Goal: Task Accomplishment & Management: Manage account settings

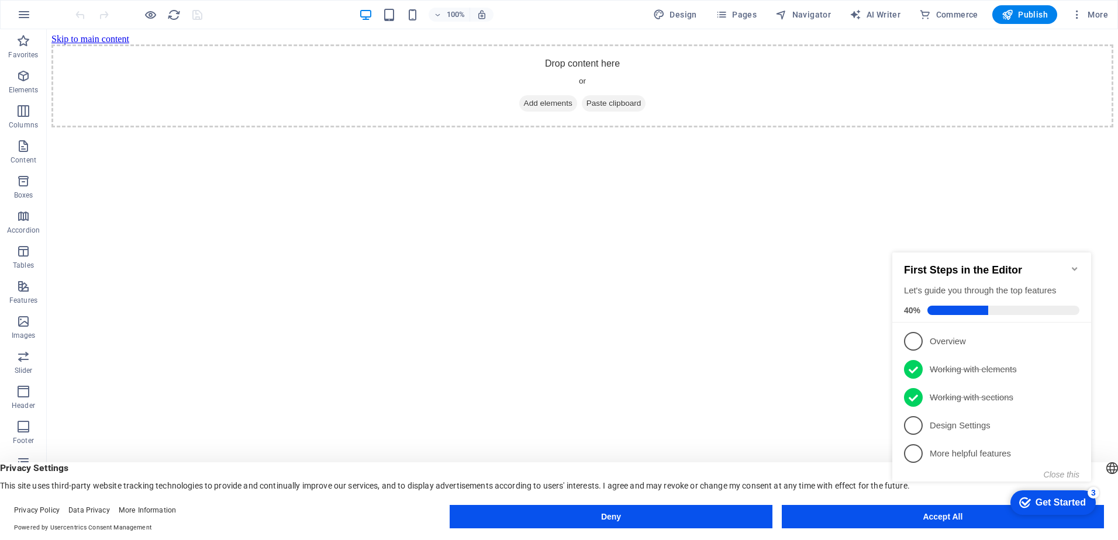
click at [924, 522] on appcues-checklist "Contextual help checklist present on screen" at bounding box center [994, 382] width 213 height 282
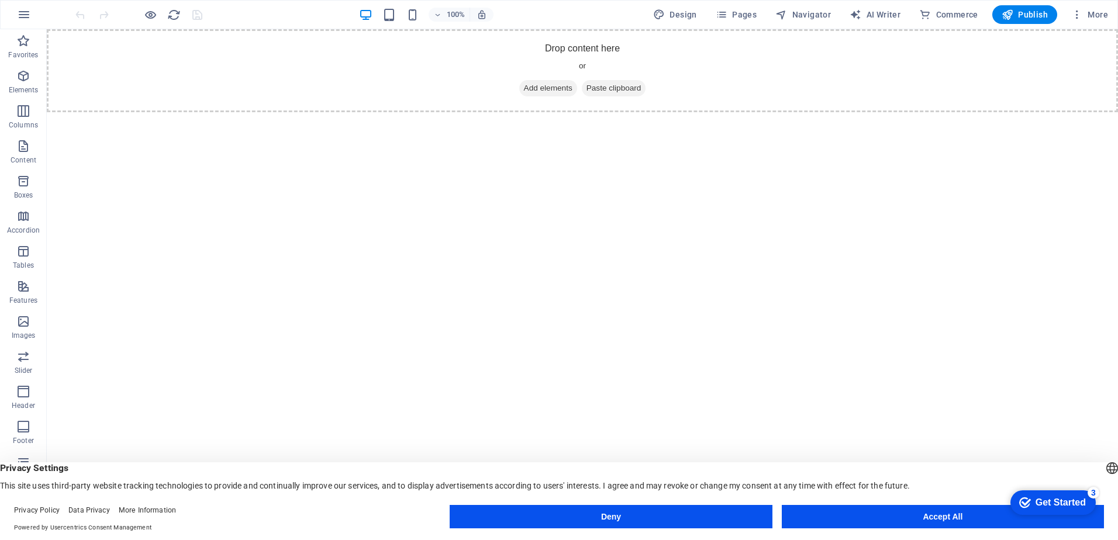
click at [1004, 522] on appcues-checklist "Contextual help checklist present on screen" at bounding box center [1052, 504] width 96 height 38
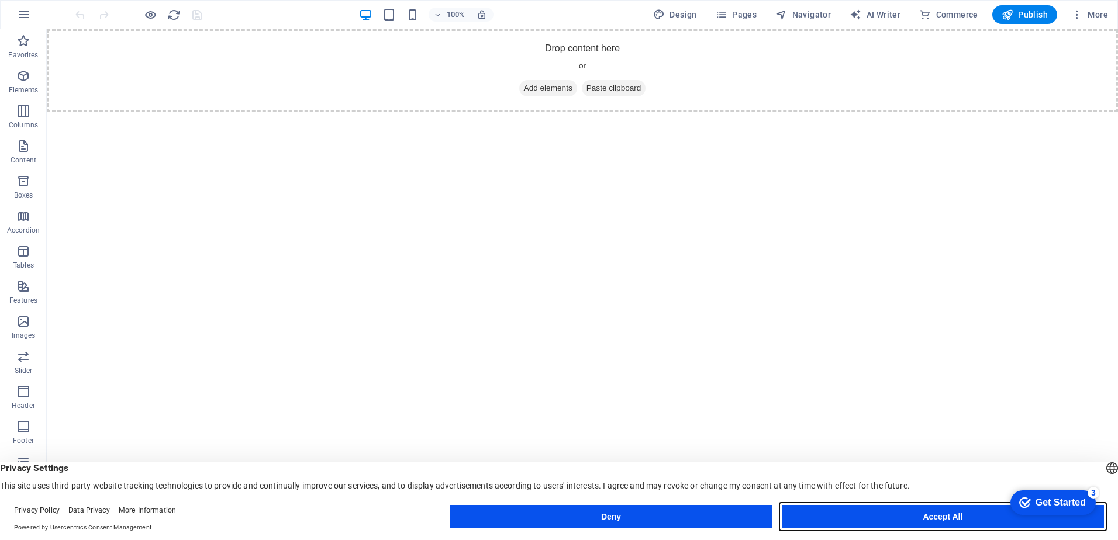
click at [892, 513] on button "Accept All" at bounding box center [943, 516] width 322 height 23
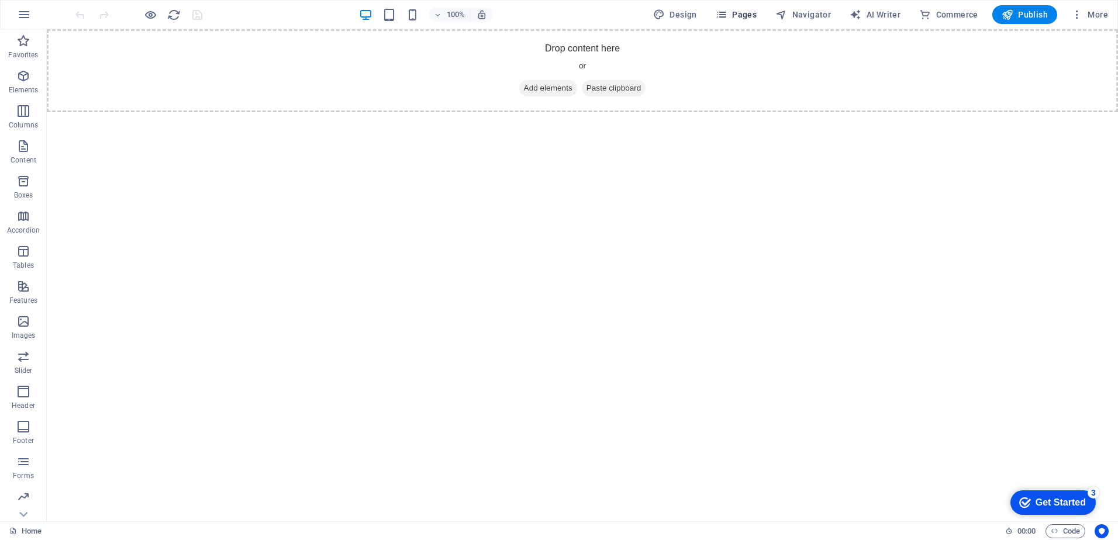
click at [749, 19] on span "Pages" at bounding box center [736, 15] width 41 height 12
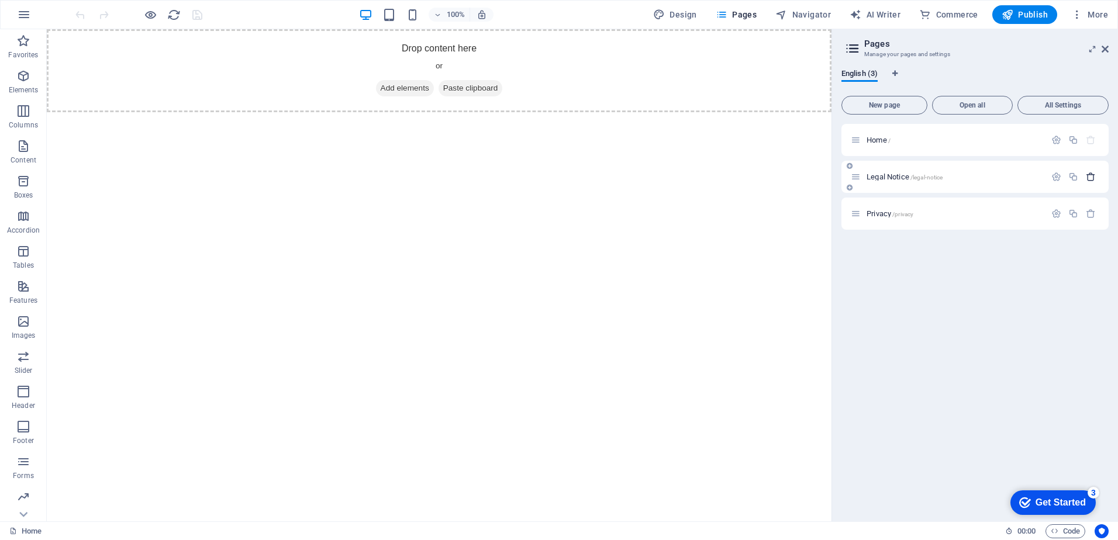
click at [1089, 177] on icon "button" at bounding box center [1091, 177] width 10 height 10
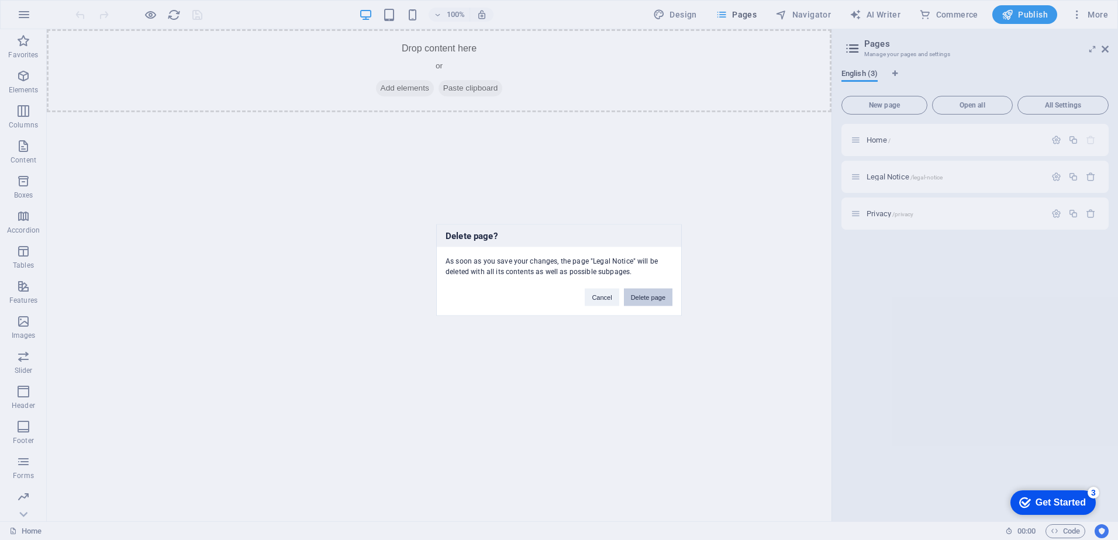
click at [650, 297] on button "Delete page" at bounding box center [648, 298] width 49 height 18
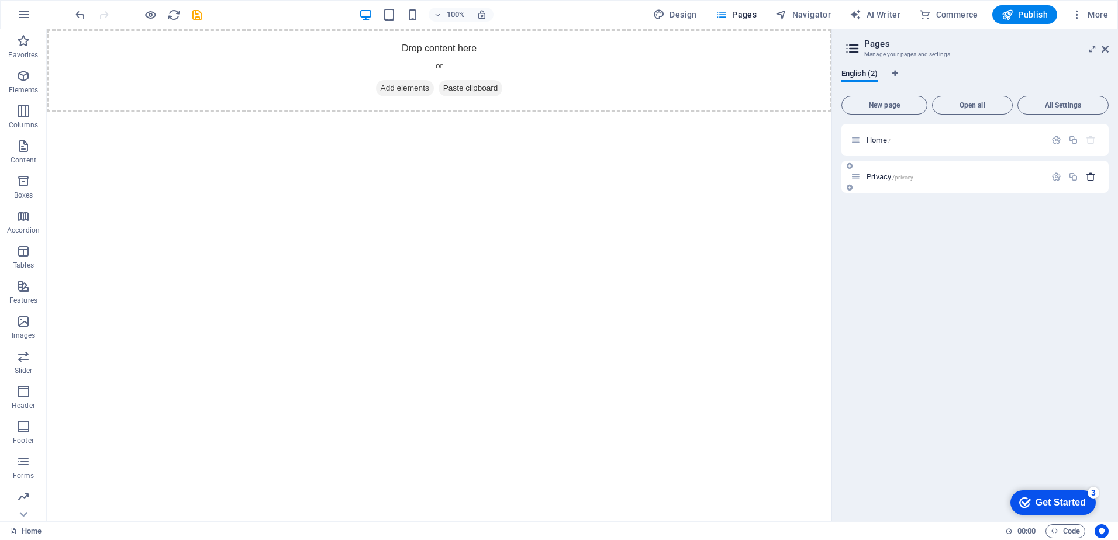
click at [1090, 181] on icon "button" at bounding box center [1091, 177] width 10 height 10
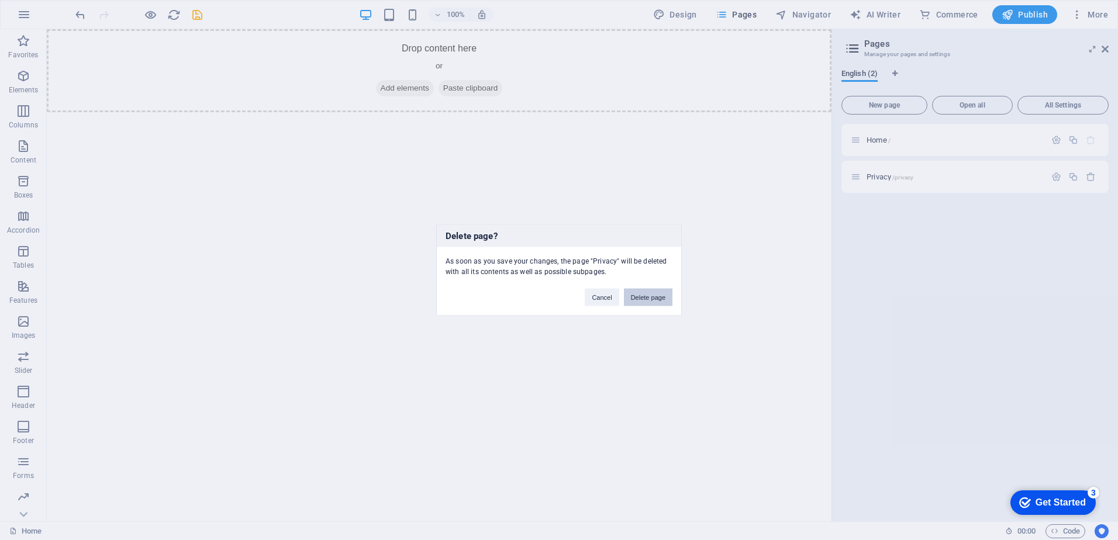
drag, startPoint x: 646, startPoint y: 302, endPoint x: 783, endPoint y: 185, distance: 180.4
click at [646, 302] on button "Delete page" at bounding box center [648, 298] width 49 height 18
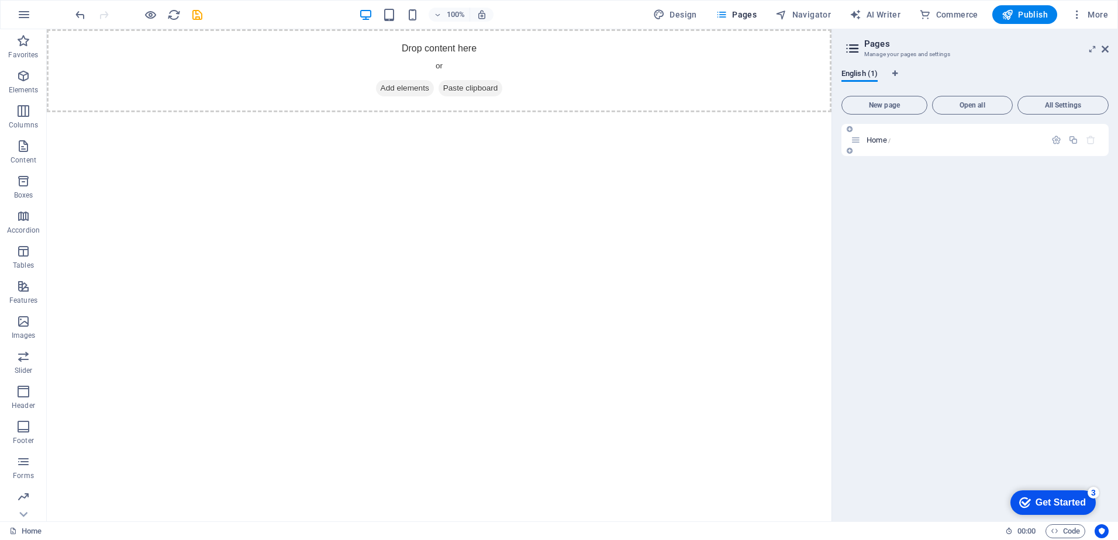
click at [893, 132] on div "Home /" at bounding box center [974, 140] width 267 height 32
click at [882, 141] on span "Home /" at bounding box center [878, 140] width 24 height 9
click at [596, 112] on html "Skip to main content Drop content here or Add elements Paste clipboard" at bounding box center [439, 70] width 785 height 83
click at [1103, 50] on icon at bounding box center [1104, 48] width 7 height 9
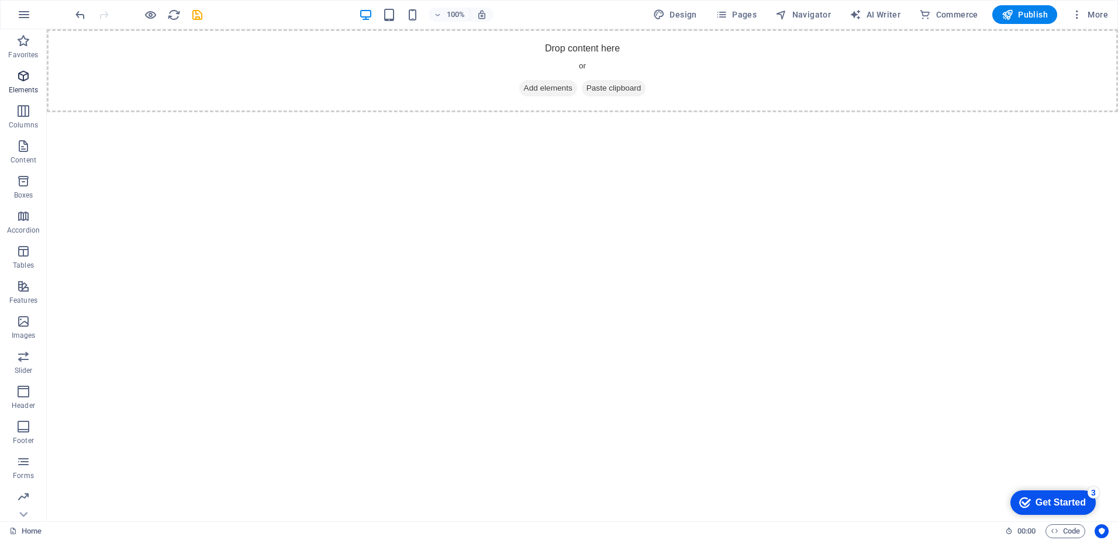
click at [25, 77] on icon "button" at bounding box center [23, 76] width 14 height 14
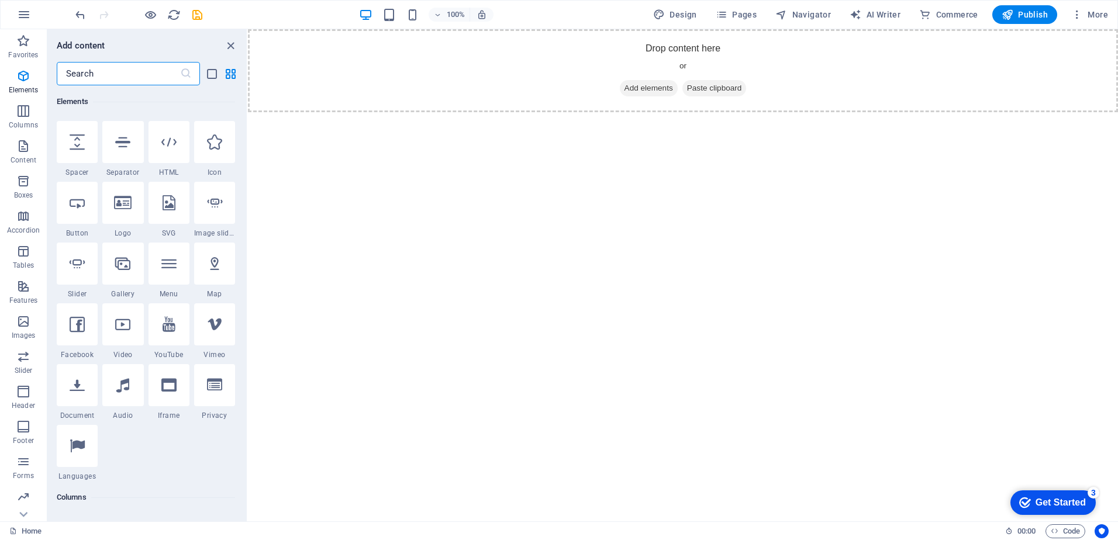
scroll to position [241, 0]
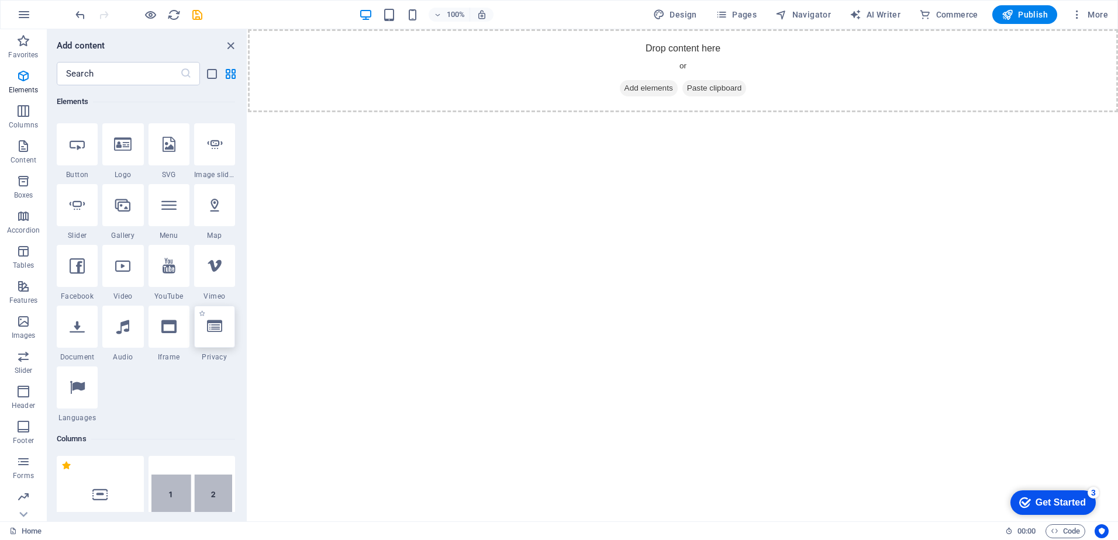
click at [214, 338] on div at bounding box center [214, 327] width 41 height 42
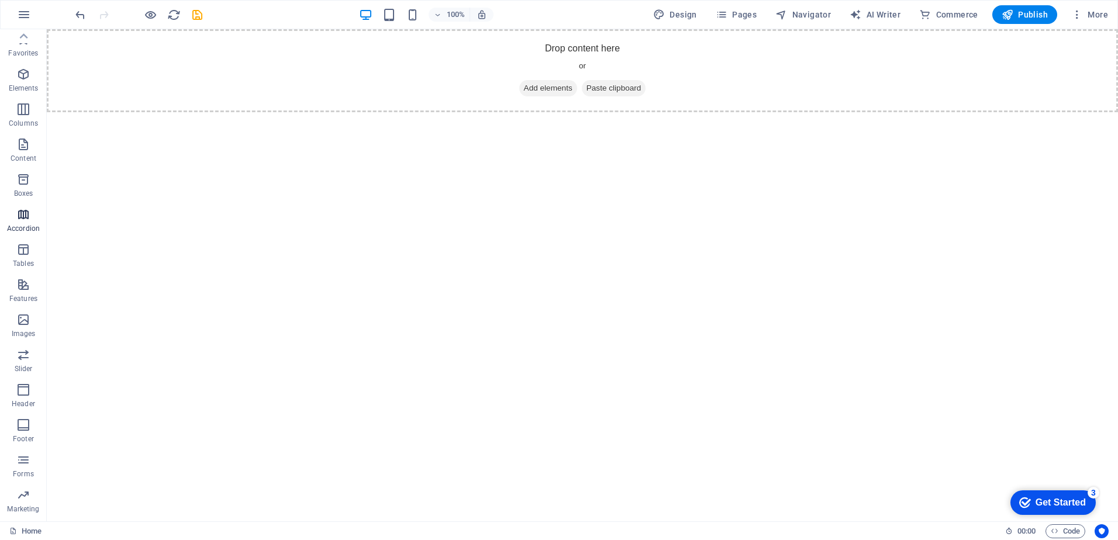
scroll to position [0, 0]
click at [19, 18] on icon "button" at bounding box center [24, 15] width 14 height 14
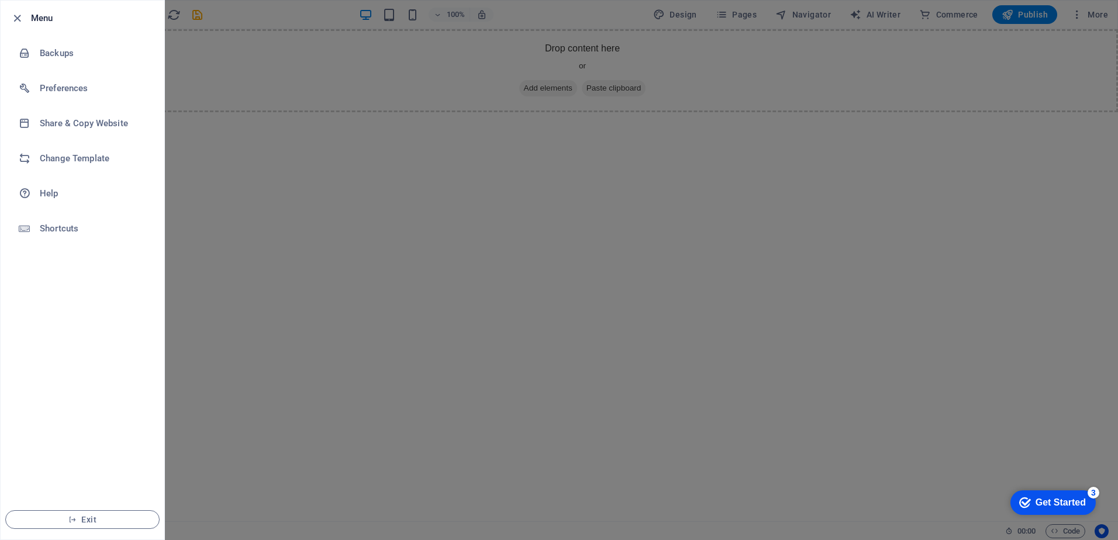
click at [223, 248] on div at bounding box center [559, 270] width 1118 height 540
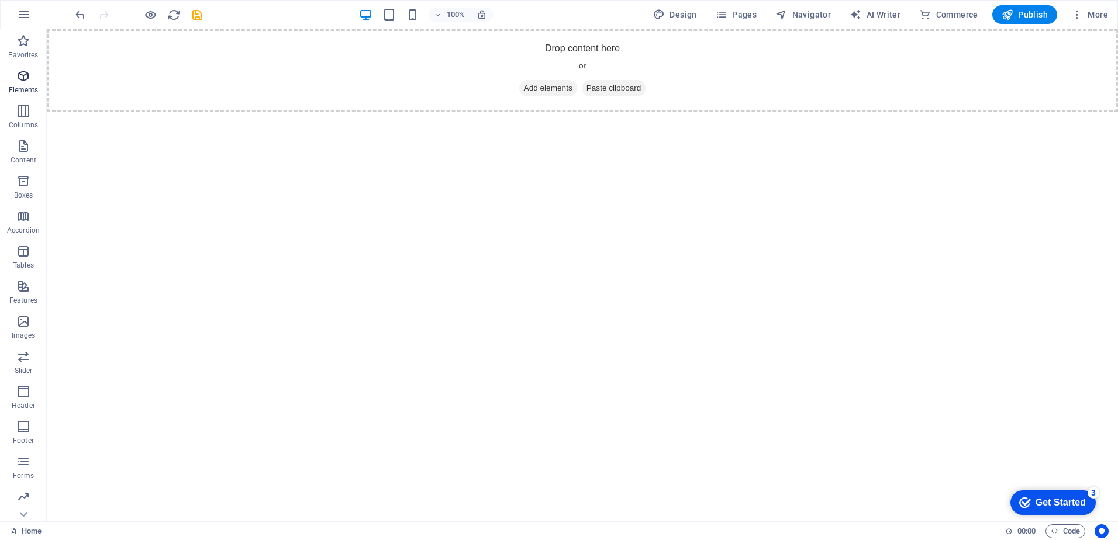
click at [20, 79] on icon "button" at bounding box center [23, 76] width 14 height 14
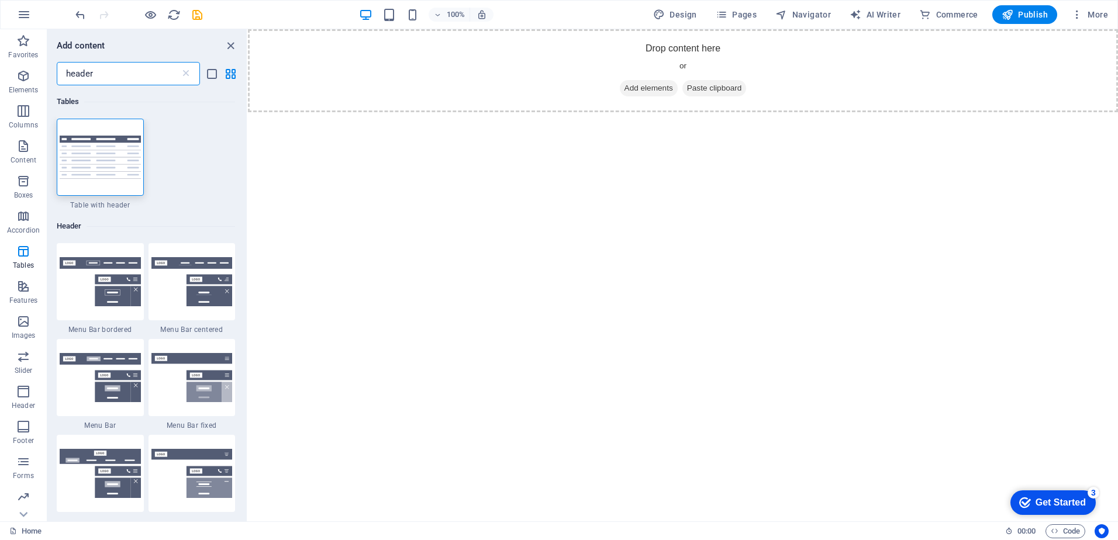
type input "header"
click at [191, 202] on div "1 Star Table with header" at bounding box center [146, 164] width 178 height 91
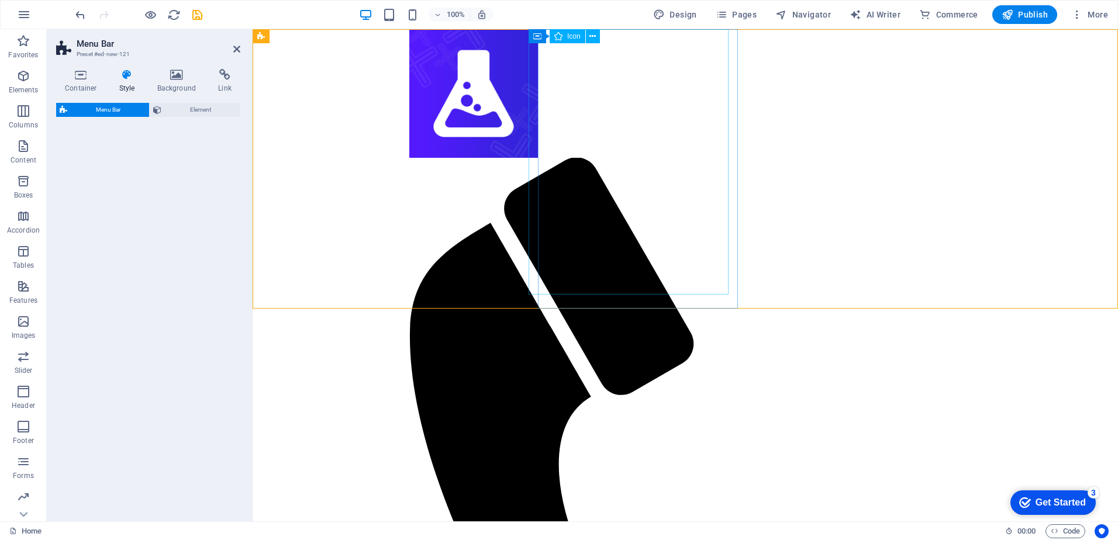
select select "rem"
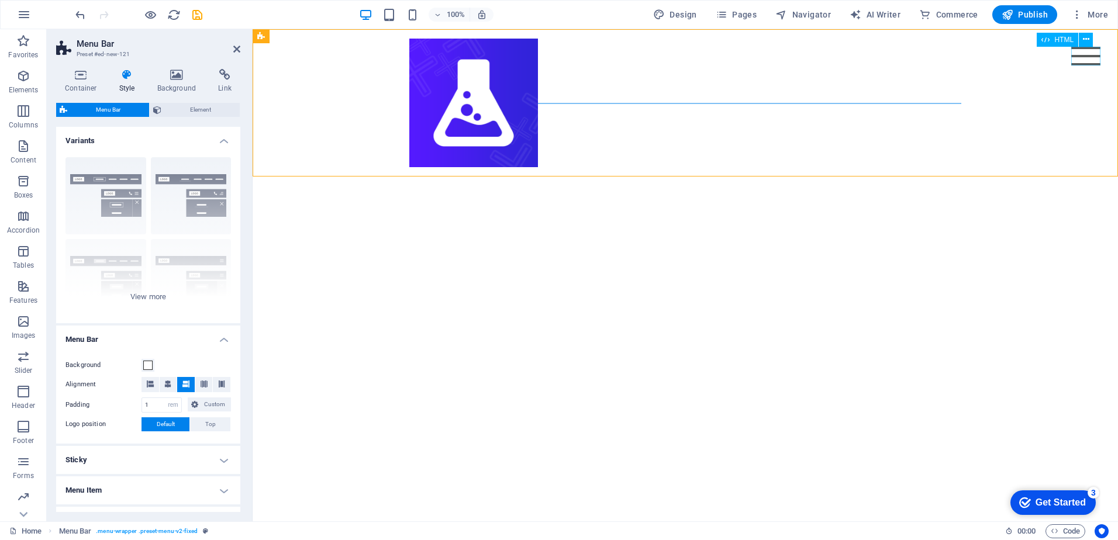
click at [1087, 56] on div "Menu" at bounding box center [1085, 56] width 29 height 19
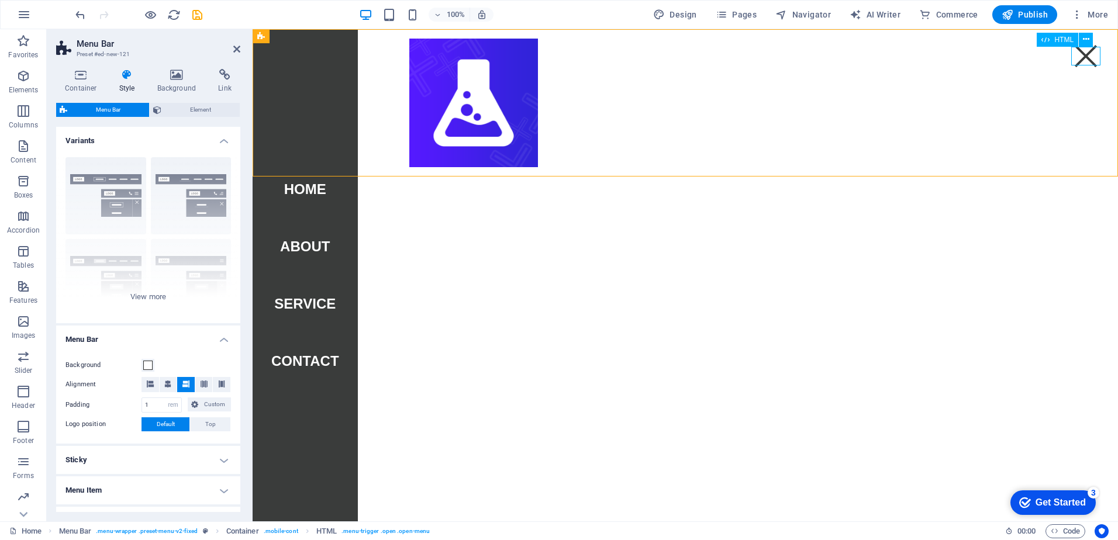
click at [1086, 56] on div "Menu" at bounding box center [1085, 56] width 29 height 19
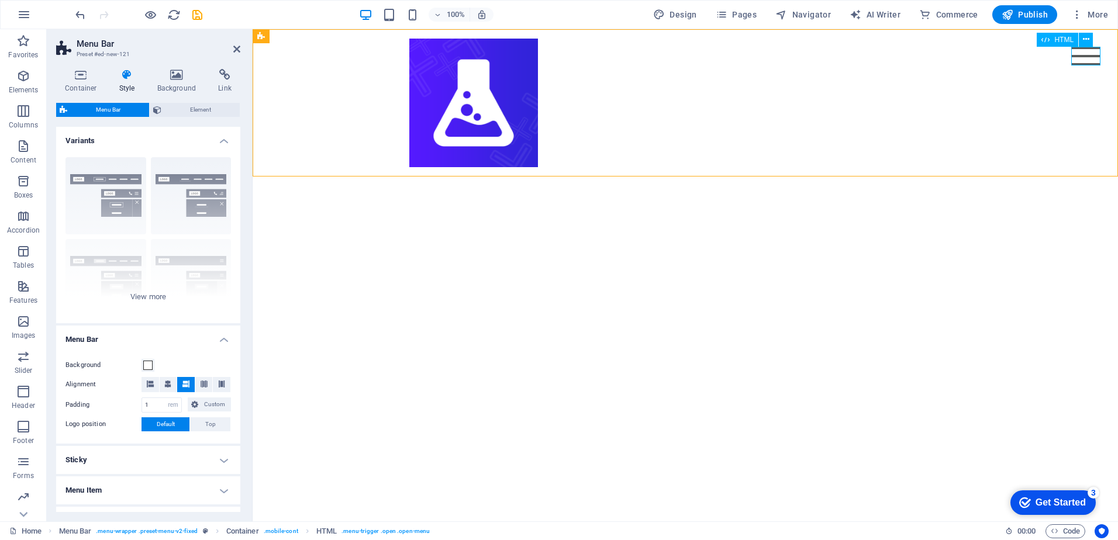
click at [1086, 56] on div "Menu" at bounding box center [1085, 56] width 29 height 19
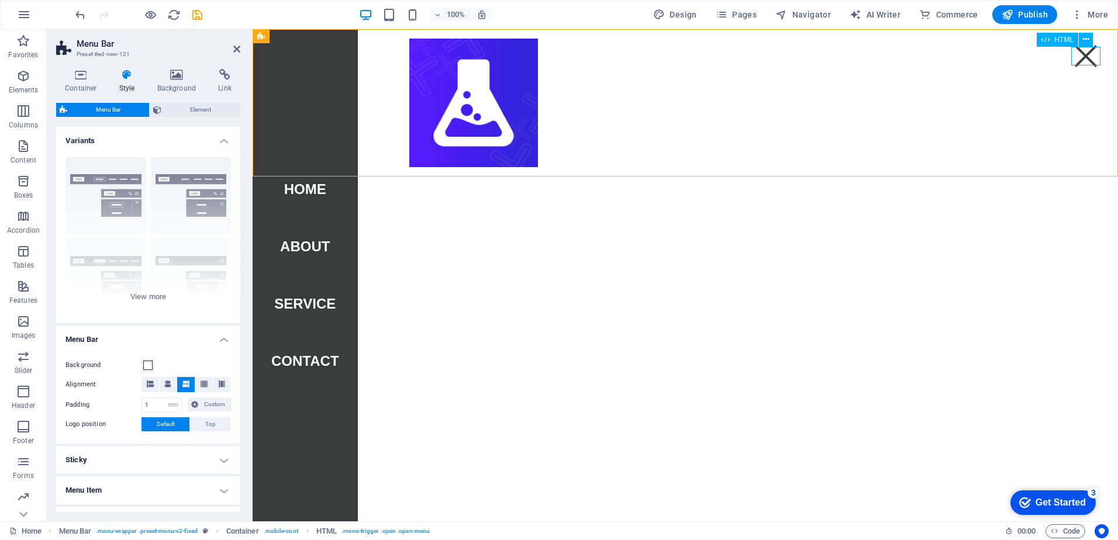
click at [1086, 56] on div "Menu" at bounding box center [1085, 56] width 29 height 19
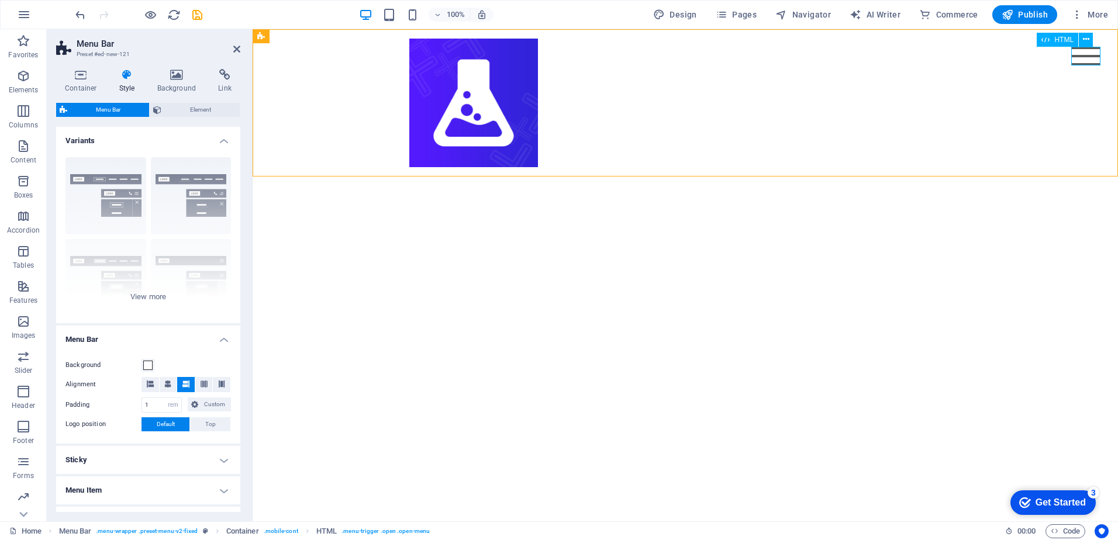
click at [1086, 56] on div "Menu" at bounding box center [1085, 56] width 29 height 19
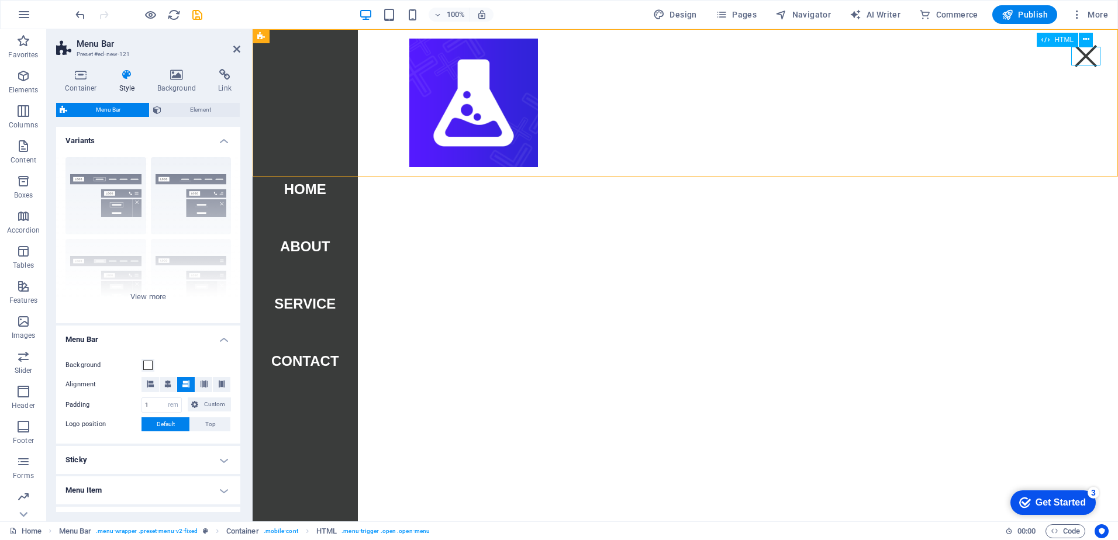
click at [1086, 56] on div "Menu" at bounding box center [1085, 56] width 29 height 19
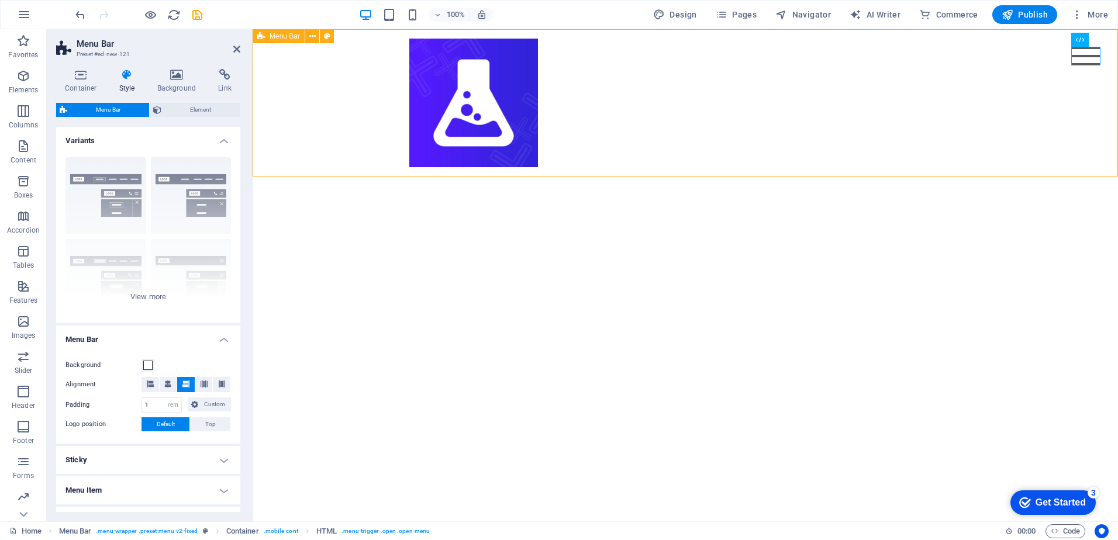
click at [1002, 90] on div "Menu Home About Service Contact" at bounding box center [685, 102] width 865 height 147
click at [464, 134] on div at bounding box center [685, 103] width 552 height 129
click at [527, 157] on div at bounding box center [685, 103] width 552 height 129
drag, startPoint x: 537, startPoint y: 168, endPoint x: 514, endPoint y: 154, distance: 26.5
click at [514, 154] on div "Menu Home About Service Contact" at bounding box center [685, 102] width 865 height 147
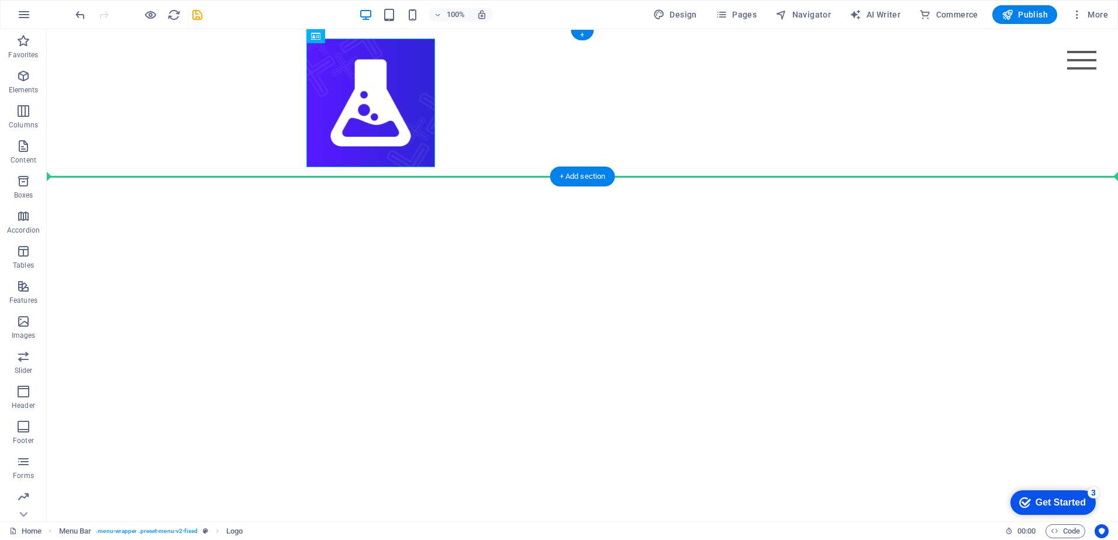
drag, startPoint x: 304, startPoint y: 142, endPoint x: 550, endPoint y: 150, distance: 245.7
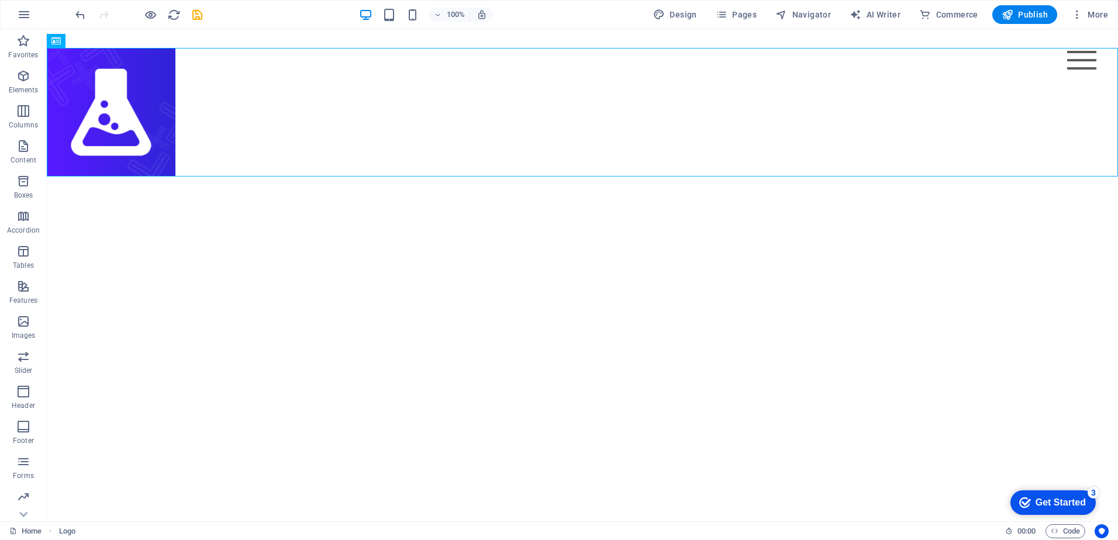
click at [203, 177] on html "Skip to main content Menu Home About Service Contact" at bounding box center [582, 102] width 1071 height 147
click at [399, 15] on div "100%" at bounding box center [425, 14] width 135 height 19
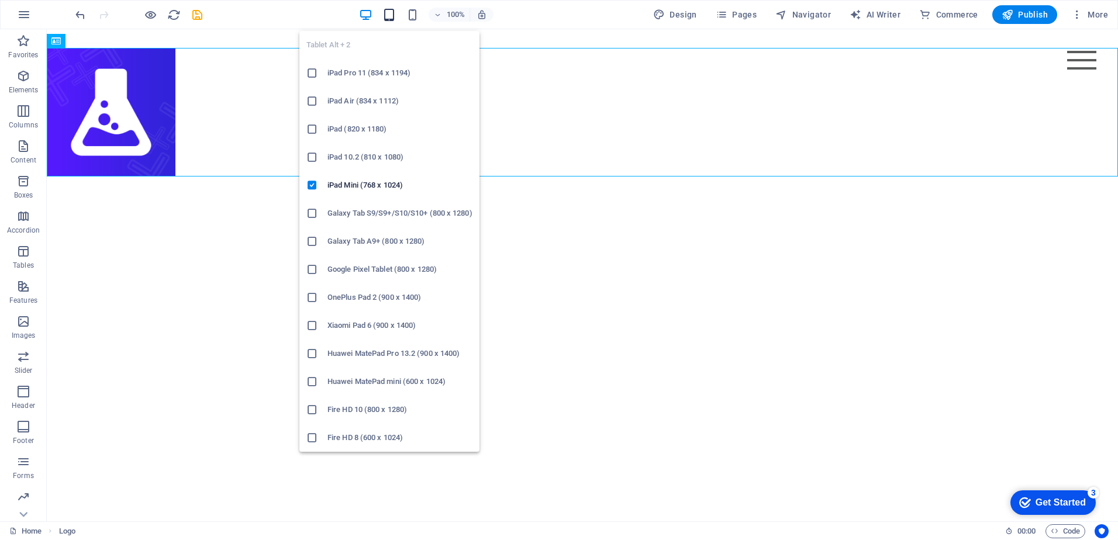
click at [396, 15] on icon "button" at bounding box center [388, 14] width 13 height 13
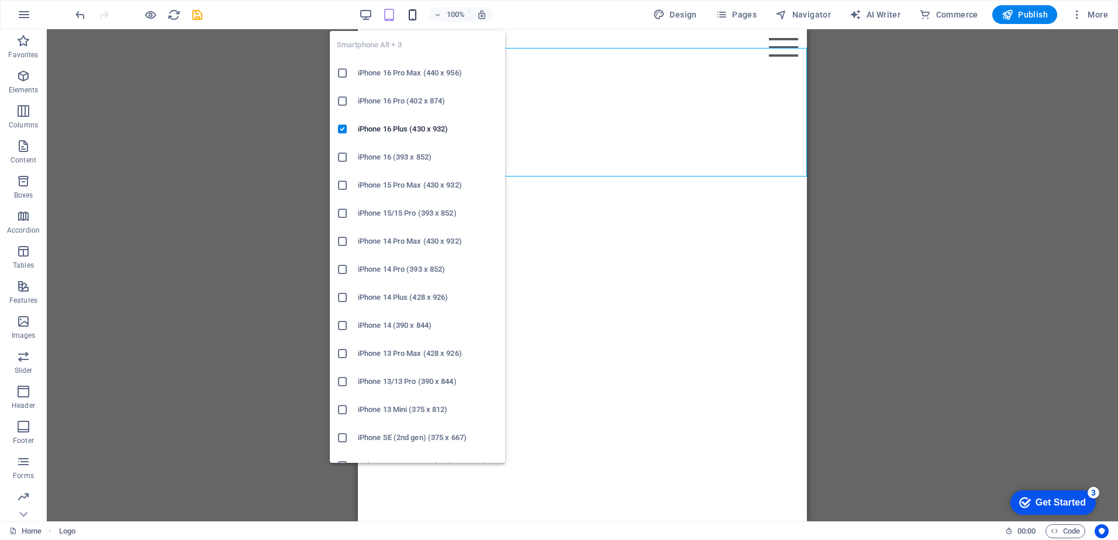
click at [419, 9] on icon "button" at bounding box center [412, 14] width 13 height 13
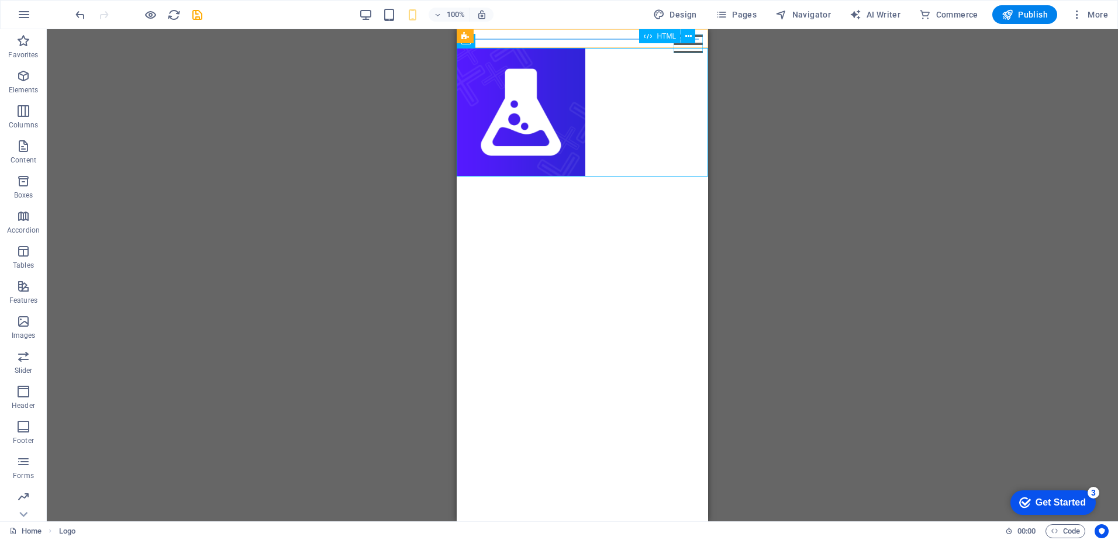
drag, startPoint x: 1147, startPoint y: 72, endPoint x: 689, endPoint y: 46, distance: 458.0
click at [689, 46] on div "Menu" at bounding box center [688, 43] width 29 height 19
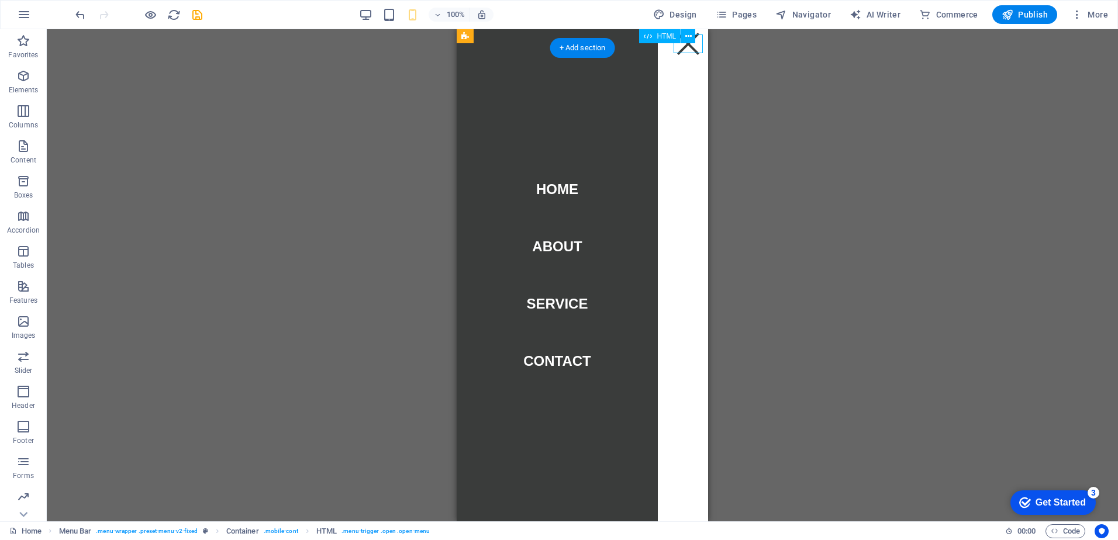
click at [696, 45] on div "Menu" at bounding box center [688, 43] width 29 height 19
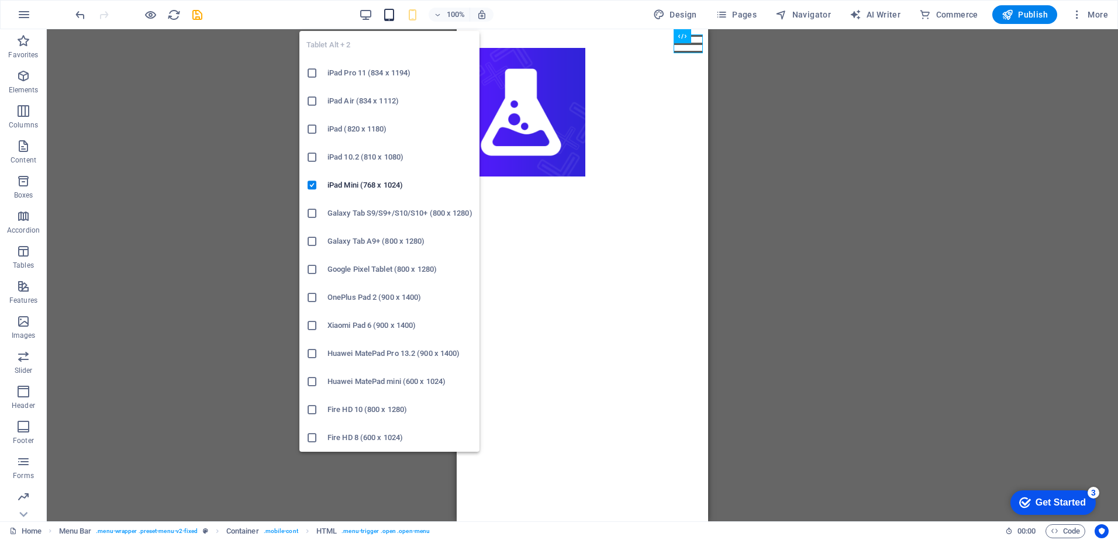
click at [394, 17] on icon "button" at bounding box center [388, 14] width 13 height 13
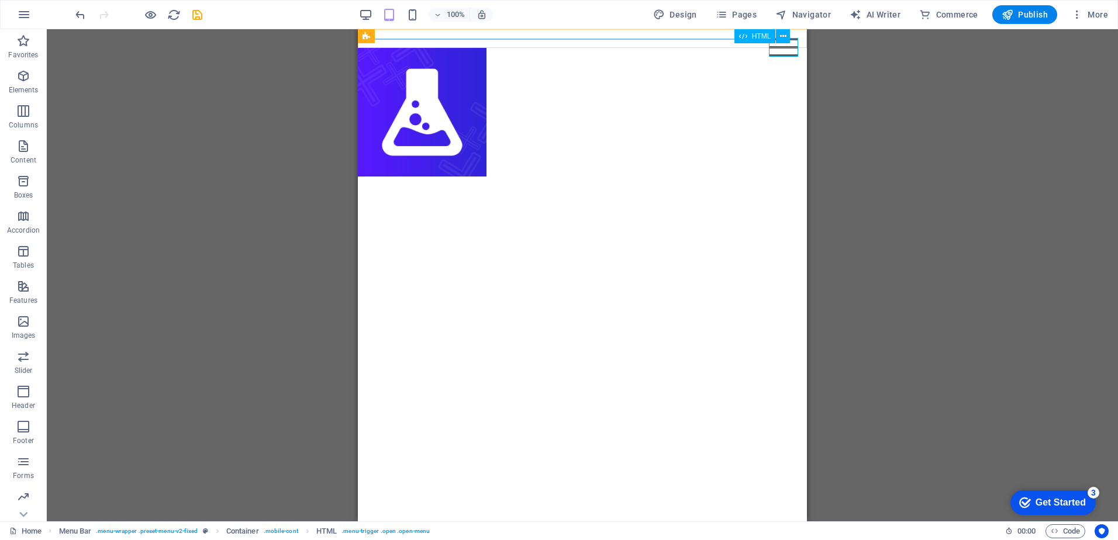
click at [792, 44] on div "Menu" at bounding box center [783, 47] width 29 height 19
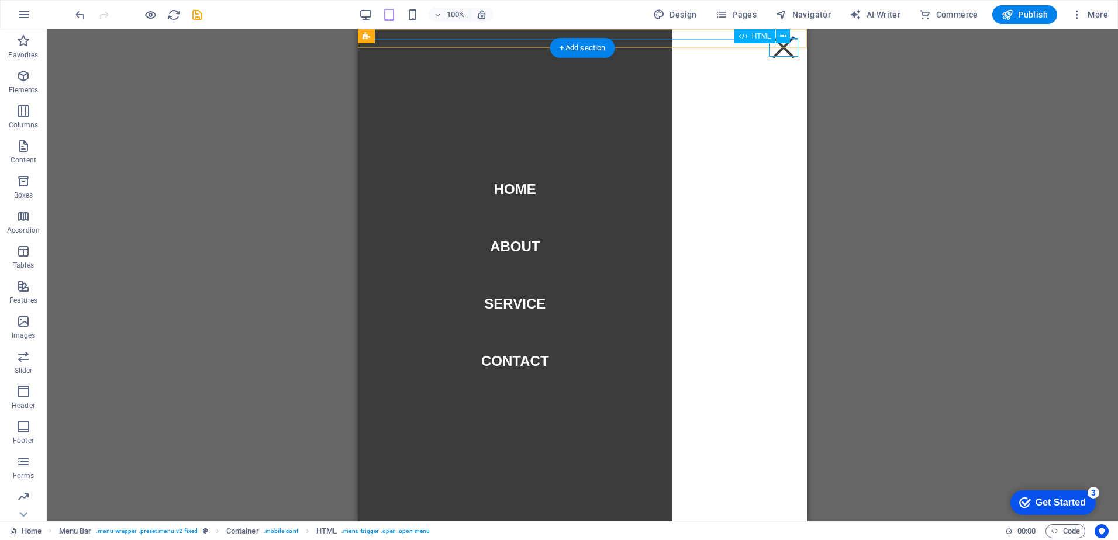
click at [792, 44] on div "Menu" at bounding box center [783, 47] width 29 height 19
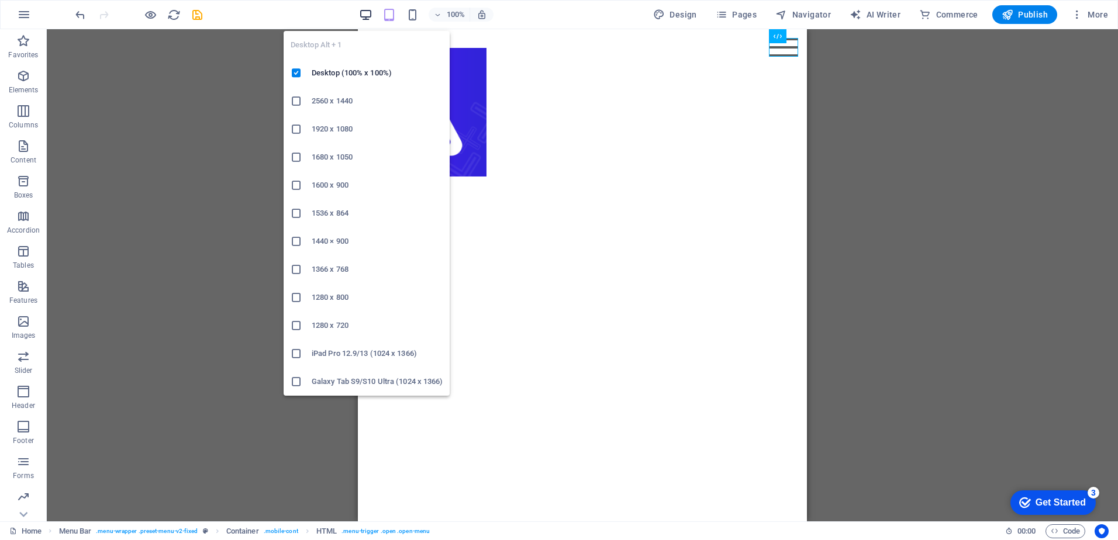
click at [362, 18] on icon "button" at bounding box center [365, 14] width 13 height 13
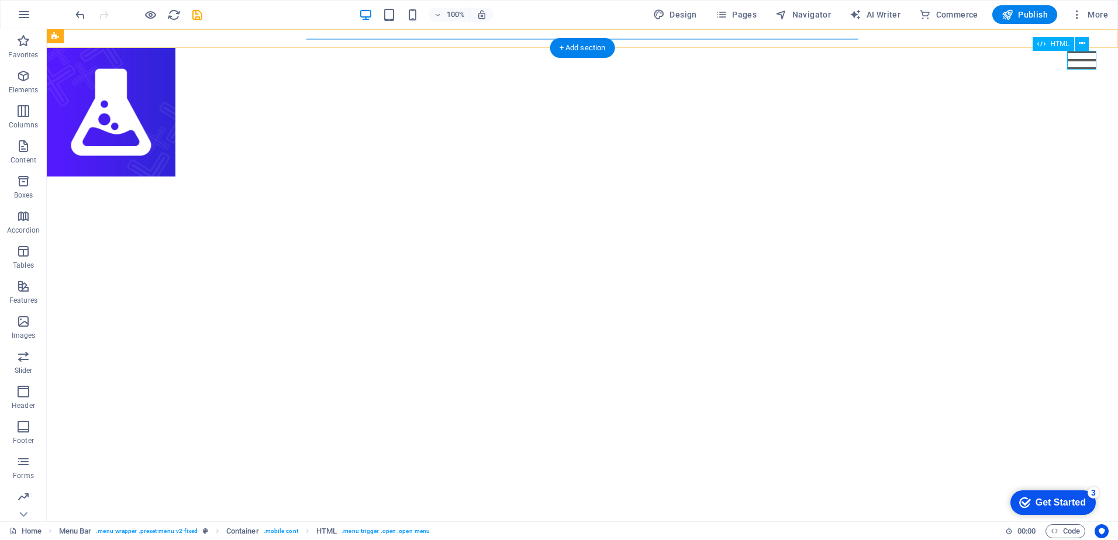
click at [1083, 58] on div "Menu" at bounding box center [1081, 60] width 29 height 19
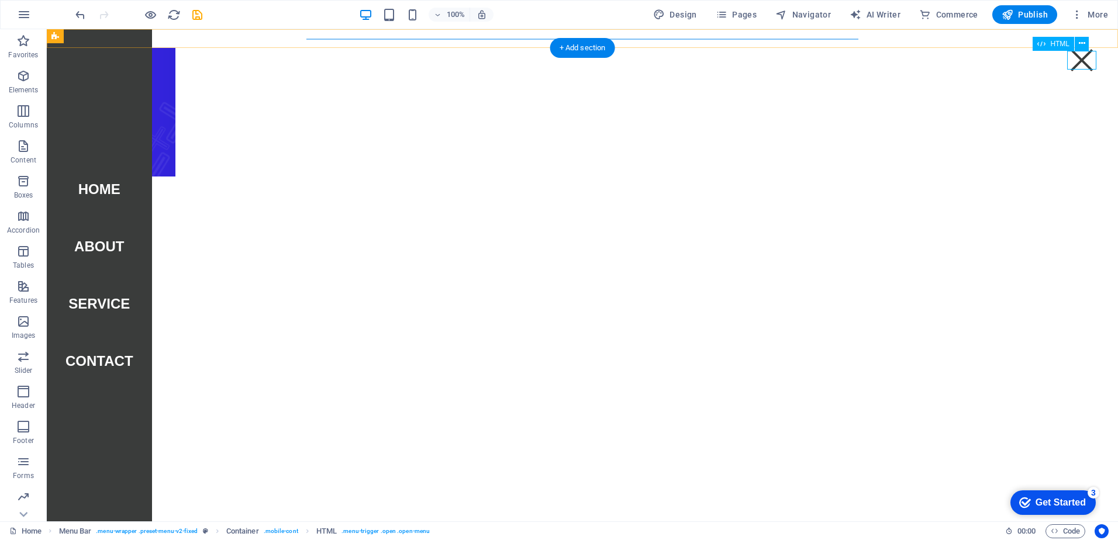
click at [1080, 61] on div "Menu" at bounding box center [1081, 60] width 29 height 19
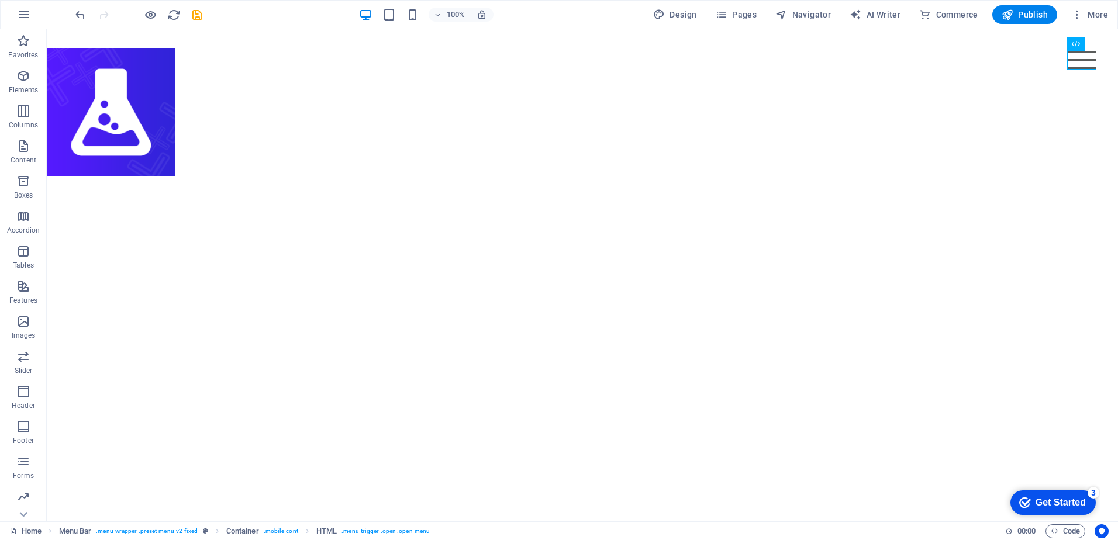
click at [437, 177] on html "Skip to main content Menu Home About Service Contact" at bounding box center [582, 102] width 1071 height 147
drag, startPoint x: 173, startPoint y: 146, endPoint x: 185, endPoint y: 147, distance: 12.4
click at [175, 147] on div at bounding box center [582, 112] width 1071 height 129
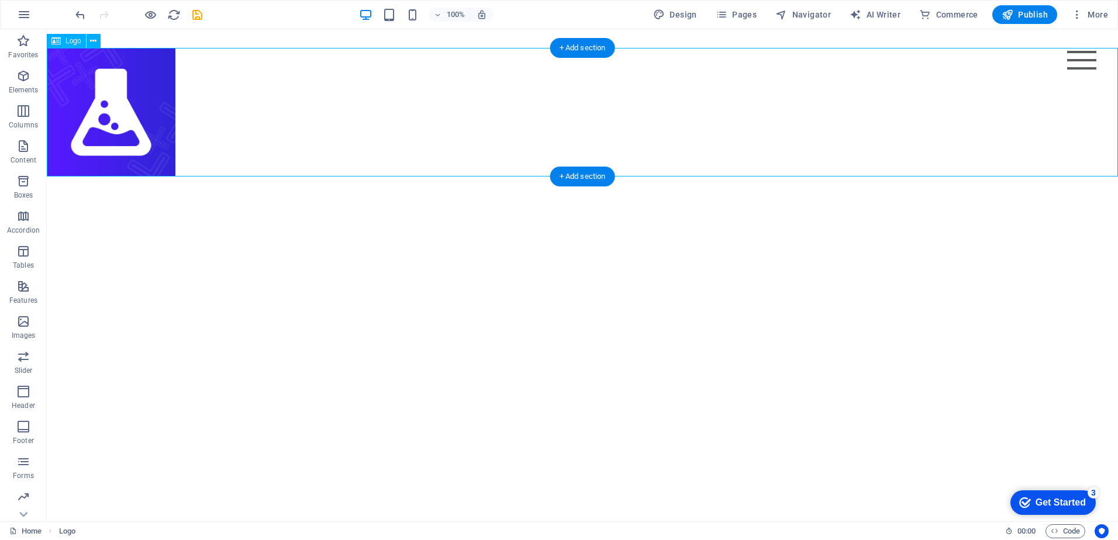
click at [214, 143] on div at bounding box center [582, 112] width 1071 height 129
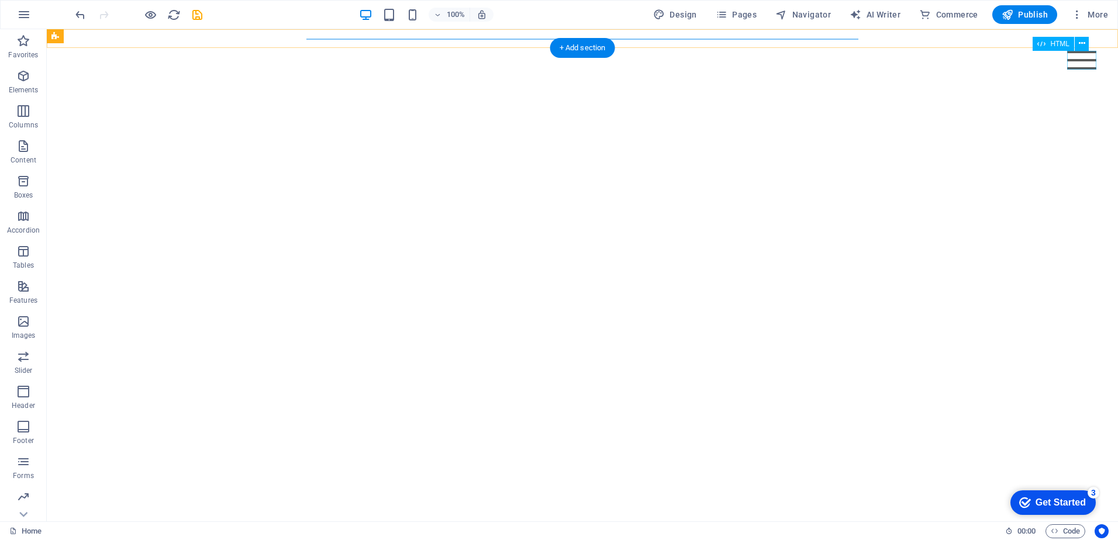
click at [1072, 61] on div "Menu" at bounding box center [1081, 60] width 29 height 19
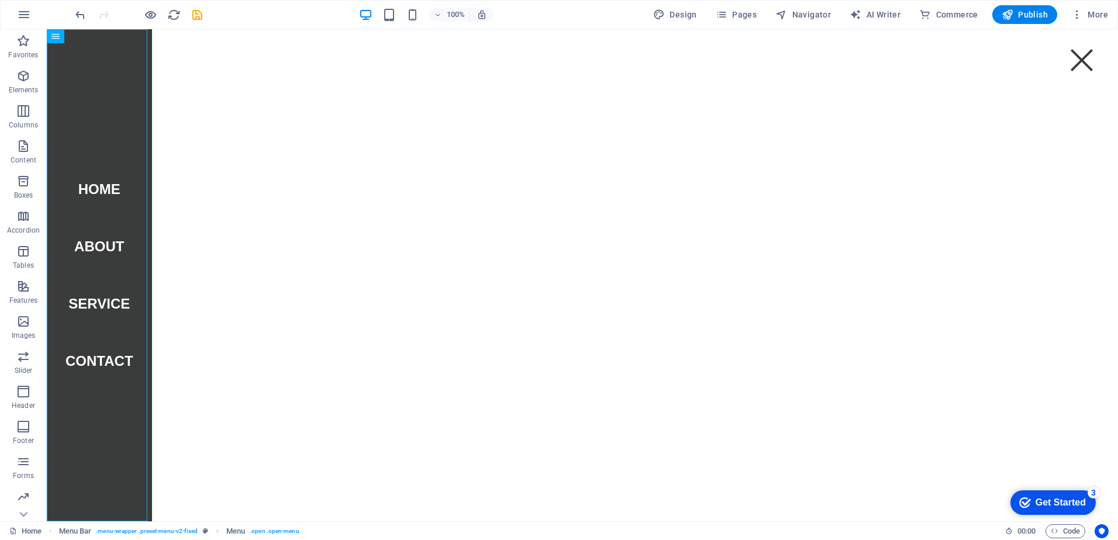
drag, startPoint x: 141, startPoint y: 147, endPoint x: 216, endPoint y: 157, distance: 74.8
click at [216, 48] on html "Skip to main content Menu Home About Service Contact" at bounding box center [582, 38] width 1071 height 19
click at [87, 402] on nav "Home About Service Contact" at bounding box center [99, 275] width 105 height 492
click at [86, 402] on nav "Home About Service Contact" at bounding box center [99, 275] width 105 height 492
select select
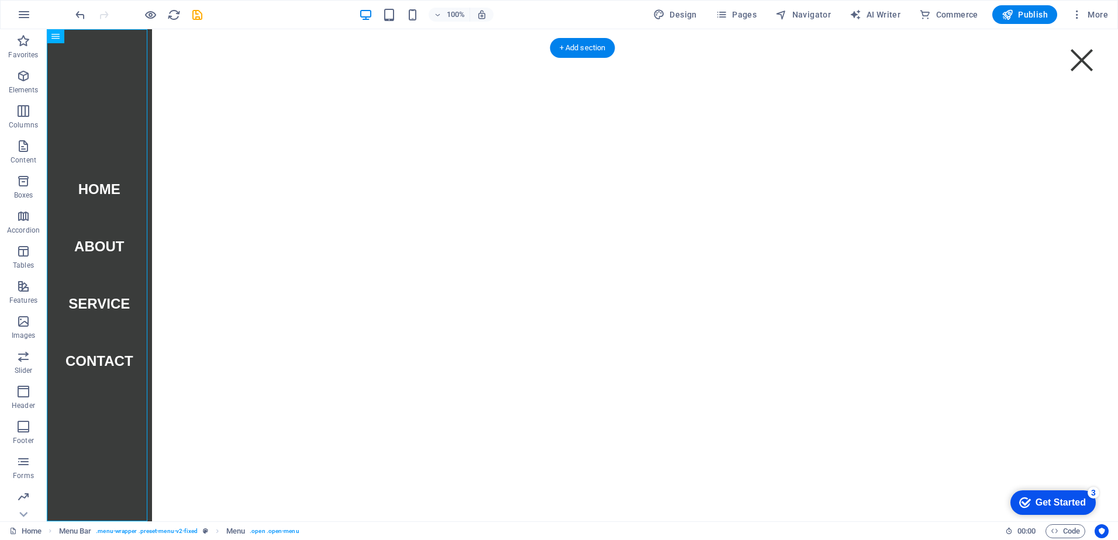
select select
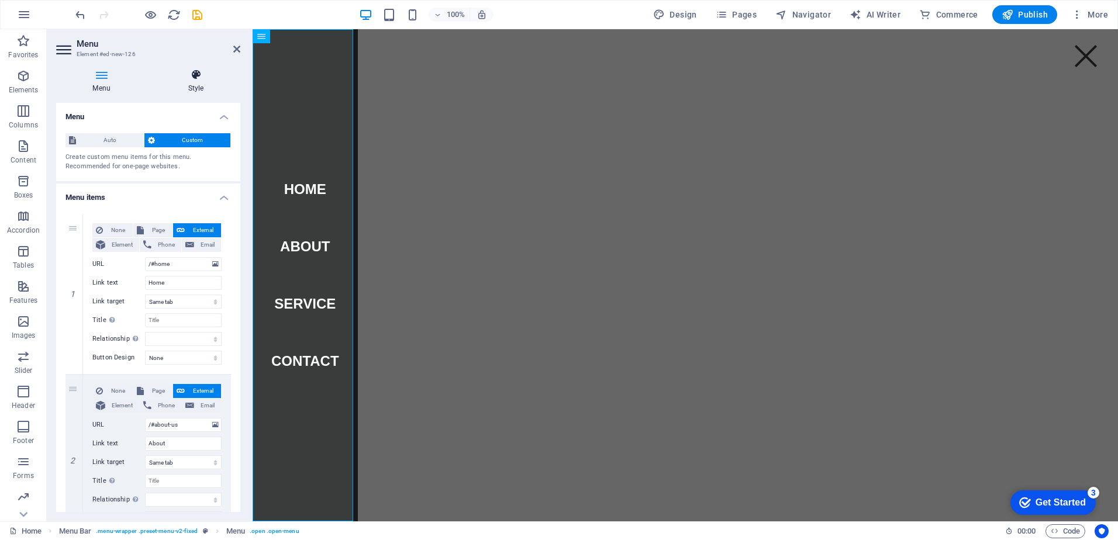
click at [201, 75] on icon at bounding box center [195, 75] width 89 height 12
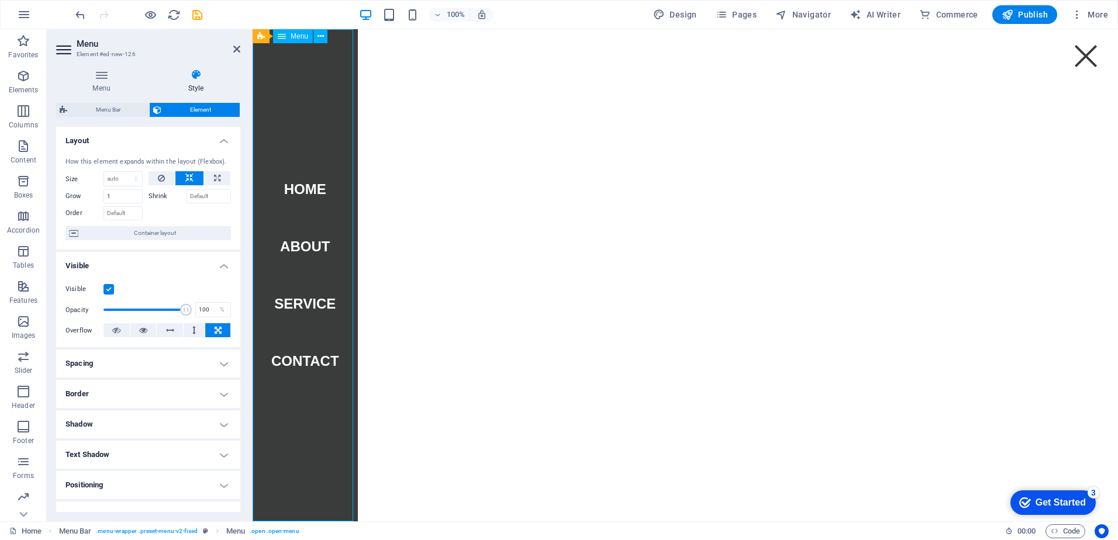
drag, startPoint x: 306, startPoint y: 425, endPoint x: 359, endPoint y: 423, distance: 53.2
click at [359, 48] on html "Skip to main content Menu Home About Service Contact" at bounding box center [685, 38] width 865 height 19
drag, startPoint x: 334, startPoint y: 420, endPoint x: 410, endPoint y: 420, distance: 75.4
click at [410, 48] on html "Skip to main content Menu Home About Service Contact" at bounding box center [685, 38] width 865 height 19
click at [314, 37] on icon at bounding box center [312, 36] width 6 height 12
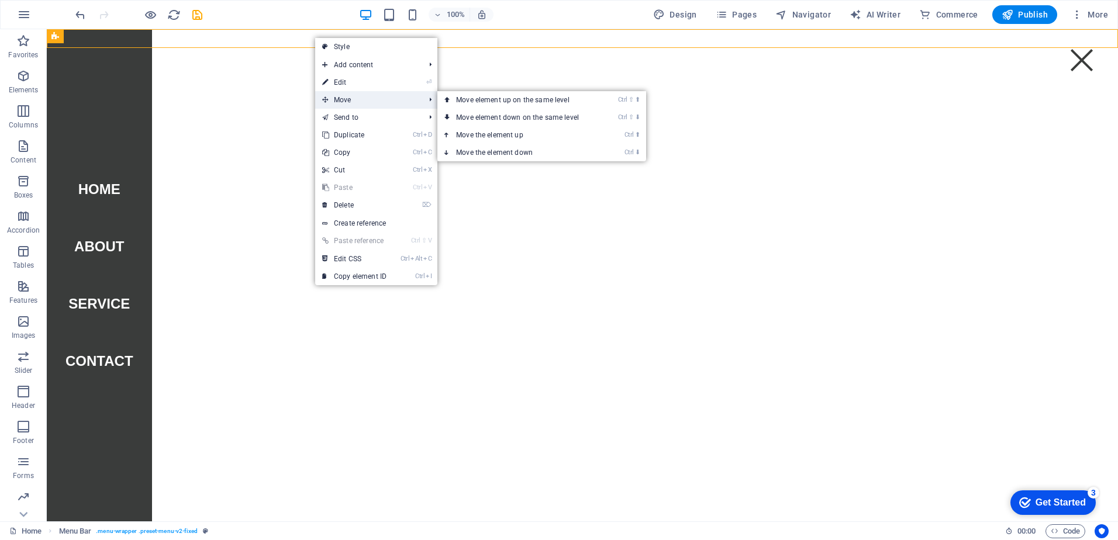
click at [346, 96] on span "Move" at bounding box center [367, 100] width 105 height 18
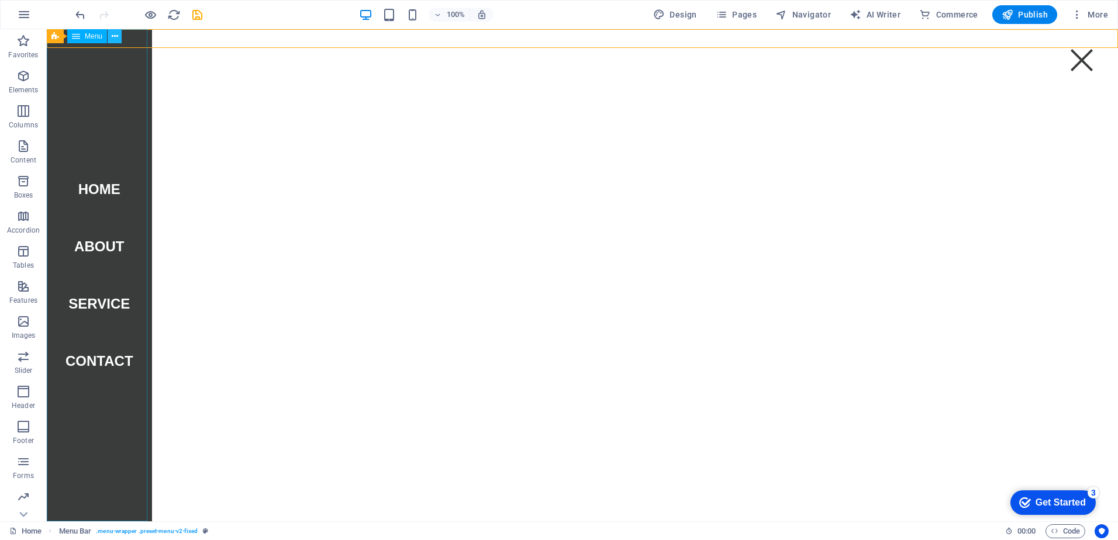
click at [113, 37] on icon at bounding box center [115, 36] width 6 height 12
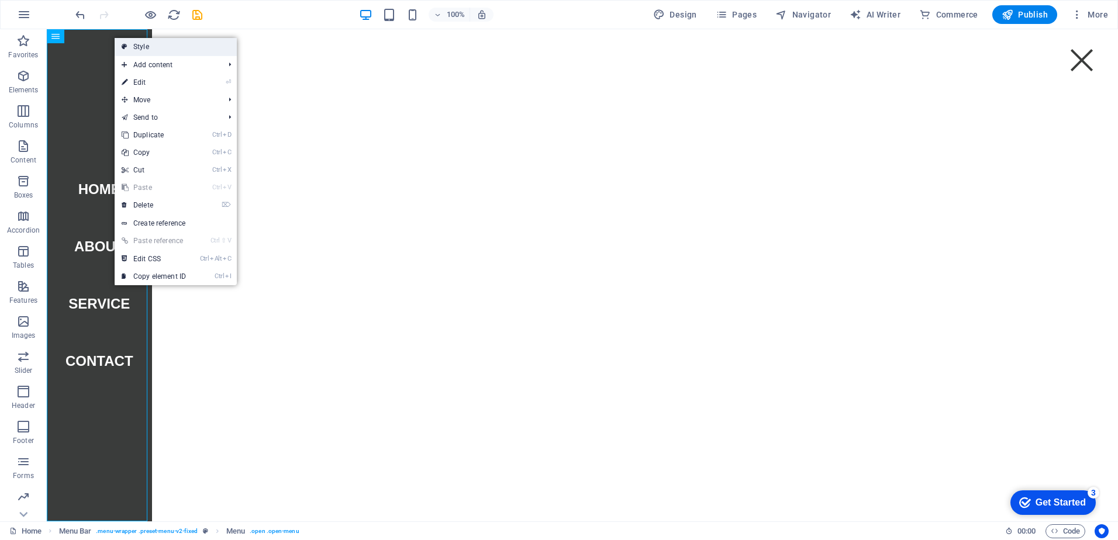
drag, startPoint x: 98, startPoint y: 36, endPoint x: 157, endPoint y: 41, distance: 59.8
click at [157, 41] on body "labcustoms.xyz Home Favorites Elements Columns Content Boxes Accordion Tables F…" at bounding box center [559, 270] width 1118 height 540
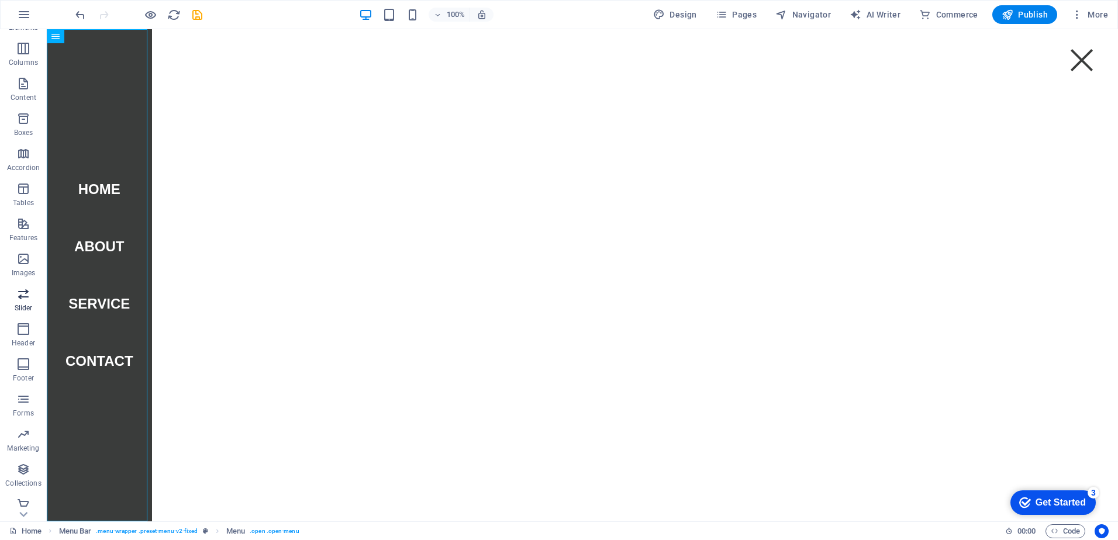
scroll to position [69, 0]
click at [626, 37] on div "Menu Home About Service Contact" at bounding box center [582, 38] width 1071 height 19
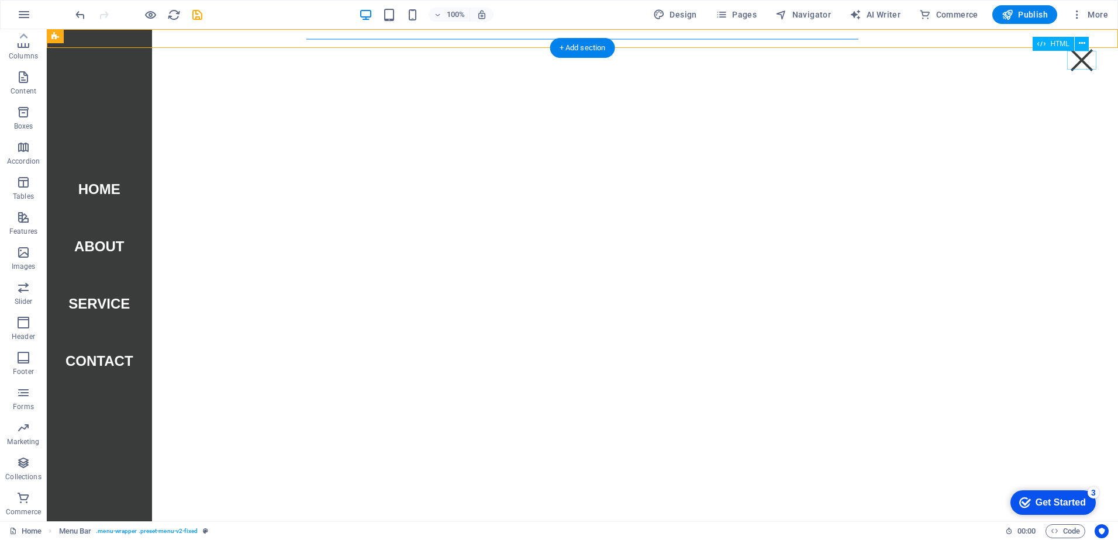
click at [1082, 65] on div "Menu" at bounding box center [1081, 60] width 29 height 19
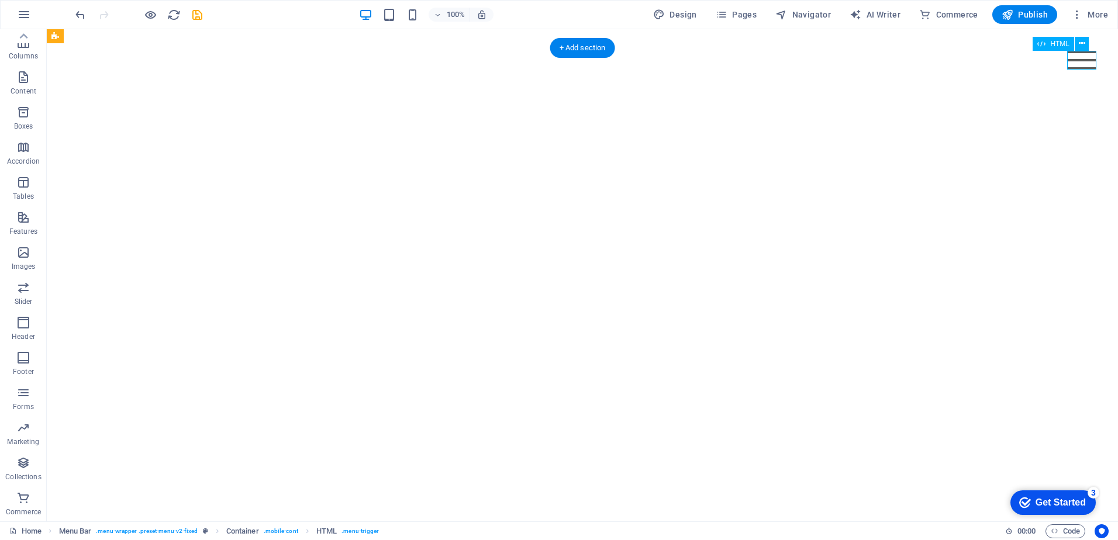
click at [1080, 64] on div "Menu" at bounding box center [1081, 60] width 29 height 19
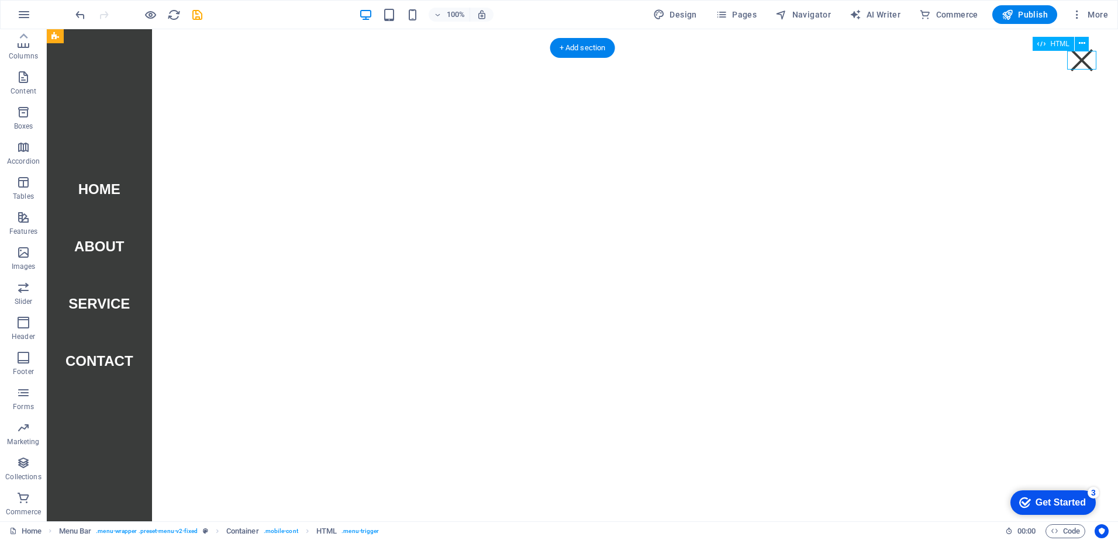
click at [1079, 58] on div "Menu" at bounding box center [1081, 60] width 29 height 19
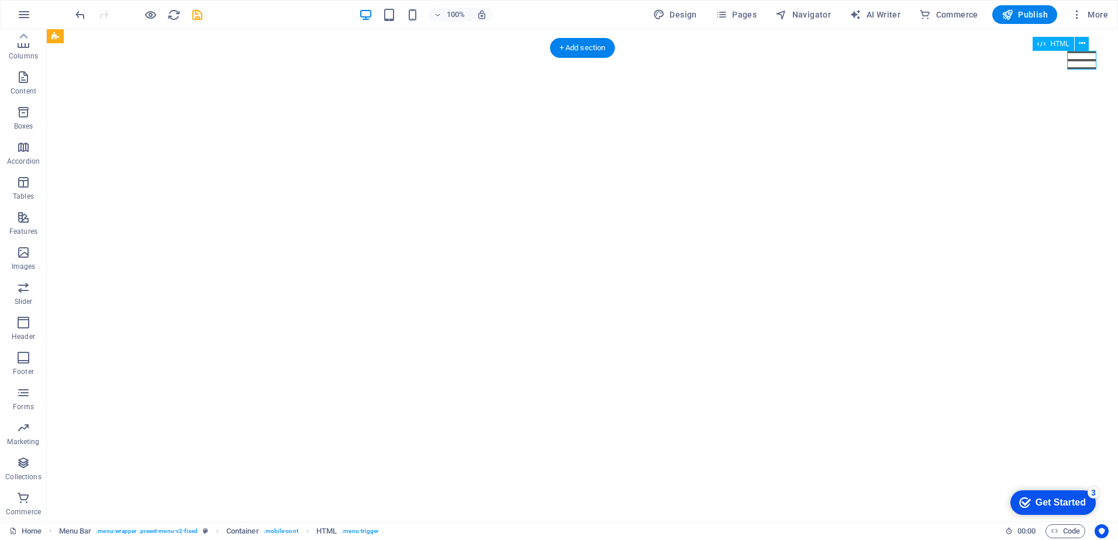
click at [1079, 58] on div "Menu" at bounding box center [1081, 60] width 29 height 19
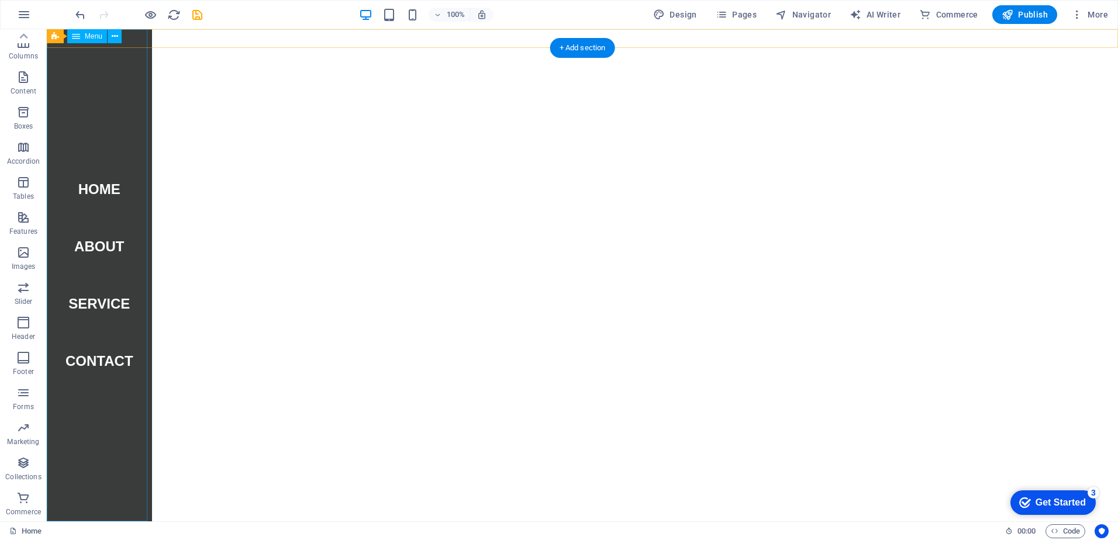
click at [122, 92] on nav "Home About Service Contact" at bounding box center [99, 275] width 105 height 492
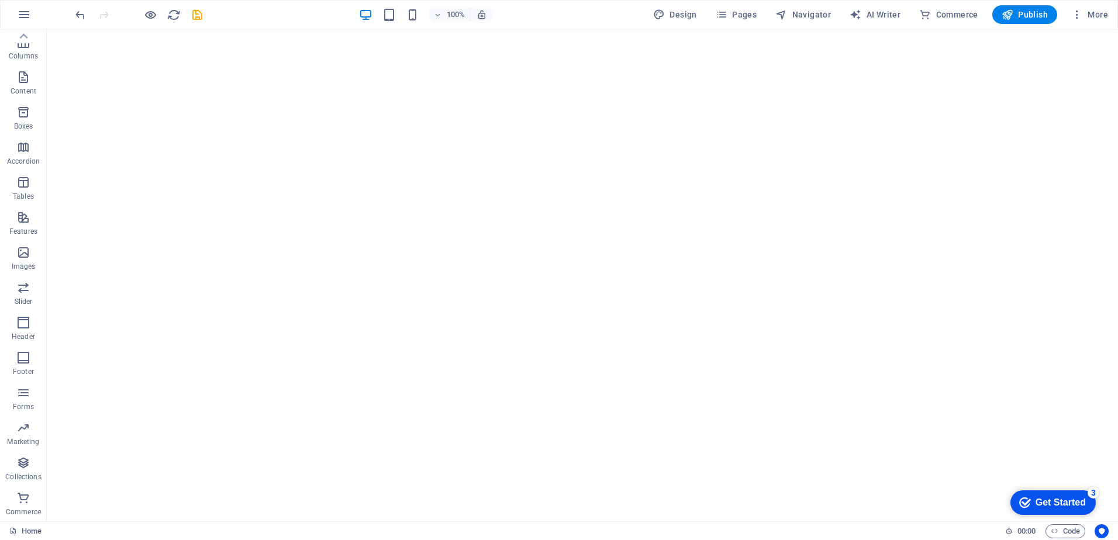
drag, startPoint x: 364, startPoint y: 330, endPoint x: 202, endPoint y: 15, distance: 355.1
click at [202, 29] on html "Skip to main content" at bounding box center [582, 38] width 1071 height 19
click at [194, 33] on div at bounding box center [582, 38] width 1071 height 19
select select "rem"
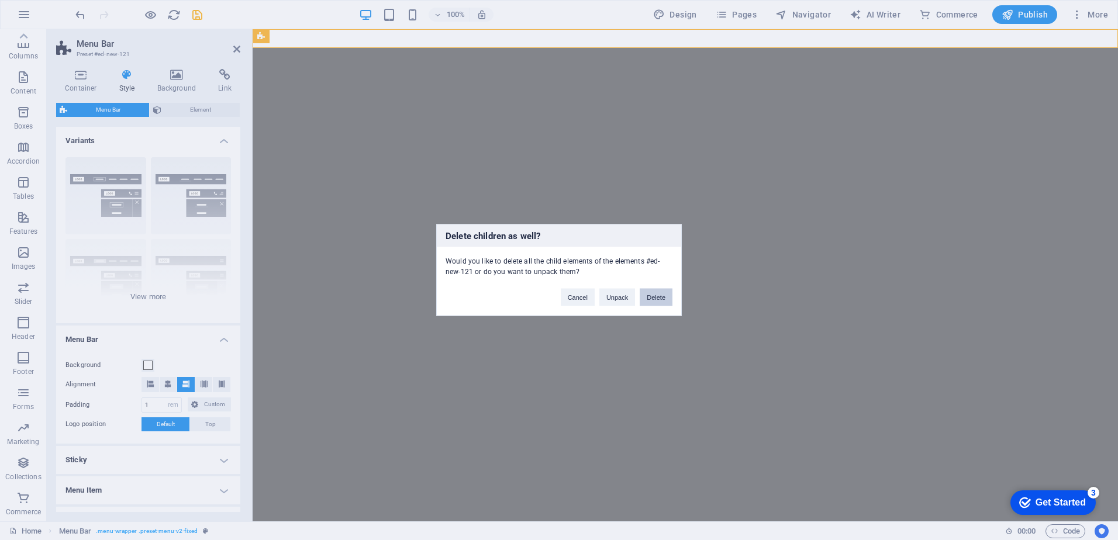
click at [655, 303] on button "Delete" at bounding box center [656, 298] width 33 height 18
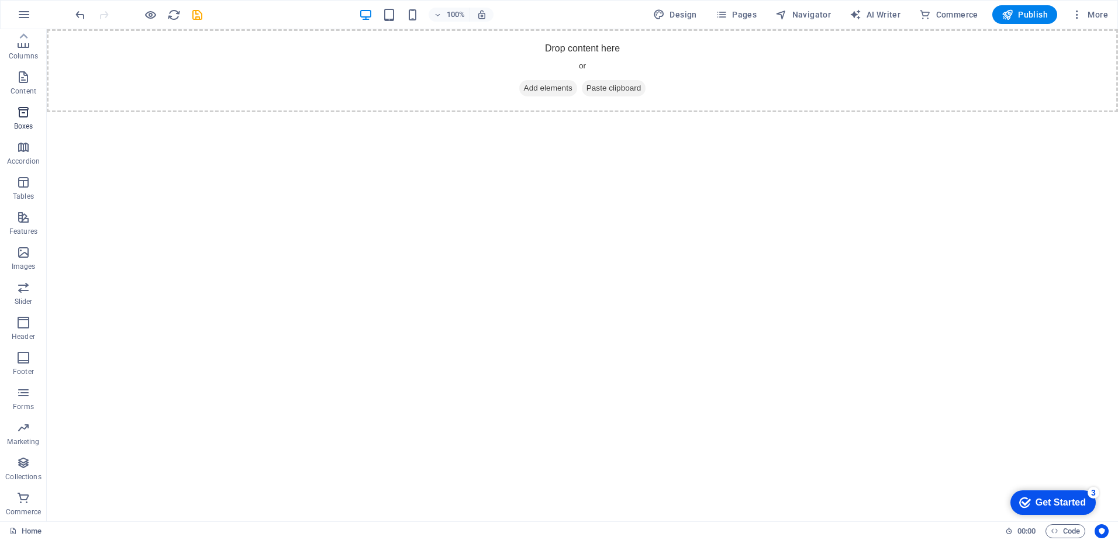
scroll to position [0, 0]
click at [39, 393] on span "Header" at bounding box center [23, 399] width 47 height 28
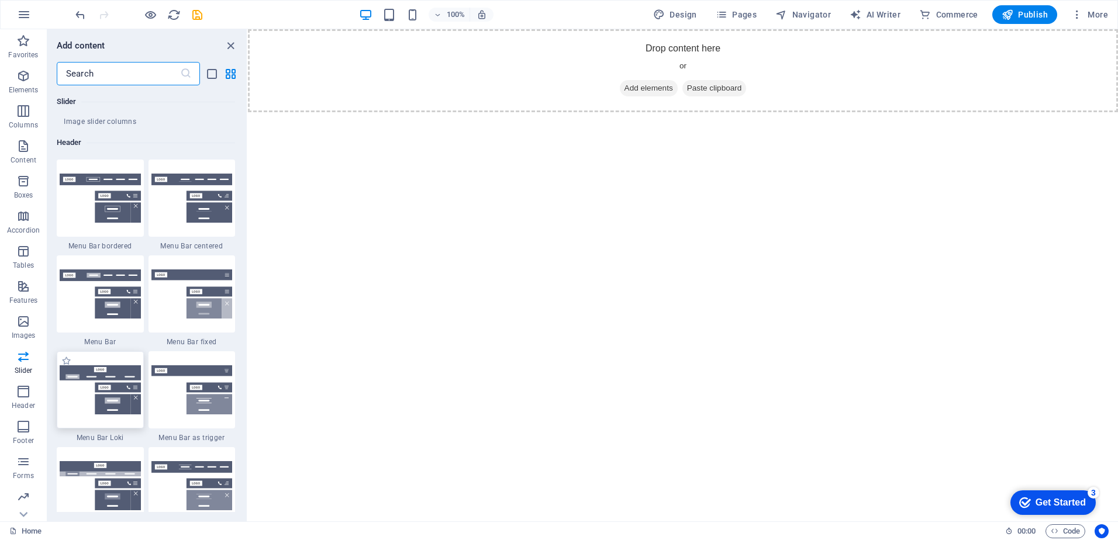
scroll to position [6982, 0]
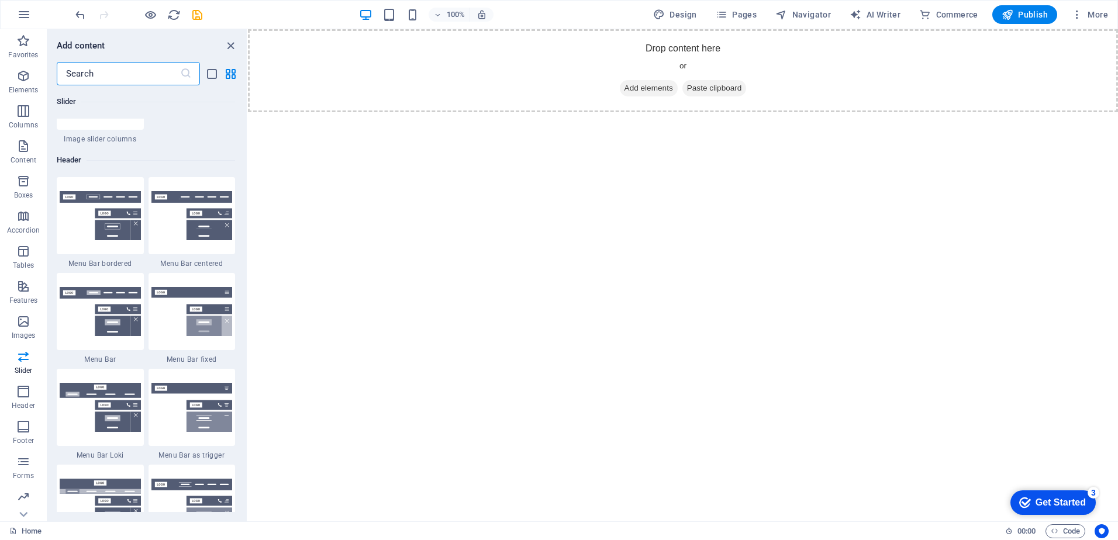
click at [98, 235] on img at bounding box center [100, 215] width 81 height 49
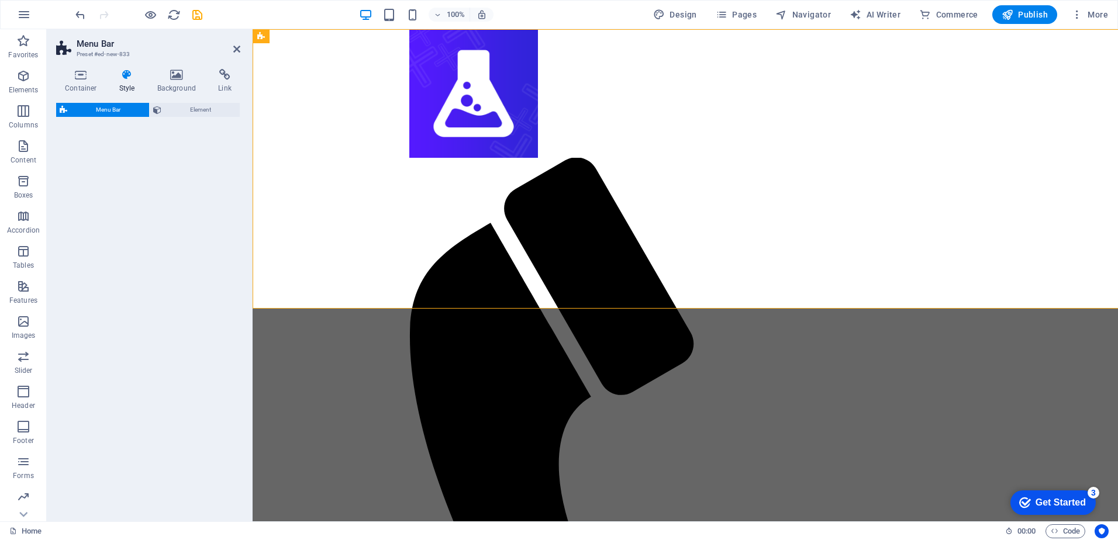
select select "rem"
select select "preset-menu-v2-border"
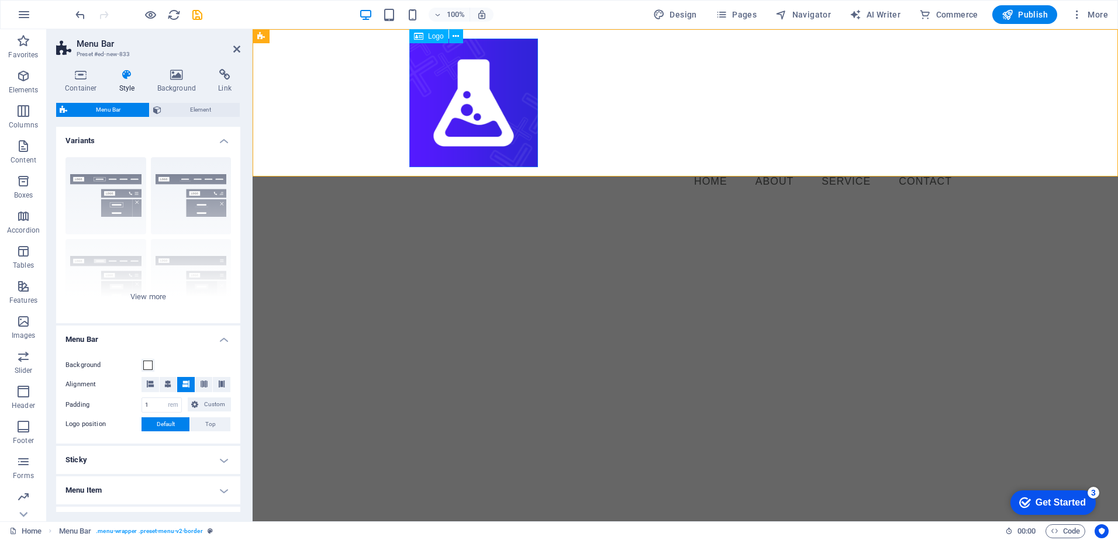
click at [529, 112] on div at bounding box center [685, 103] width 552 height 129
click at [528, 140] on div at bounding box center [685, 103] width 552 height 129
select select "px"
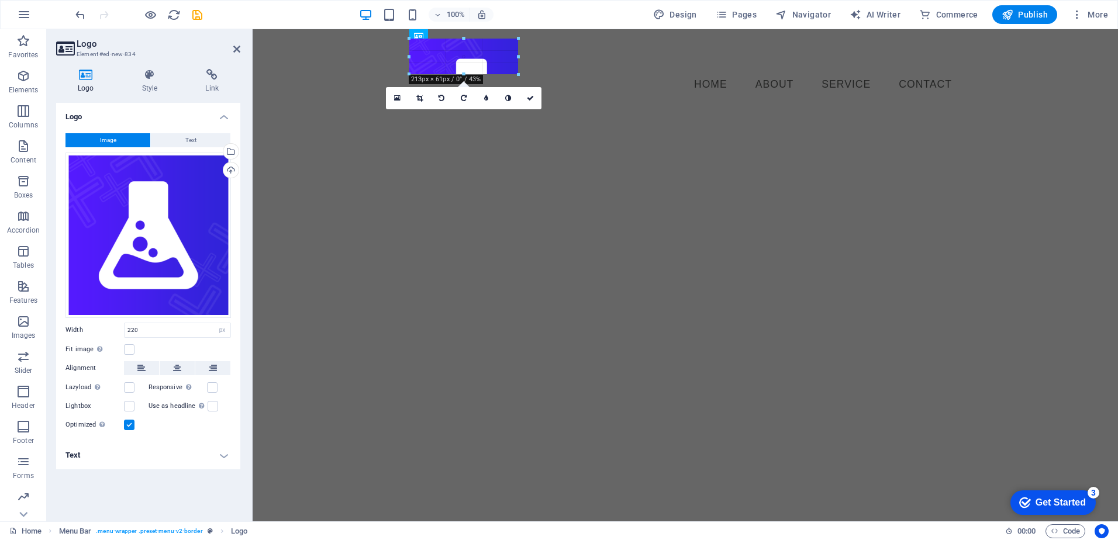
drag, startPoint x: 537, startPoint y: 165, endPoint x: 420, endPoint y: 68, distance: 152.0
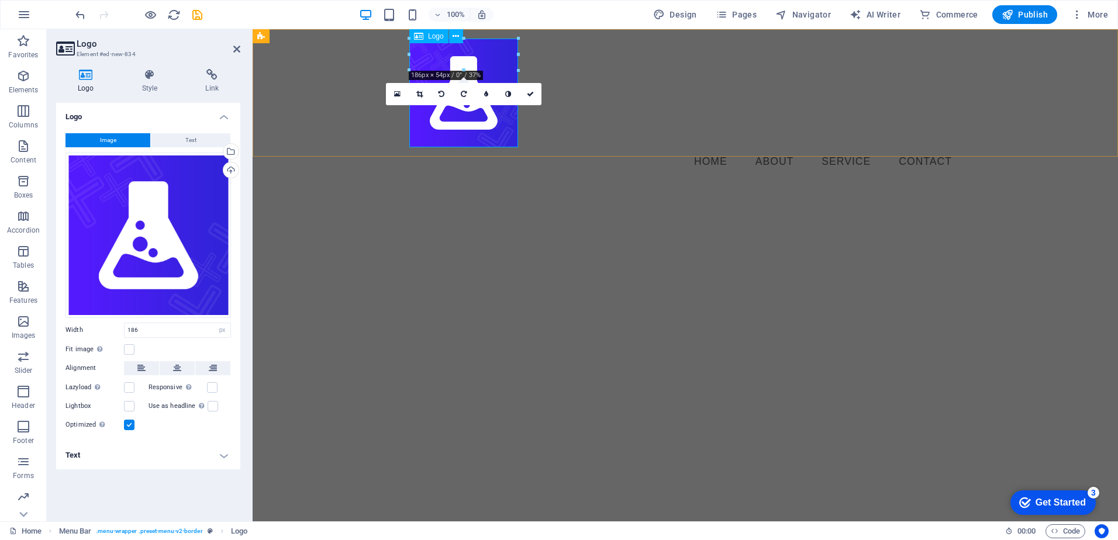
click at [500, 136] on div at bounding box center [685, 93] width 552 height 109
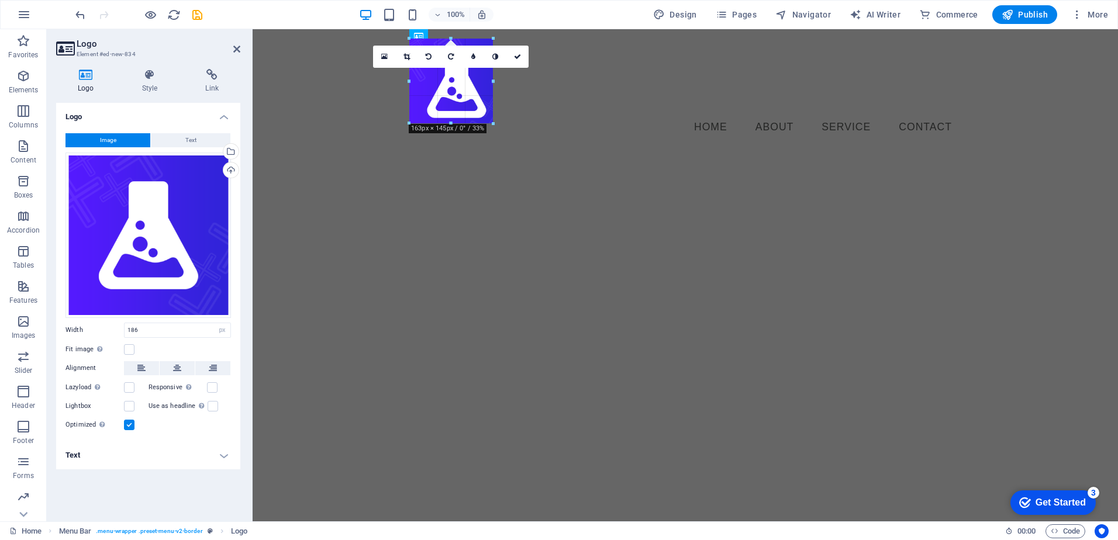
drag, startPoint x: 517, startPoint y: 146, endPoint x: 474, endPoint y: 111, distance: 55.3
drag, startPoint x: 492, startPoint y: 119, endPoint x: 469, endPoint y: 91, distance: 36.2
type input "111"
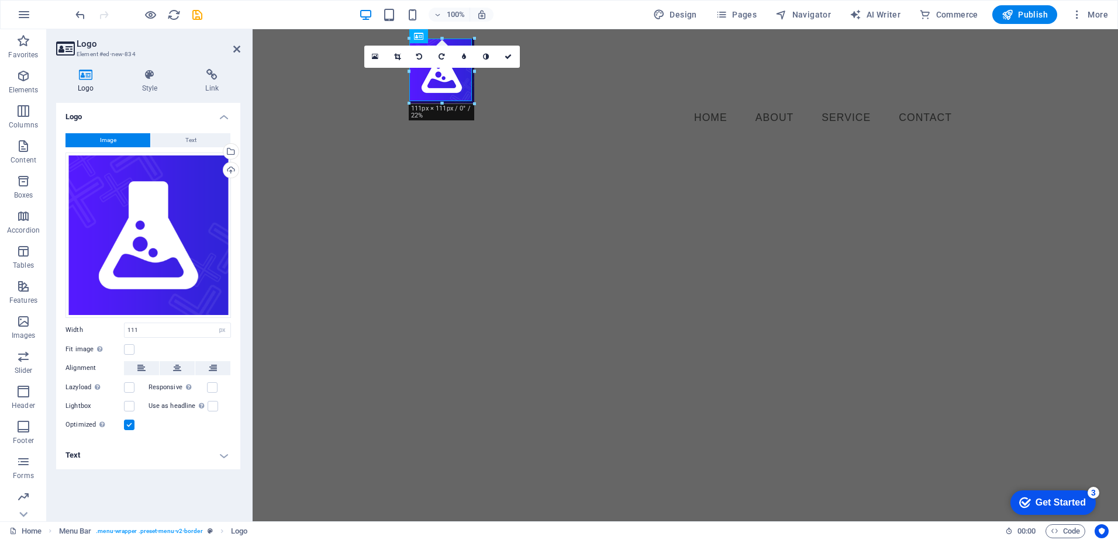
click at [540, 142] on html "Skip to main content Menu Home About Service Contact" at bounding box center [685, 85] width 865 height 113
click at [544, 142] on html "Skip to main content Menu Home About Service Contact" at bounding box center [685, 85] width 865 height 113
click at [540, 142] on html "Skip to main content Menu Home About Service Contact" at bounding box center [685, 85] width 865 height 113
drag, startPoint x: 540, startPoint y: 268, endPoint x: 533, endPoint y: 258, distance: 11.7
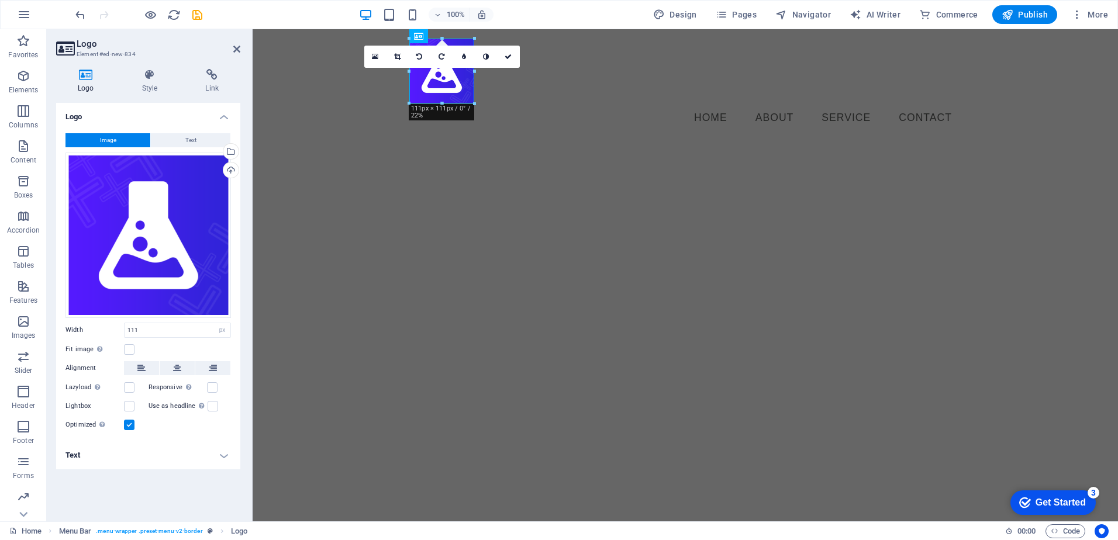
click at [540, 142] on html "Skip to main content Menu Home About Service Contact" at bounding box center [685, 85] width 865 height 113
click at [511, 55] on icon at bounding box center [508, 56] width 7 height 7
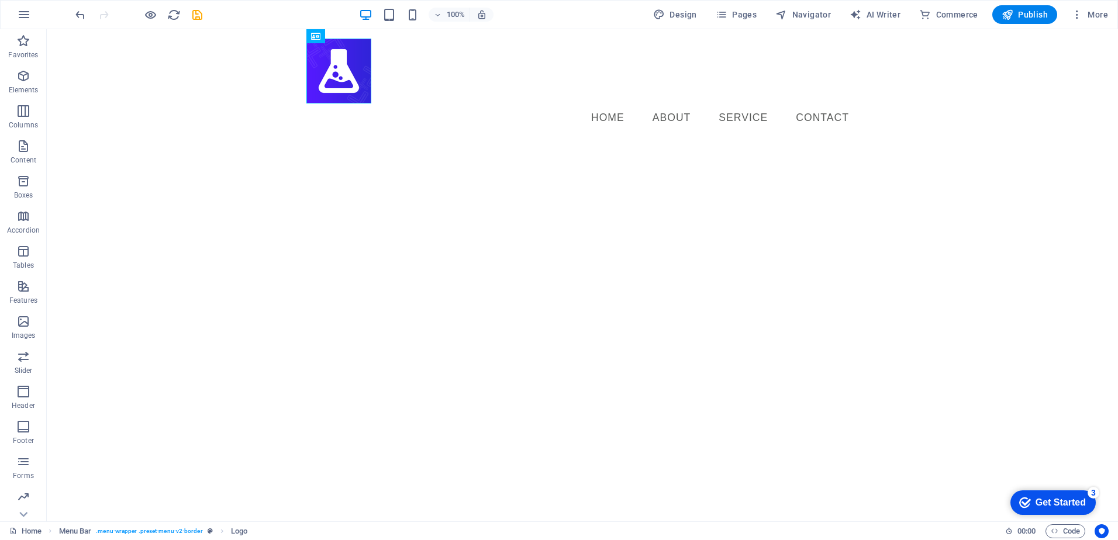
click at [508, 142] on html "Skip to main content Menu Home About Service Contact" at bounding box center [582, 85] width 1071 height 113
drag, startPoint x: 358, startPoint y: 78, endPoint x: 312, endPoint y: 73, distance: 45.8
click at [312, 73] on div at bounding box center [582, 71] width 552 height 65
click at [330, 74] on div at bounding box center [582, 71] width 552 height 65
drag, startPoint x: 330, startPoint y: 74, endPoint x: 122, endPoint y: 74, distance: 208.1
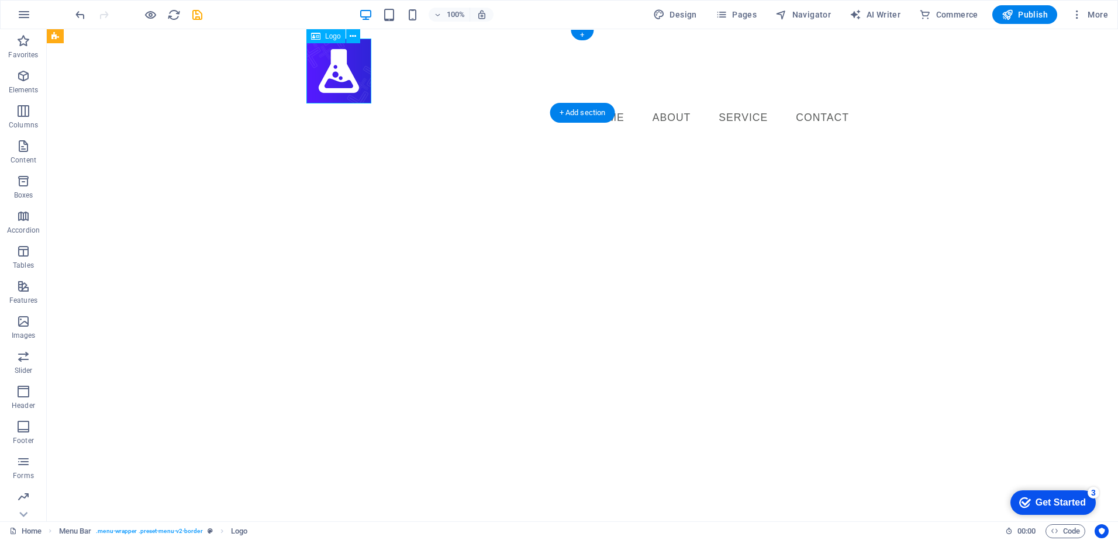
click at [328, 74] on div at bounding box center [582, 71] width 552 height 65
select select "px"
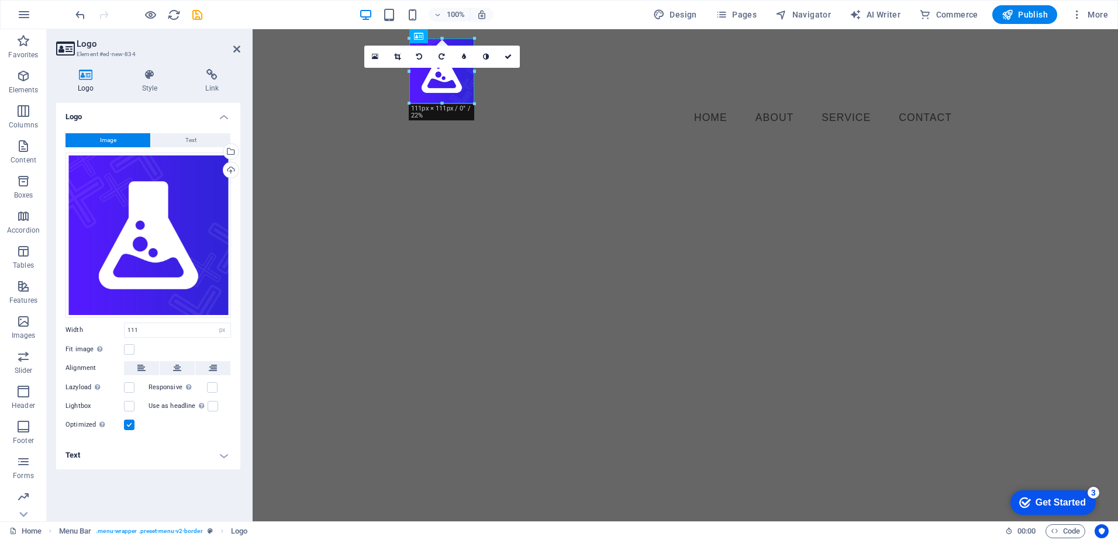
click at [438, 142] on html "Skip to main content Menu Home About Service Contact" at bounding box center [685, 85] width 865 height 113
click at [509, 142] on html "Skip to main content Menu Home About Service Contact" at bounding box center [685, 85] width 865 height 113
click at [393, 13] on icon "button" at bounding box center [388, 14] width 13 height 13
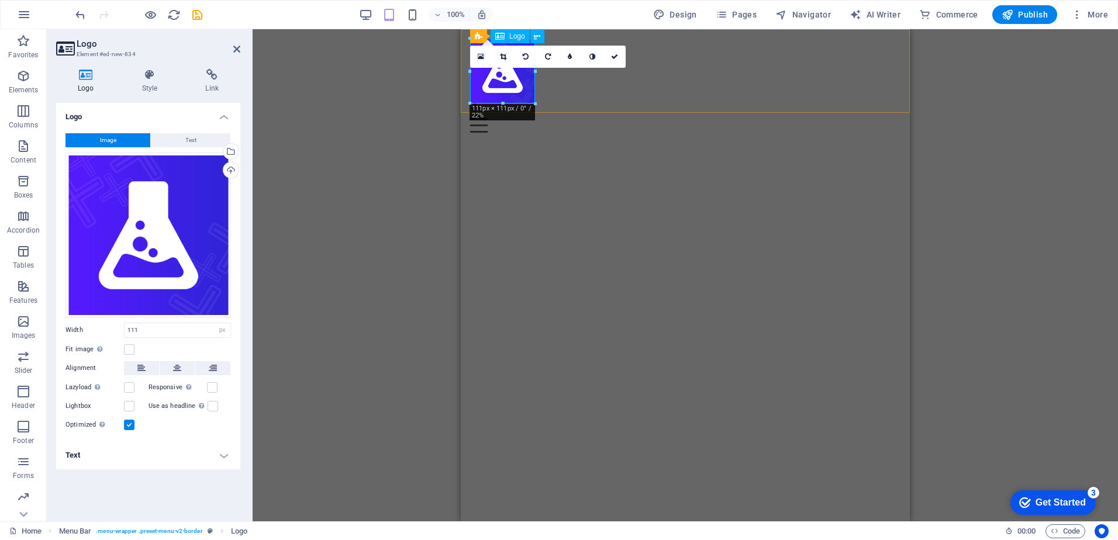
click at [610, 142] on html "Skip to main content Menu Home About Service Contact" at bounding box center [685, 85] width 449 height 113
click at [602, 142] on html "Skip to main content Menu Home About Service Contact" at bounding box center [685, 85] width 449 height 113
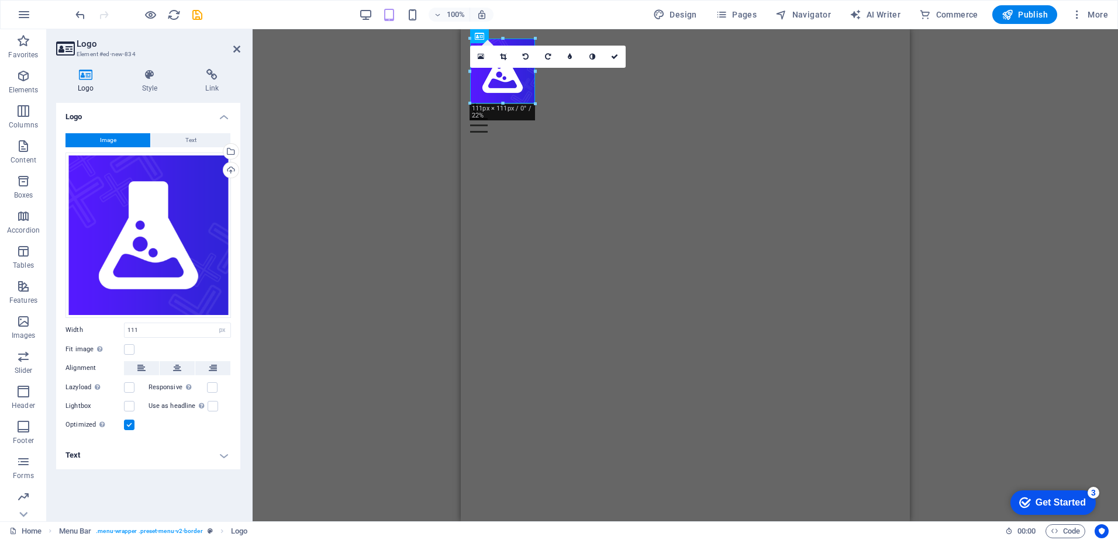
drag, startPoint x: 602, startPoint y: 247, endPoint x: 563, endPoint y: 157, distance: 98.0
click at [602, 142] on html "Skip to main content Menu Home About Service Contact" at bounding box center [685, 85] width 449 height 113
click at [608, 58] on link at bounding box center [614, 57] width 22 height 22
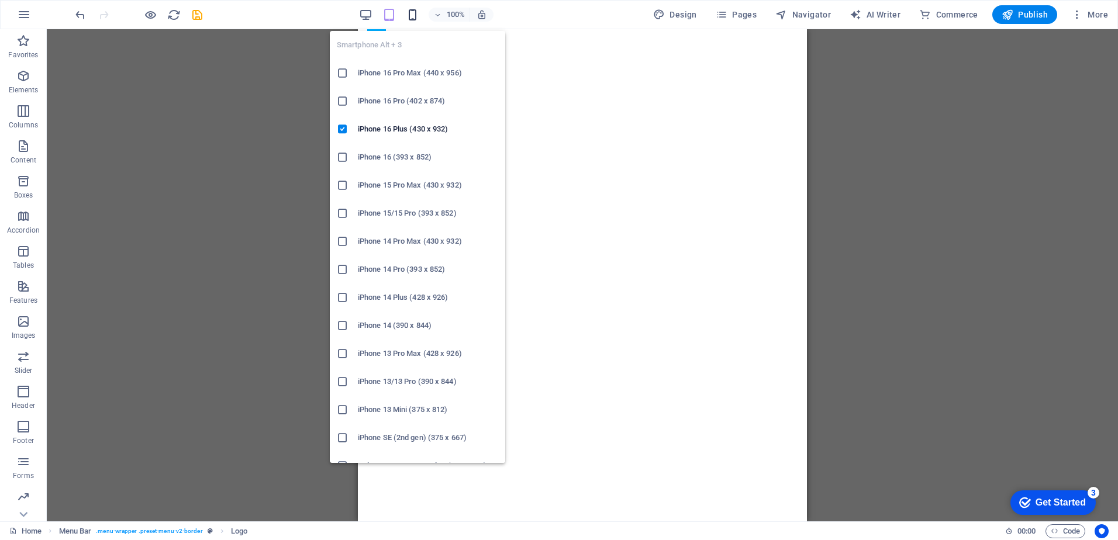
click at [407, 15] on span "button" at bounding box center [412, 14] width 14 height 13
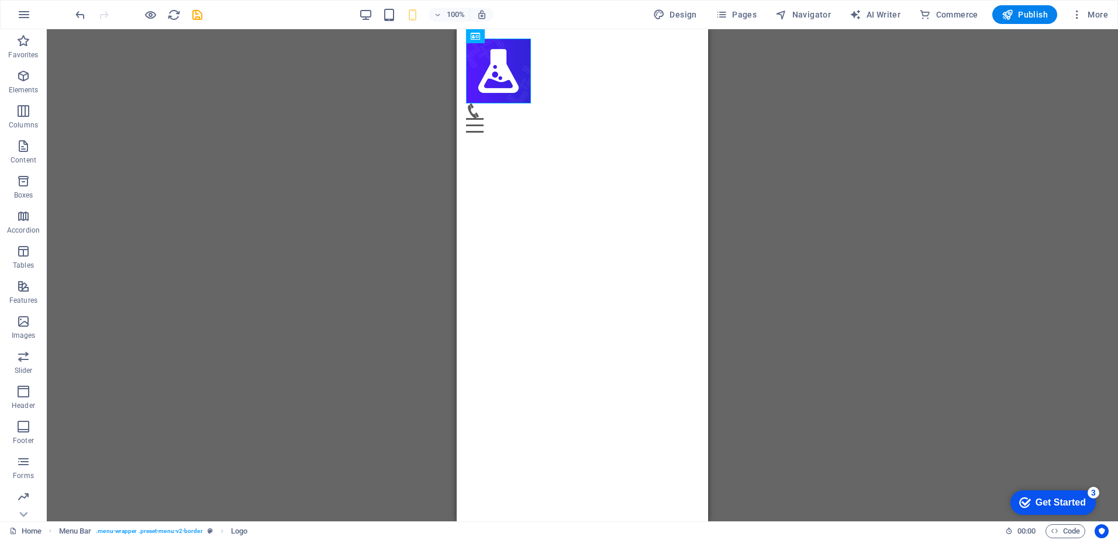
click at [395, 23] on div "100%" at bounding box center [425, 14] width 135 height 19
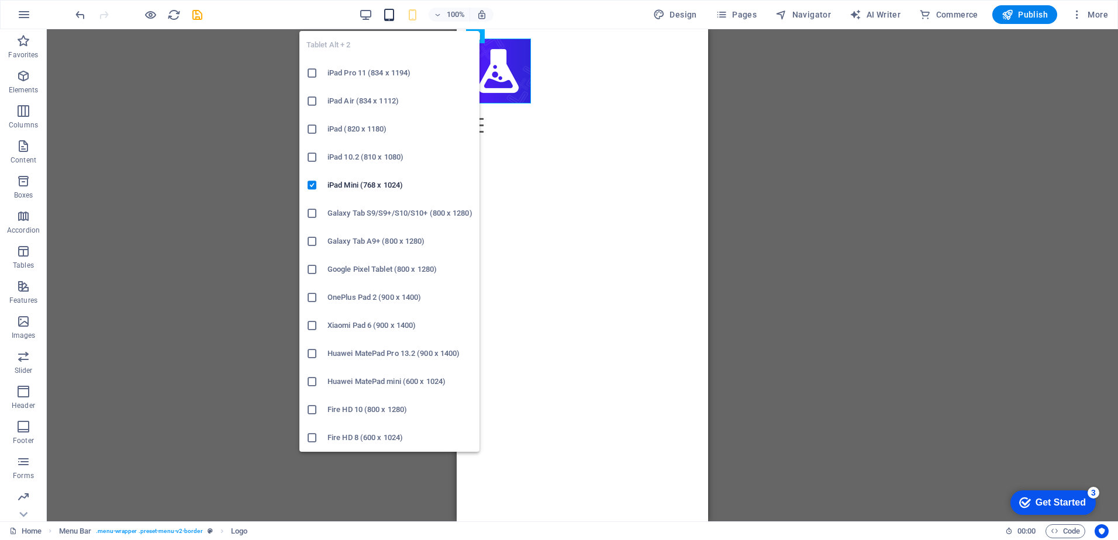
click at [390, 21] on icon "button" at bounding box center [388, 14] width 13 height 13
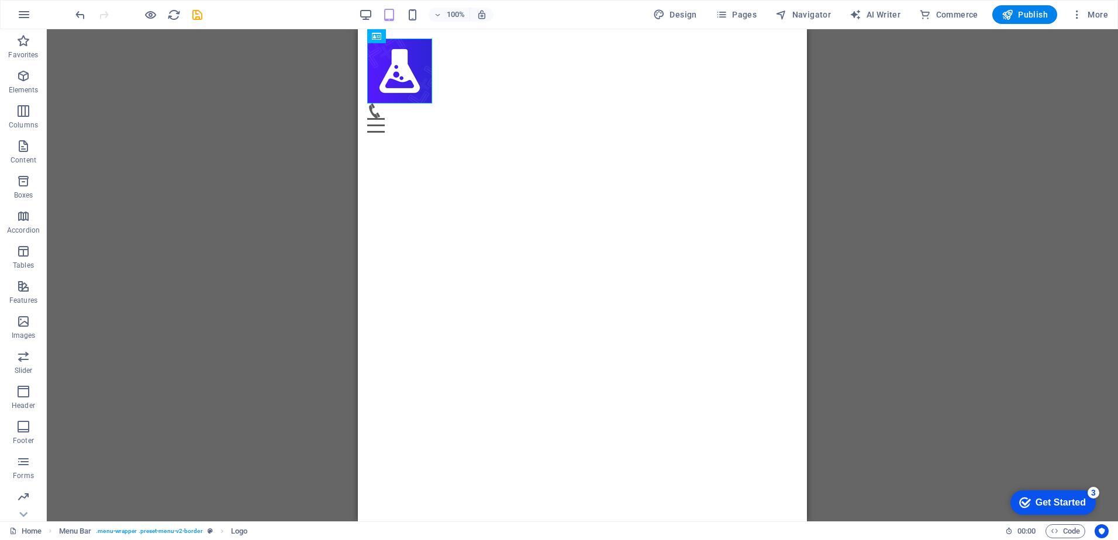
click at [359, 12] on div "100% Design Pages Navigator AI Writer Commerce Publish More" at bounding box center [593, 14] width 1040 height 19
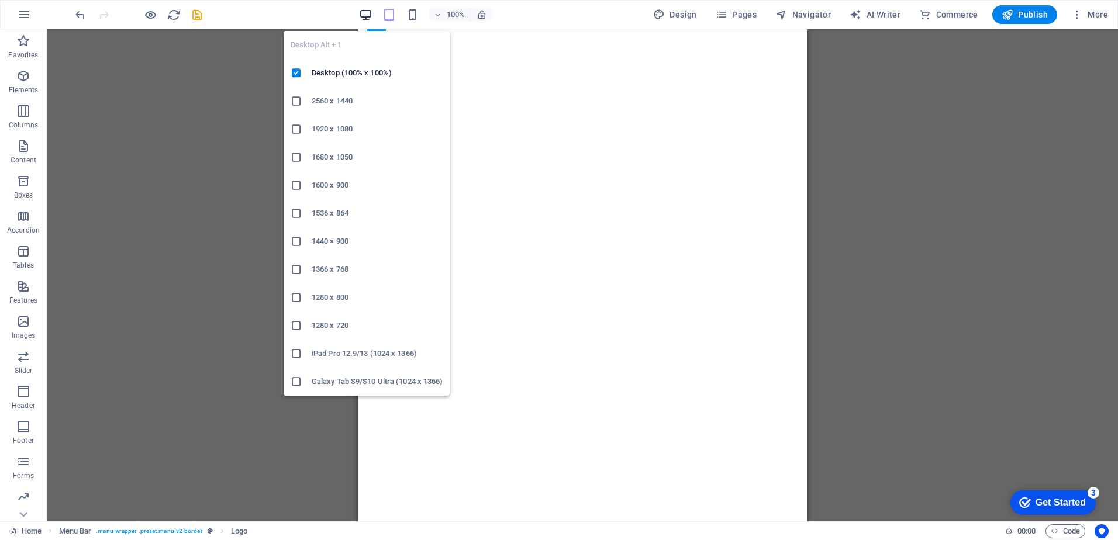
click at [371, 16] on icon "button" at bounding box center [365, 14] width 13 height 13
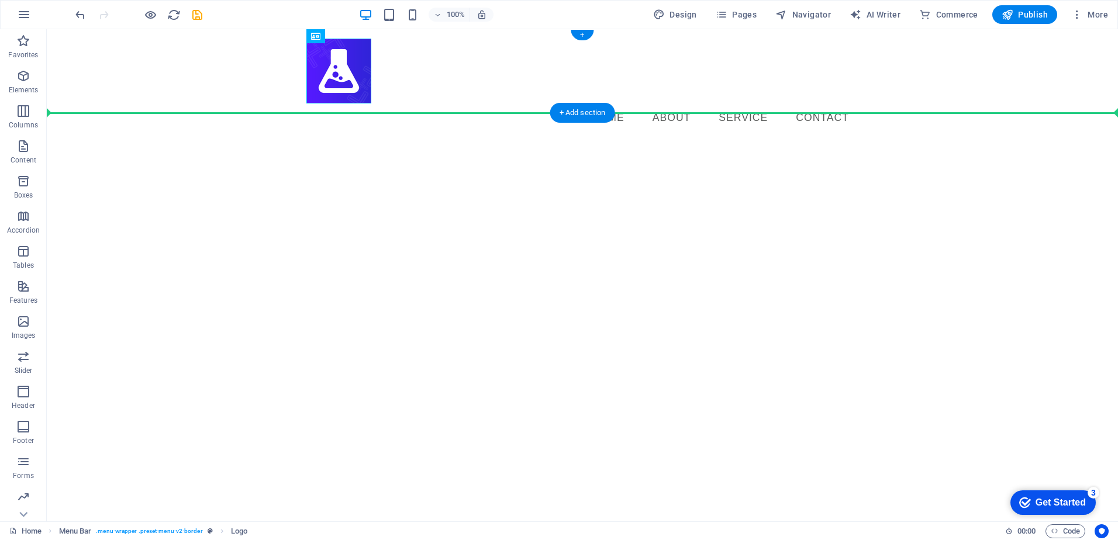
drag, startPoint x: 329, startPoint y: 66, endPoint x: 160, endPoint y: 72, distance: 169.1
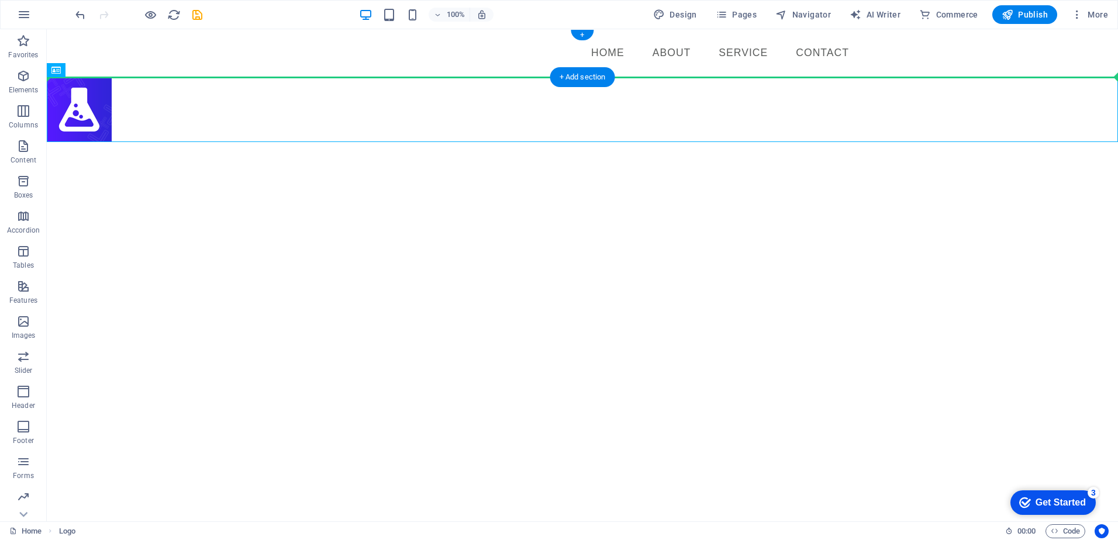
drag, startPoint x: 82, startPoint y: 95, endPoint x: 82, endPoint y: 60, distance: 35.1
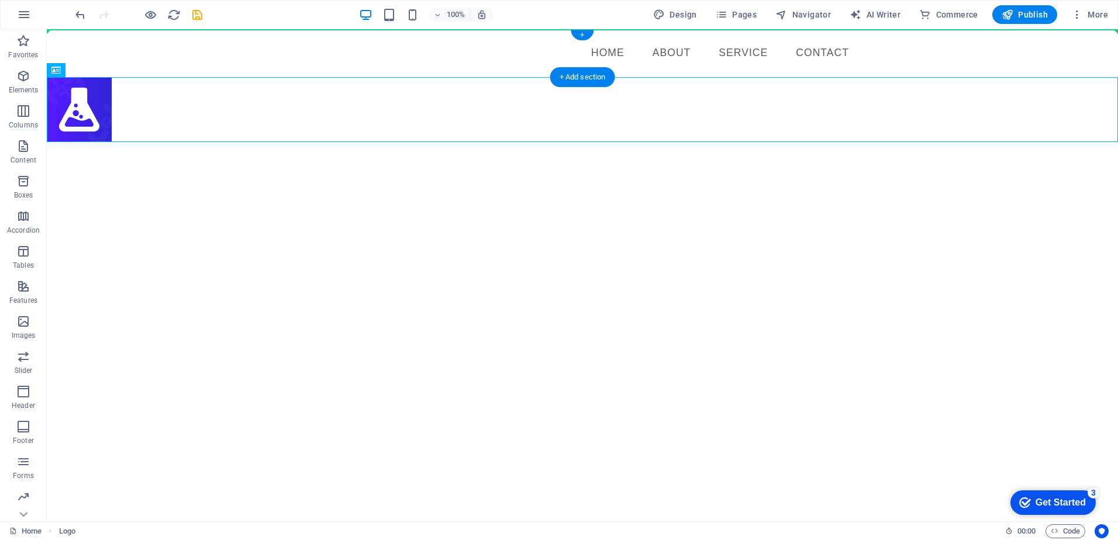
drag, startPoint x: 82, startPoint y: 94, endPoint x: 86, endPoint y: 47, distance: 46.9
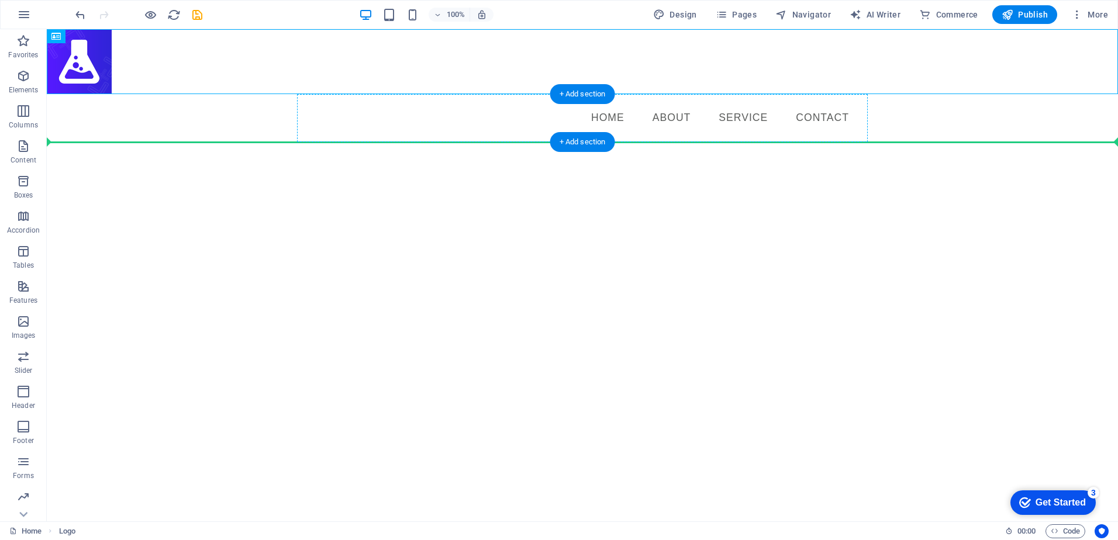
drag, startPoint x: 102, startPoint y: 68, endPoint x: 395, endPoint y: 126, distance: 298.5
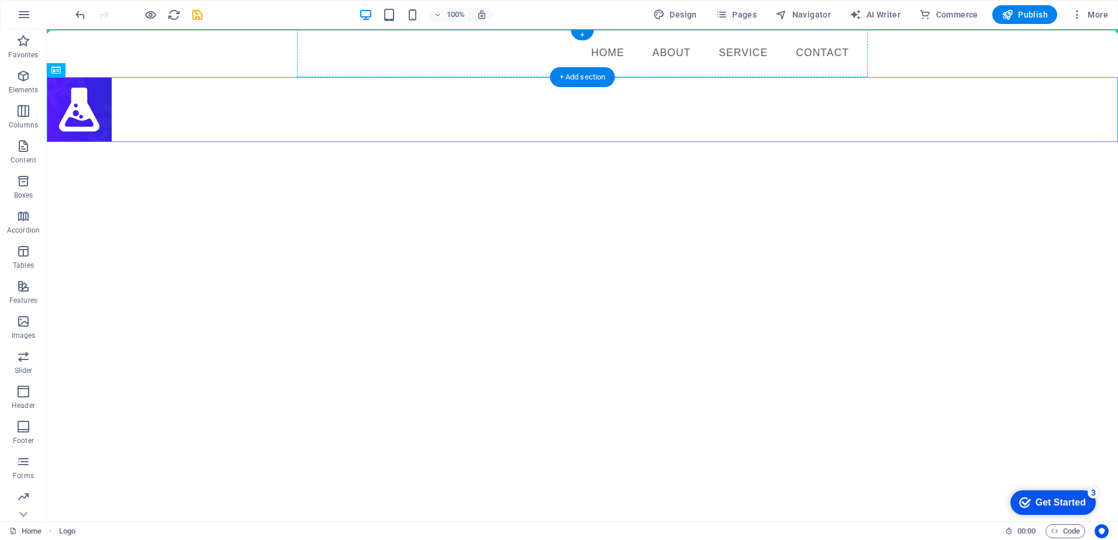
drag, startPoint x: 68, startPoint y: 106, endPoint x: 316, endPoint y: 52, distance: 253.7
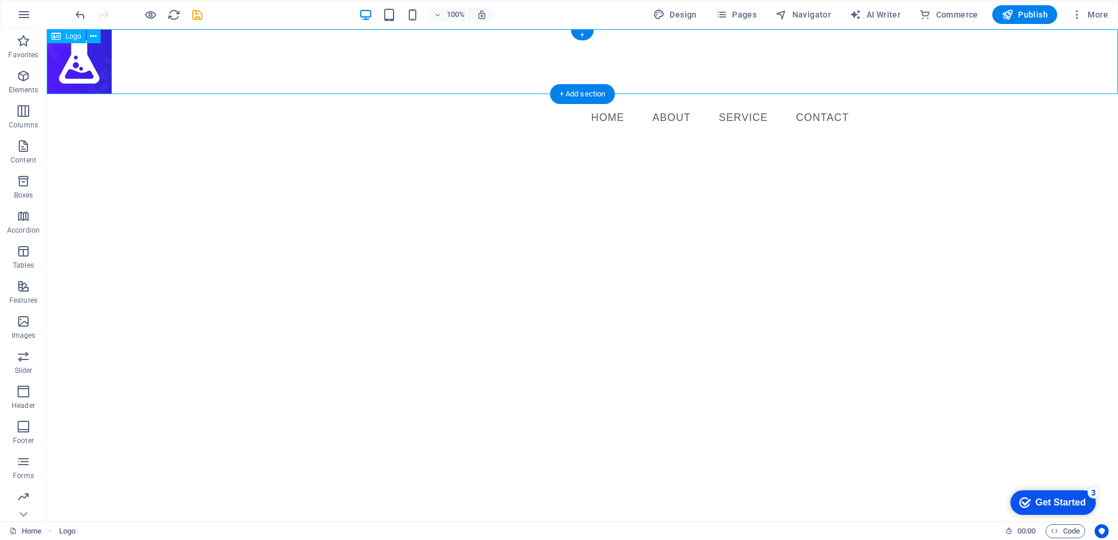
click at [316, 52] on div at bounding box center [582, 61] width 1071 height 65
select select "px"
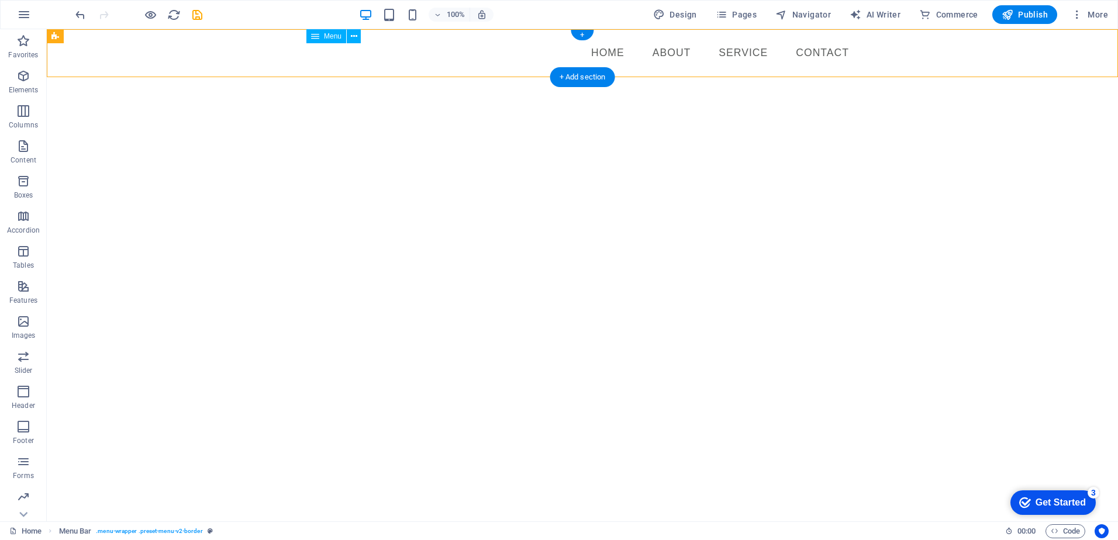
drag, startPoint x: 488, startPoint y: 67, endPoint x: 524, endPoint y: 61, distance: 36.7
click at [524, 61] on nav "Home About Service Contact" at bounding box center [582, 53] width 552 height 29
click at [516, 57] on nav "Home About Service Contact" at bounding box center [582, 53] width 552 height 29
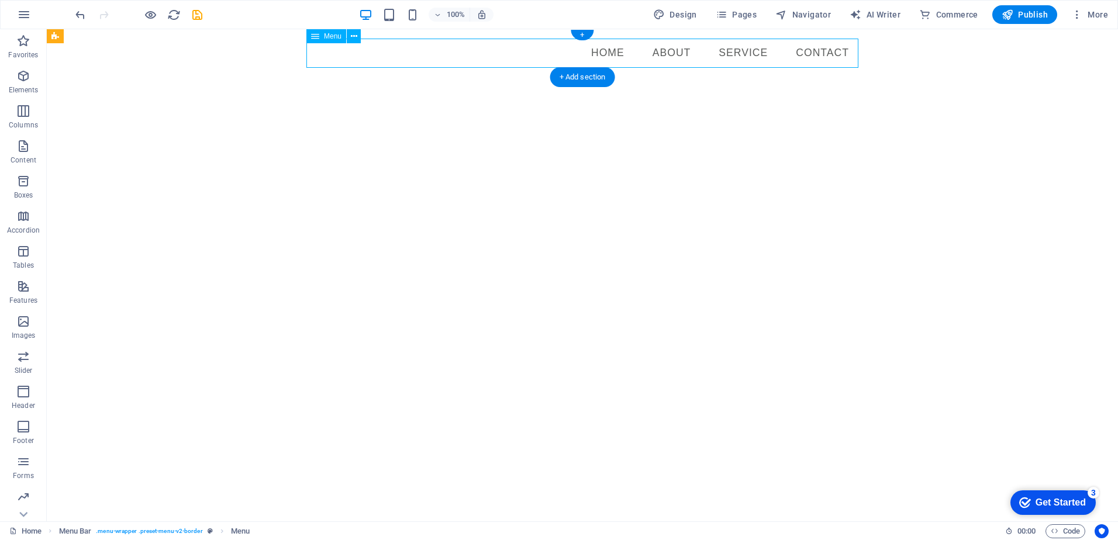
click at [509, 53] on nav "Home About Service Contact" at bounding box center [582, 53] width 552 height 29
select select
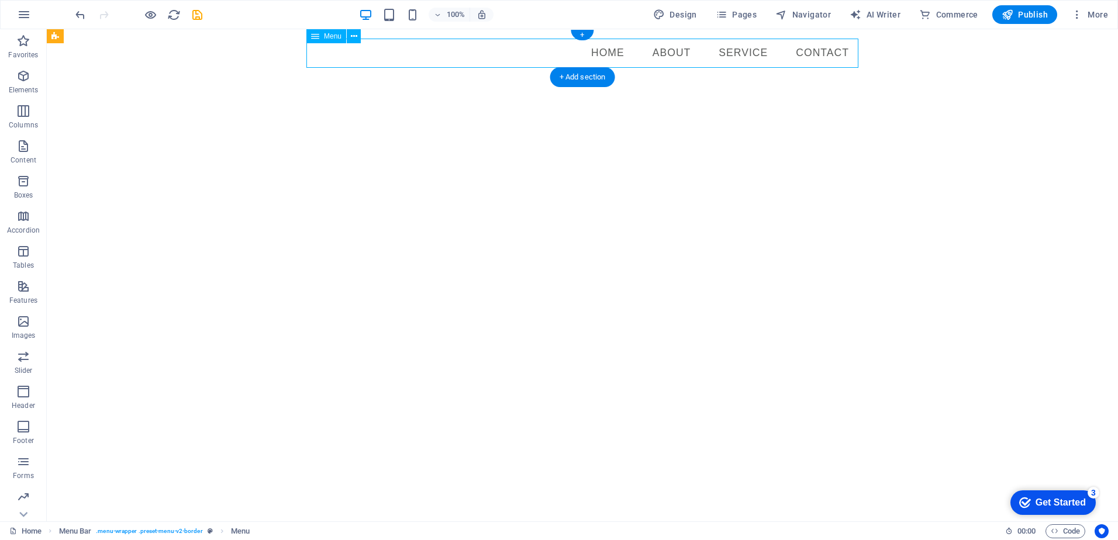
select select
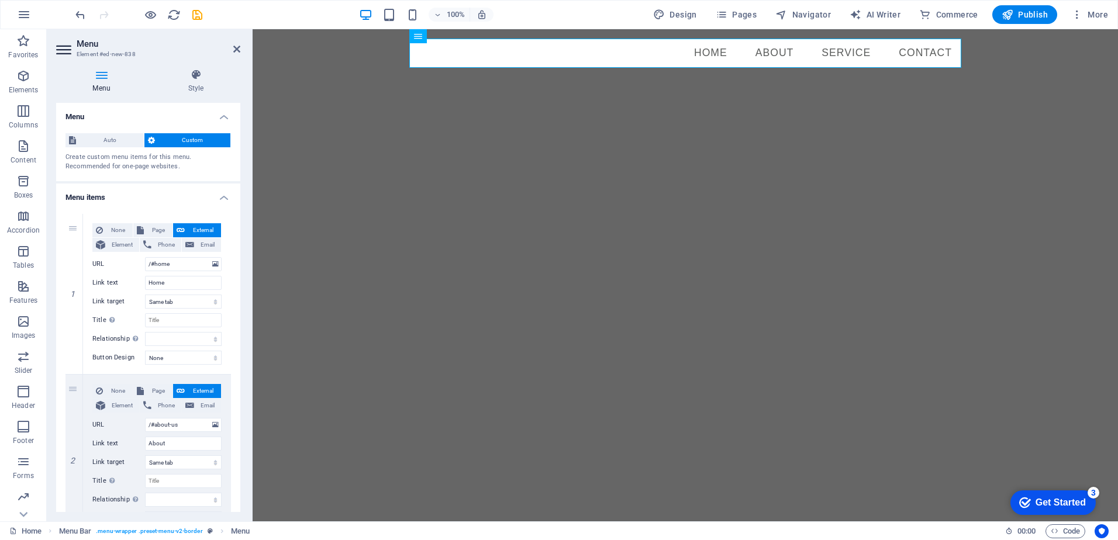
click at [492, 77] on html "Skip to main content Menu Home About Service Contact" at bounding box center [685, 53] width 865 height 48
click at [548, 77] on html "Skip to main content Menu Home About Service Contact" at bounding box center [685, 53] width 865 height 48
click at [597, 77] on html "Skip to main content Menu Home About Service Contact" at bounding box center [685, 53] width 865 height 48
click at [599, 77] on html "Skip to main content Menu Home About Service Contact" at bounding box center [685, 53] width 865 height 48
click at [1117, 77] on html "Skip to main content Menu Home About Service Contact" at bounding box center [685, 53] width 865 height 48
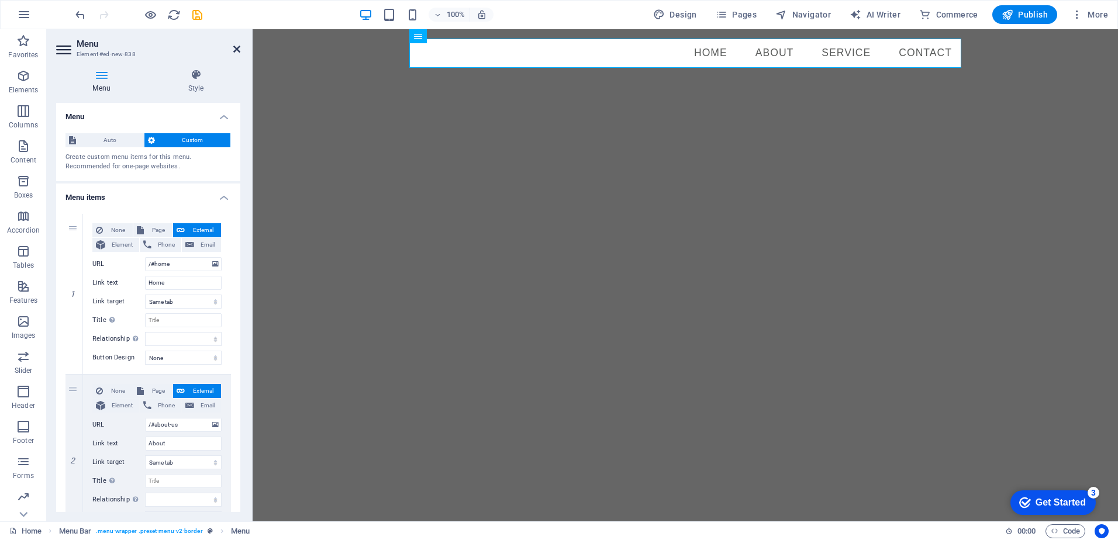
click at [237, 45] on icon at bounding box center [236, 48] width 7 height 9
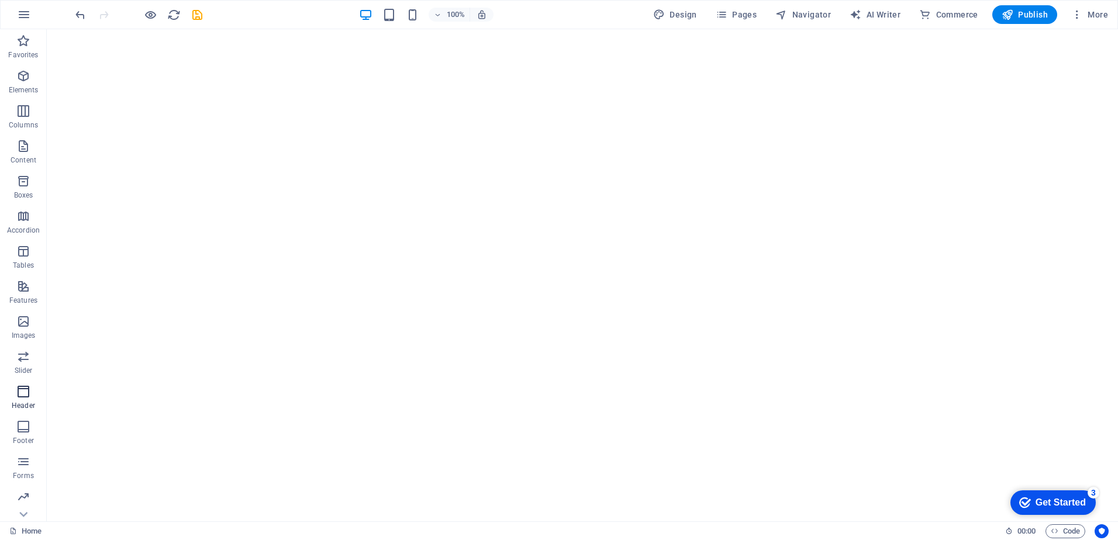
drag, startPoint x: 30, startPoint y: 393, endPoint x: 30, endPoint y: 400, distance: 7.6
click at [30, 393] on icon "button" at bounding box center [23, 392] width 14 height 14
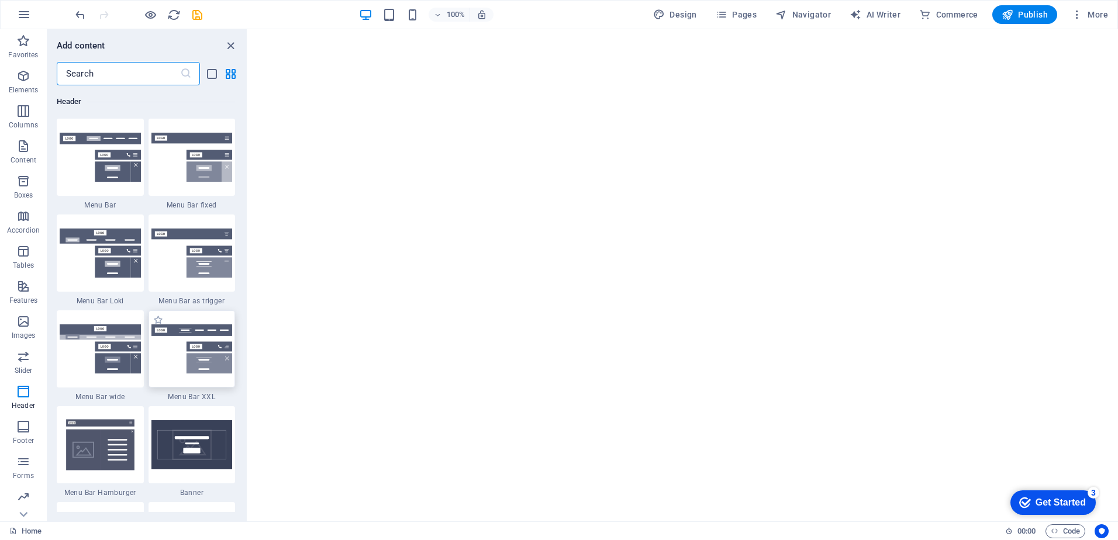
scroll to position [7157, 0]
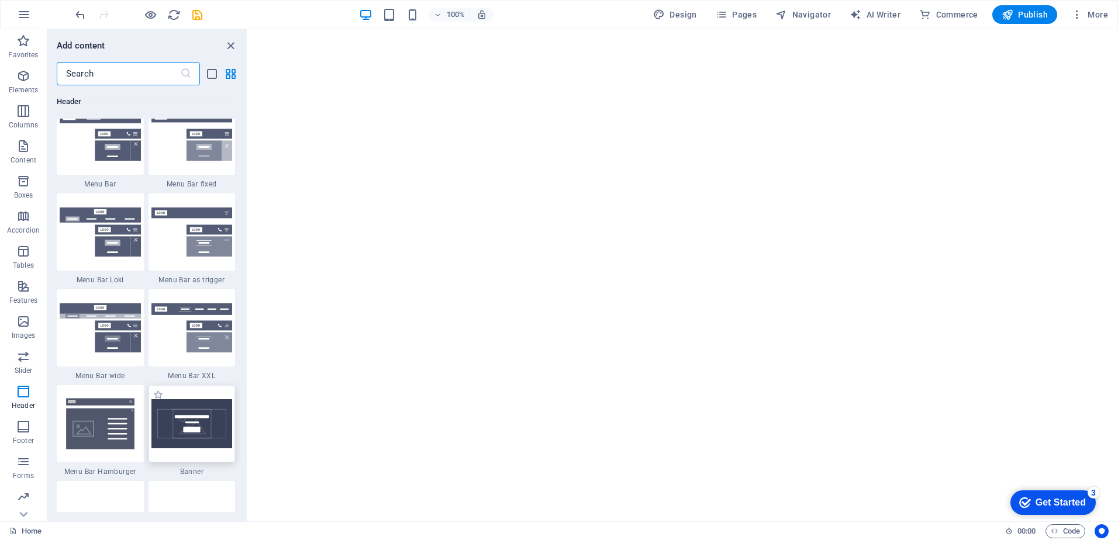
click at [185, 433] on img at bounding box center [191, 423] width 81 height 49
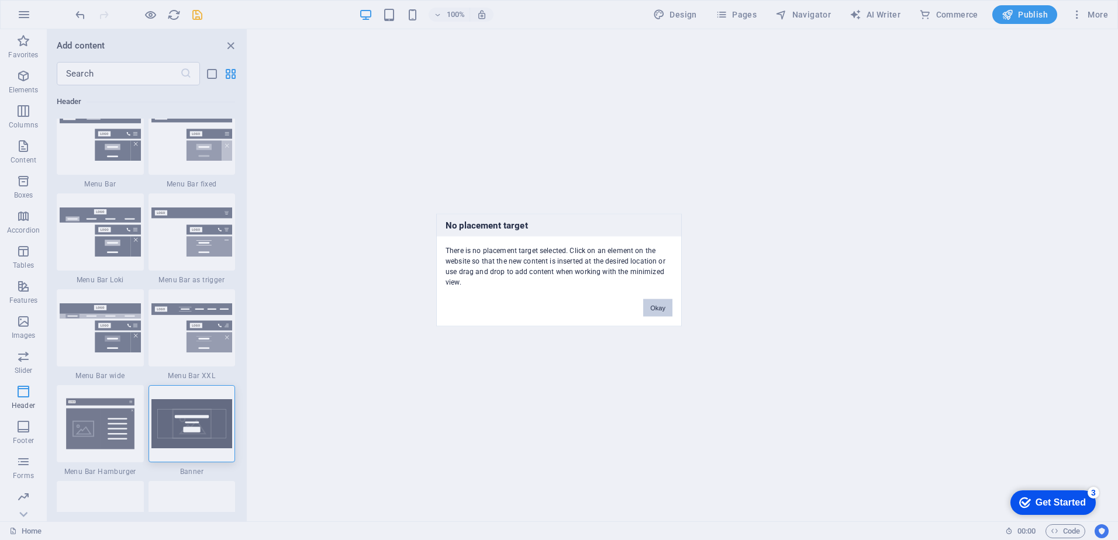
click at [668, 308] on button "Okay" at bounding box center [657, 308] width 29 height 18
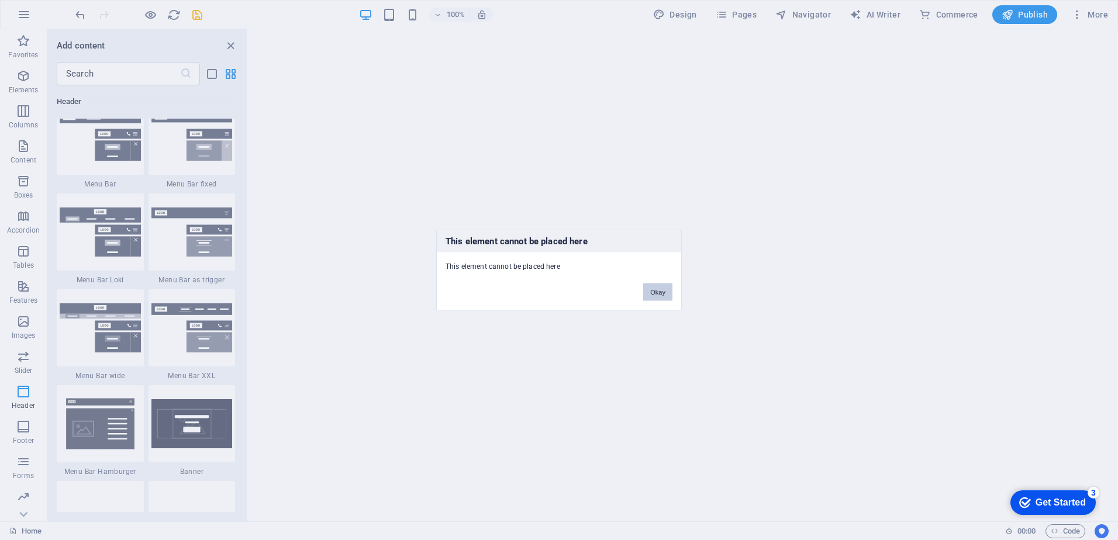
click at [662, 290] on button "Okay" at bounding box center [657, 293] width 29 height 18
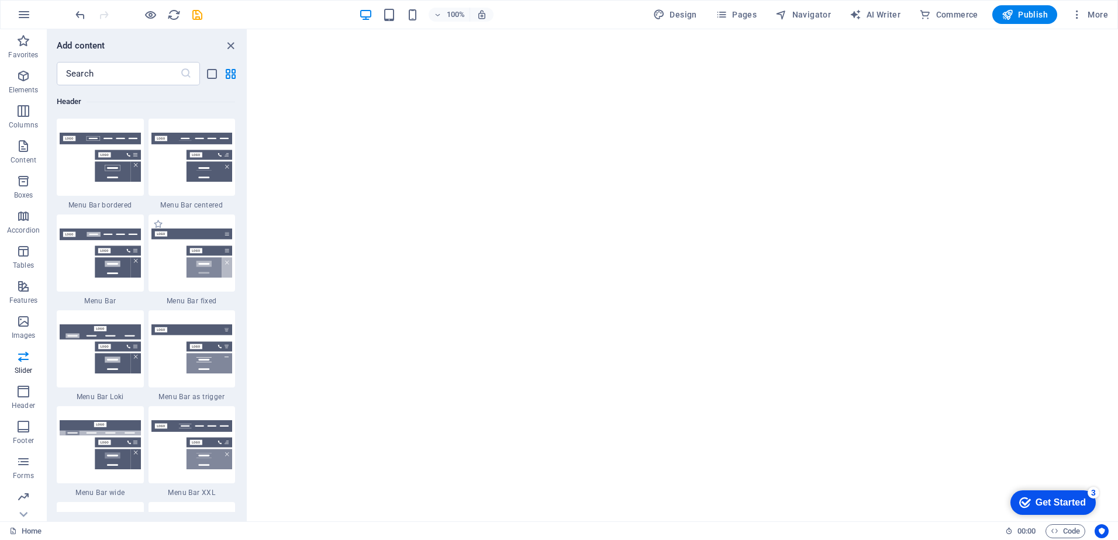
scroll to position [6982, 0]
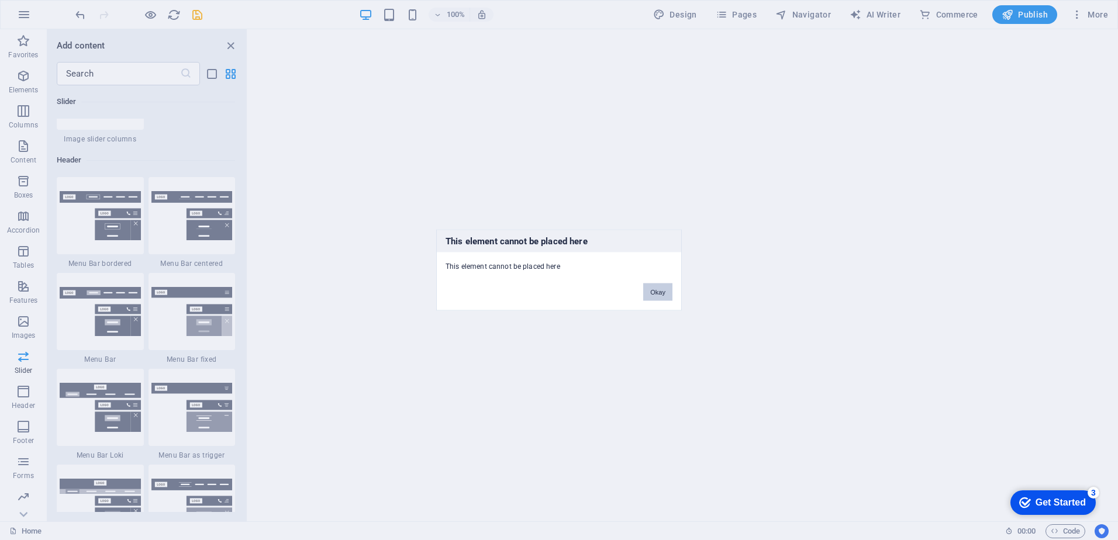
click at [662, 293] on button "Okay" at bounding box center [657, 293] width 29 height 18
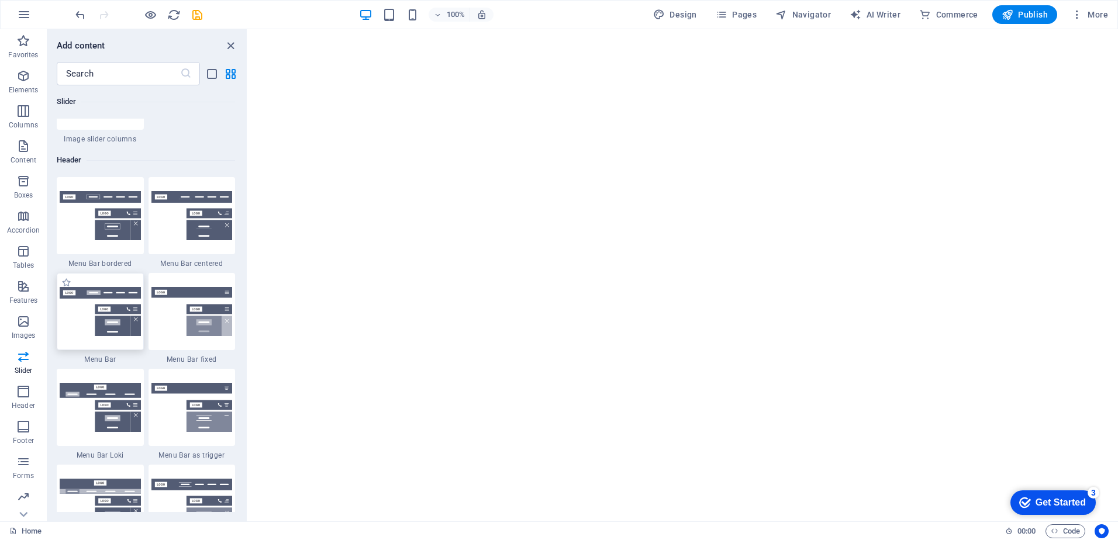
click at [88, 331] on div at bounding box center [100, 311] width 87 height 77
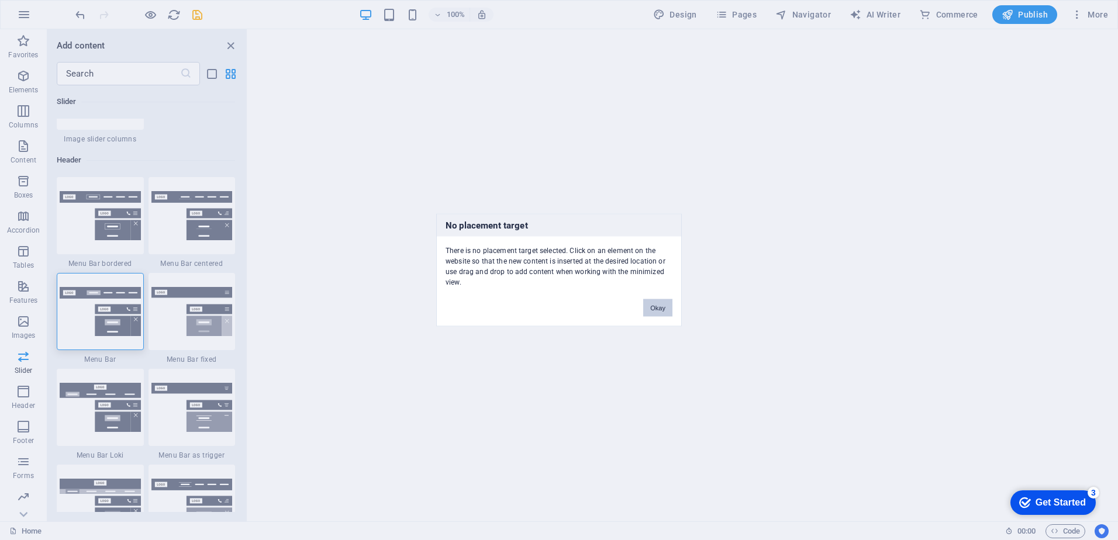
click at [668, 304] on button "Okay" at bounding box center [657, 308] width 29 height 18
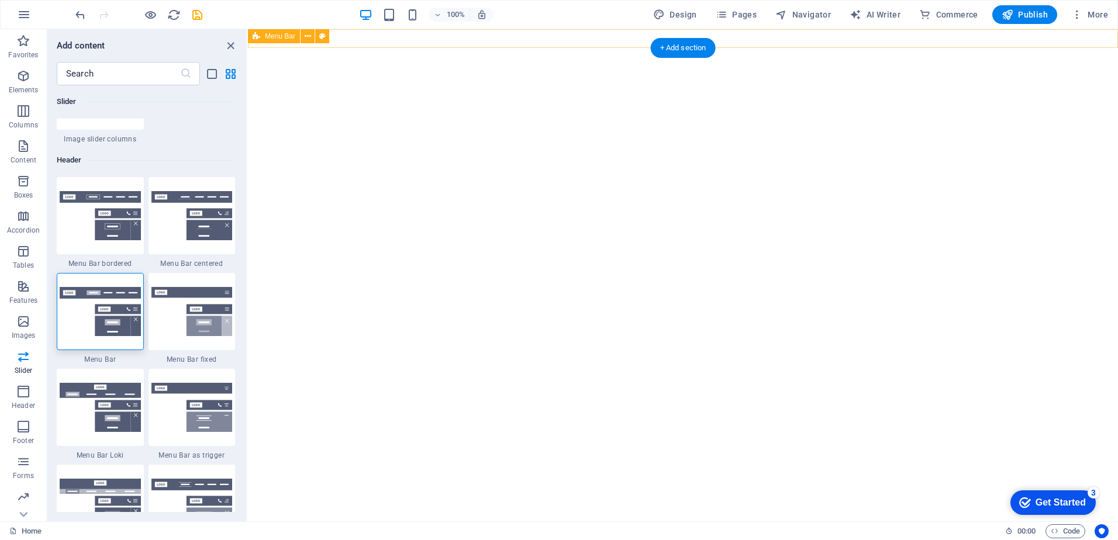
click at [551, 42] on div "Menu" at bounding box center [683, 38] width 870 height 19
select select "rem"
select select "preset-menu-v2-border"
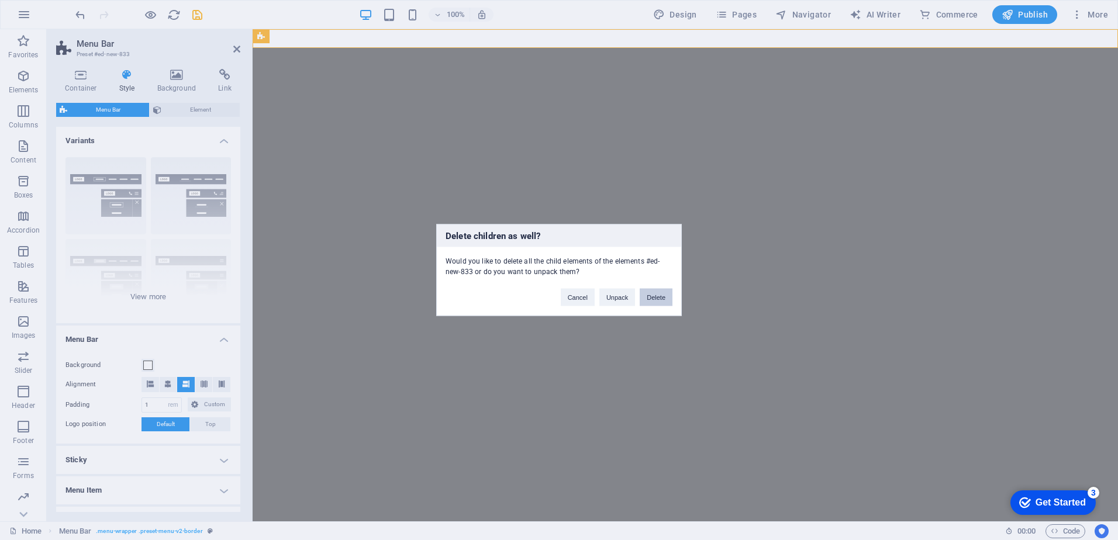
click at [659, 289] on button "Delete" at bounding box center [656, 298] width 33 height 18
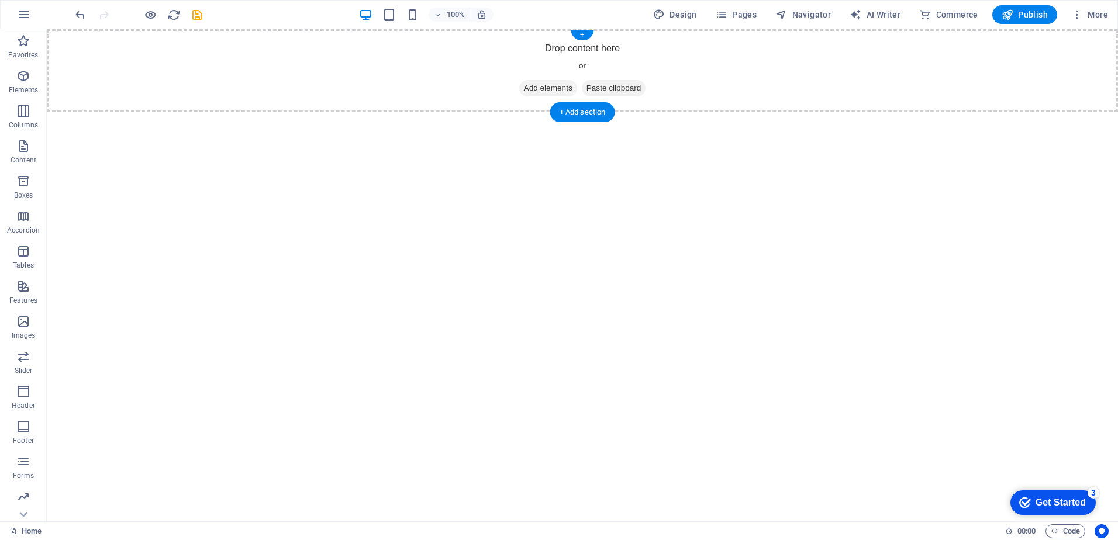
click at [539, 84] on span "Add elements" at bounding box center [548, 88] width 58 height 16
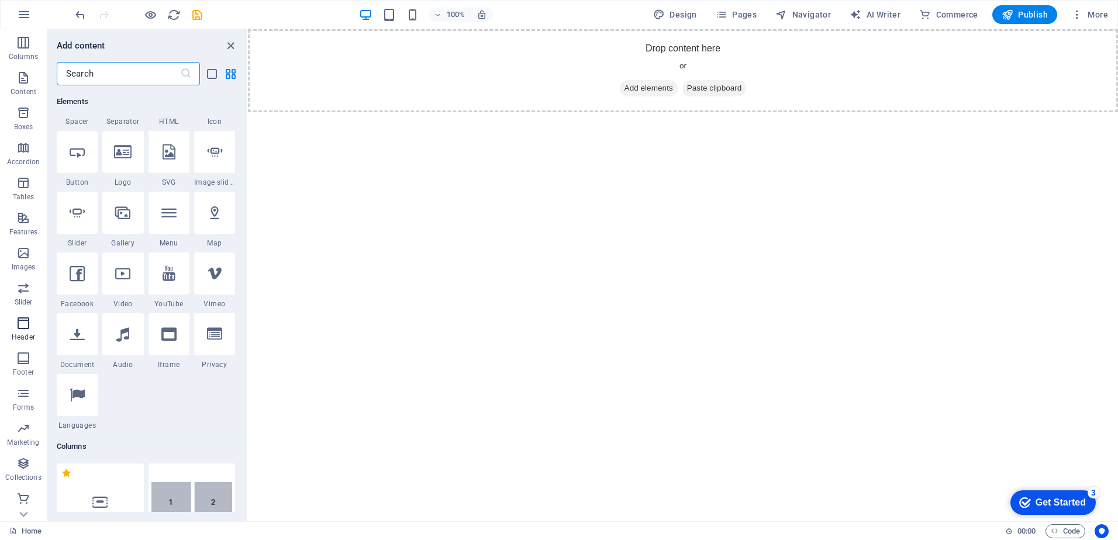
scroll to position [69, 0]
click at [30, 323] on icon "button" at bounding box center [23, 323] width 14 height 14
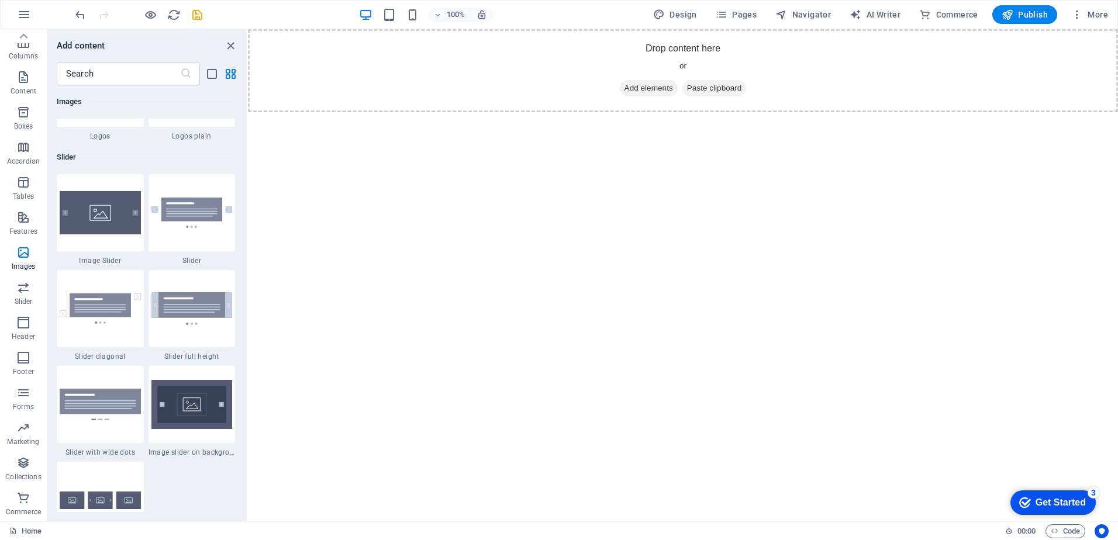
scroll to position [6514, 0]
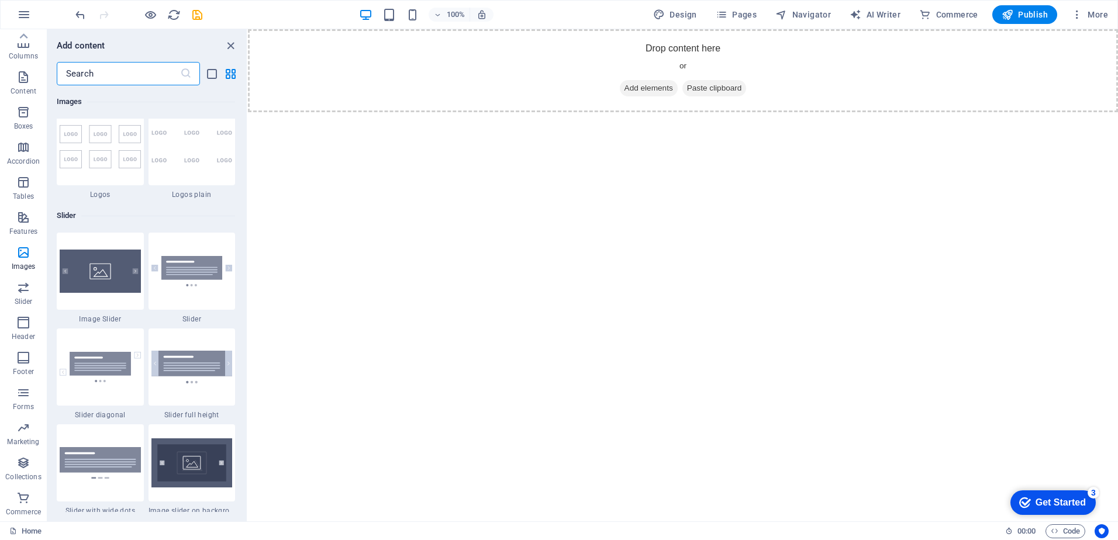
click at [103, 68] on input "text" at bounding box center [118, 73] width 123 height 23
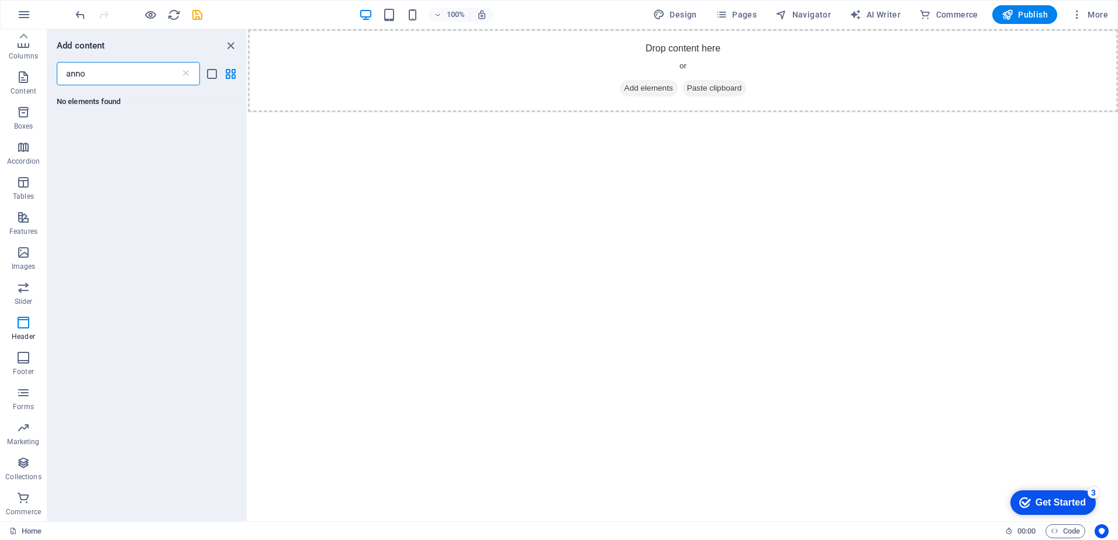
scroll to position [0, 0]
type input "a"
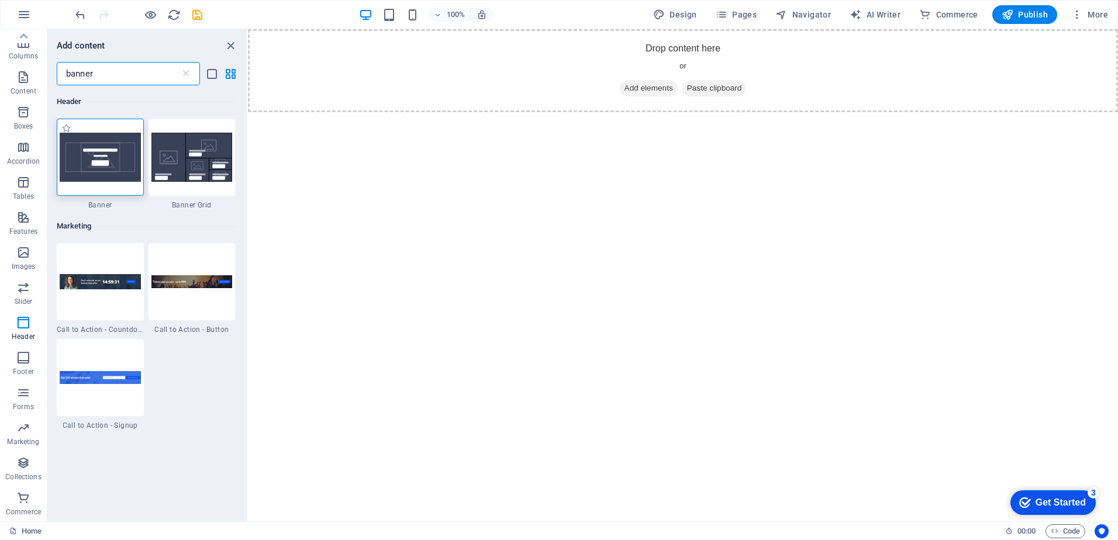
type input "banner"
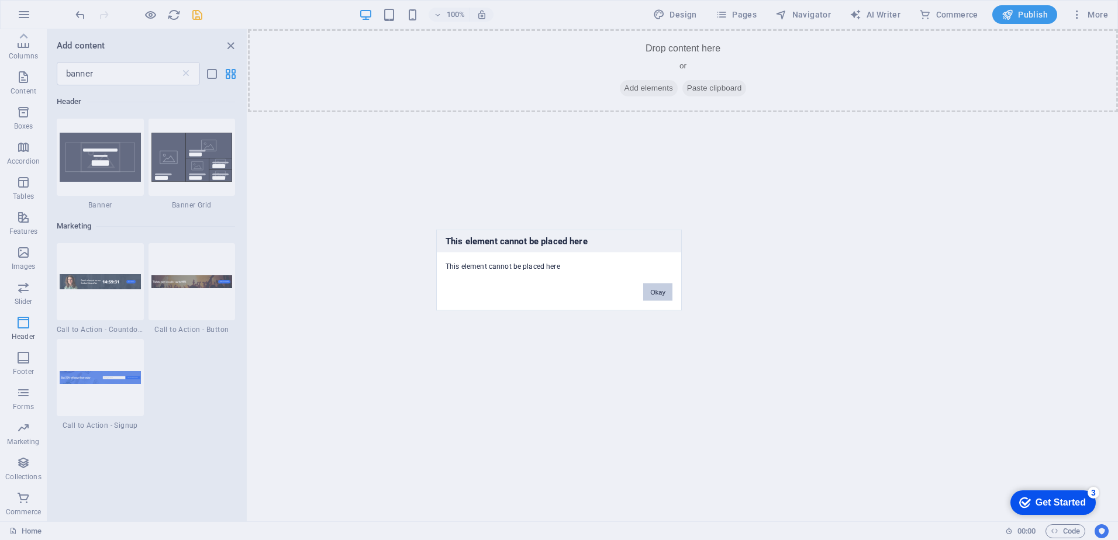
drag, startPoint x: 658, startPoint y: 293, endPoint x: 295, endPoint y: 234, distance: 368.3
click at [658, 293] on button "Okay" at bounding box center [657, 293] width 29 height 18
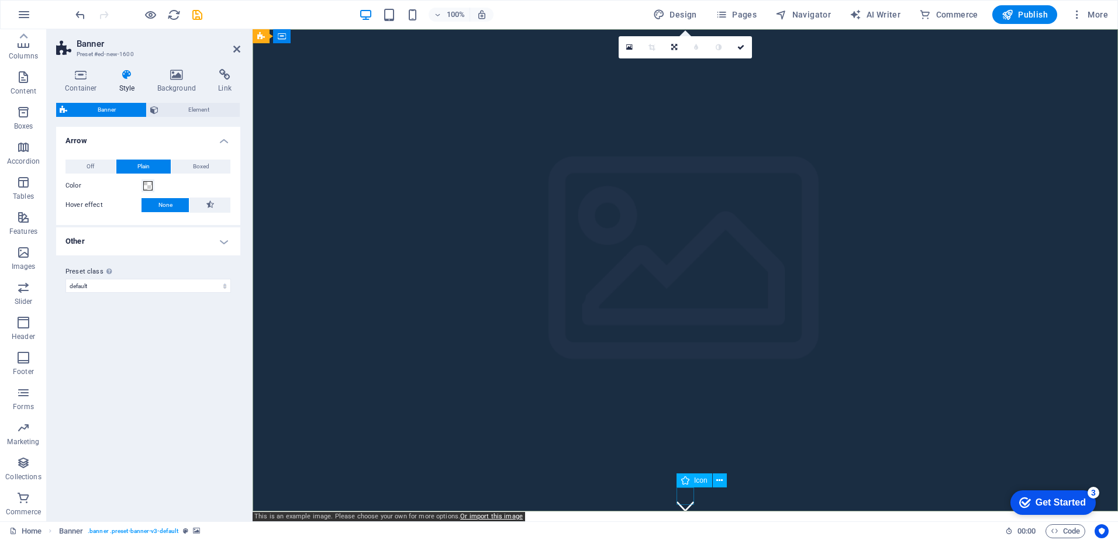
click at [680, 498] on figure at bounding box center [685, 507] width 18 height 18
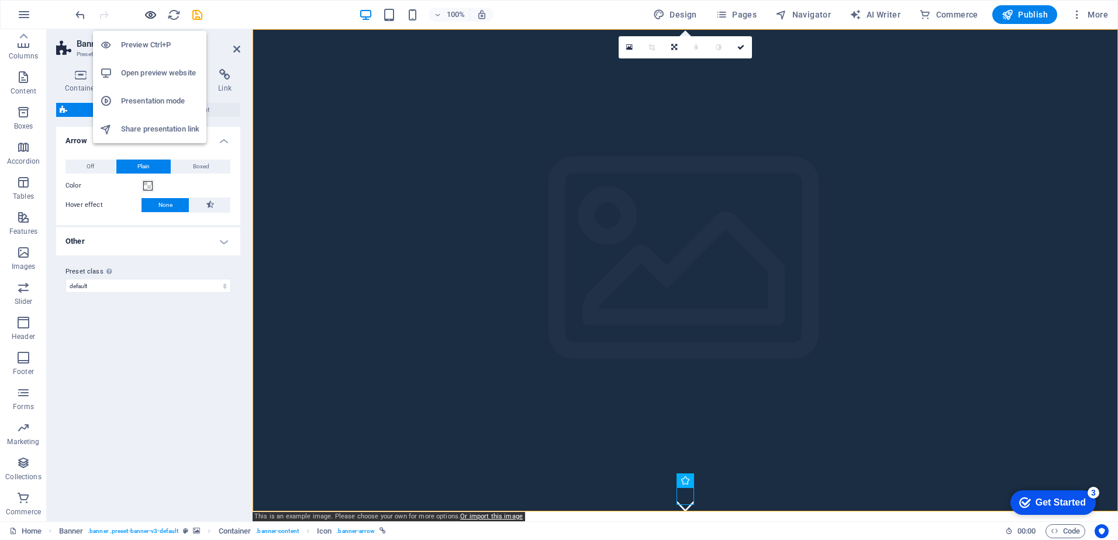
click at [144, 13] on icon "button" at bounding box center [150, 14] width 13 height 13
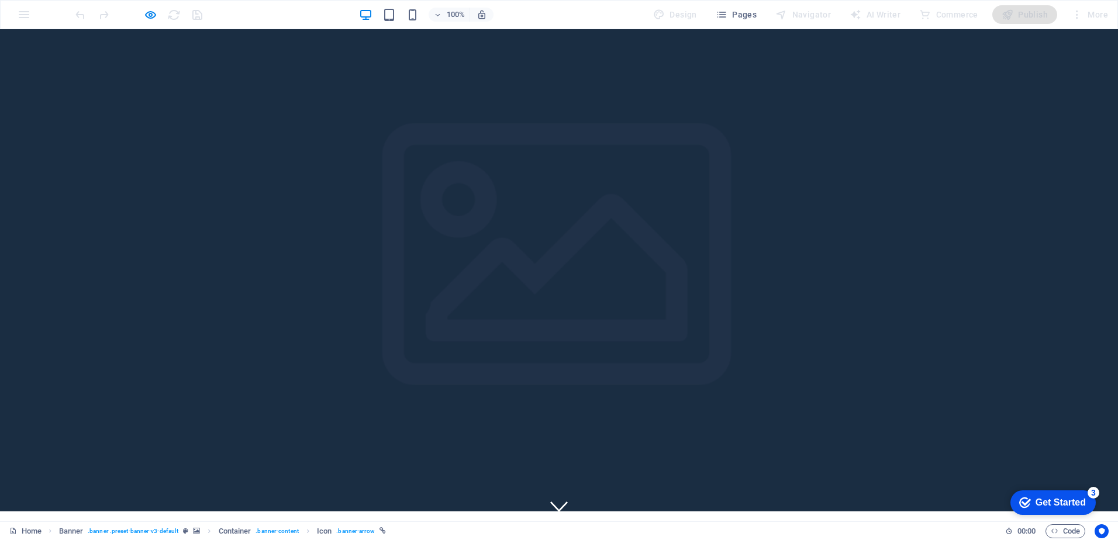
click at [567, 498] on icon at bounding box center [559, 507] width 18 height 18
drag, startPoint x: 534, startPoint y: 375, endPoint x: 601, endPoint y: 397, distance: 70.1
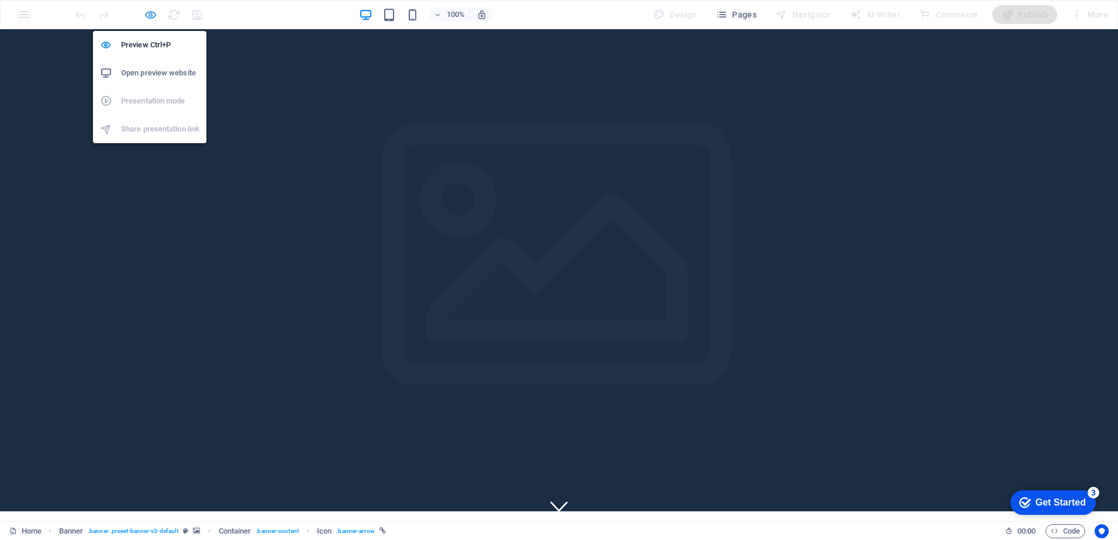
click at [146, 16] on icon "button" at bounding box center [150, 14] width 13 height 13
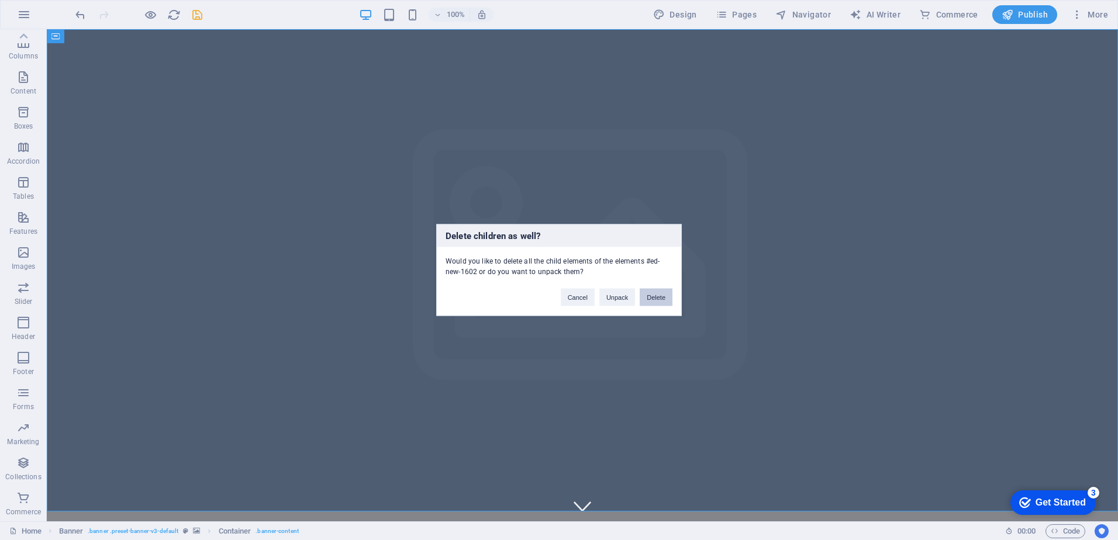
click at [666, 292] on button "Delete" at bounding box center [656, 298] width 33 height 18
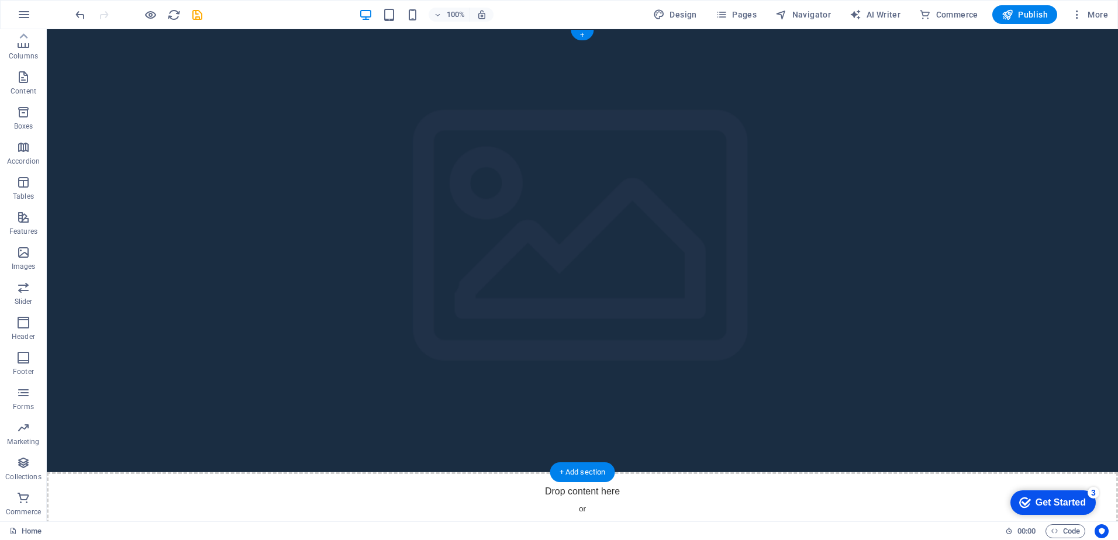
click at [306, 259] on figure at bounding box center [582, 250] width 1071 height 443
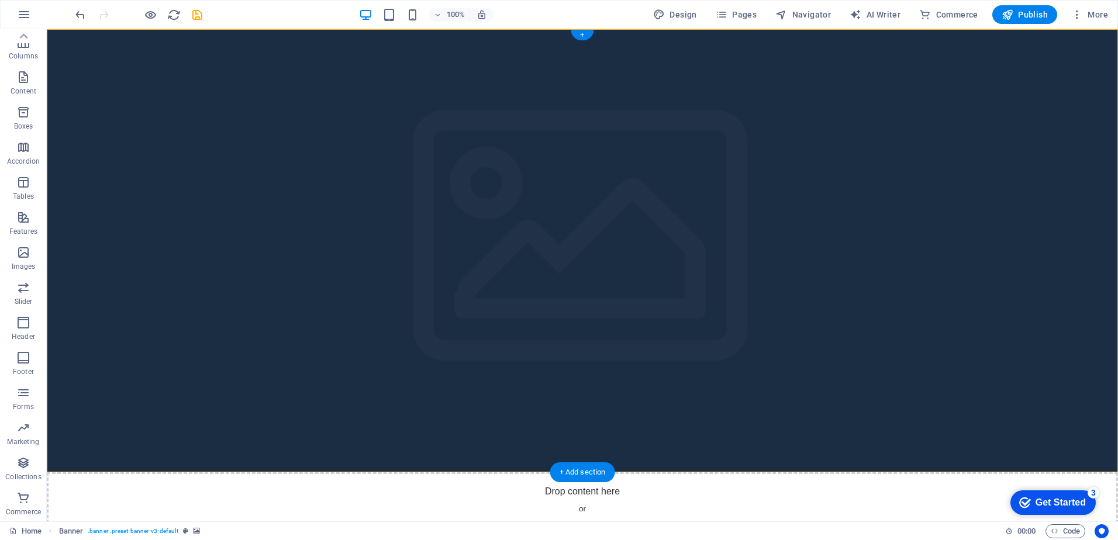
click at [744, 219] on figure at bounding box center [582, 250] width 1071 height 443
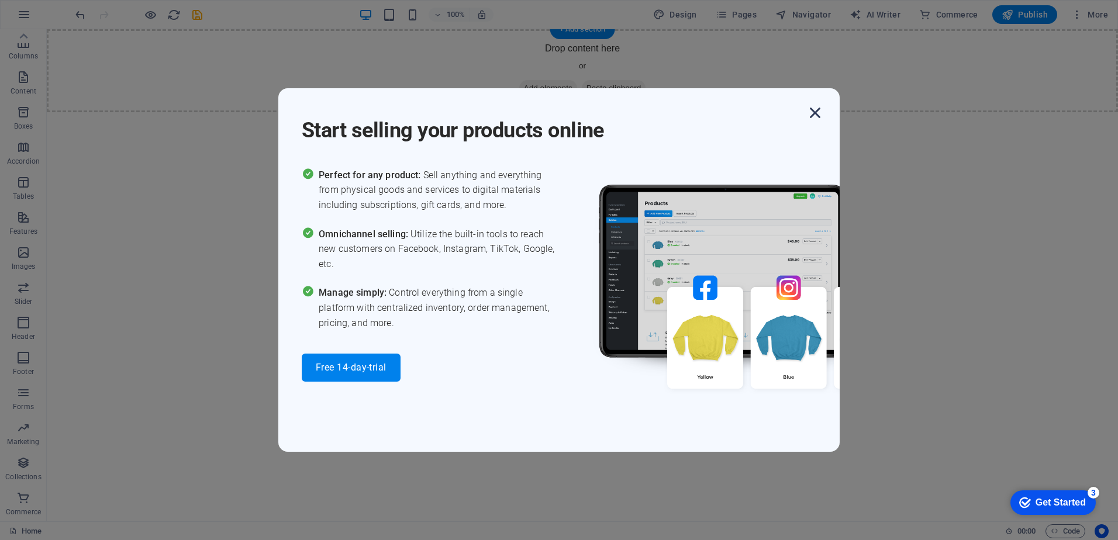
click at [816, 118] on icon "button" at bounding box center [814, 112] width 21 height 21
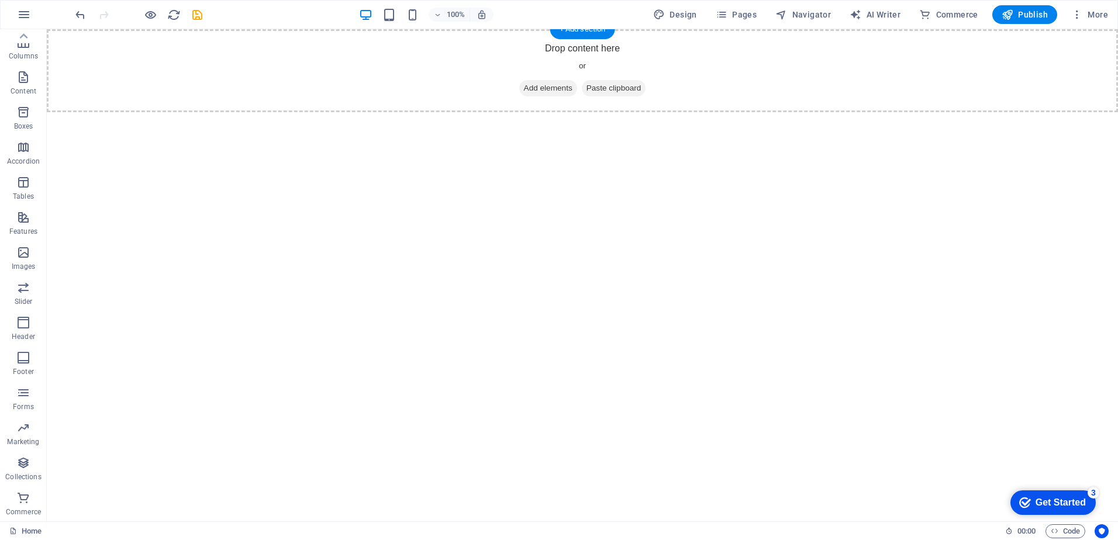
drag, startPoint x: 1040, startPoint y: 499, endPoint x: 1157, endPoint y: 745, distance: 272.5
click at [1041, 499] on div "Get Started" at bounding box center [1060, 503] width 50 height 11
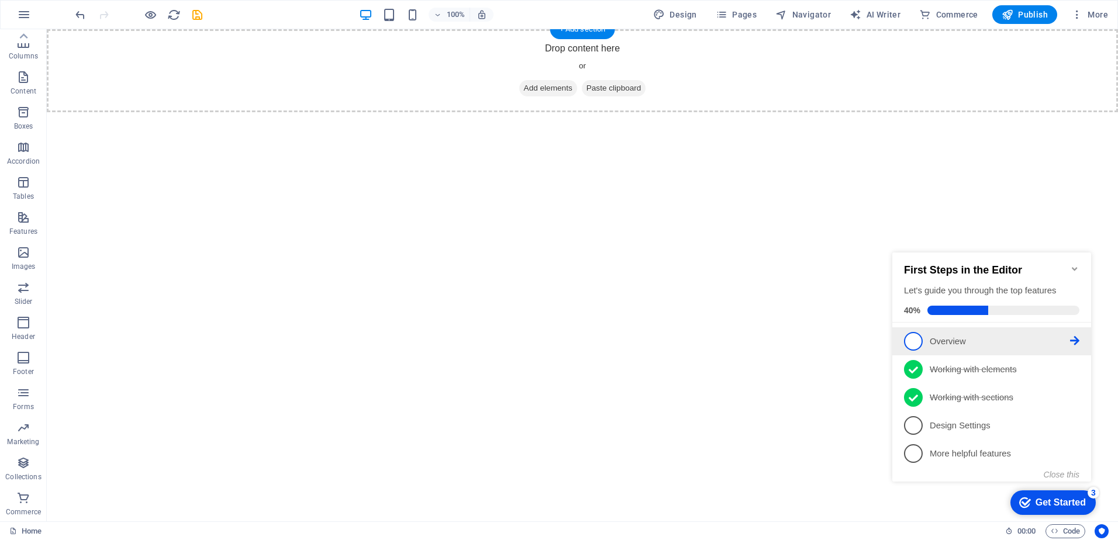
click at [915, 335] on span "1" at bounding box center [913, 341] width 19 height 19
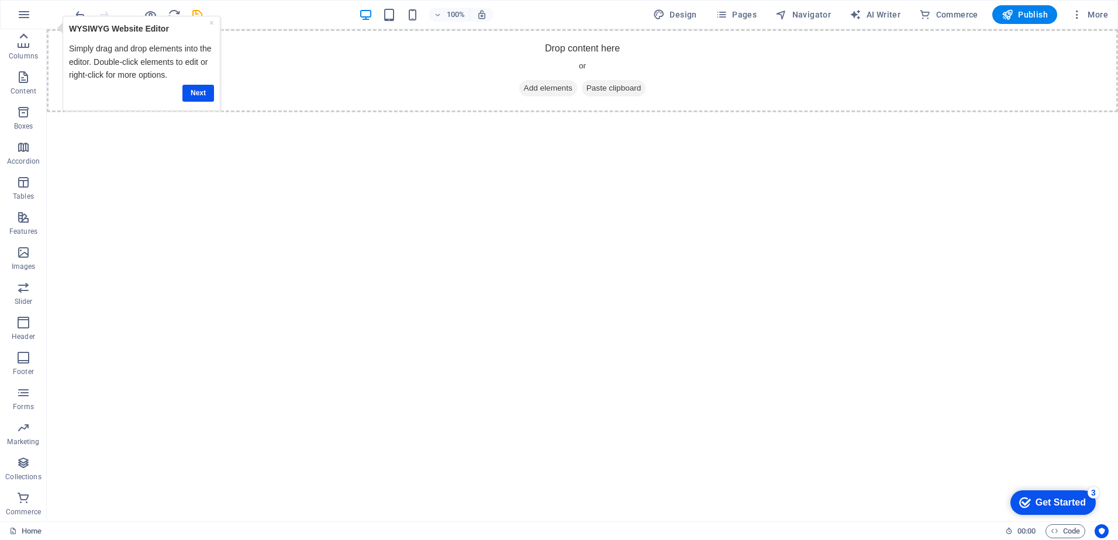
click at [31, 33] on icon at bounding box center [23, 36] width 16 height 16
drag, startPoint x: 77, startPoint y: 78, endPoint x: 266, endPoint y: 174, distance: 211.8
click at [209, 93] on link "Next" at bounding box center [198, 93] width 32 height 17
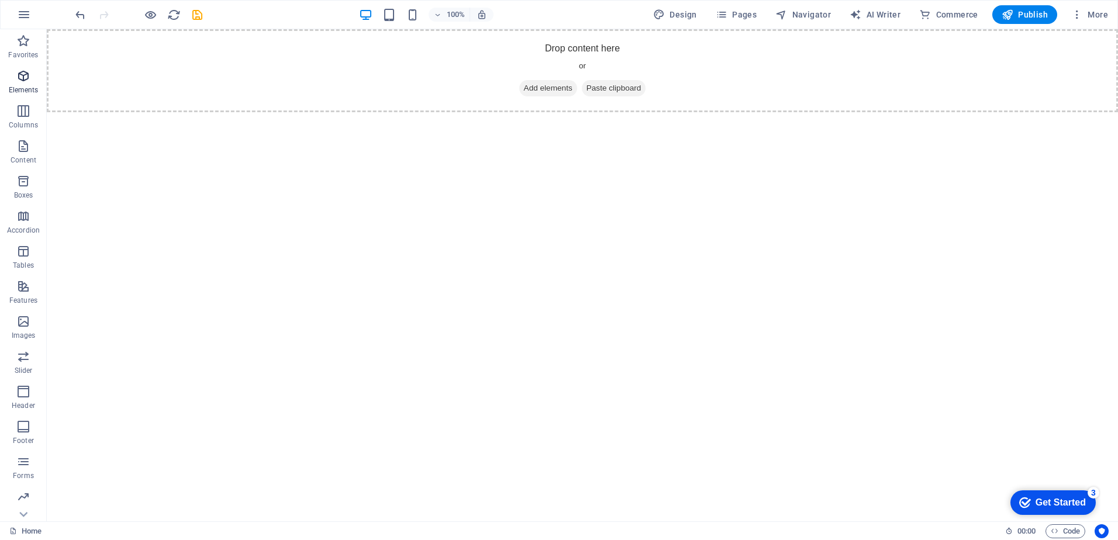
click at [27, 87] on p "Elements" at bounding box center [24, 89] width 30 height 9
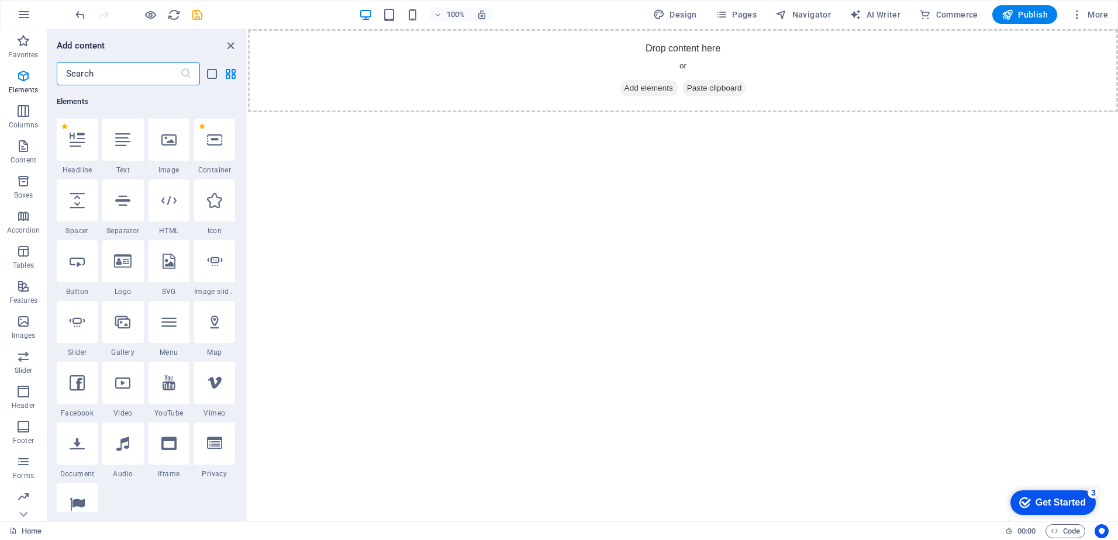
scroll to position [125, 0]
click at [81, 148] on div at bounding box center [77, 140] width 41 height 42
click at [248, 148] on div "Drag here to replace the existing content. Press “Ctrl” if you want to create a…" at bounding box center [683, 275] width 870 height 492
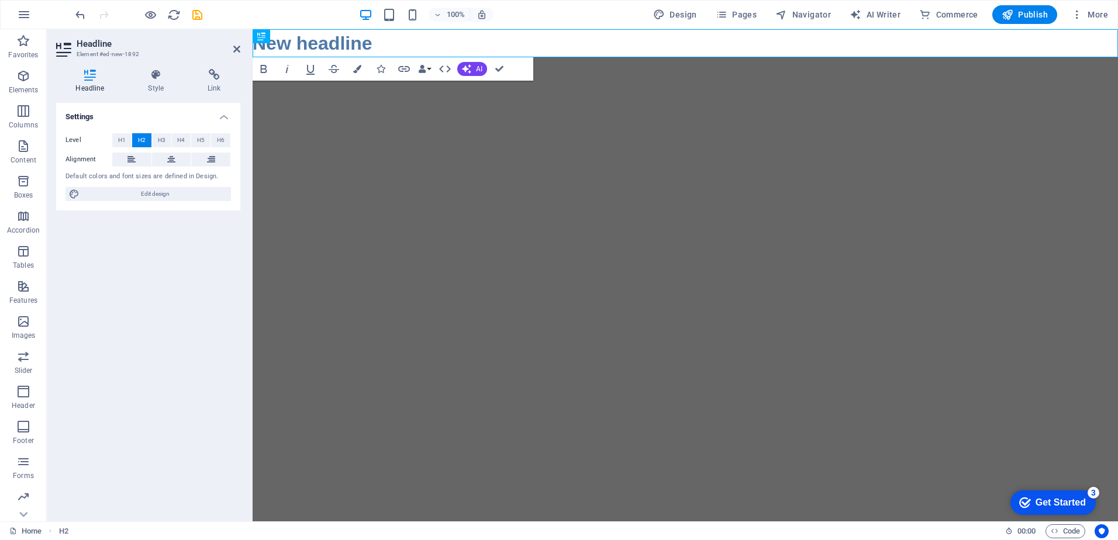
click at [507, 57] on html "Skip to main content New headline" at bounding box center [685, 43] width 865 height 28
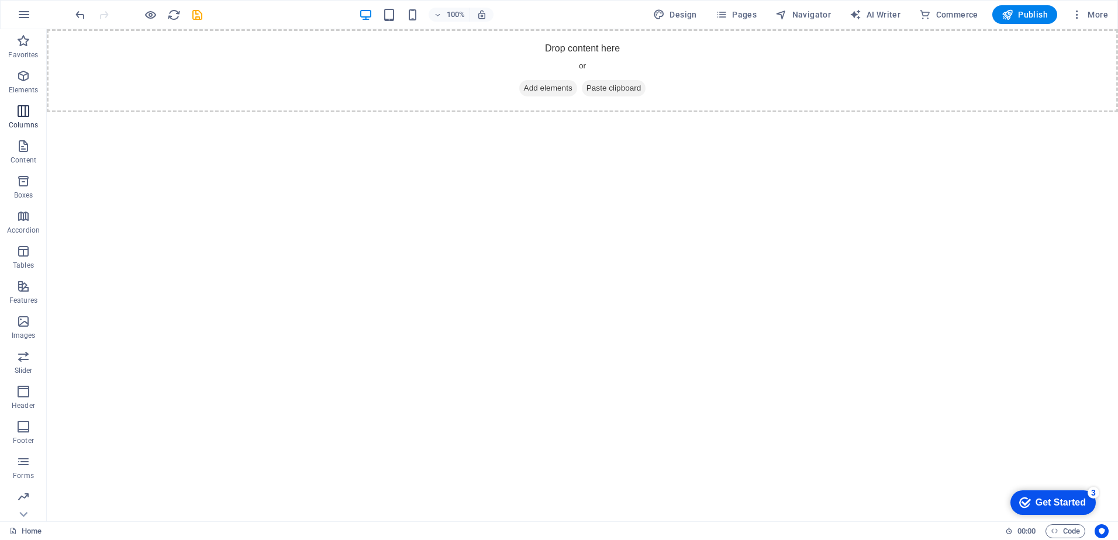
click at [16, 123] on p "Columns" at bounding box center [23, 124] width 29 height 9
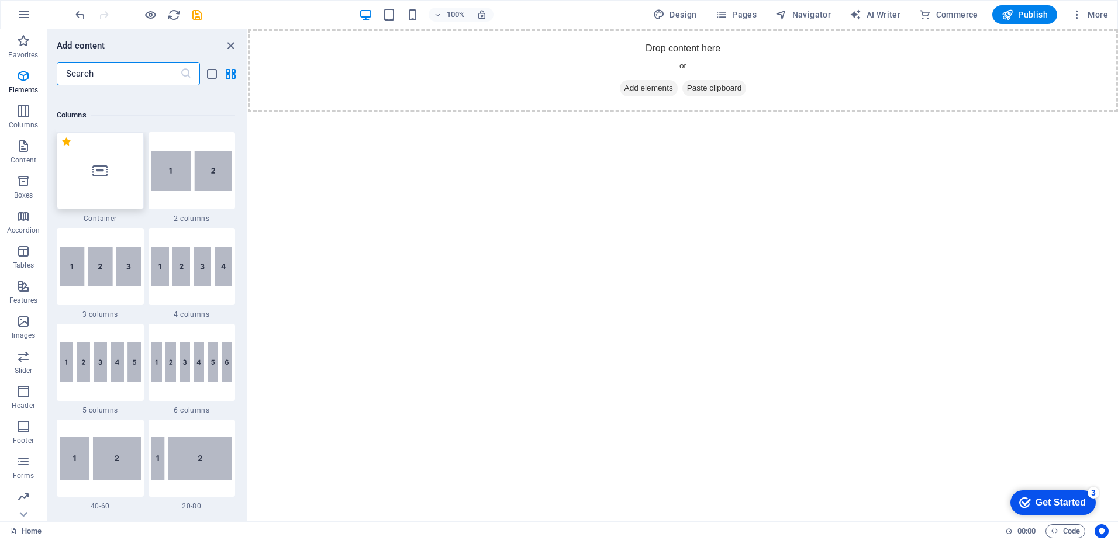
scroll to position [579, 0]
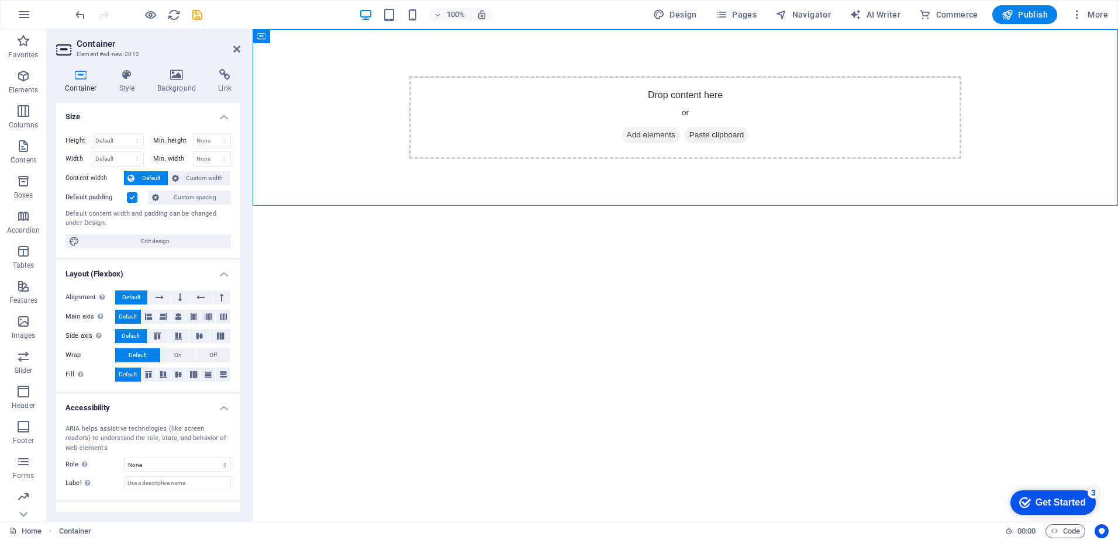
click at [1076, 501] on div "Get Started" at bounding box center [1060, 503] width 50 height 11
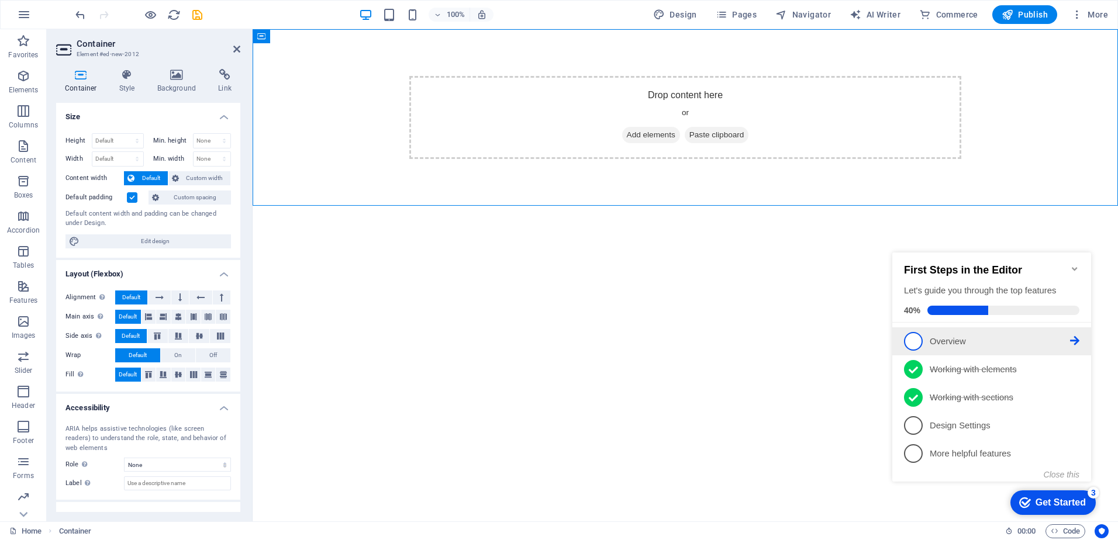
click at [953, 347] on link "1 Overview - incomplete" at bounding box center [991, 341] width 175 height 19
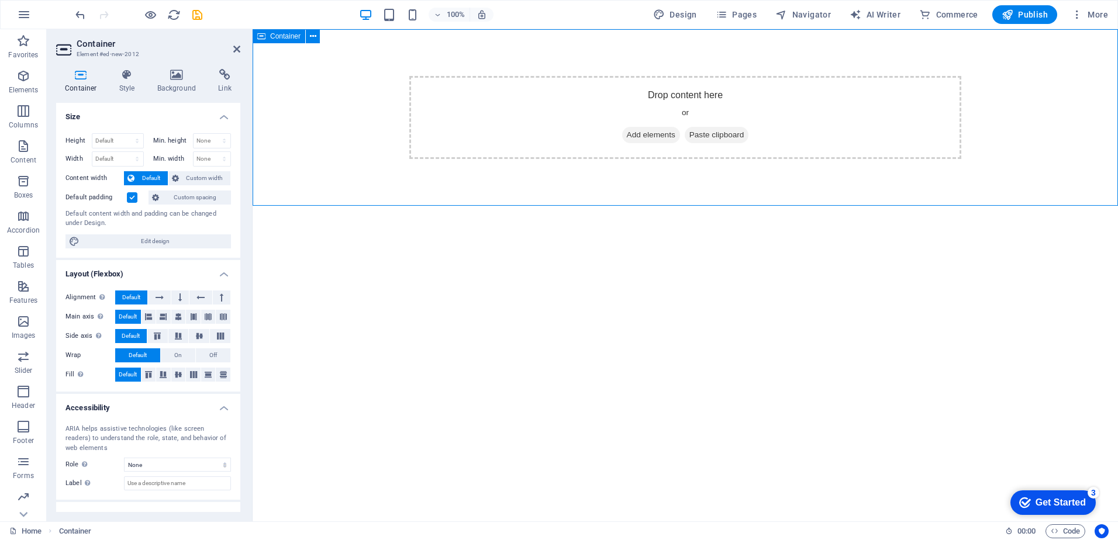
click at [323, 158] on div "Drop content here or Add elements Paste clipboard" at bounding box center [685, 117] width 865 height 177
click at [236, 49] on icon at bounding box center [236, 48] width 7 height 9
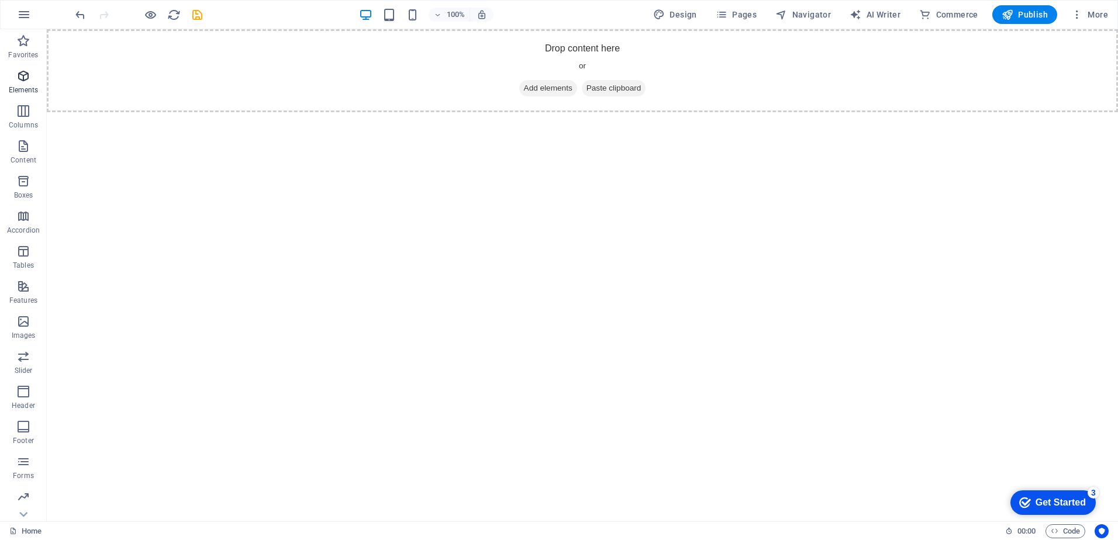
click at [31, 84] on span "Elements" at bounding box center [23, 83] width 47 height 28
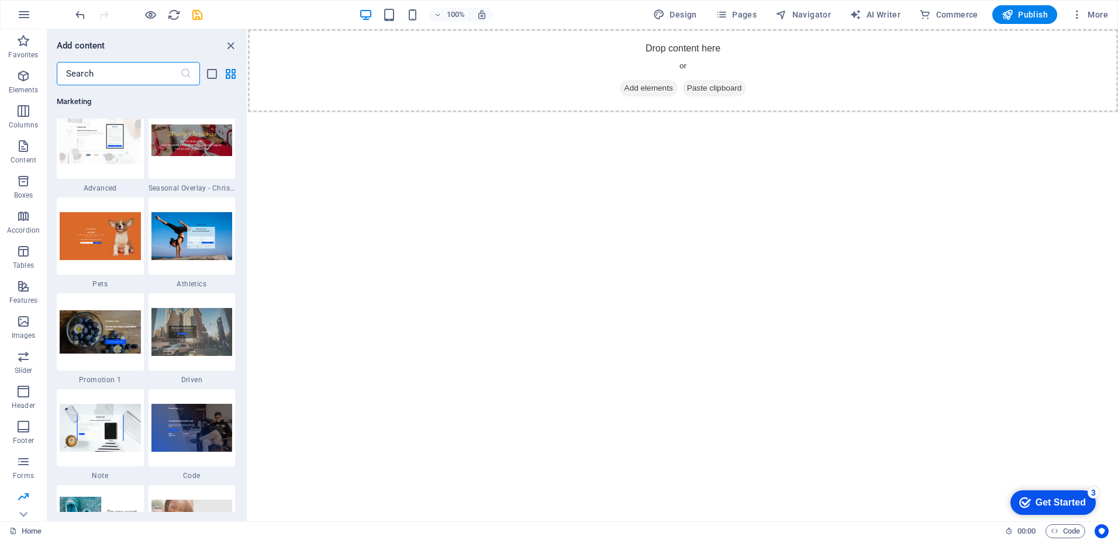
scroll to position [9807, 0]
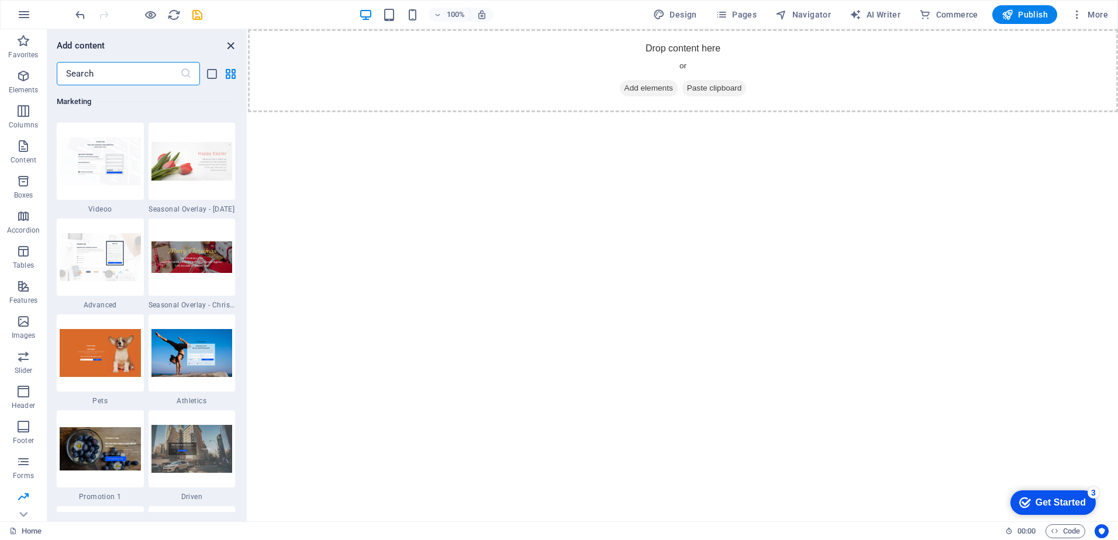
click at [231, 44] on icon "close panel" at bounding box center [230, 45] width 13 height 13
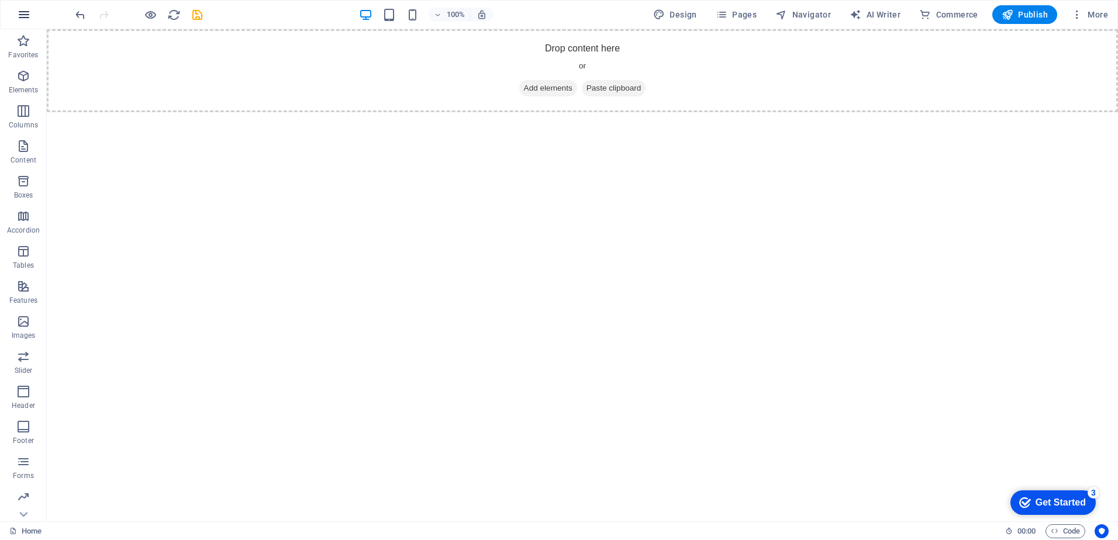
click at [23, 20] on icon "button" at bounding box center [24, 15] width 14 height 14
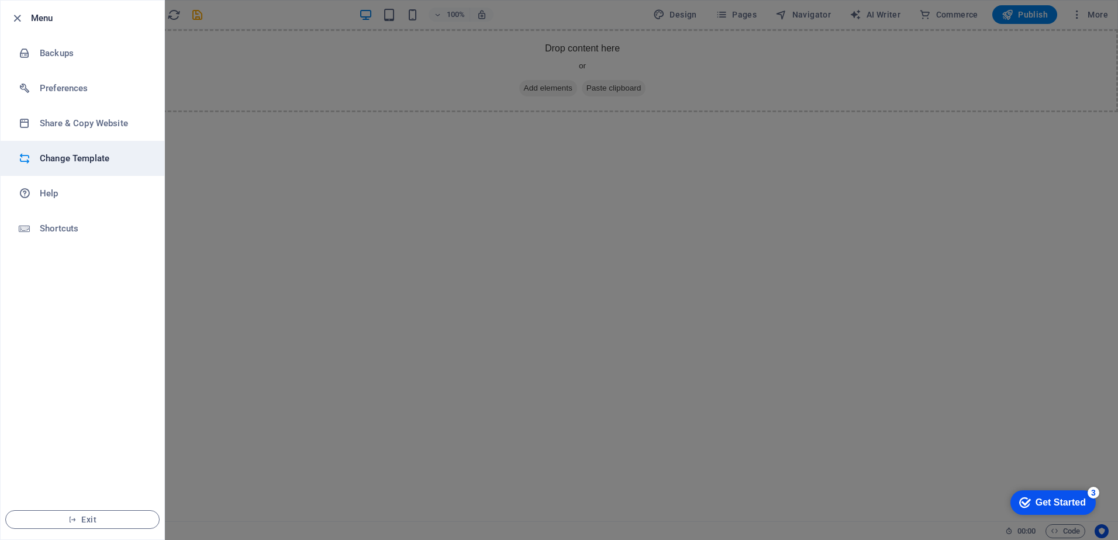
click at [51, 153] on h6 "Change Template" at bounding box center [94, 158] width 108 height 14
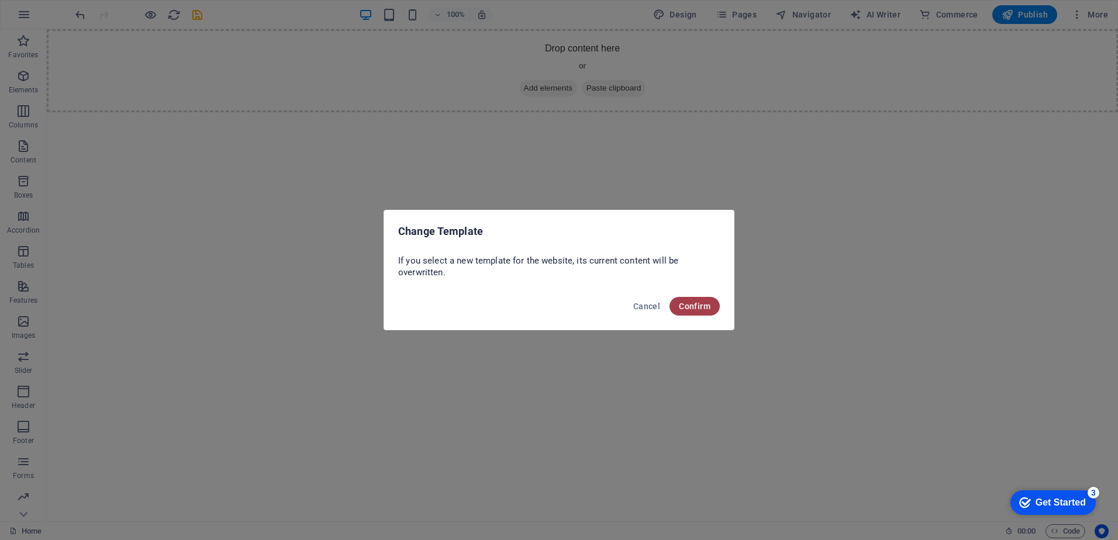
click at [689, 311] on button "Confirm" at bounding box center [694, 306] width 50 height 19
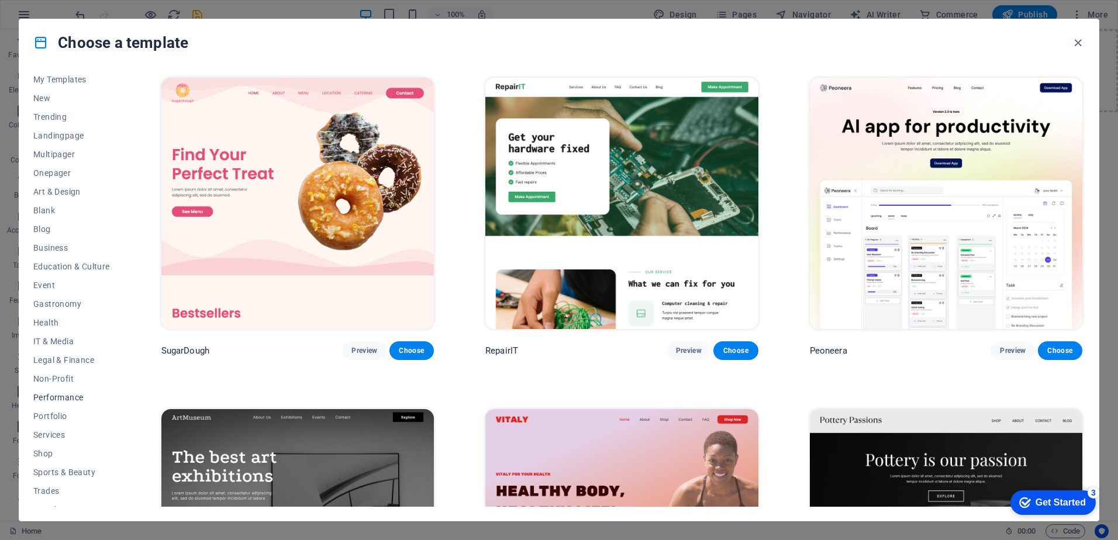
scroll to position [0, 0]
click at [65, 122] on span "New" at bounding box center [71, 122] width 77 height 9
click at [45, 141] on span "Trending" at bounding box center [71, 140] width 77 height 9
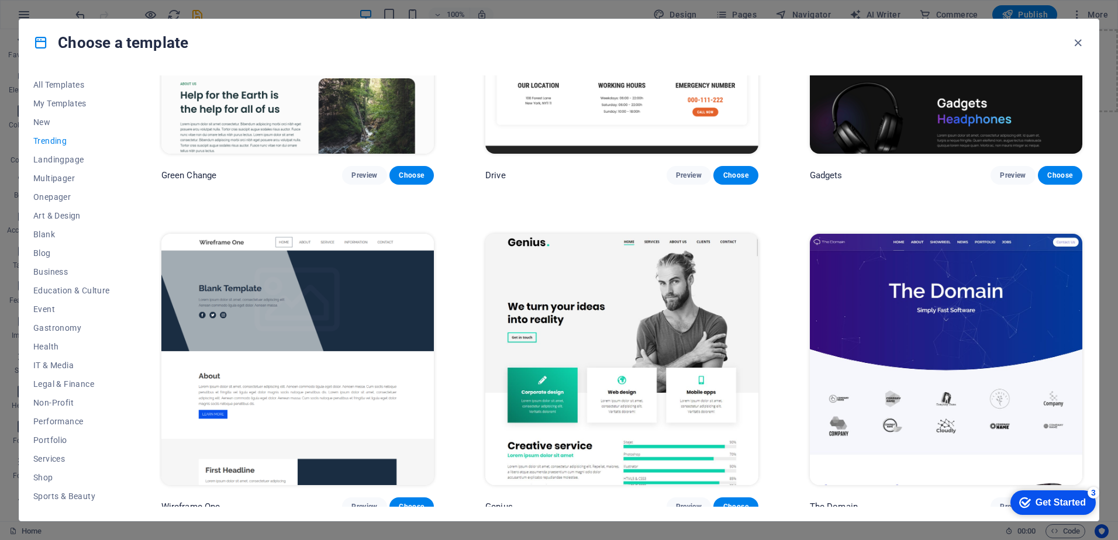
scroll to position [1228, 0]
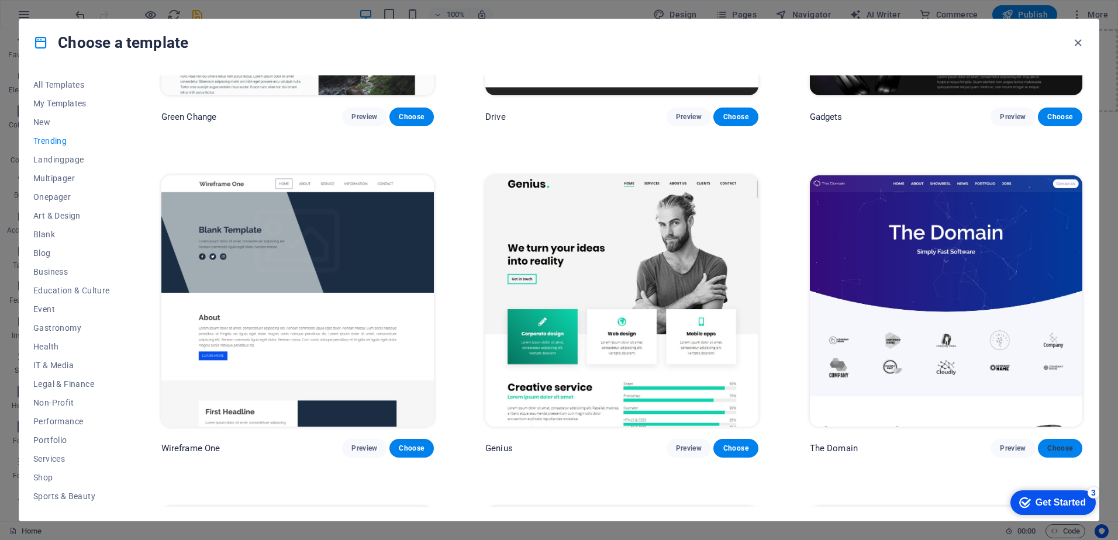
click at [1066, 444] on span "Choose" at bounding box center [1060, 448] width 26 height 9
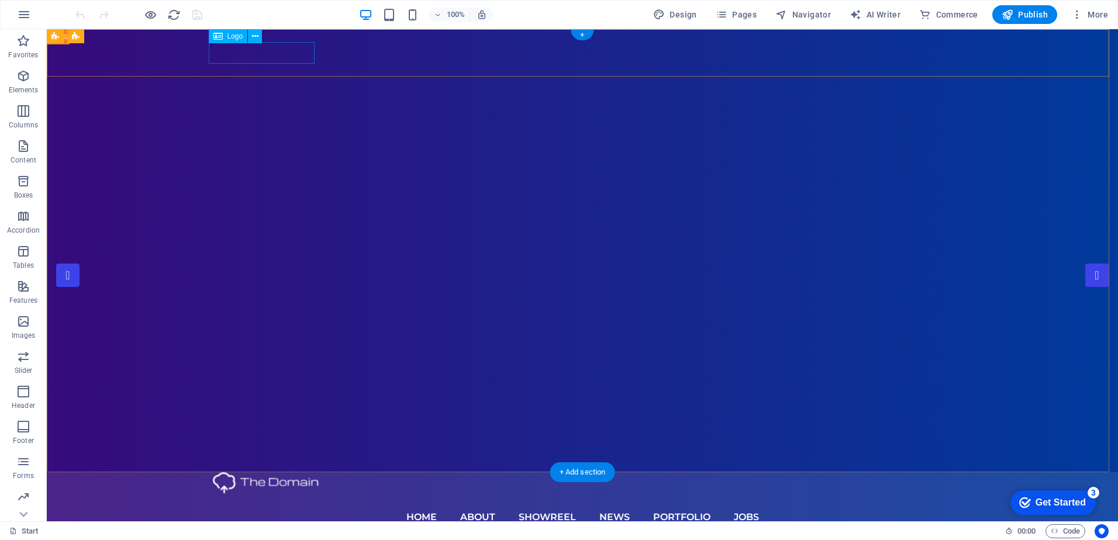
click at [232, 472] on div at bounding box center [582, 483] width 739 height 22
select select "px"
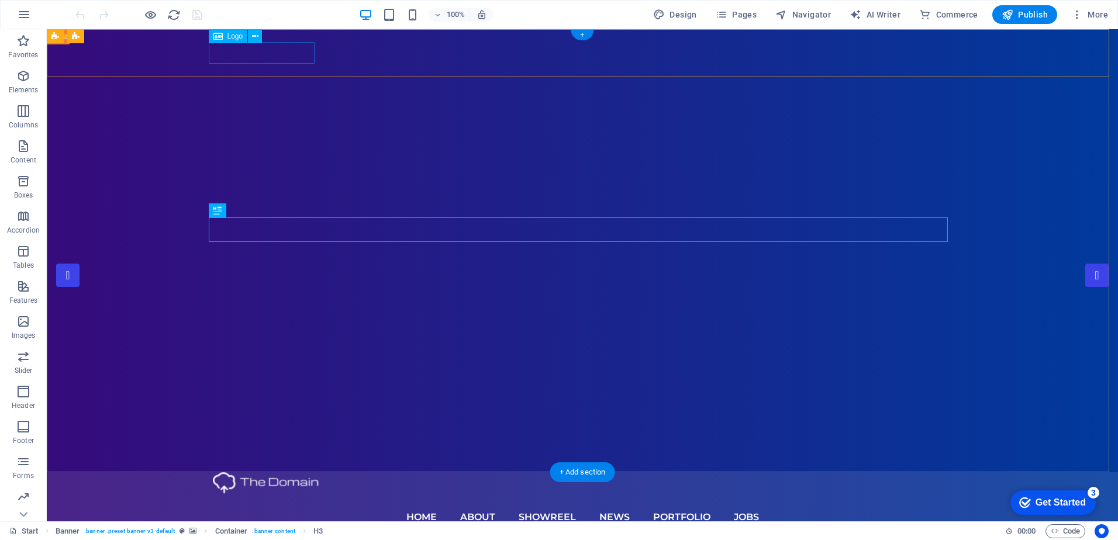
click at [247, 472] on div at bounding box center [582, 483] width 739 height 22
select select "px"
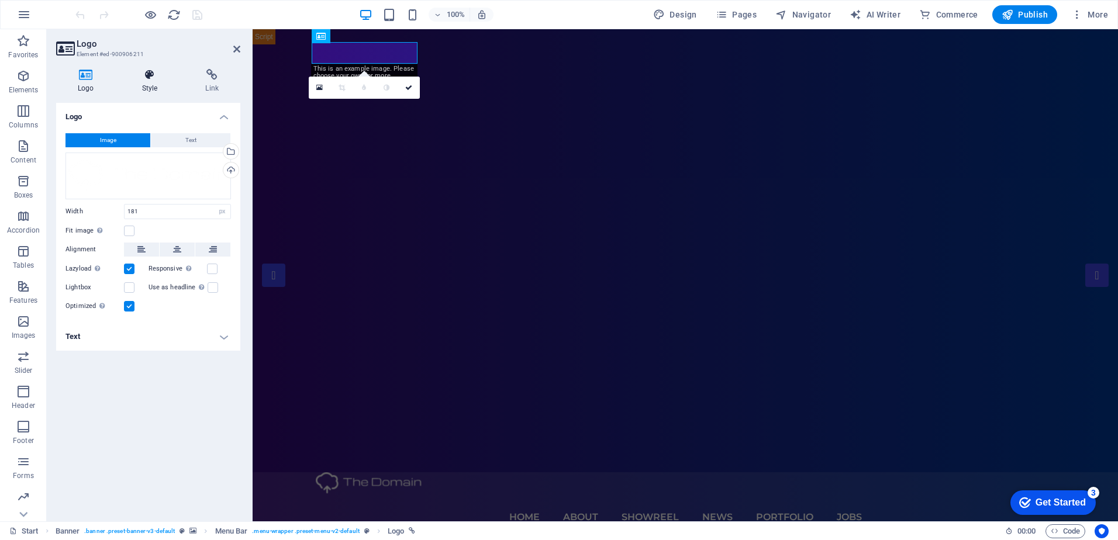
click at [154, 72] on icon at bounding box center [149, 75] width 59 height 12
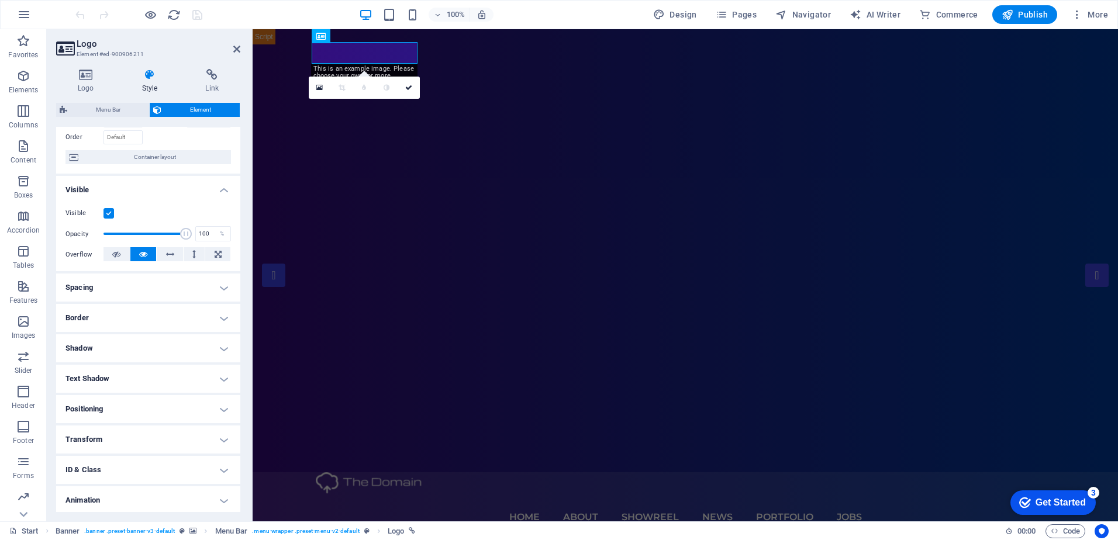
scroll to position [109, 0]
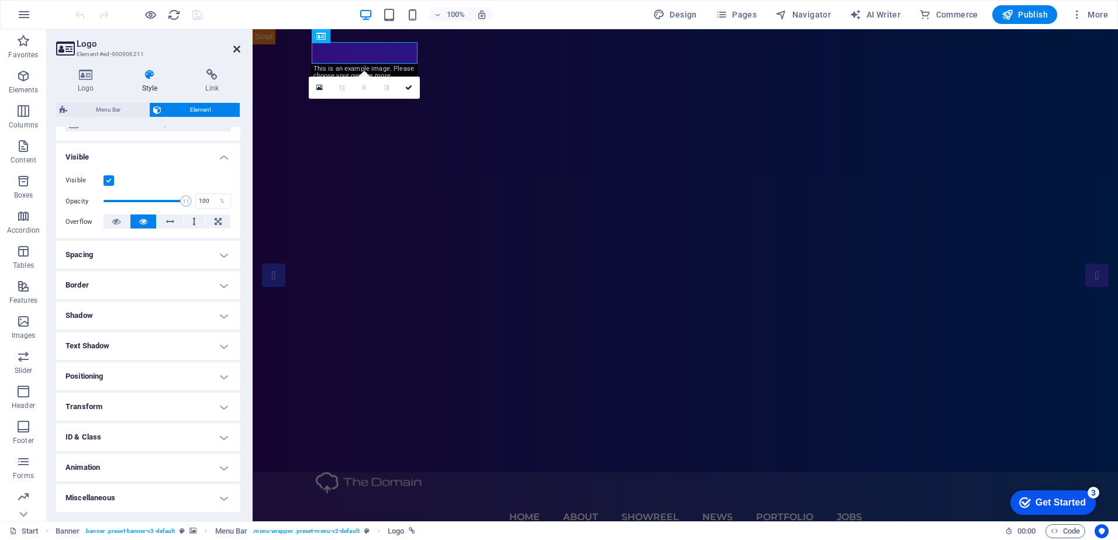
drag, startPoint x: 239, startPoint y: 47, endPoint x: 192, endPoint y: 19, distance: 54.8
click at [239, 47] on icon at bounding box center [236, 48] width 7 height 9
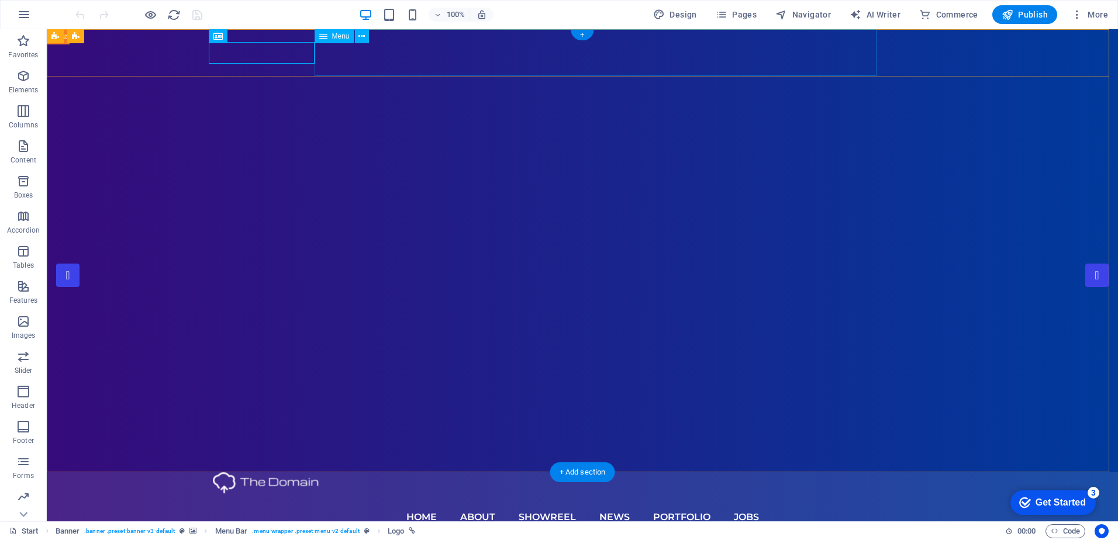
click at [485, 494] on nav "Home About Showreel News Portfolio jobs" at bounding box center [582, 517] width 739 height 47
click at [561, 494] on nav "Home About Showreel News Portfolio jobs" at bounding box center [582, 517] width 739 height 47
select select
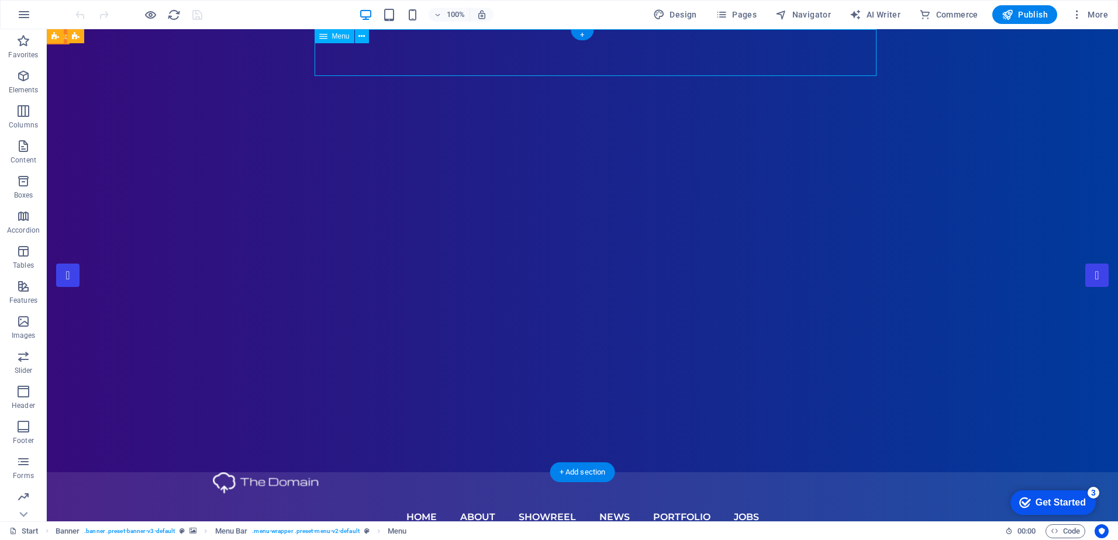
select select
select select "1"
select select
select select "2"
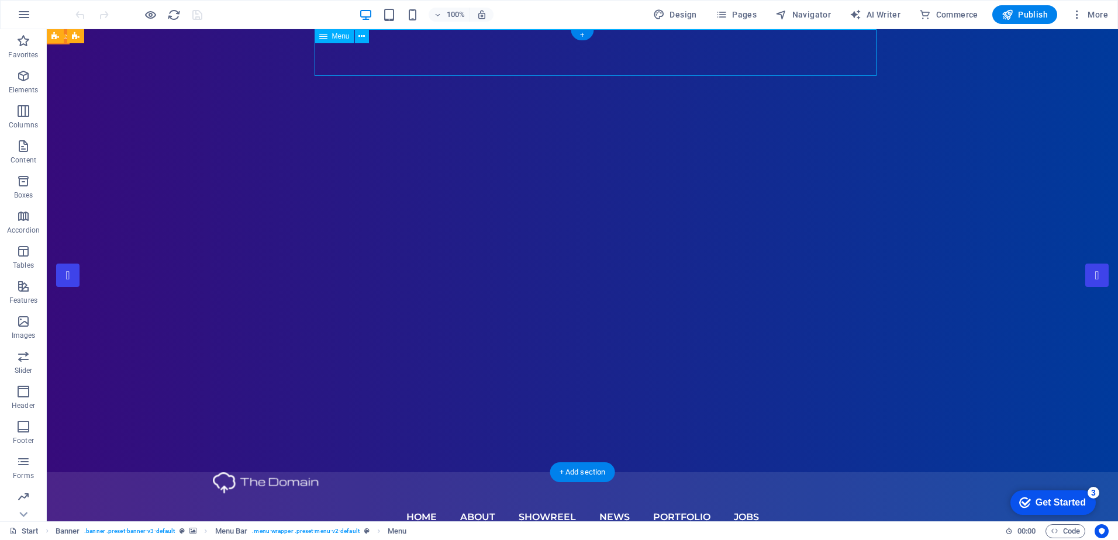
select select
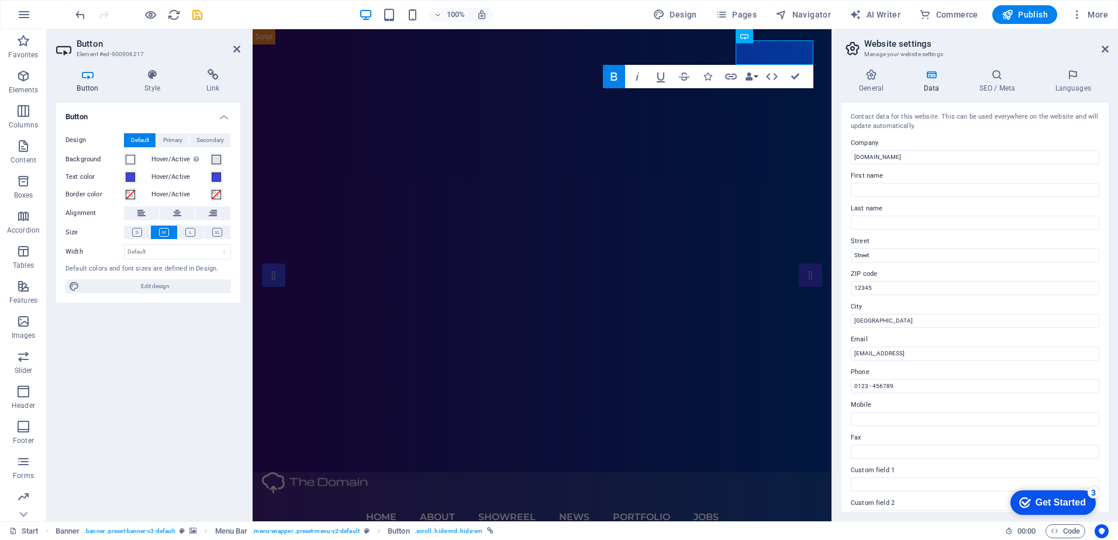
click at [183, 402] on div "Button Design Default Primary Secondary Background Hover/Active Switch to previ…" at bounding box center [148, 307] width 184 height 409
click at [140, 77] on icon at bounding box center [152, 75] width 57 height 12
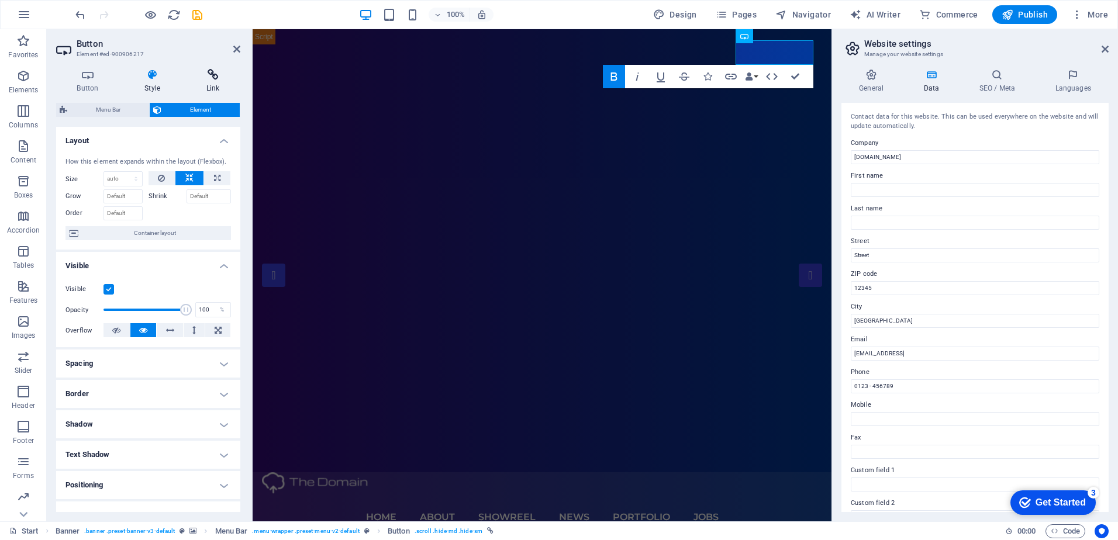
click at [209, 76] on icon at bounding box center [212, 75] width 55 height 12
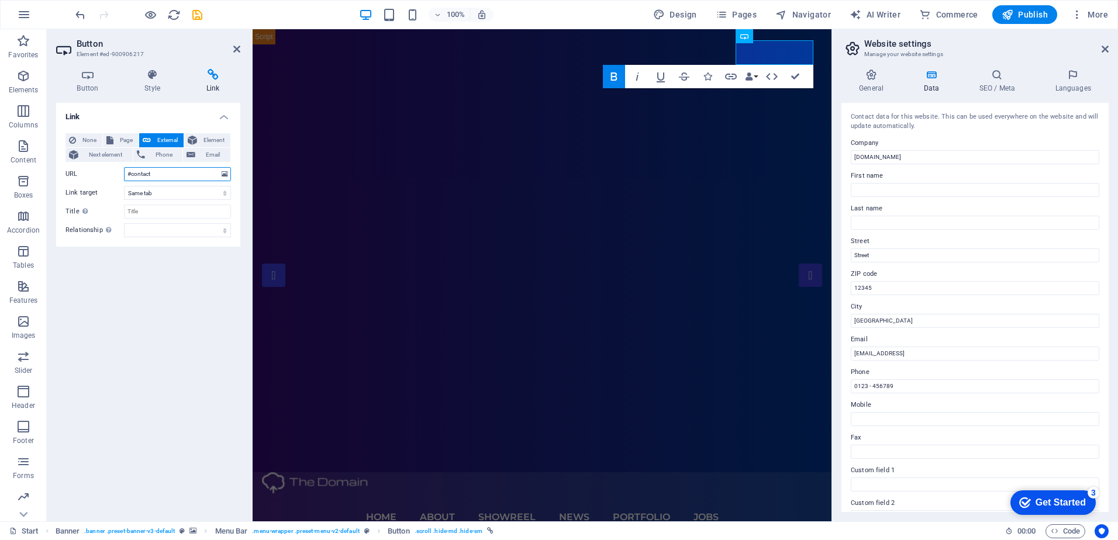
click at [162, 178] on input "#contact" at bounding box center [177, 174] width 107 height 14
paste input "[URL][DOMAIN_NAME]"
type input "[URL][DOMAIN_NAME]"
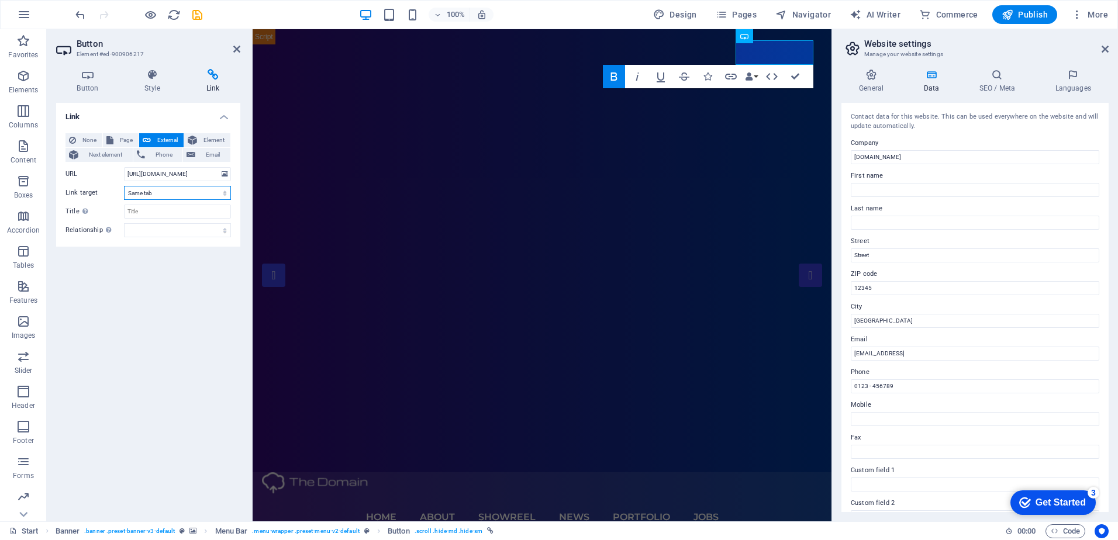
click at [161, 196] on select "New tab Same tab Overlay" at bounding box center [177, 193] width 107 height 14
select select "blank"
click at [124, 186] on select "New tab Same tab Overlay" at bounding box center [177, 193] width 107 height 14
click at [141, 215] on input "Title Additional link description, should not be the same as the link text. The…" at bounding box center [177, 212] width 107 height 14
click at [140, 284] on div "Link None Page External Element Next element Phone Email Page Start Portfolio J…" at bounding box center [148, 307] width 184 height 409
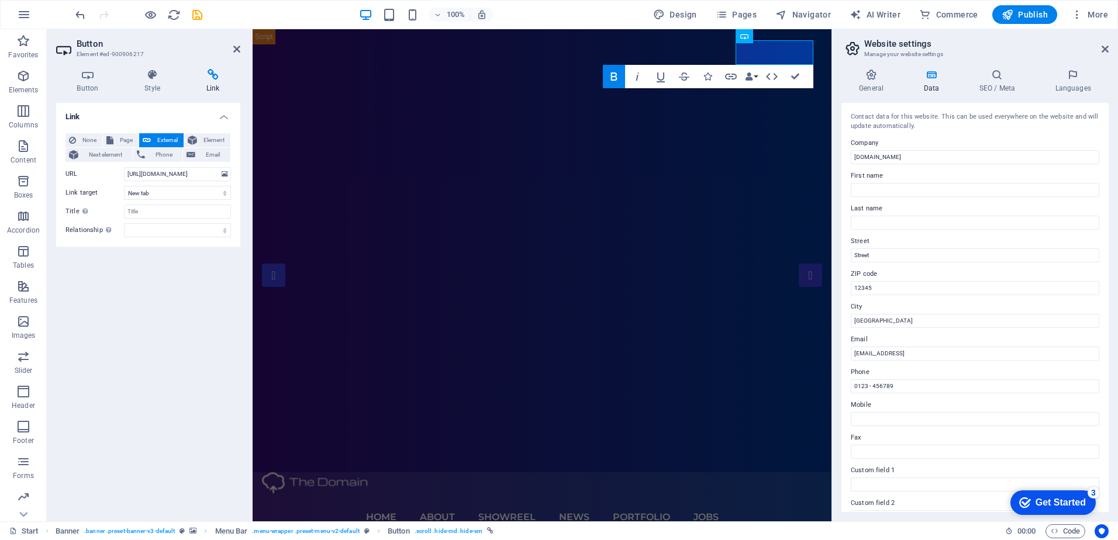
click at [237, 44] on h2 "Button" at bounding box center [159, 44] width 164 height 11
click at [236, 48] on icon at bounding box center [236, 48] width 7 height 9
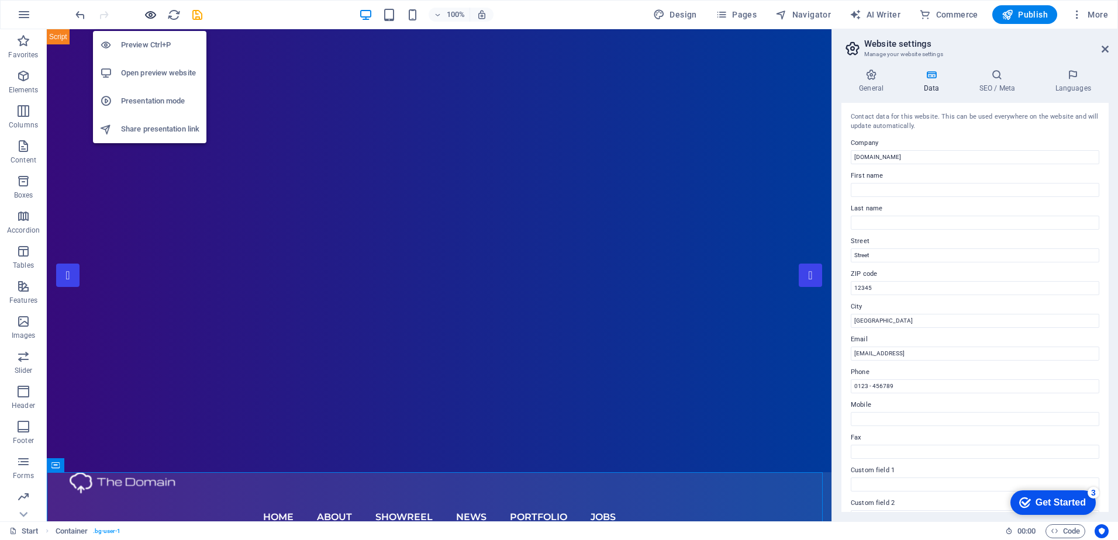
click at [152, 16] on icon "button" at bounding box center [150, 14] width 13 height 13
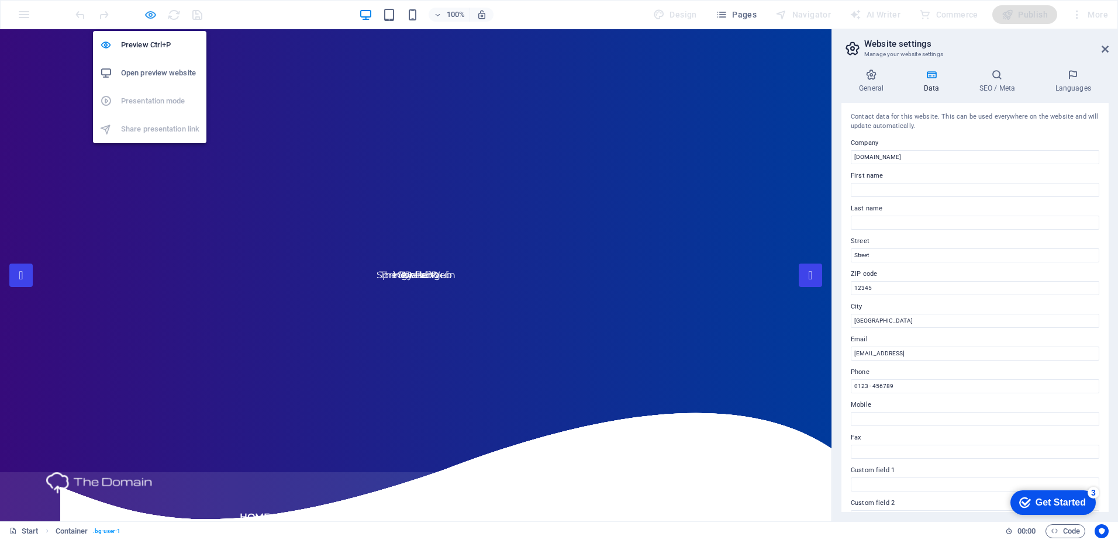
click at [146, 13] on icon "button" at bounding box center [150, 14] width 13 height 13
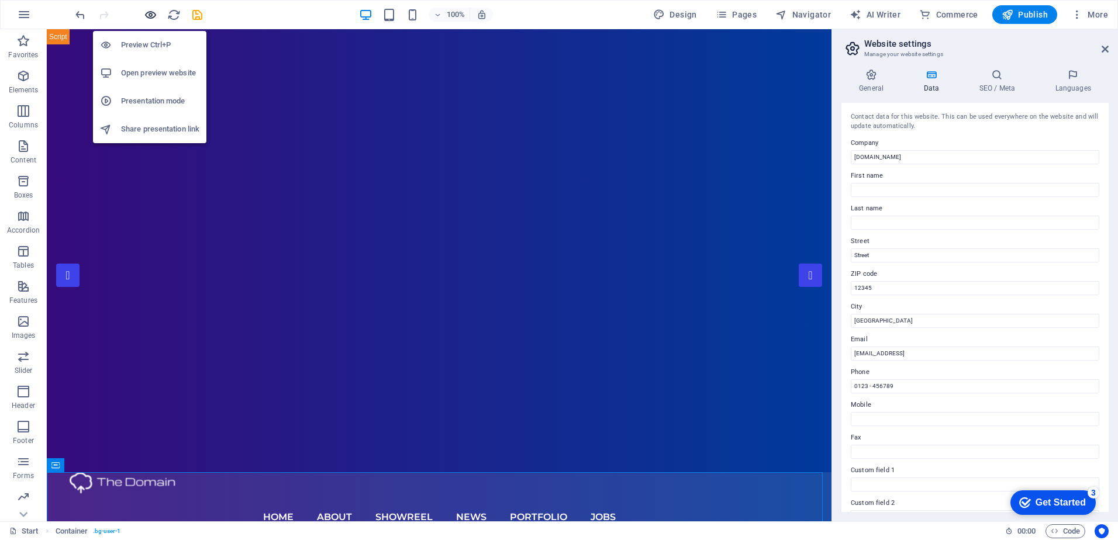
click at [144, 13] on icon "button" at bounding box center [150, 14] width 13 height 13
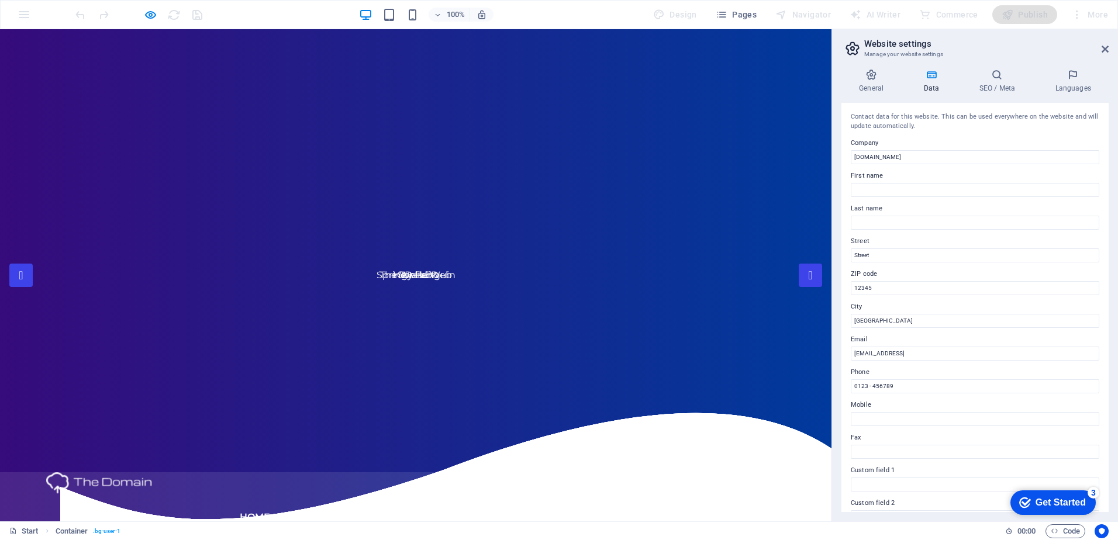
click at [313, 494] on link "About" at bounding box center [310, 517] width 35 height 47
click at [316, 494] on link "About" at bounding box center [310, 517] width 35 height 47
click at [409, 494] on link "Showreel" at bounding box center [380, 517] width 57 height 47
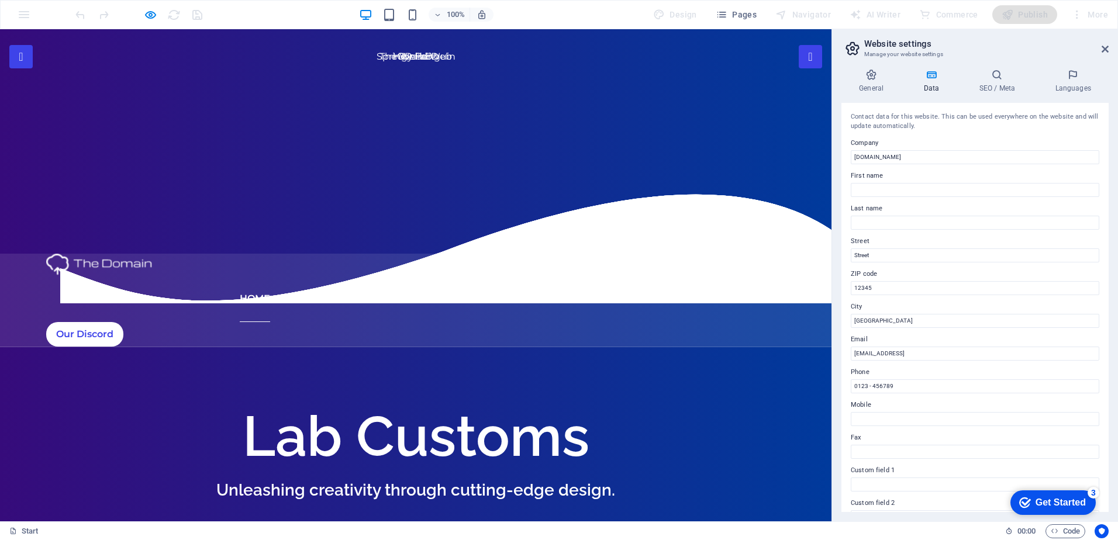
scroll to position [0, 0]
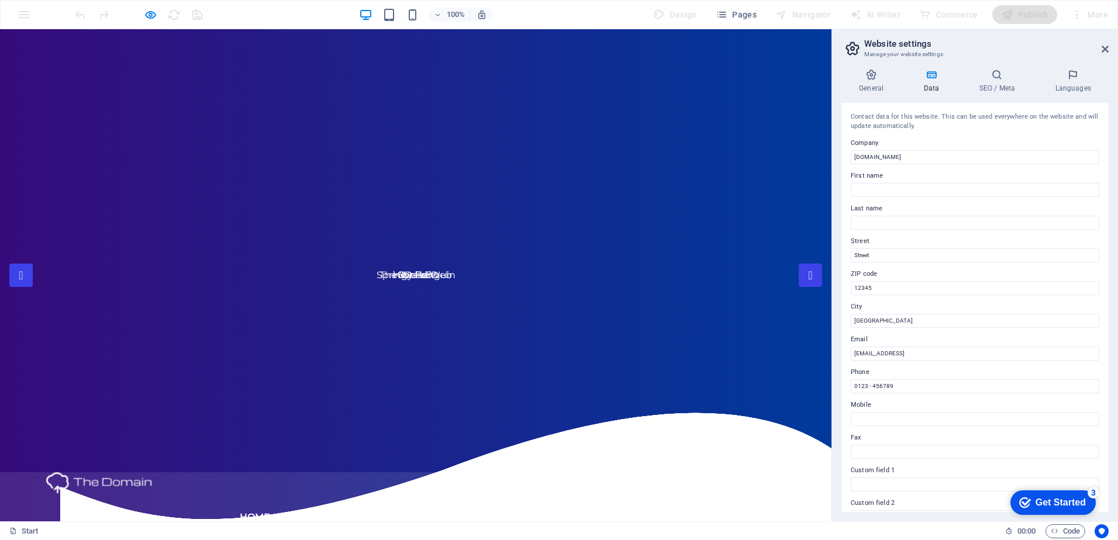
click at [314, 494] on link "About" at bounding box center [310, 517] width 35 height 47
click at [463, 494] on link "News" at bounding box center [448, 517] width 30 height 47
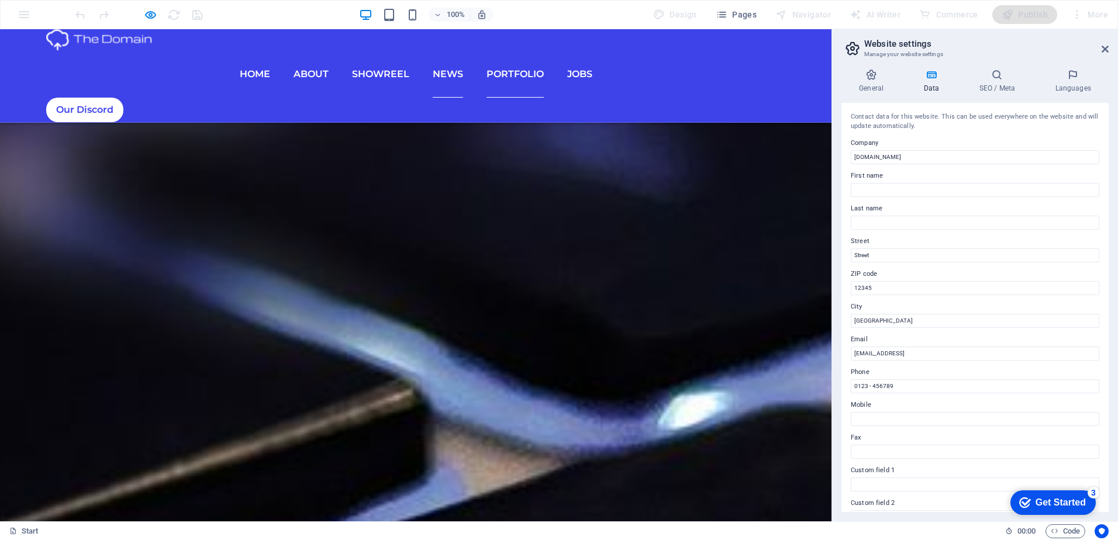
scroll to position [4871, 0]
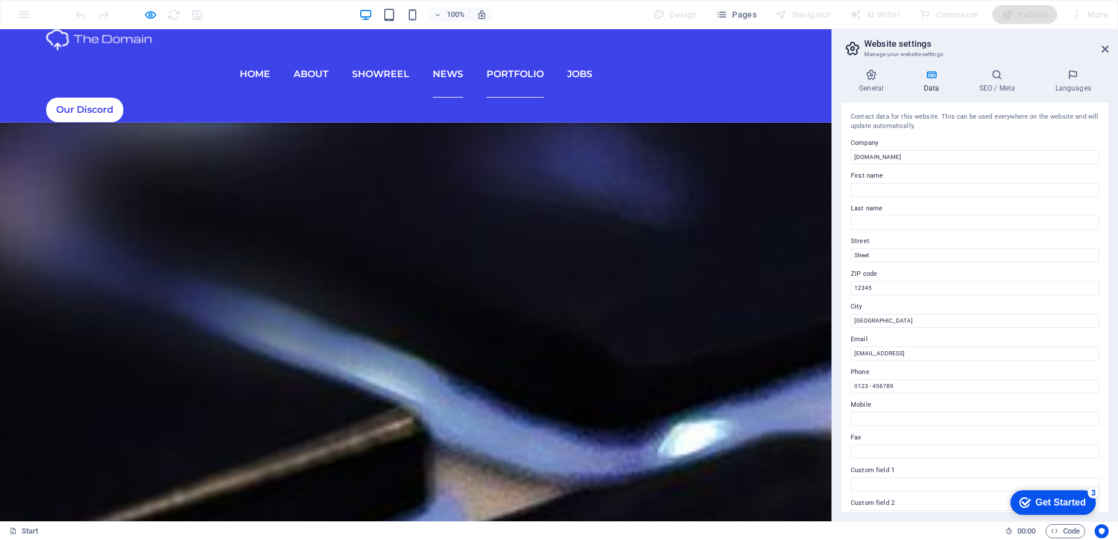
click at [514, 54] on link "Portfolio" at bounding box center [514, 74] width 57 height 47
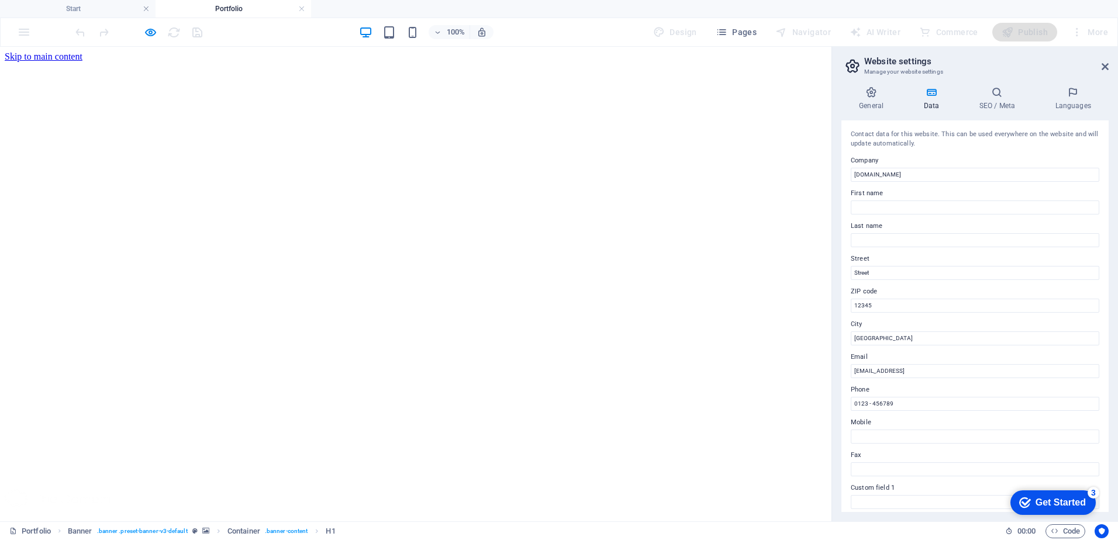
scroll to position [0, 0]
click at [305, 6] on link at bounding box center [301, 9] width 7 height 11
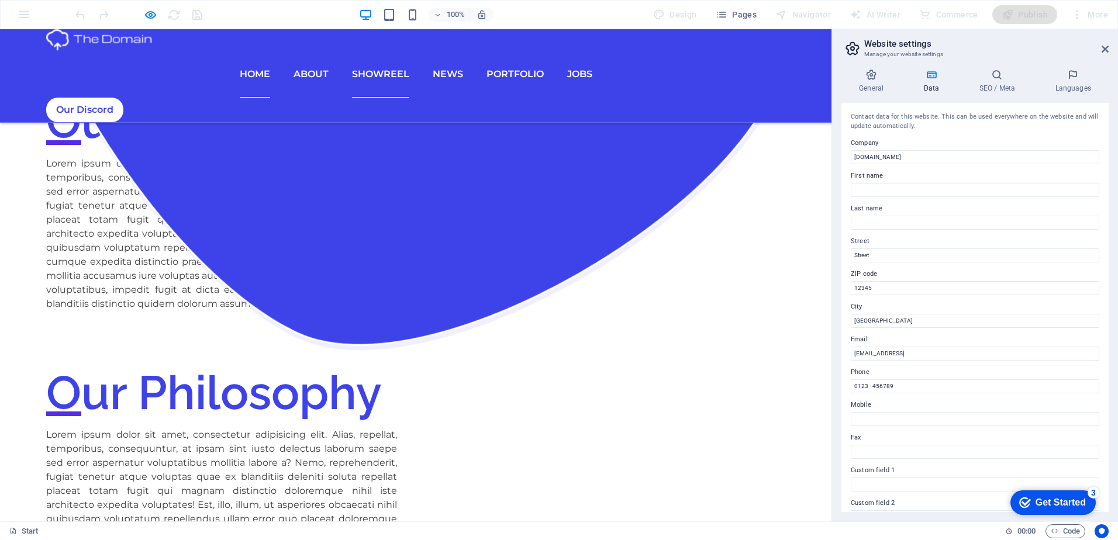
scroll to position [2708, 0]
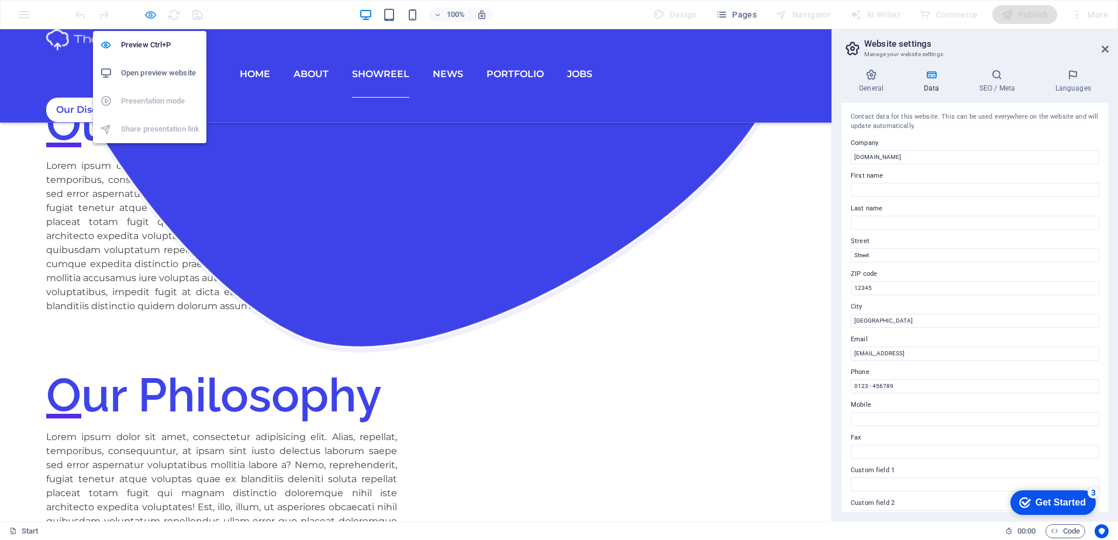
click at [146, 12] on icon "button" at bounding box center [150, 14] width 13 height 13
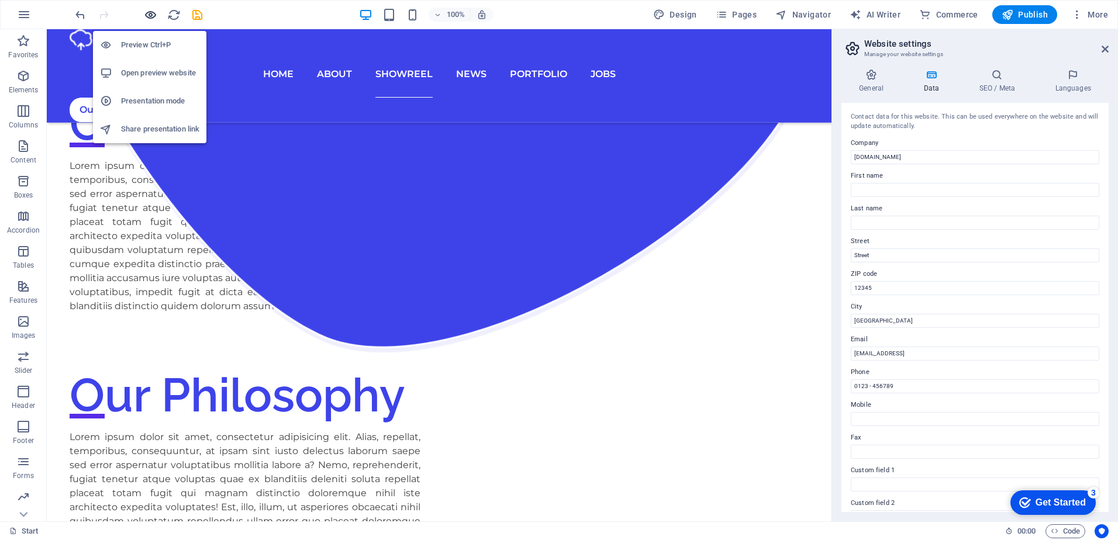
click at [150, 13] on icon "button" at bounding box center [150, 14] width 13 height 13
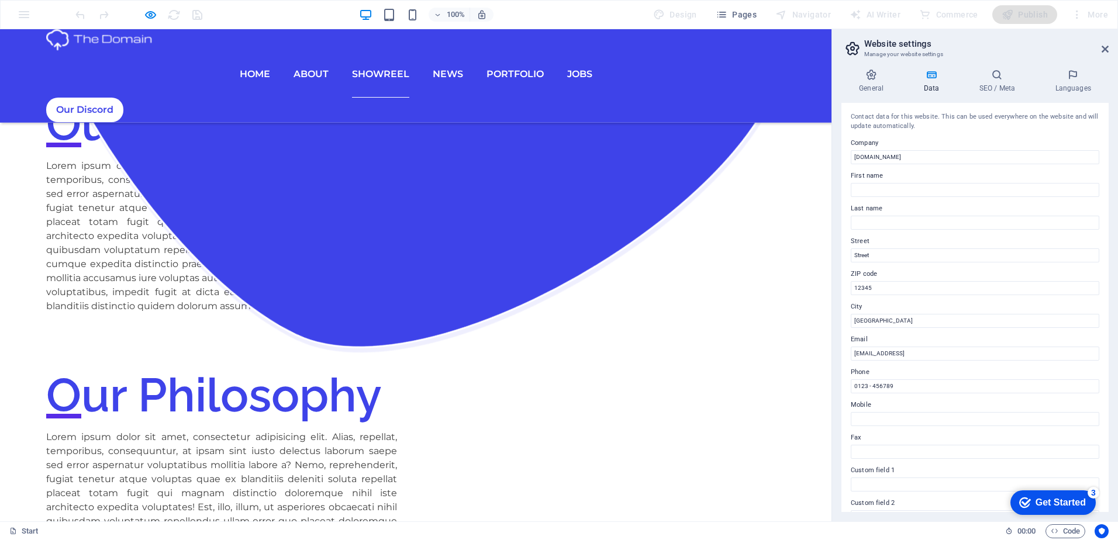
click at [440, 62] on ul "Home About Showreel News Portfolio jobs" at bounding box center [415, 74] width 739 height 47
click at [444, 57] on link "News" at bounding box center [448, 74] width 30 height 47
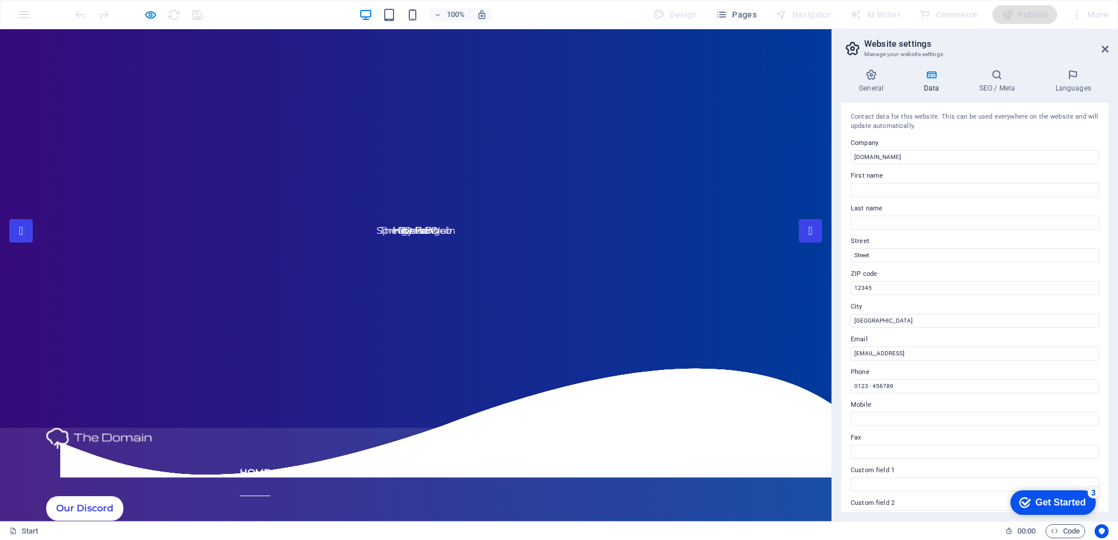
scroll to position [0, 0]
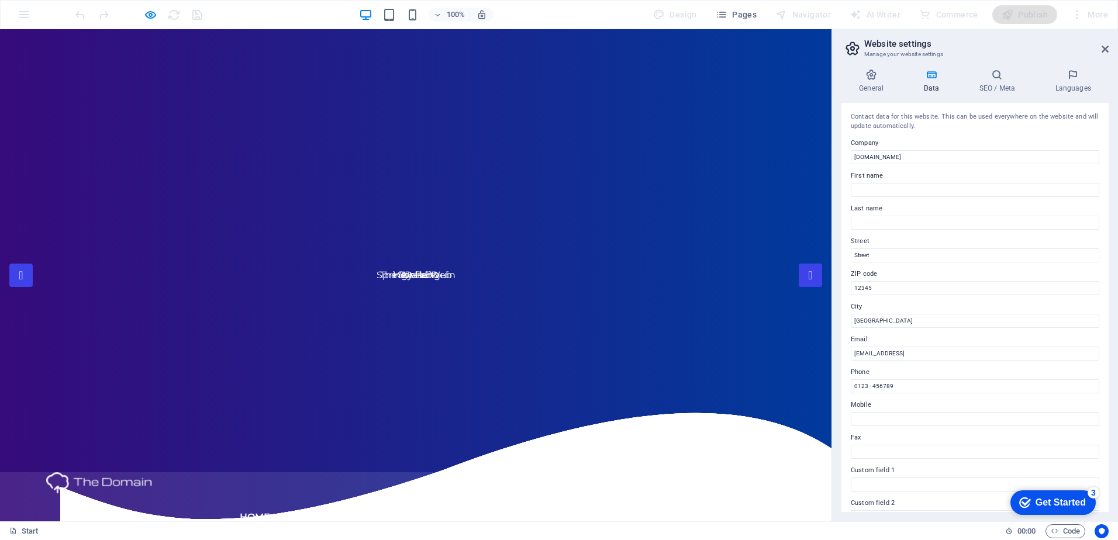
drag, startPoint x: 292, startPoint y: 177, endPoint x: 489, endPoint y: 178, distance: 197.0
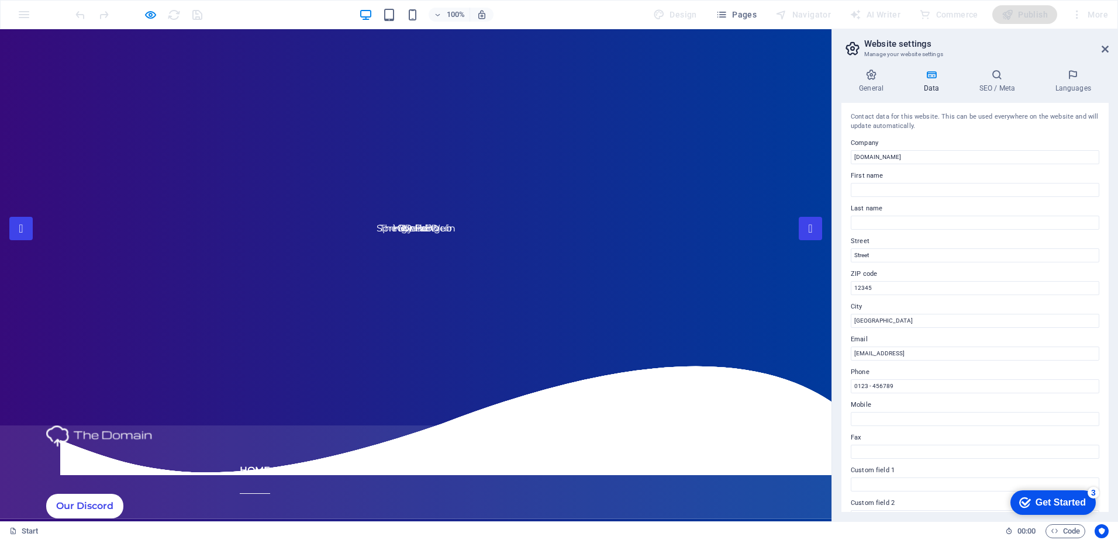
scroll to position [45, 0]
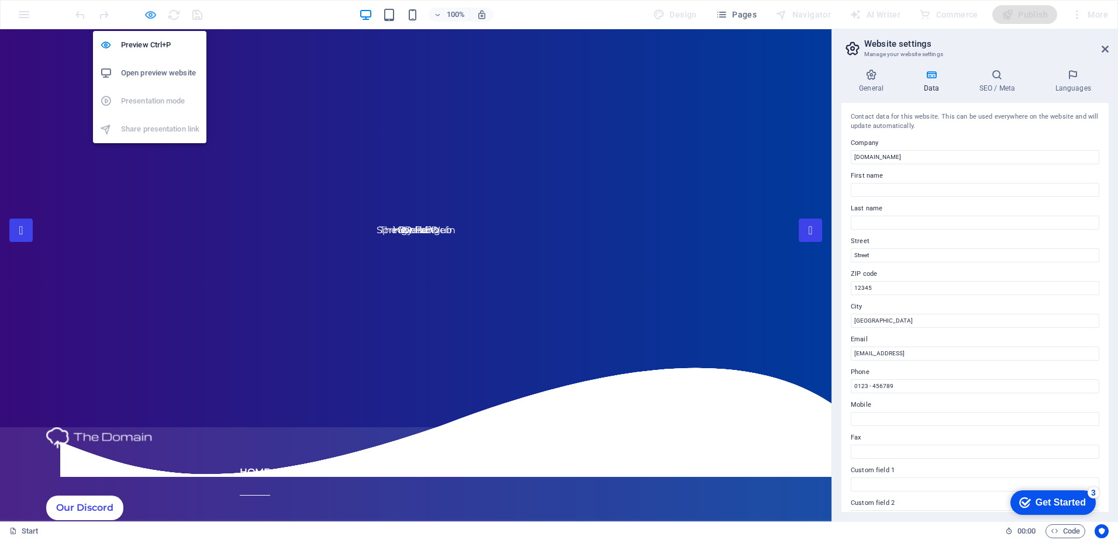
click at [151, 15] on icon "button" at bounding box center [150, 14] width 13 height 13
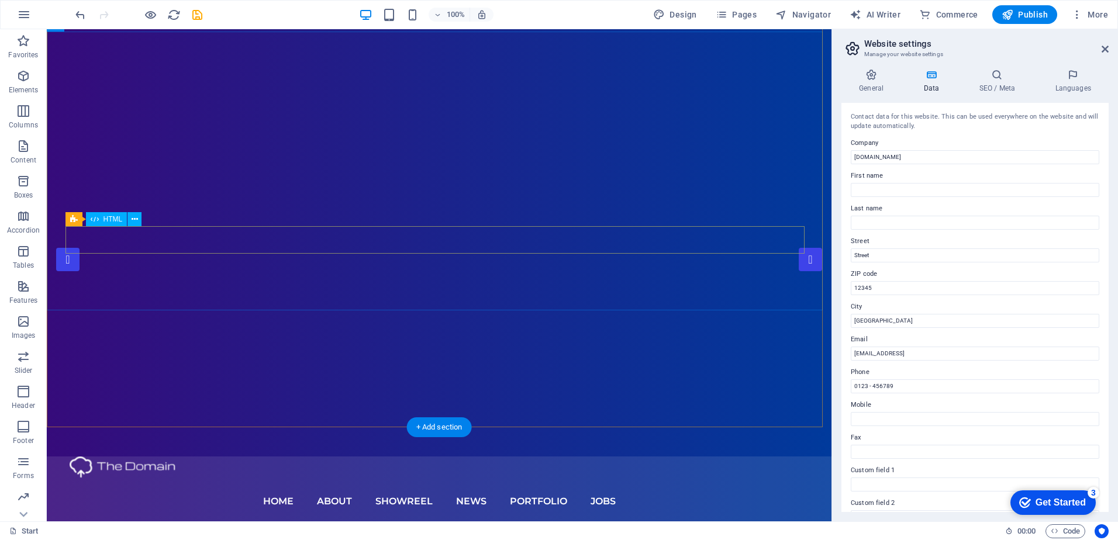
scroll to position [0, 0]
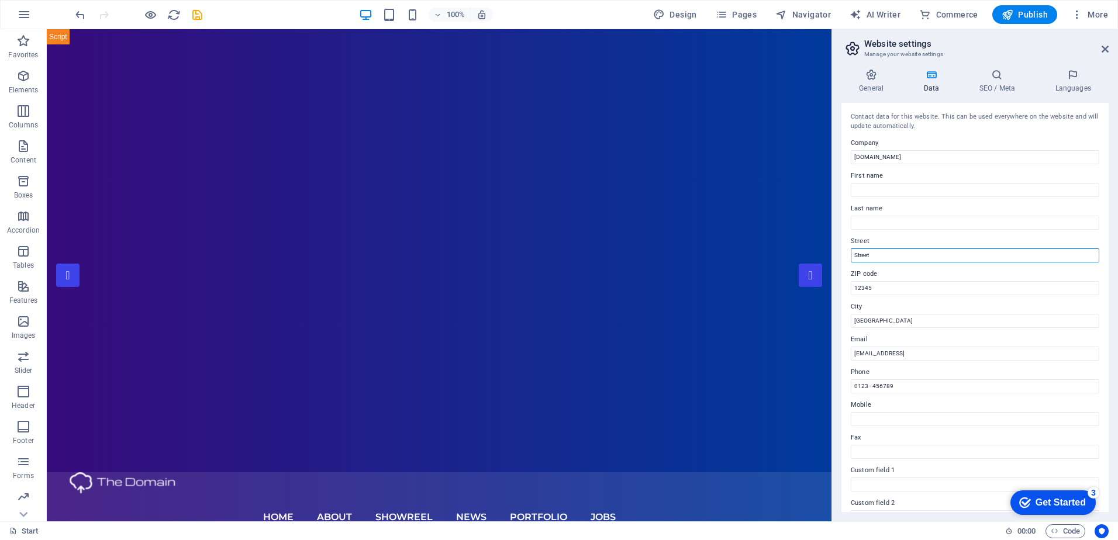
click at [859, 261] on input "Street" at bounding box center [975, 255] width 248 height 14
click at [864, 291] on input "12345" at bounding box center [975, 288] width 248 height 14
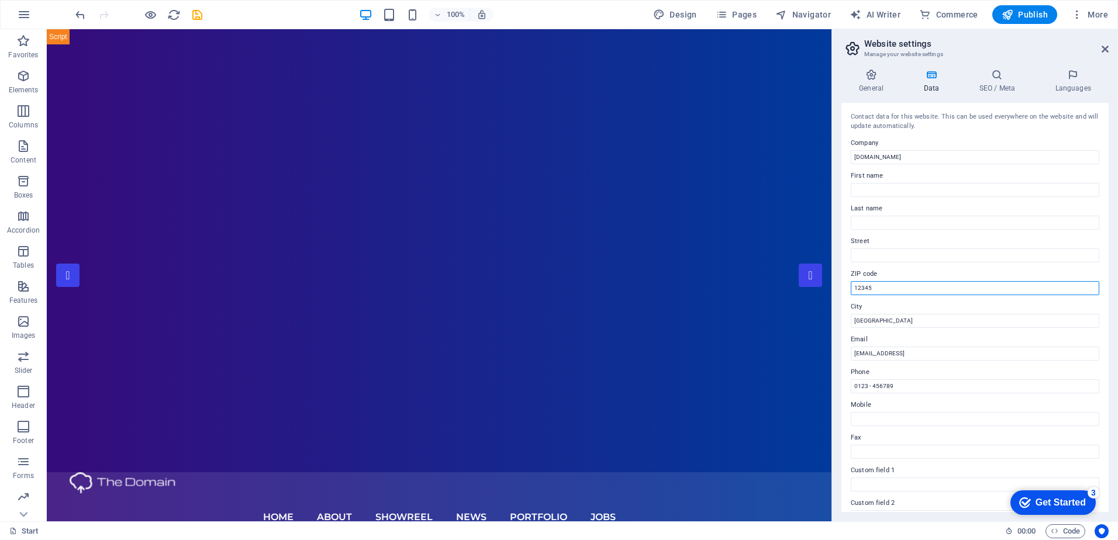
click at [864, 291] on input "12345" at bounding box center [975, 288] width 248 height 14
click at [863, 313] on label "City" at bounding box center [975, 307] width 248 height 14
click at [863, 314] on input "[GEOGRAPHIC_DATA]" at bounding box center [975, 321] width 248 height 14
click at [863, 313] on label "City" at bounding box center [975, 307] width 248 height 14
click at [863, 314] on input "[GEOGRAPHIC_DATA]" at bounding box center [975, 321] width 248 height 14
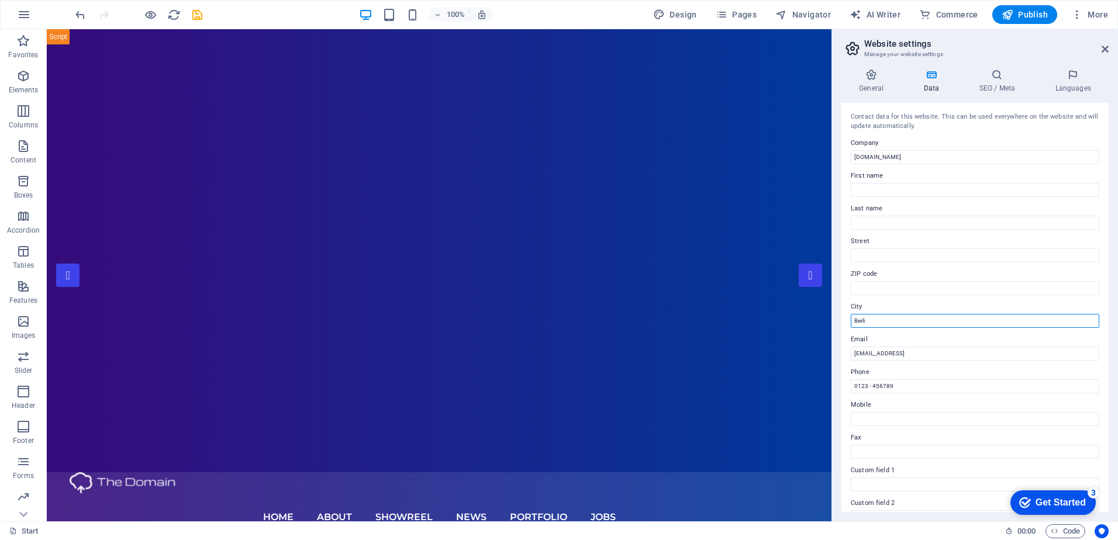
type input "Berl"
click at [863, 321] on input "Berl" at bounding box center [975, 321] width 248 height 14
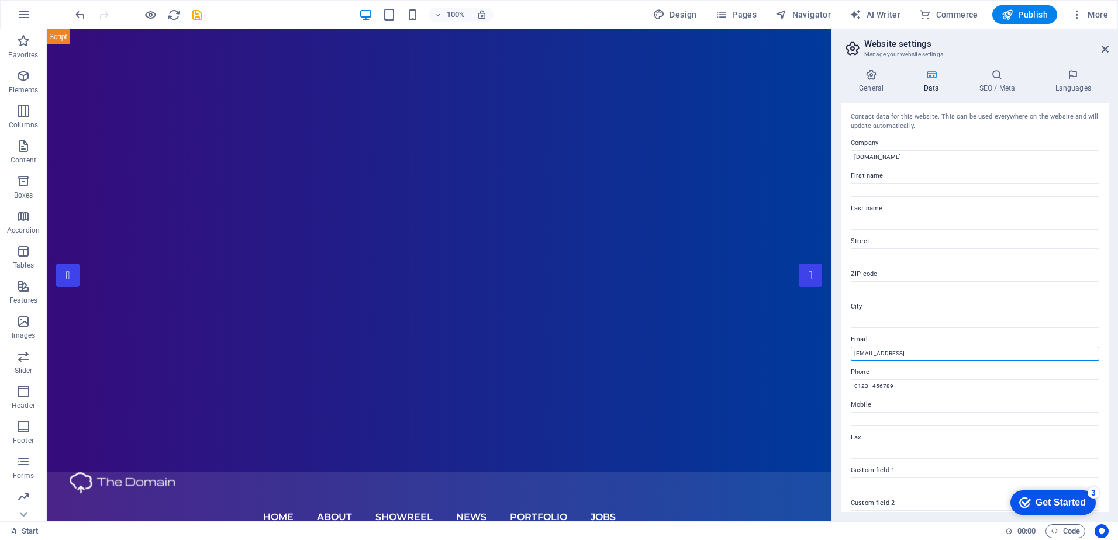
click at [864, 347] on input "[EMAIL_ADDRESS]" at bounding box center [975, 354] width 248 height 14
click at [862, 388] on input "0123 - 456789" at bounding box center [975, 386] width 248 height 14
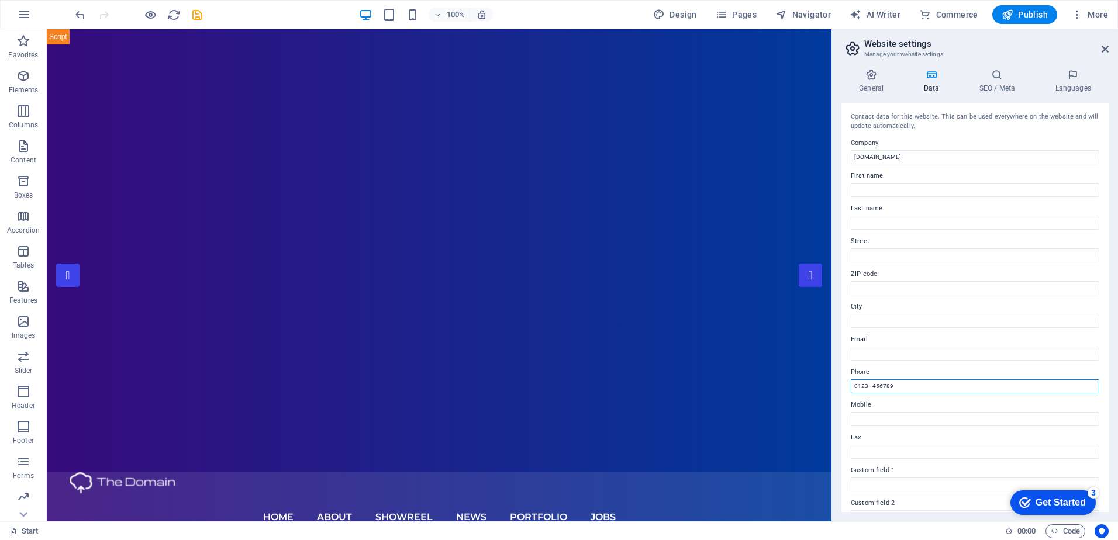
click at [862, 387] on input "0123 - 456789" at bounding box center [975, 386] width 248 height 14
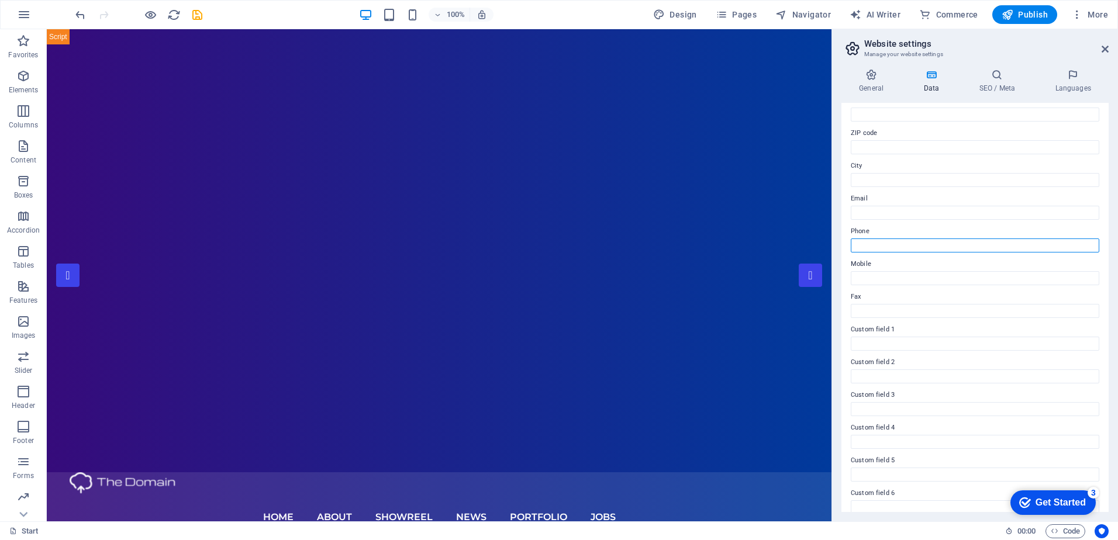
scroll to position [153, 0]
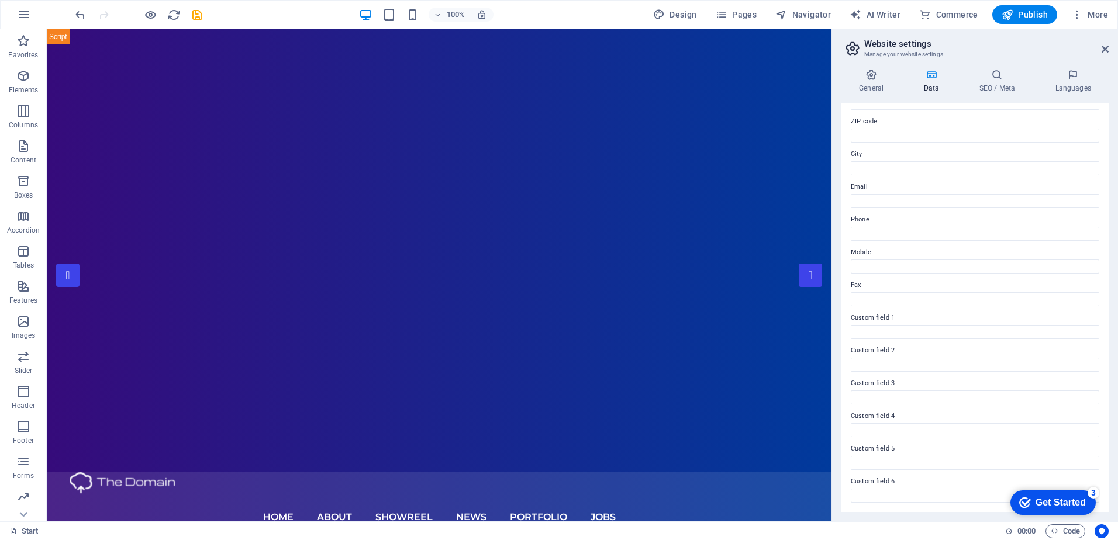
click at [841, 253] on div "Contact data for this website. This can be used everywhere on the website and w…" at bounding box center [974, 307] width 267 height 409
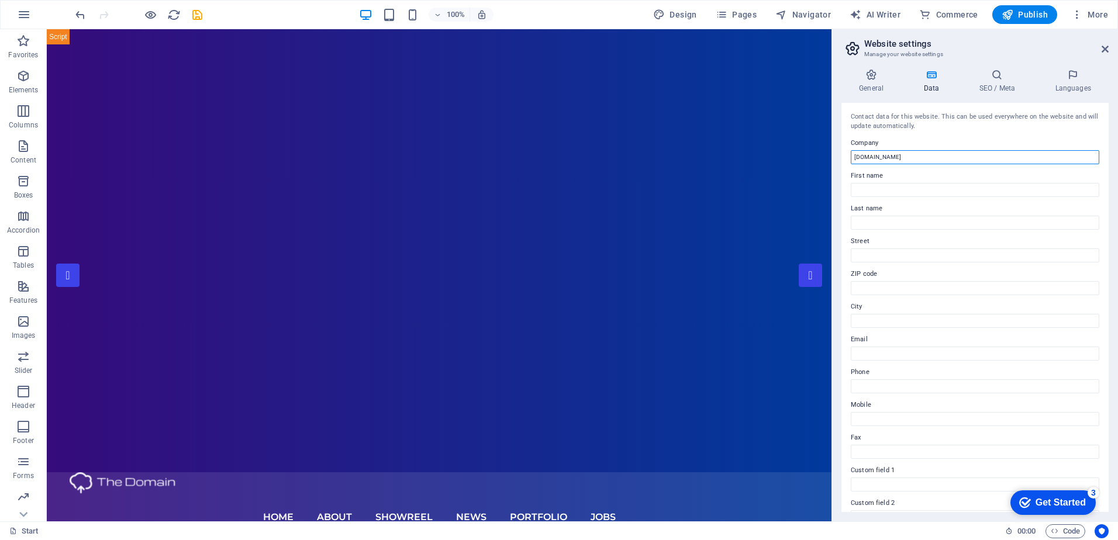
click at [888, 156] on input "[DOMAIN_NAME]" at bounding box center [975, 157] width 248 height 14
type input "Lab Customs"
click at [892, 147] on label "Company" at bounding box center [975, 143] width 248 height 14
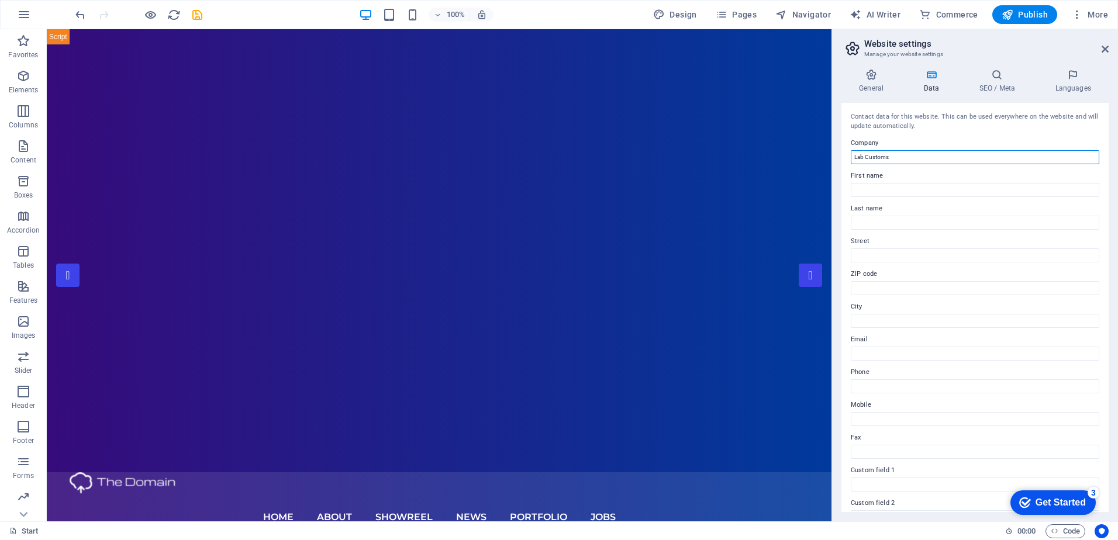
click at [892, 150] on input "Lab Customs" at bounding box center [975, 157] width 248 height 14
click at [1000, 84] on h4 "SEO / Meta" at bounding box center [999, 81] width 76 height 25
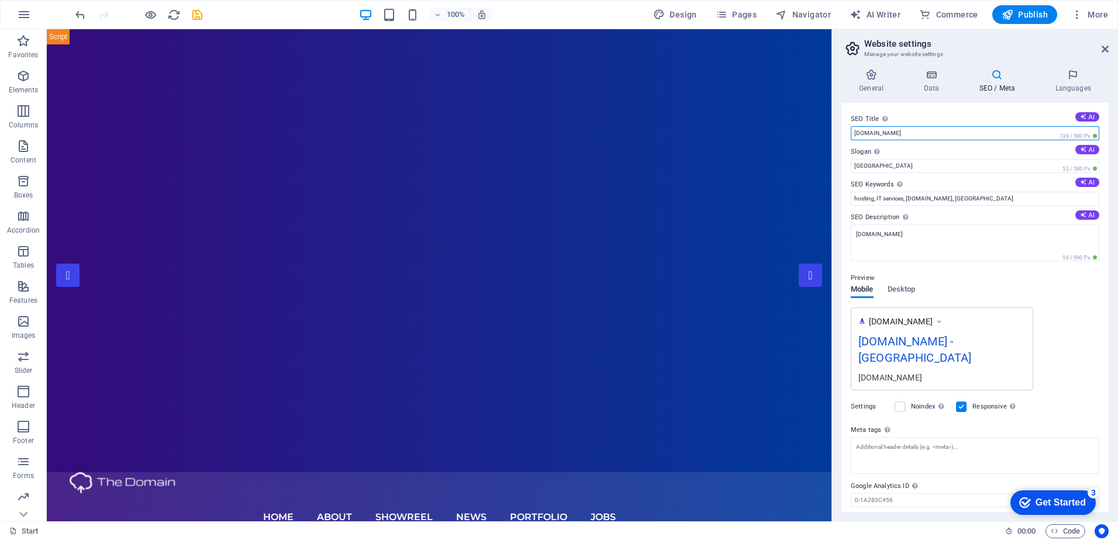
click at [876, 132] on input "[DOMAIN_NAME]" at bounding box center [975, 133] width 248 height 14
type input "Lab Customs"
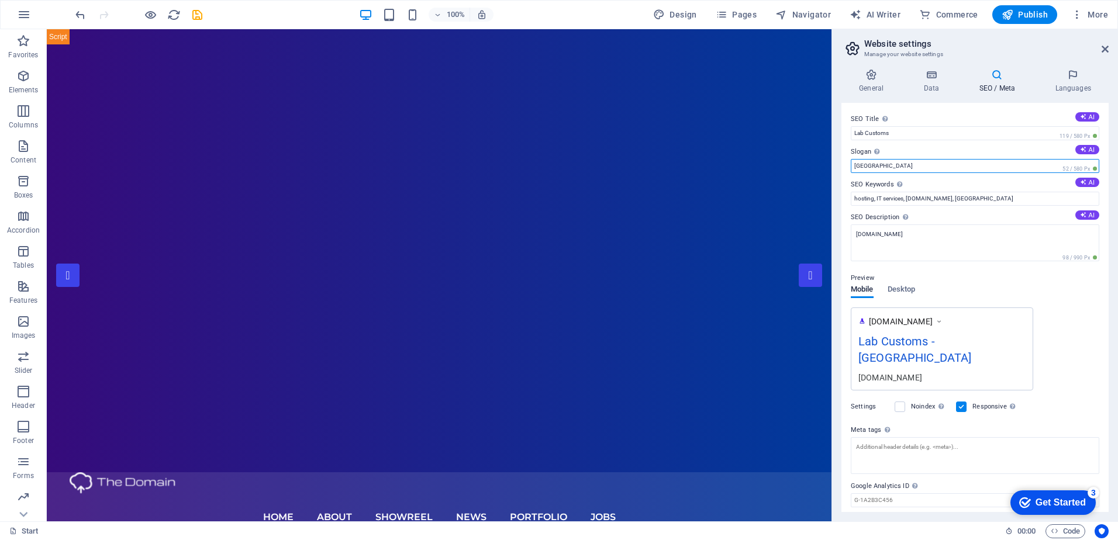
click at [867, 164] on input "[GEOGRAPHIC_DATA]" at bounding box center [975, 166] width 248 height 14
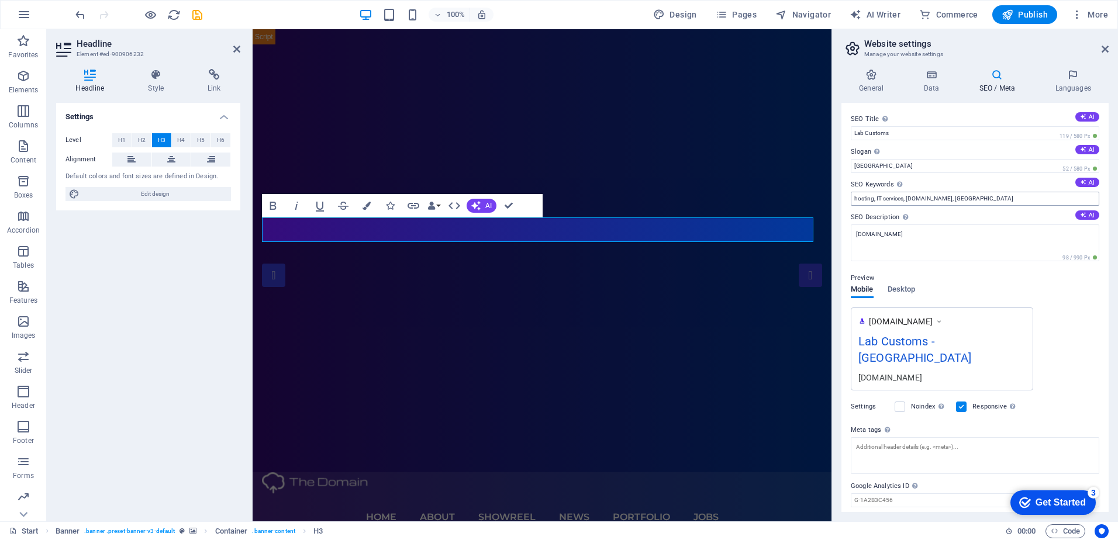
click at [927, 200] on input "hosting, IT services, [DOMAIN_NAME], [GEOGRAPHIC_DATA]" at bounding box center [975, 199] width 248 height 14
type input "Unleashing creativity through cutting-edge design."
click at [951, 232] on textarea "[DOMAIN_NAME]" at bounding box center [975, 243] width 248 height 37
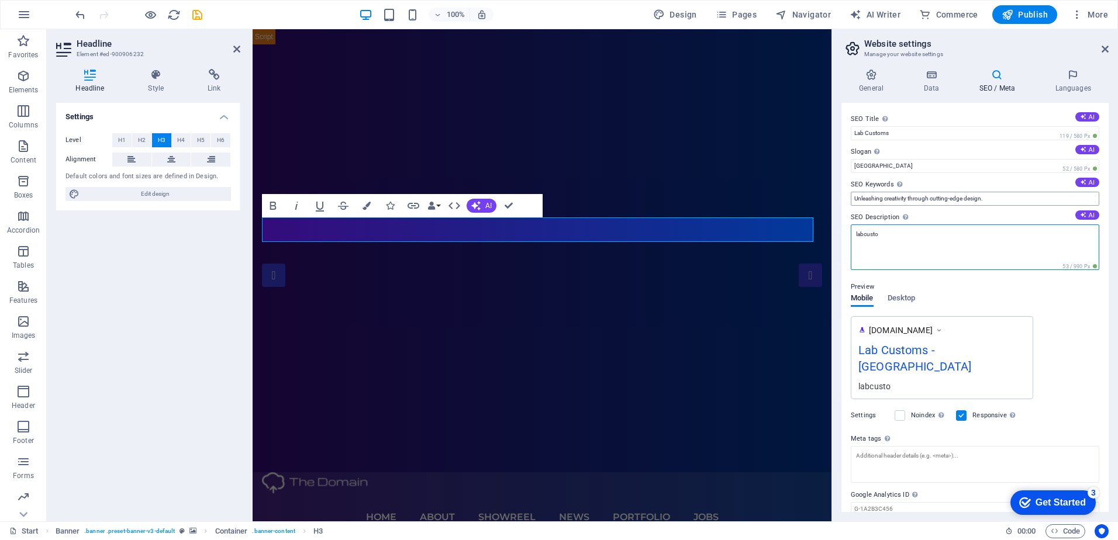
type textarea "labcusto"
click at [871, 197] on input "Unleashing creativity through cutting-edge design." at bounding box center [975, 199] width 248 height 14
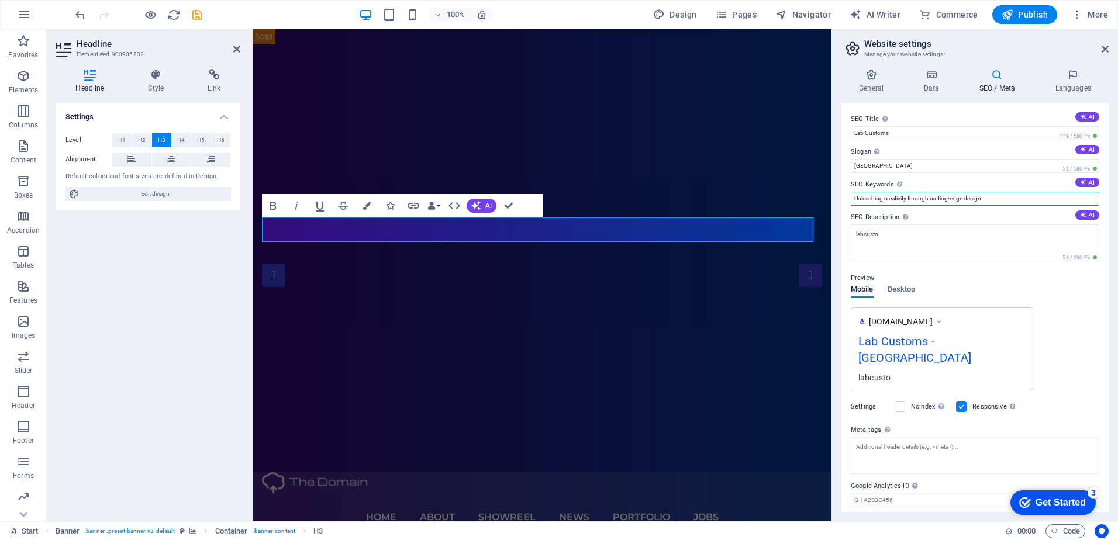
drag, startPoint x: 871, startPoint y: 197, endPoint x: 979, endPoint y: 204, distance: 108.4
click at [979, 204] on input "Unleashing creativity through cutting-edge design." at bounding box center [975, 199] width 248 height 14
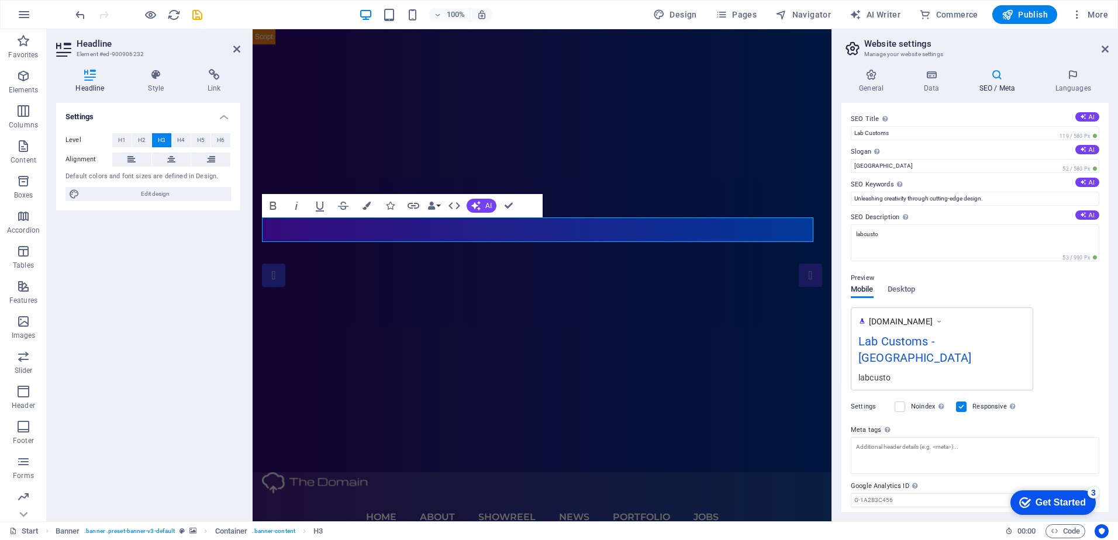
click at [870, 157] on label "Slogan The slogan of your website. AI" at bounding box center [975, 152] width 248 height 14
click at [870, 159] on input "[GEOGRAPHIC_DATA]" at bounding box center [975, 166] width 248 height 14
click at [867, 164] on input "[GEOGRAPHIC_DATA]" at bounding box center [975, 166] width 248 height 14
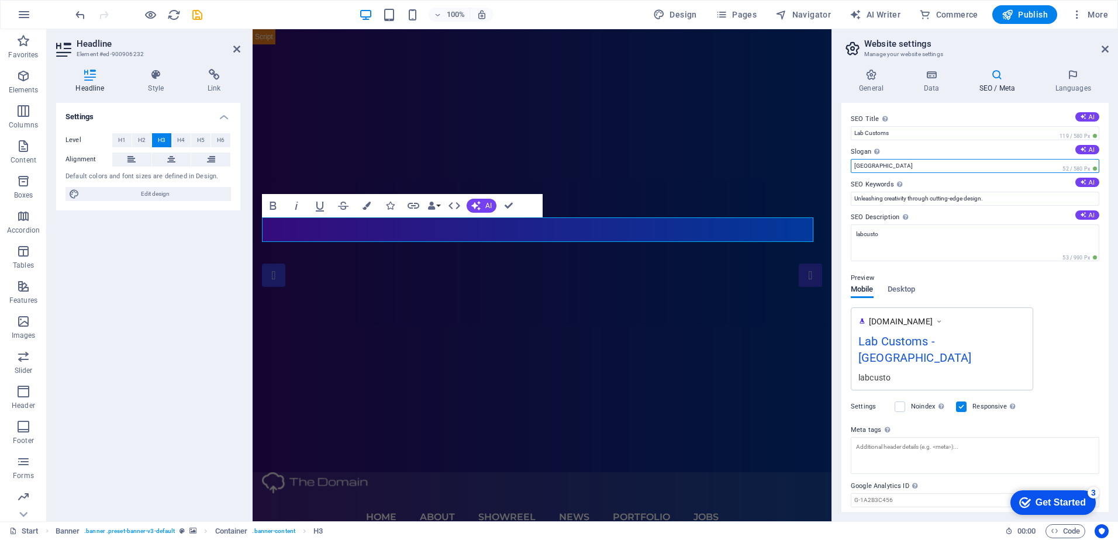
paste input "Unleashing creativity through cutting-edge design."
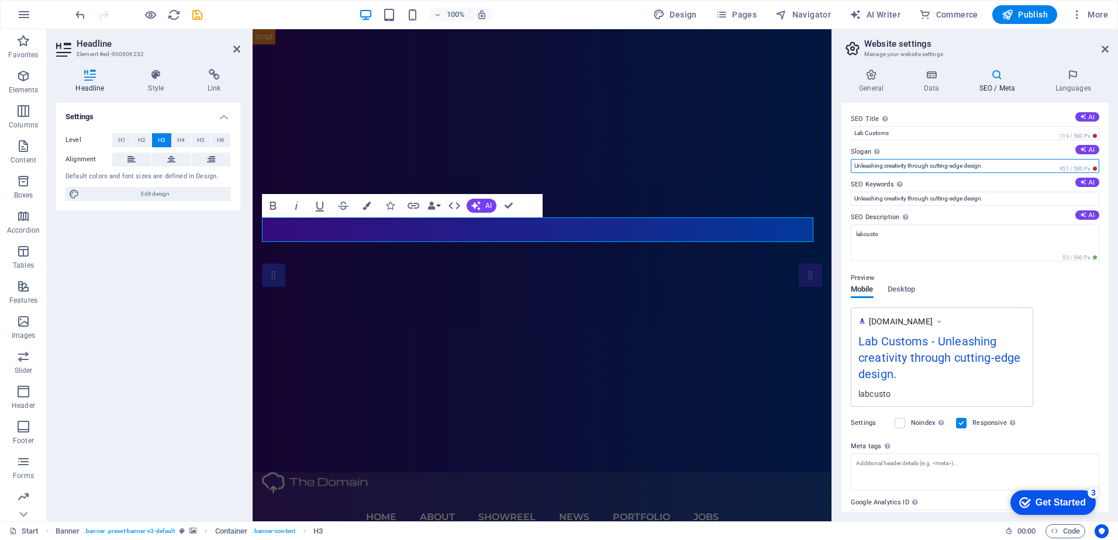
type input "Unleashing creativity through cutting-edge design."
click at [889, 198] on input "Unleashing creativity through cutting-edge design." at bounding box center [975, 199] width 248 height 14
click at [886, 228] on textarea "labcusto" at bounding box center [975, 243] width 248 height 37
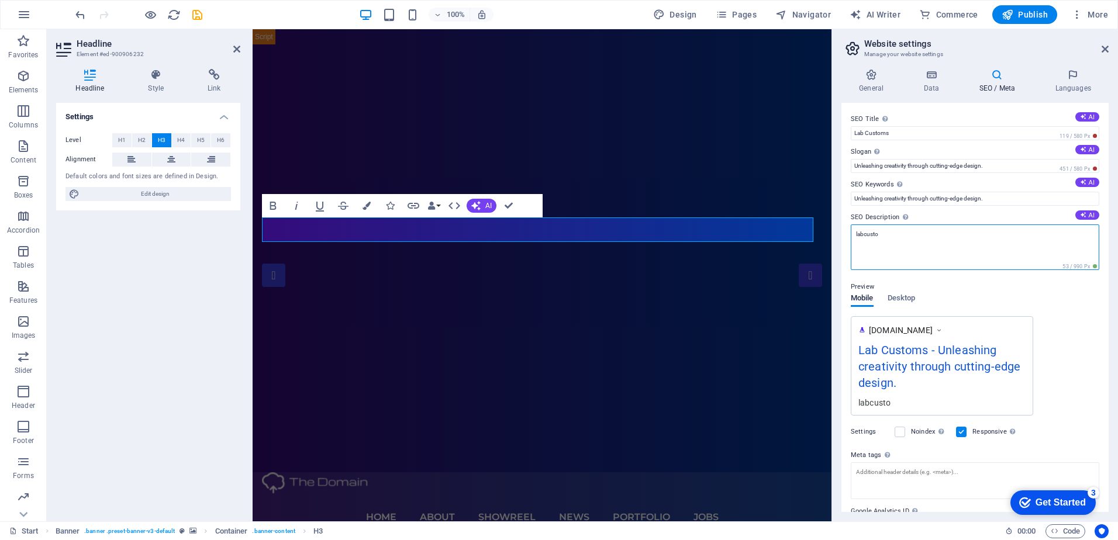
click at [886, 228] on textarea "labcusto" at bounding box center [975, 248] width 248 height 46
paste textarea "Lab Customs – Unleashing creativity through cutting-edge design. Custom graphic…"
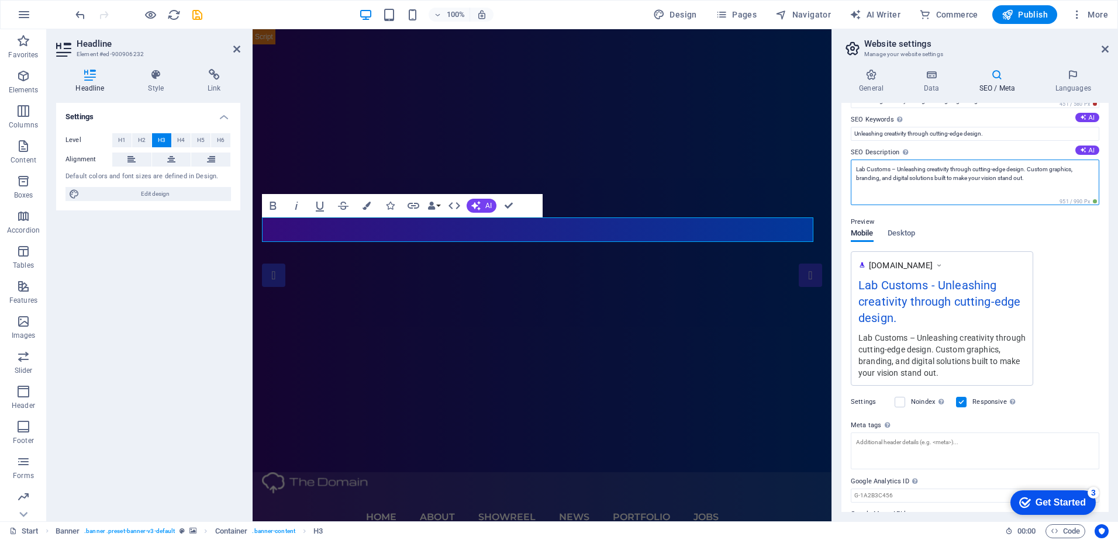
scroll to position [98, 0]
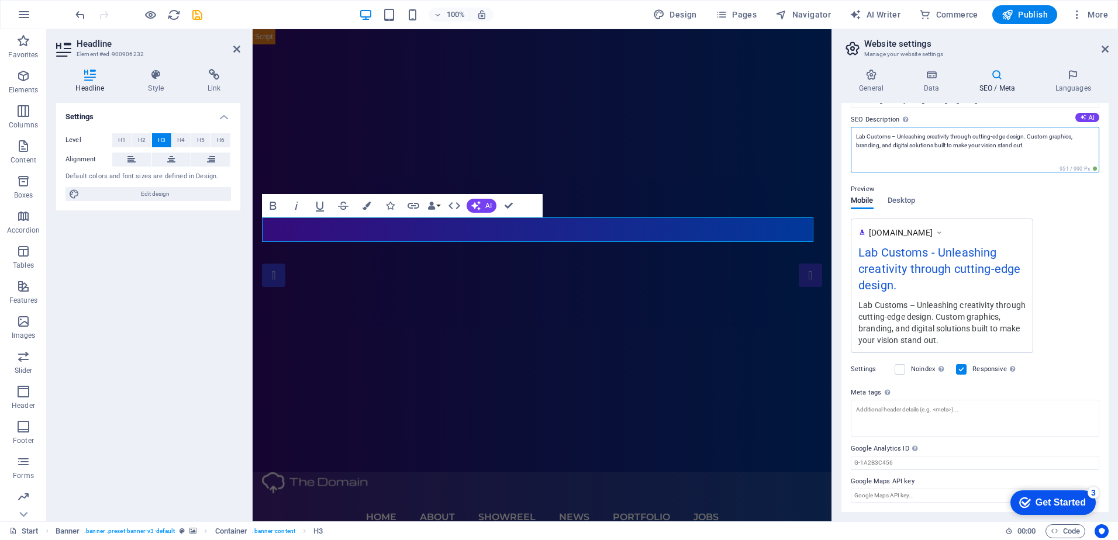
type textarea "Lab Customs – Unleashing creativity through cutting-edge design. Custom graphic…"
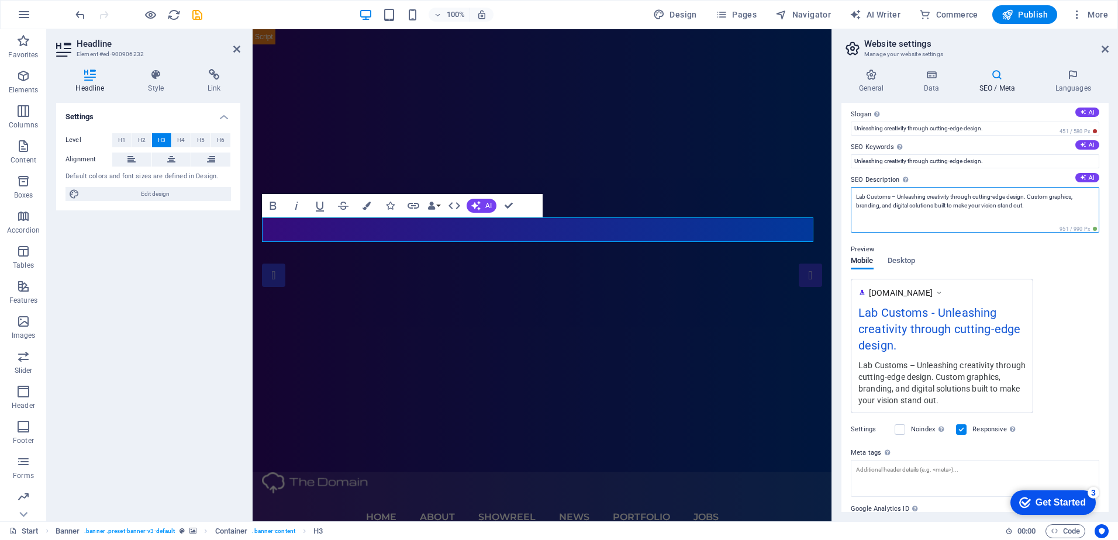
scroll to position [0, 0]
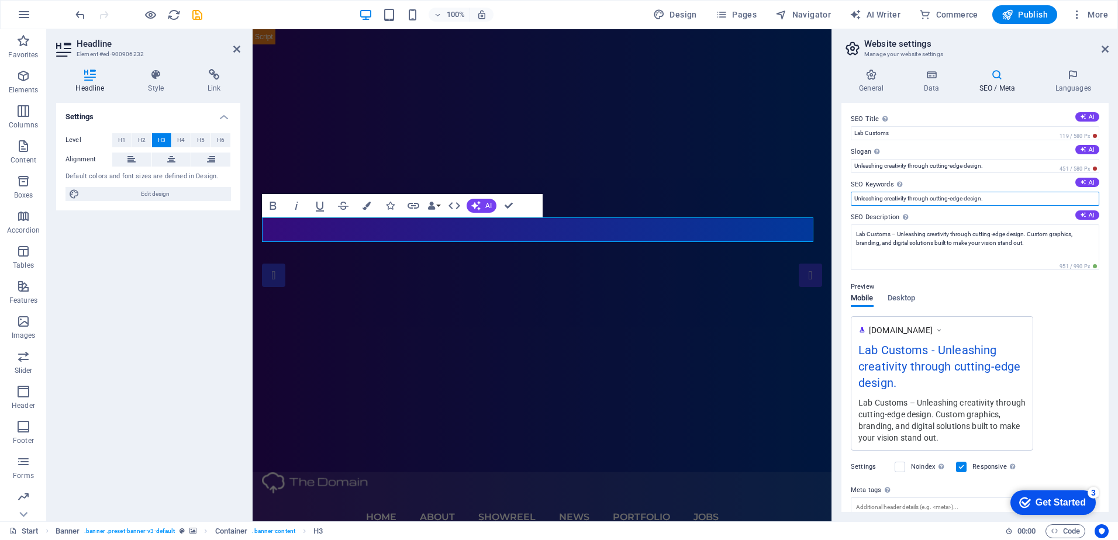
click at [890, 196] on input "Unleashing creativity through cutting-edge design." at bounding box center [975, 199] width 248 height 14
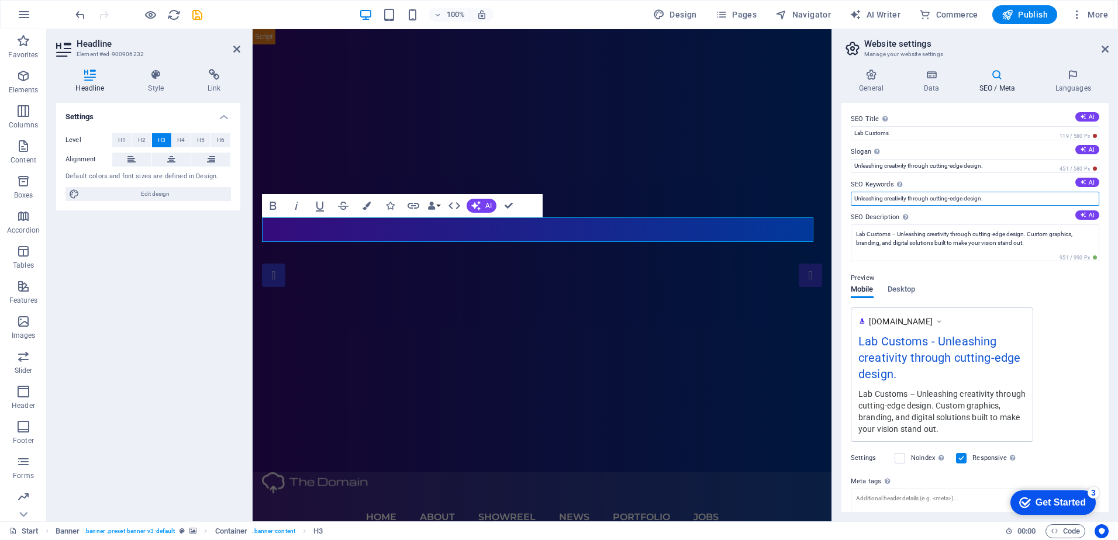
click at [890, 196] on input "Unleashing creativity through cutting-edge design." at bounding box center [975, 199] width 248 height 14
paste input "Lab Customs Lab Customs design"
type input "Lab Customs Lab Customs design, LC, Discord Customs, ERLC Assets, Discord Bots"
click at [927, 184] on label "SEO Keywords Comma-separated list of keywords representing your website. AI" at bounding box center [975, 185] width 248 height 14
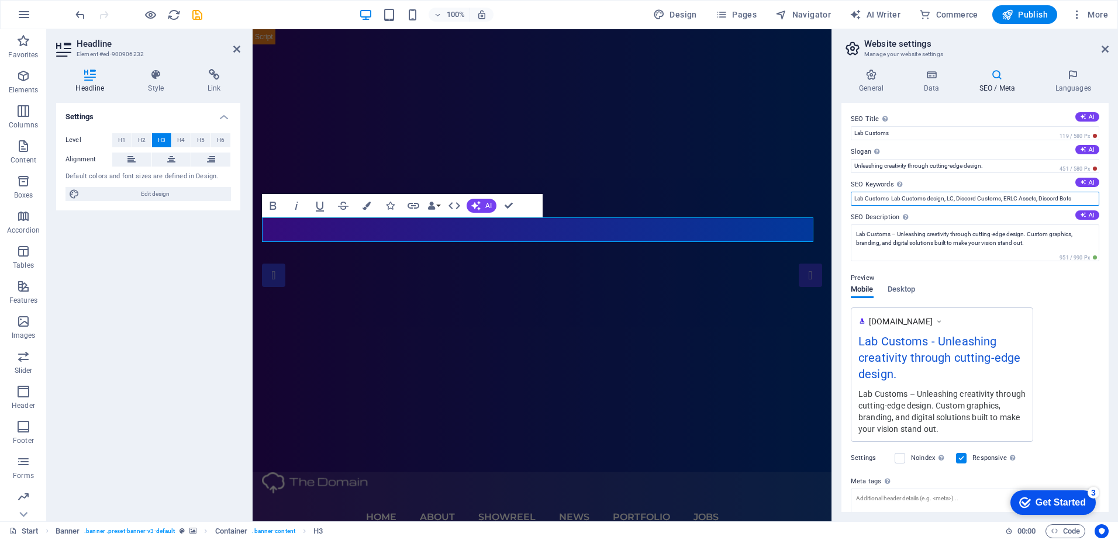
click at [927, 192] on input "Lab Customs Lab Customs design, LC, Discord Customs, ERLC Assets, Discord Bots" at bounding box center [975, 199] width 248 height 14
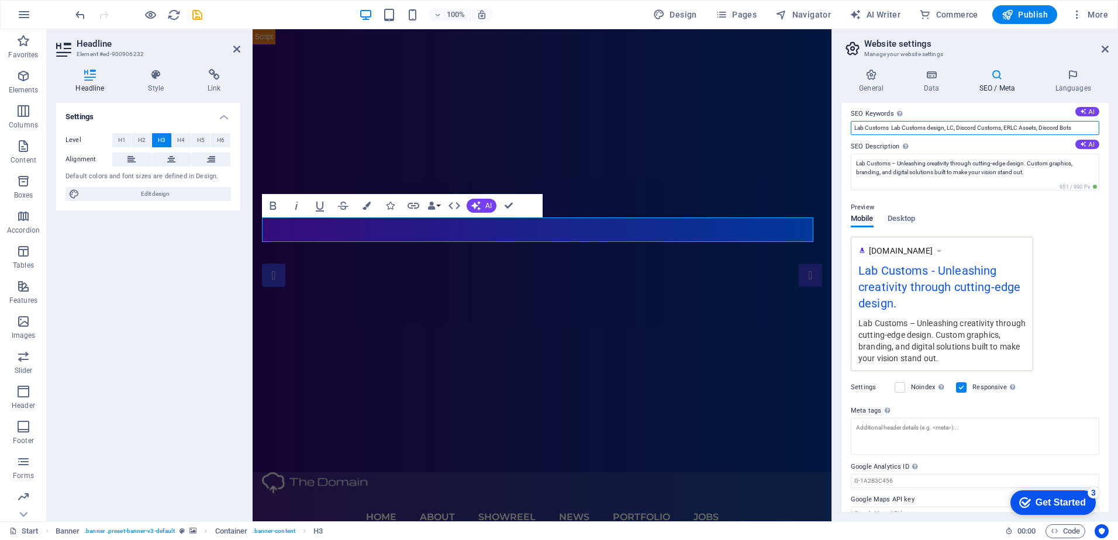
scroll to position [89, 0]
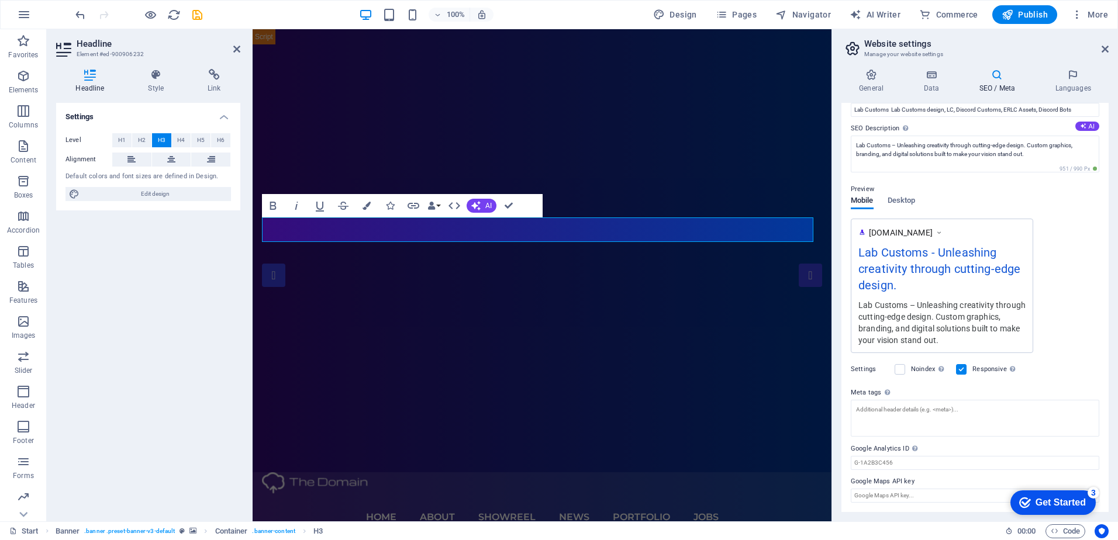
click at [905, 368] on div "Noindex Instruct search engines to exclude this website from search results." at bounding box center [921, 369] width 52 height 14
click at [902, 368] on label at bounding box center [900, 369] width 11 height 11
click at [0, 0] on input "Noindex Instruct search engines to exclude this website from search results." at bounding box center [0, 0] width 0 height 0
click at [903, 371] on label at bounding box center [900, 369] width 11 height 11
click at [0, 0] on input "Noindex Instruct search engines to exclude this website from search results." at bounding box center [0, 0] width 0 height 0
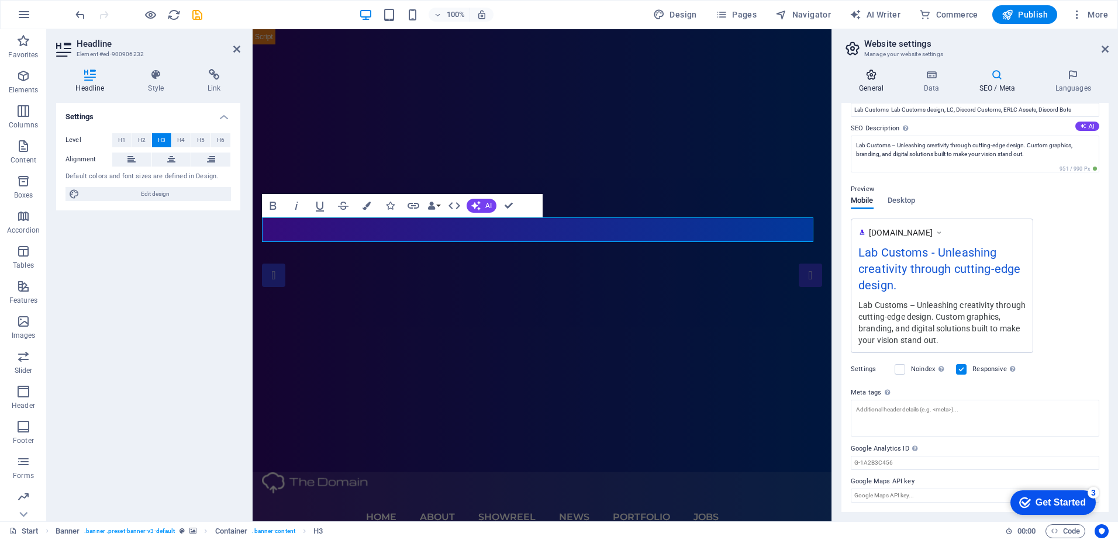
click at [883, 73] on icon at bounding box center [871, 75] width 60 height 12
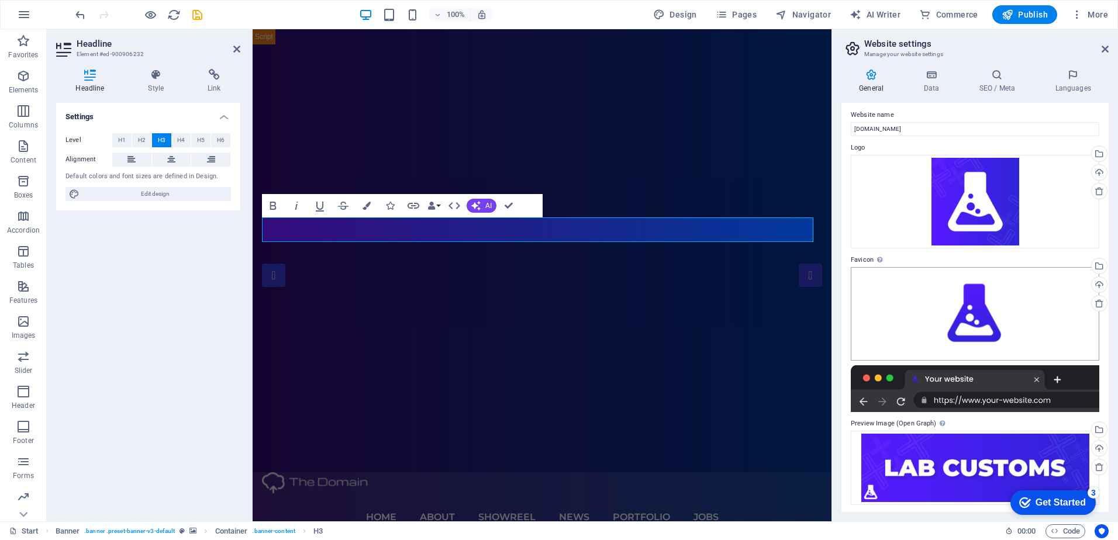
scroll to position [6, 0]
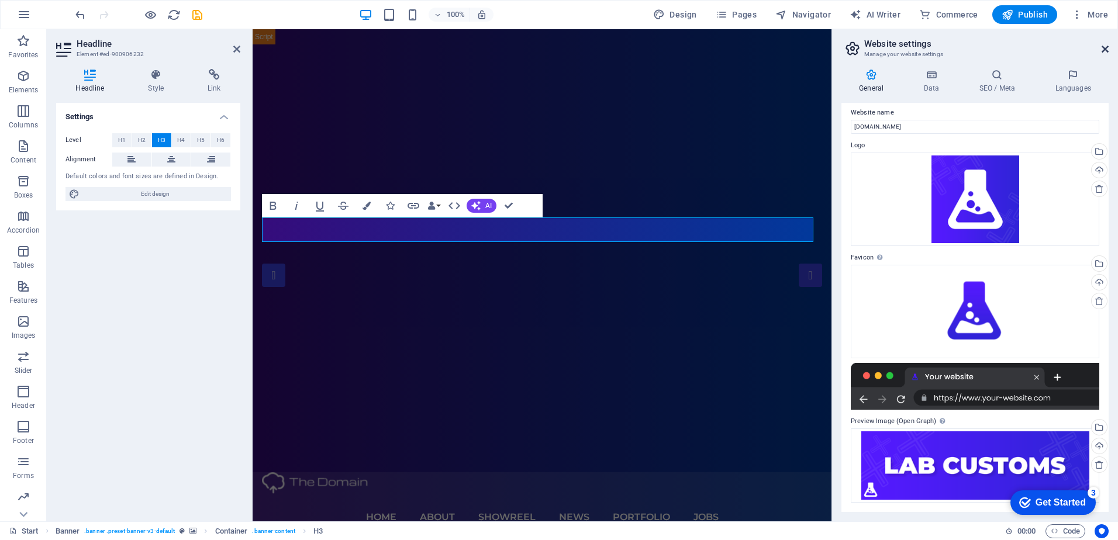
click at [1107, 47] on icon at bounding box center [1104, 48] width 7 height 9
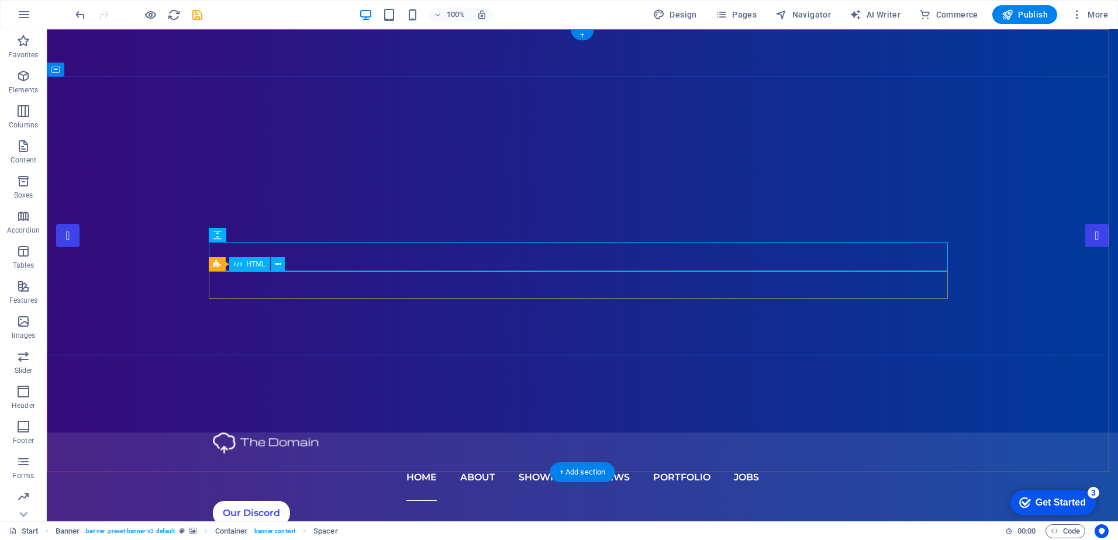
scroll to position [58, 0]
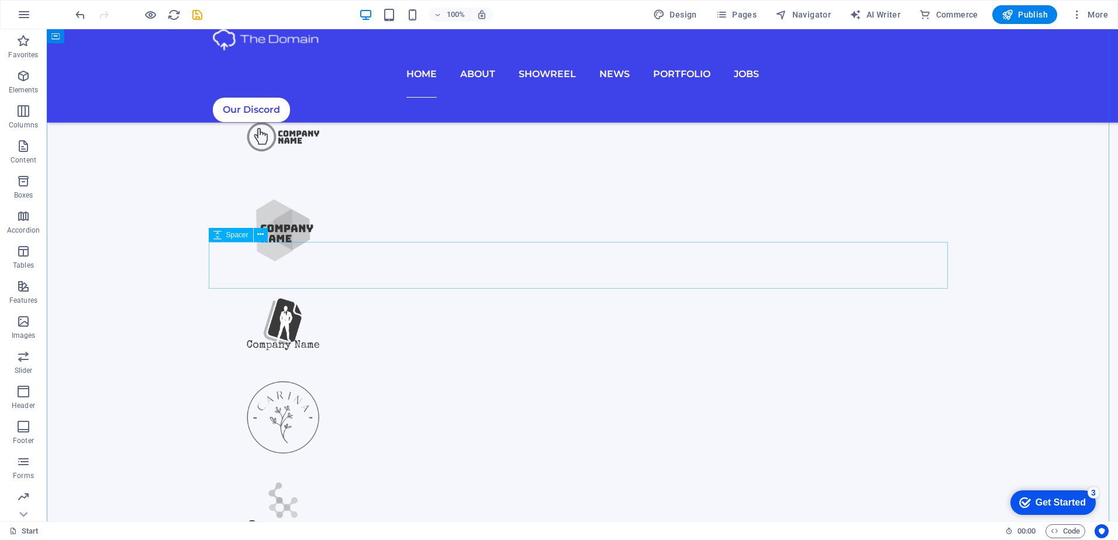
scroll to position [877, 0]
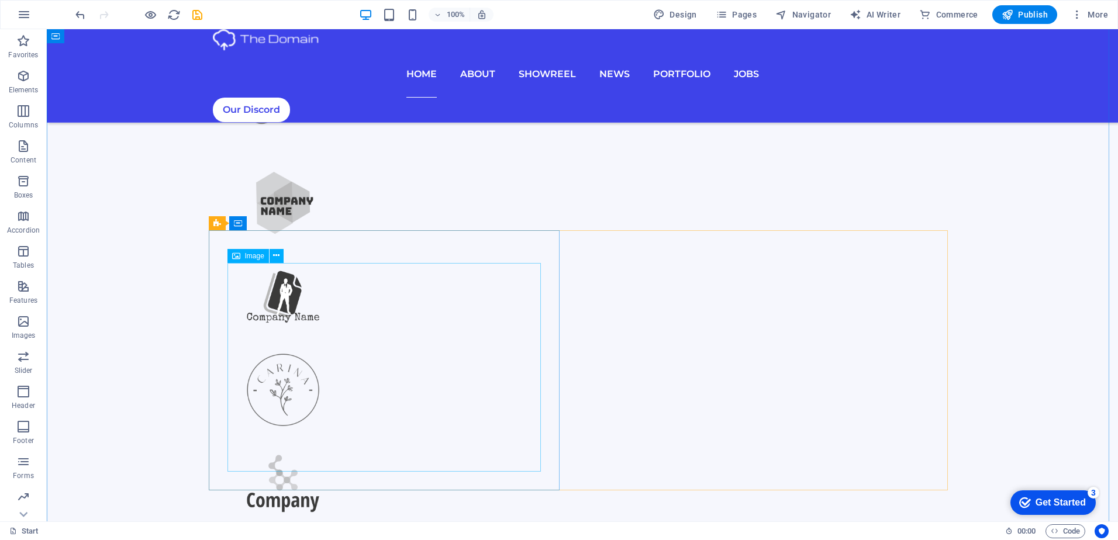
select select "%"
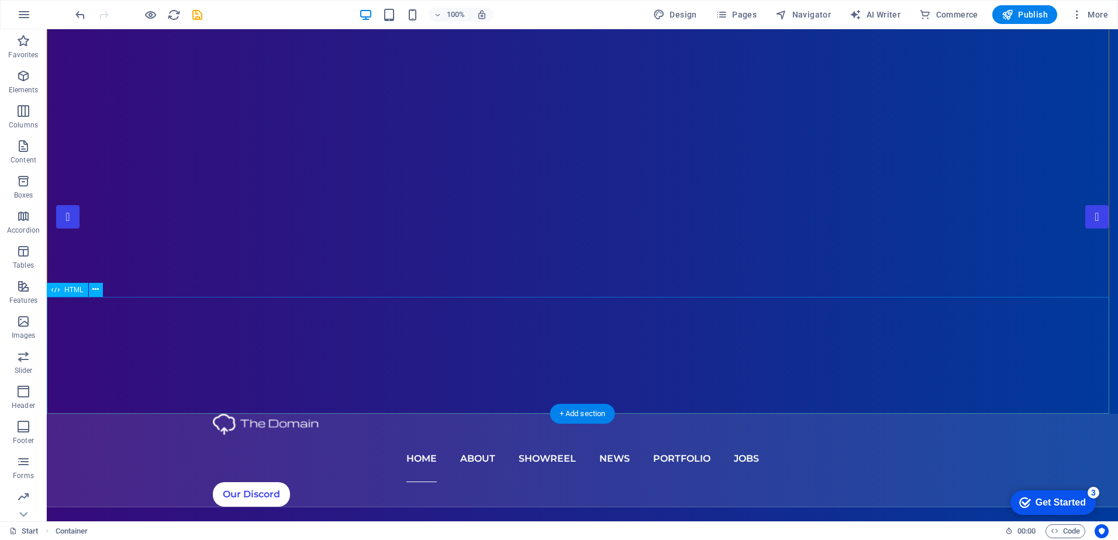
scroll to position [0, 0]
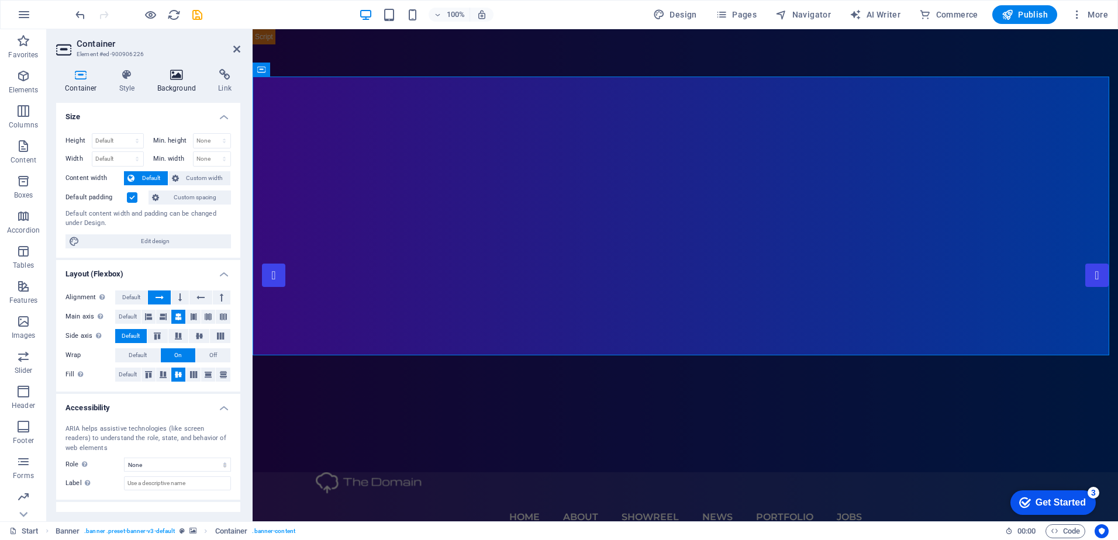
click at [160, 81] on h4 "Background" at bounding box center [179, 81] width 61 height 25
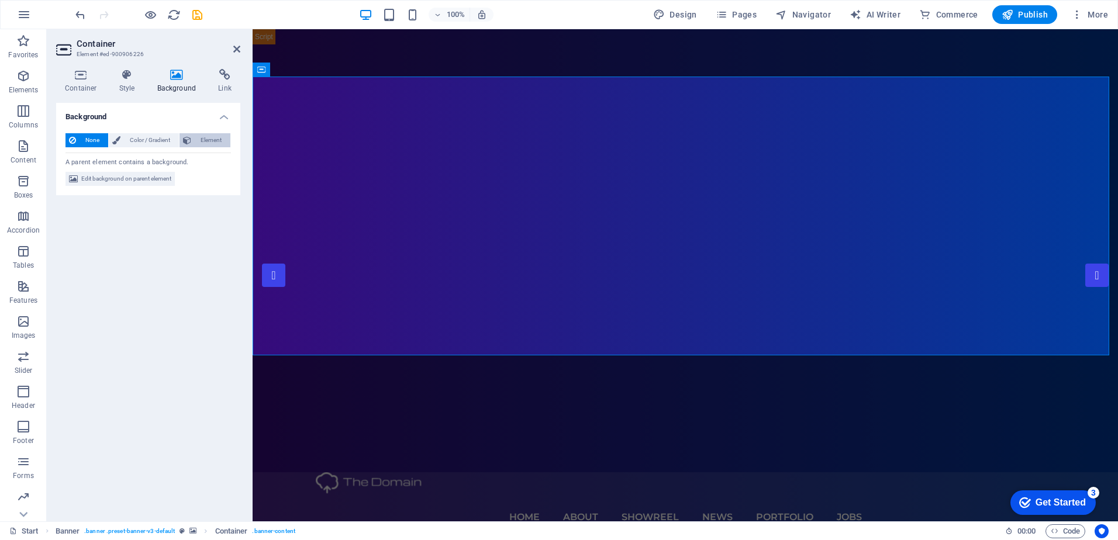
click at [198, 143] on span "Element" at bounding box center [211, 140] width 32 height 14
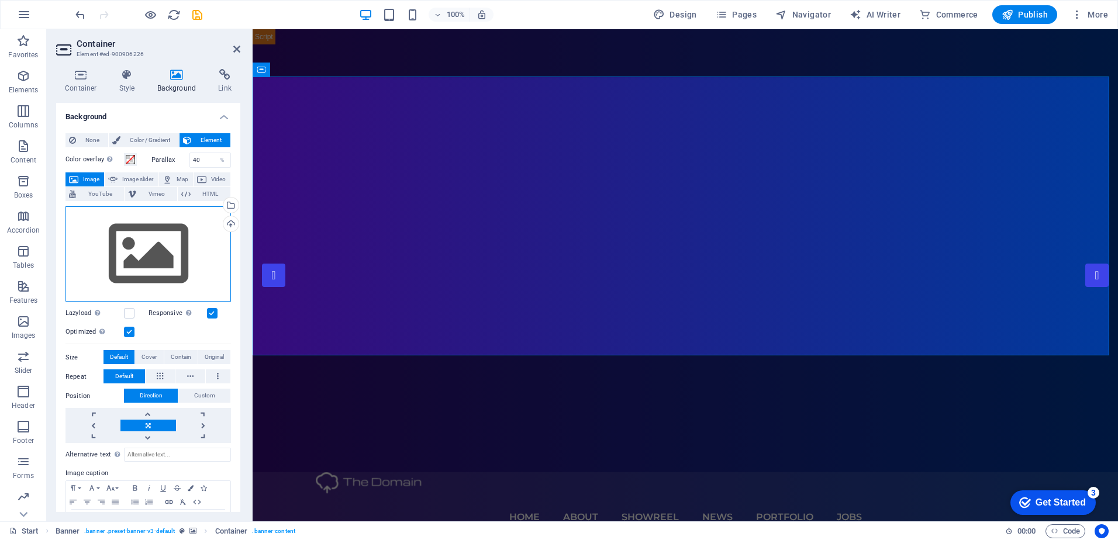
click at [145, 220] on div "Drag files here, click to choose files or select files from Files or our free s…" at bounding box center [147, 254] width 165 height 96
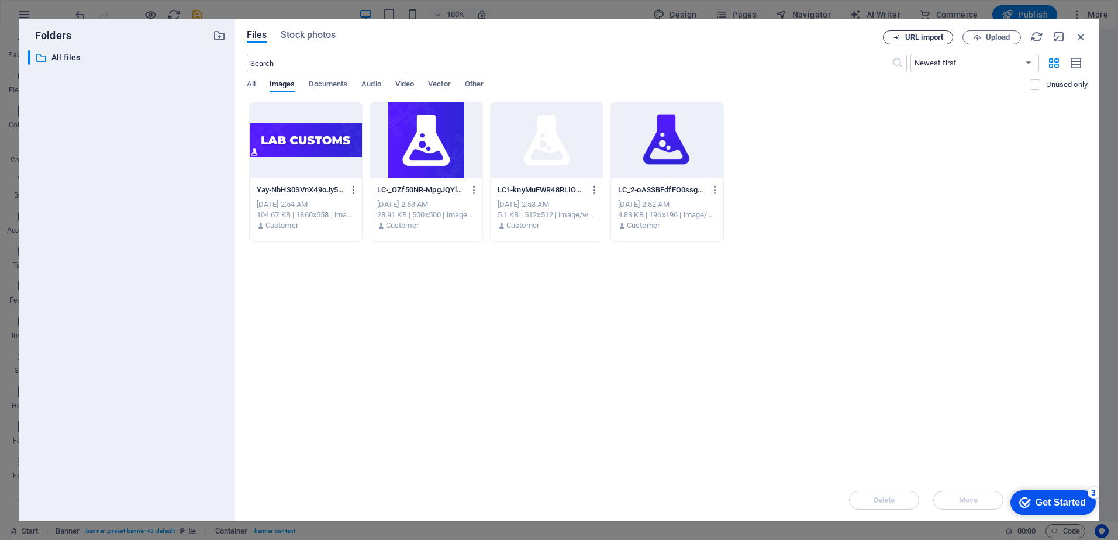
click at [940, 39] on span "URL import" at bounding box center [924, 37] width 38 height 7
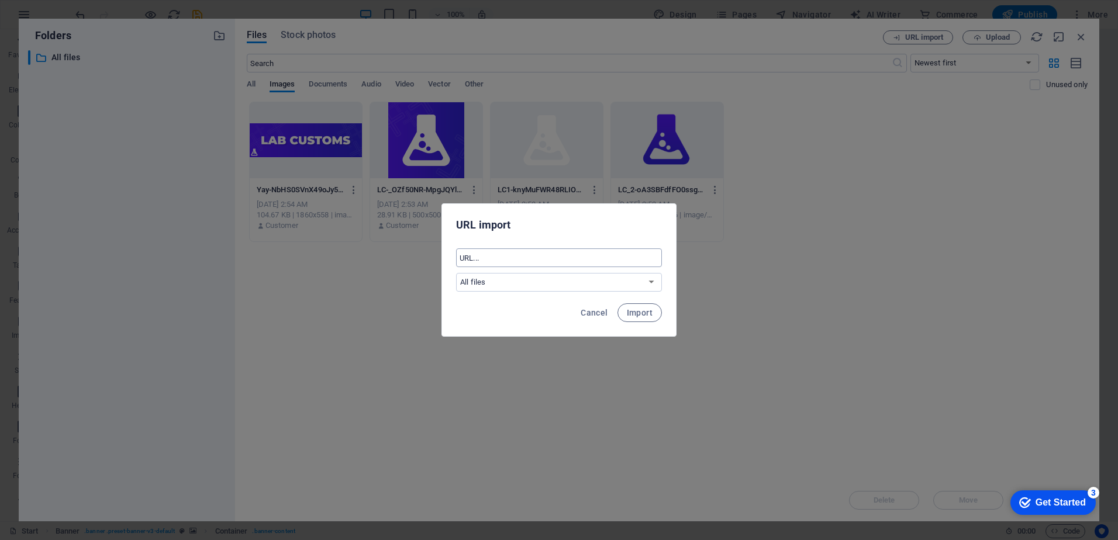
click at [483, 260] on input "text" at bounding box center [559, 257] width 206 height 19
paste input "[URL][DOMAIN_NAME]"
type input "[URL][DOMAIN_NAME]"
click at [643, 316] on span "Import" at bounding box center [640, 312] width 26 height 9
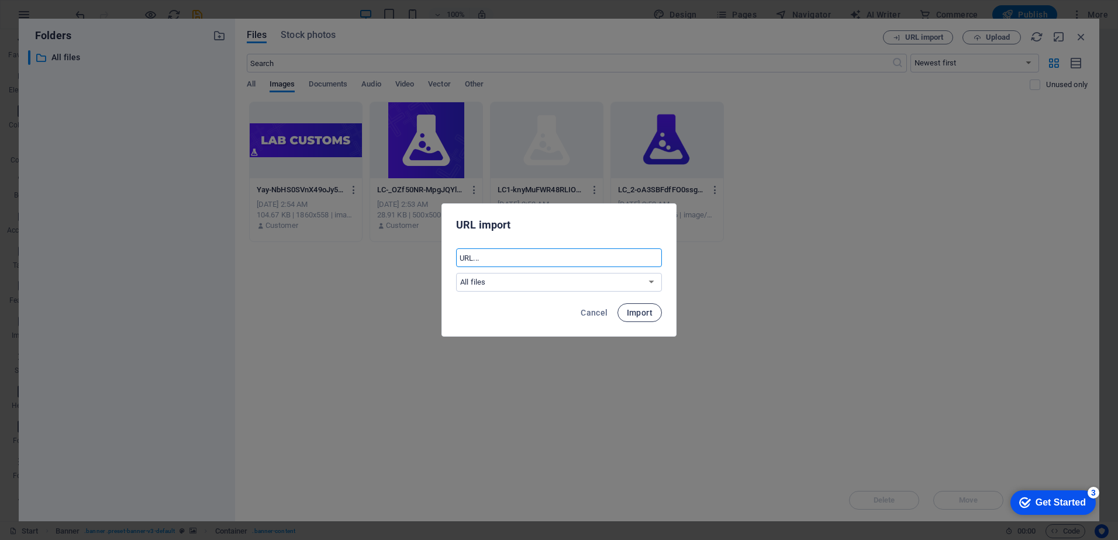
scroll to position [0, 0]
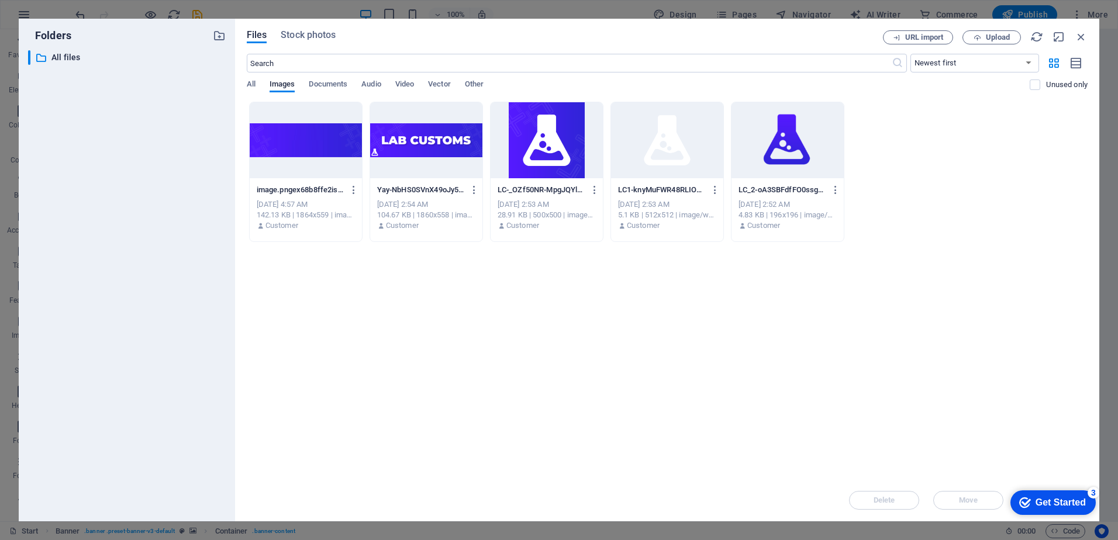
click at [317, 144] on div at bounding box center [306, 140] width 112 height 76
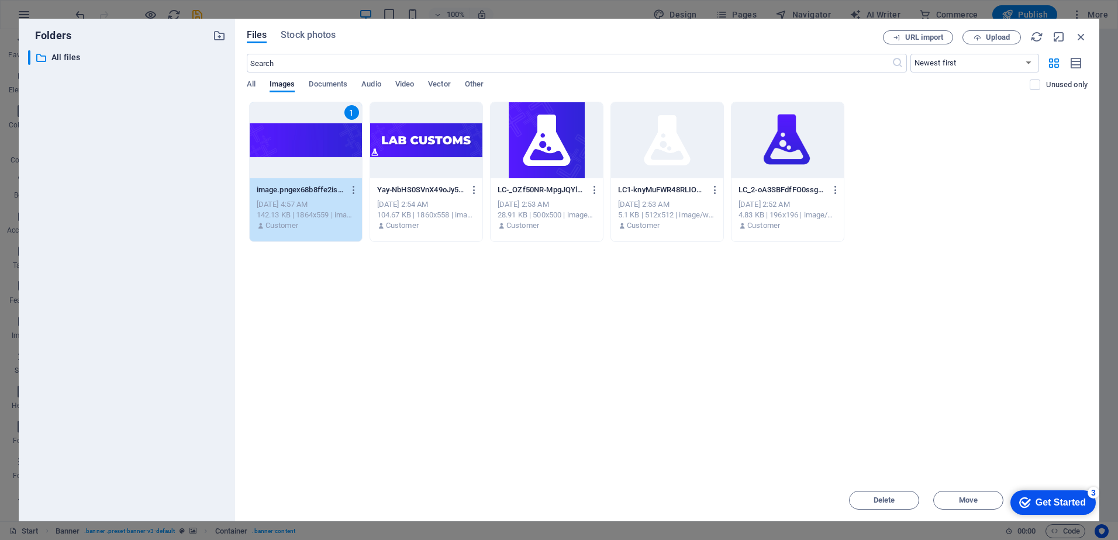
drag, startPoint x: 977, startPoint y: 444, endPoint x: 978, endPoint y: 422, distance: 22.2
click at [978, 422] on div "Drop files here to upload them instantly 1 image.pngex68b8ffe2is68b7ae62hm05828…" at bounding box center [667, 291] width 841 height 378
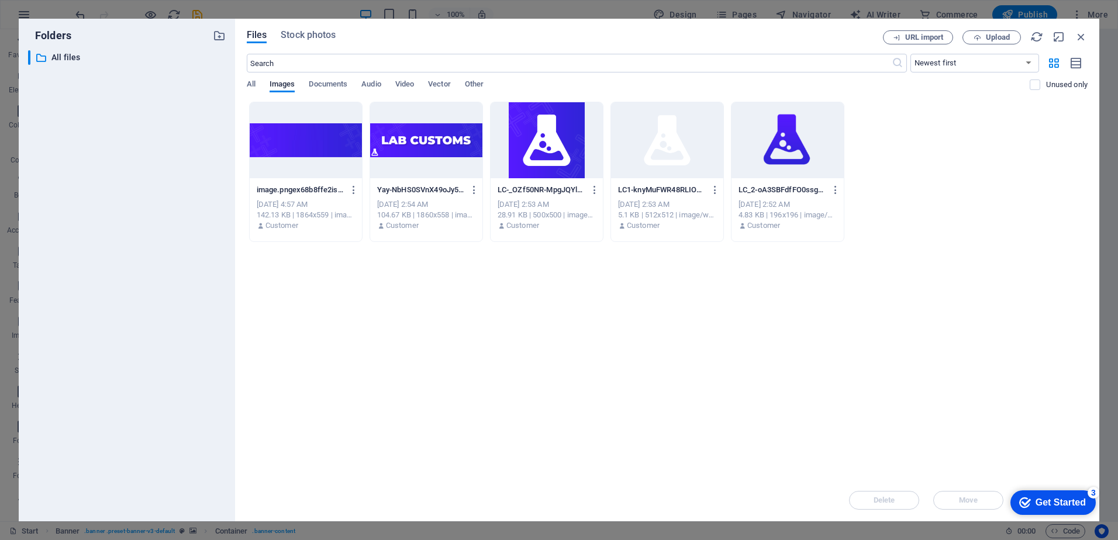
click at [330, 141] on div at bounding box center [306, 140] width 112 height 76
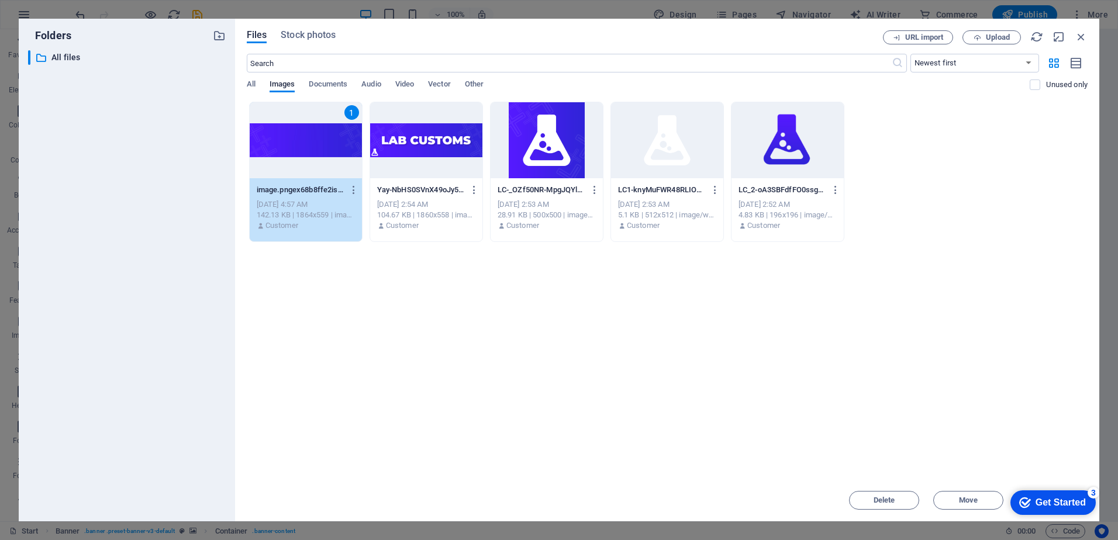
click at [330, 141] on div "1" at bounding box center [306, 140] width 112 height 76
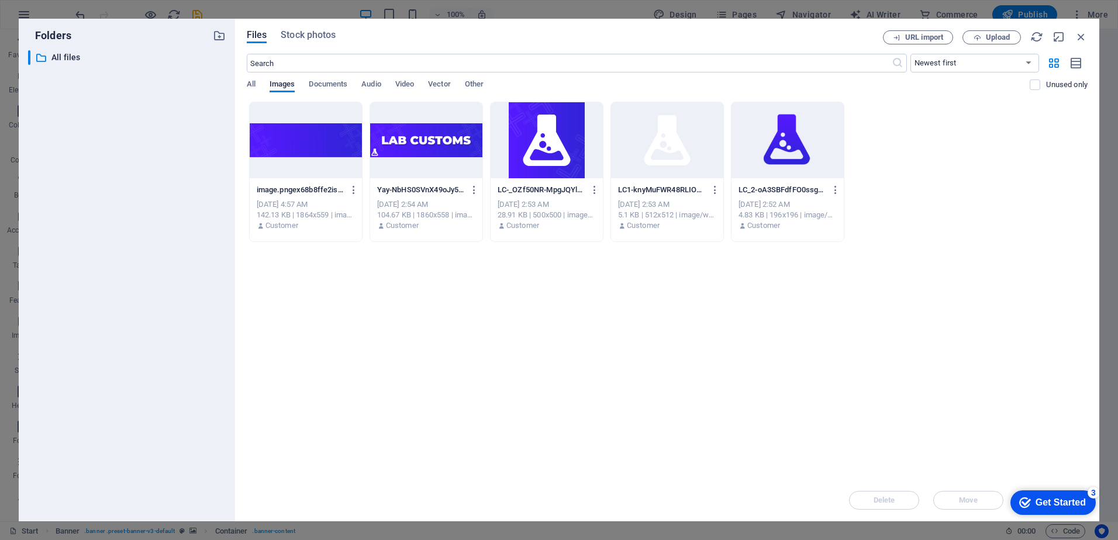
click at [328, 141] on div at bounding box center [306, 140] width 112 height 76
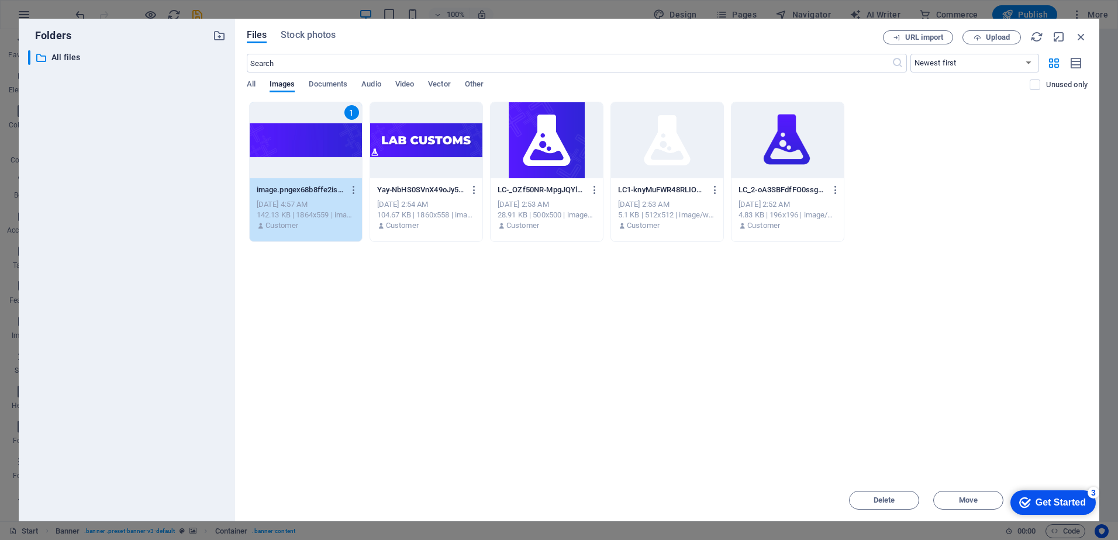
click at [1019, 499] on icon "checkmark" at bounding box center [1025, 503] width 12 height 12
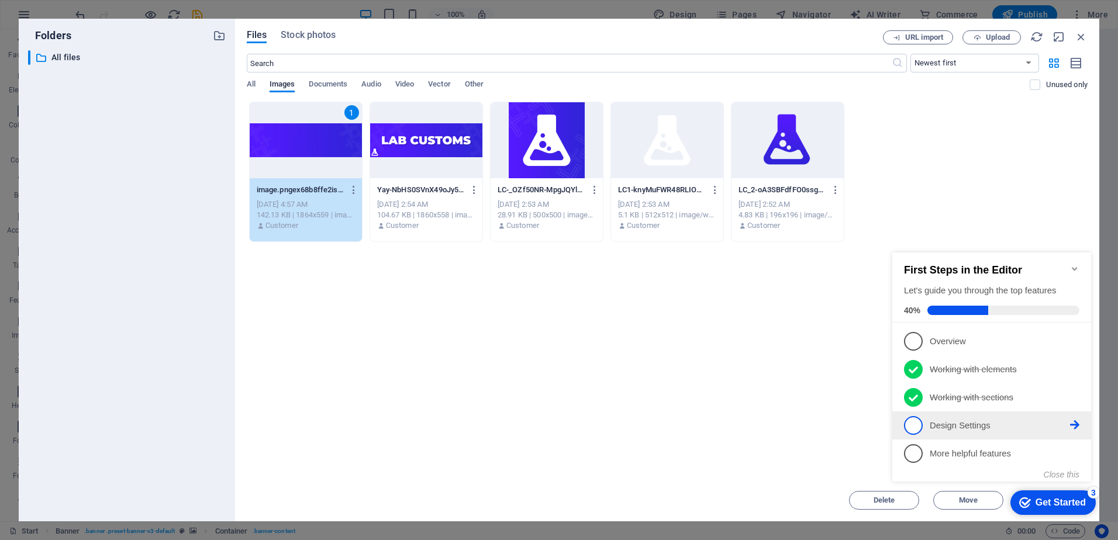
click at [941, 427] on p "Design Settings - incomplete" at bounding box center [1000, 426] width 140 height 12
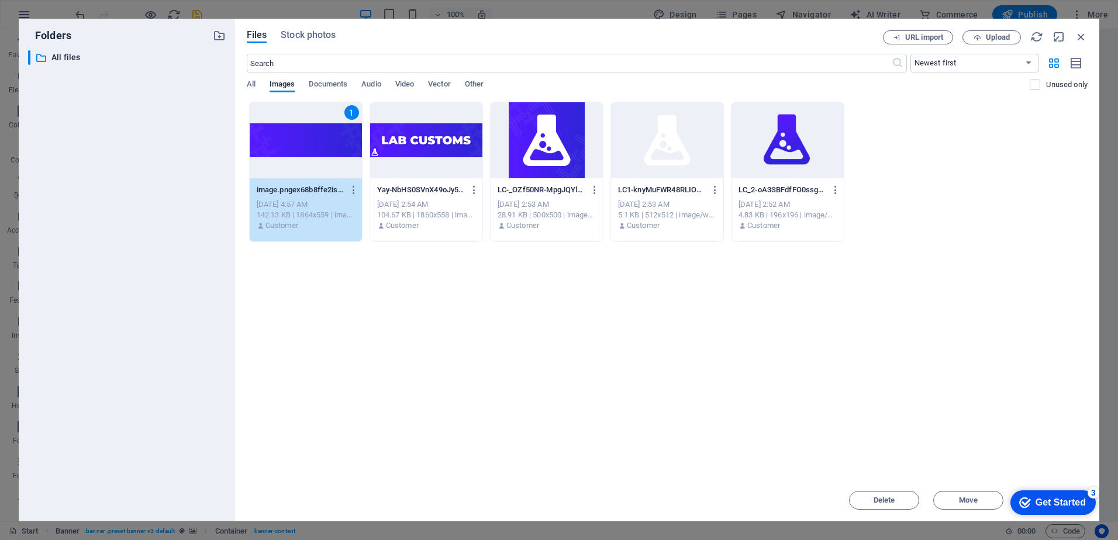
drag, startPoint x: 47, startPoint y: 16, endPoint x: 802, endPoint y: 448, distance: 870.0
click at [802, 448] on div "Drop files here to upload them instantly 1 image.pngex68b8ffe2is68b7ae62hm05828…" at bounding box center [667, 291] width 841 height 378
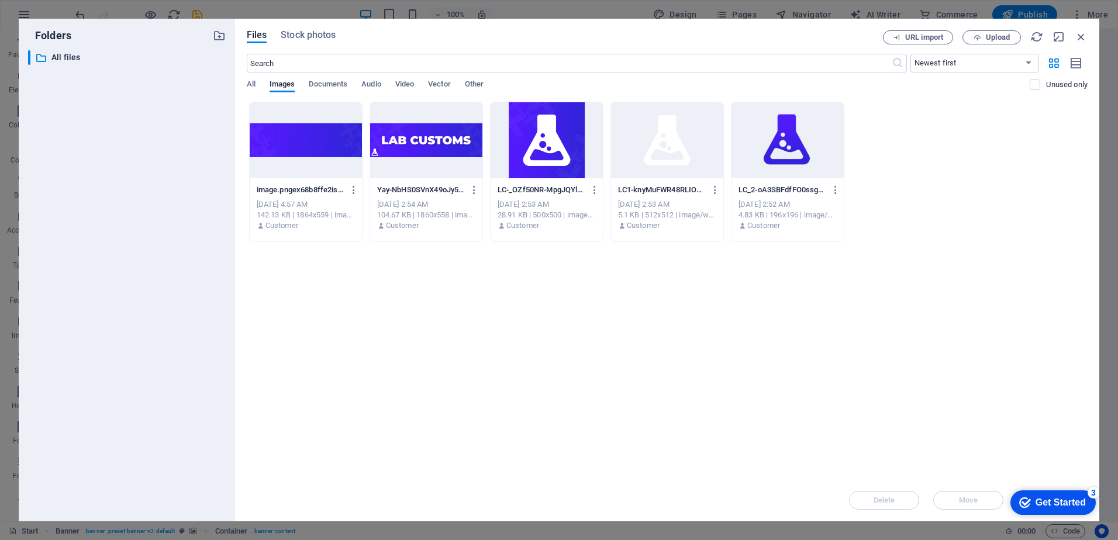
click at [283, 146] on div at bounding box center [306, 140] width 112 height 76
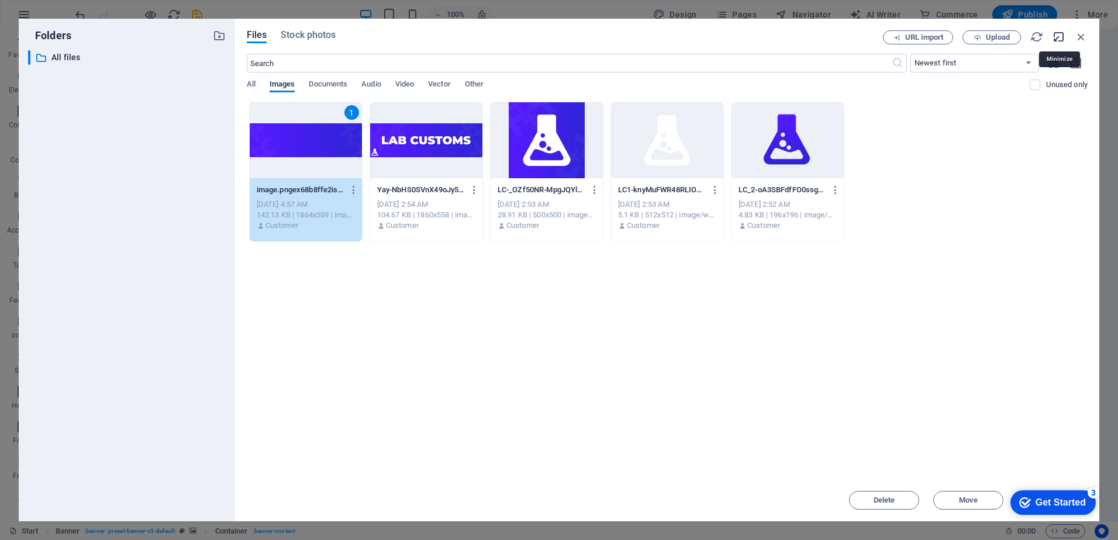
click at [1058, 36] on icon "button" at bounding box center [1058, 36] width 13 height 13
select select "image"
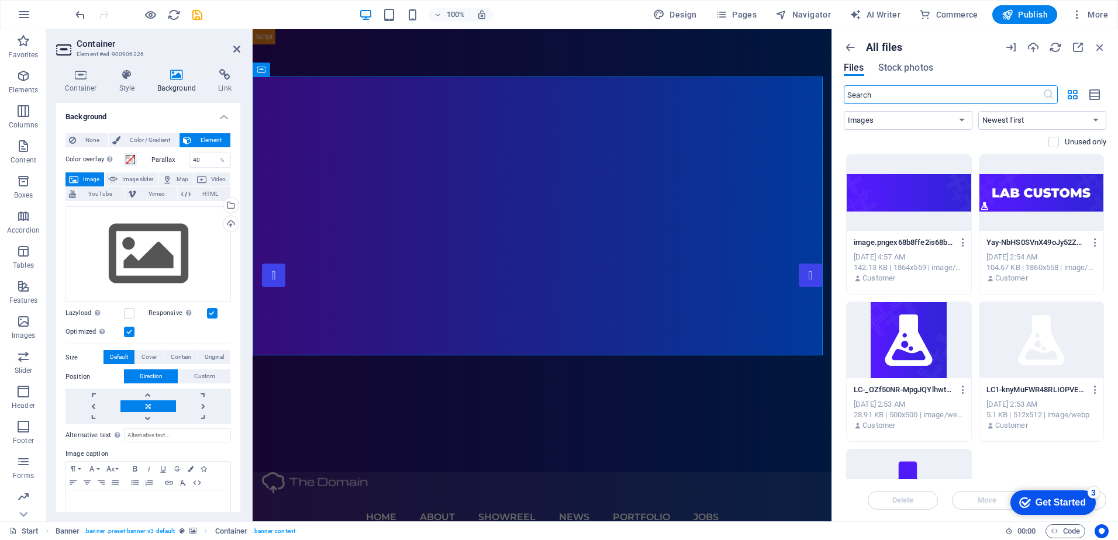
click at [1035, 503] on div "Get Started" at bounding box center [1060, 503] width 50 height 11
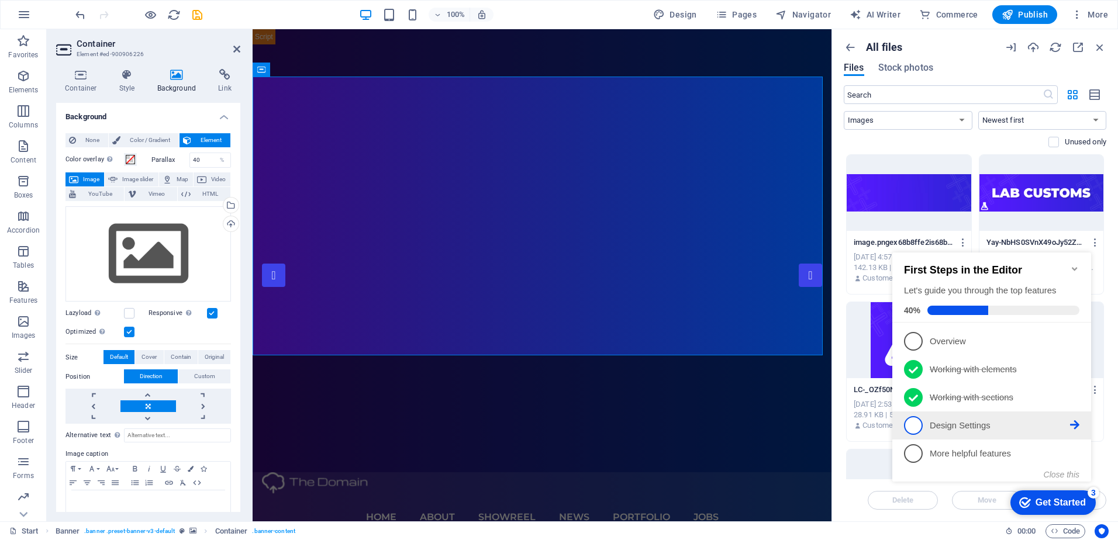
click at [963, 426] on p "Design Settings - incomplete" at bounding box center [1000, 426] width 140 height 12
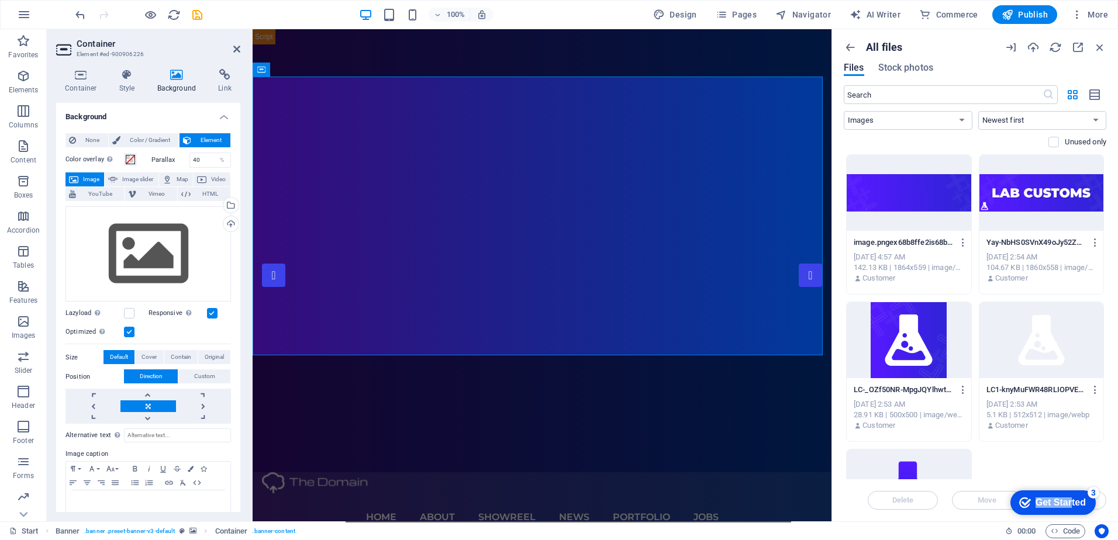
drag, startPoint x: 1068, startPoint y: 506, endPoint x: 1023, endPoint y: 504, distance: 45.1
click at [1023, 504] on div "checkmark Get Started 3" at bounding box center [1052, 503] width 67 height 12
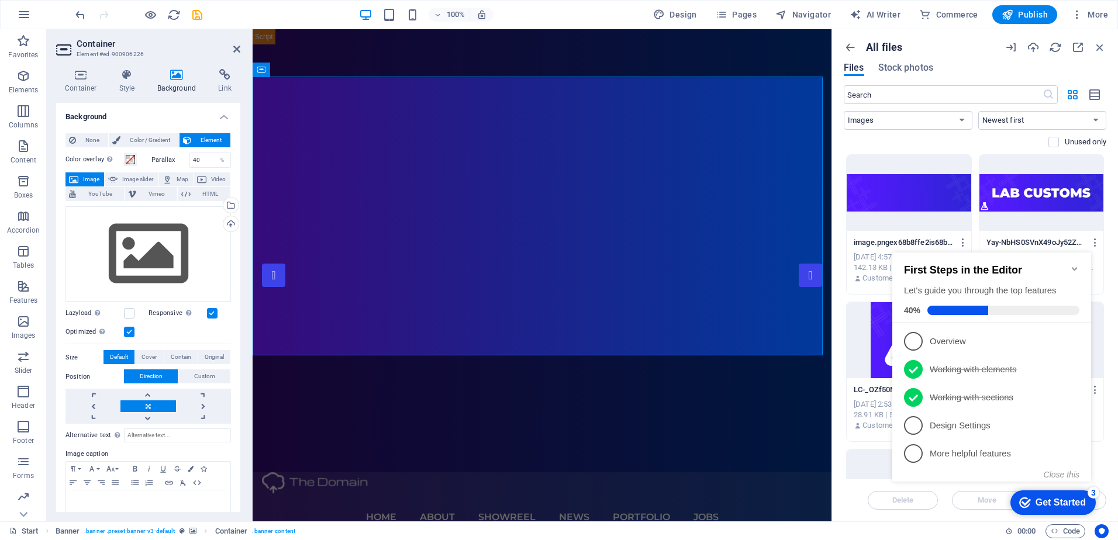
drag, startPoint x: 1025, startPoint y: 497, endPoint x: 1016, endPoint y: 511, distance: 16.5
click at [1016, 511] on div "checkmark Get Started 3" at bounding box center [1052, 503] width 85 height 25
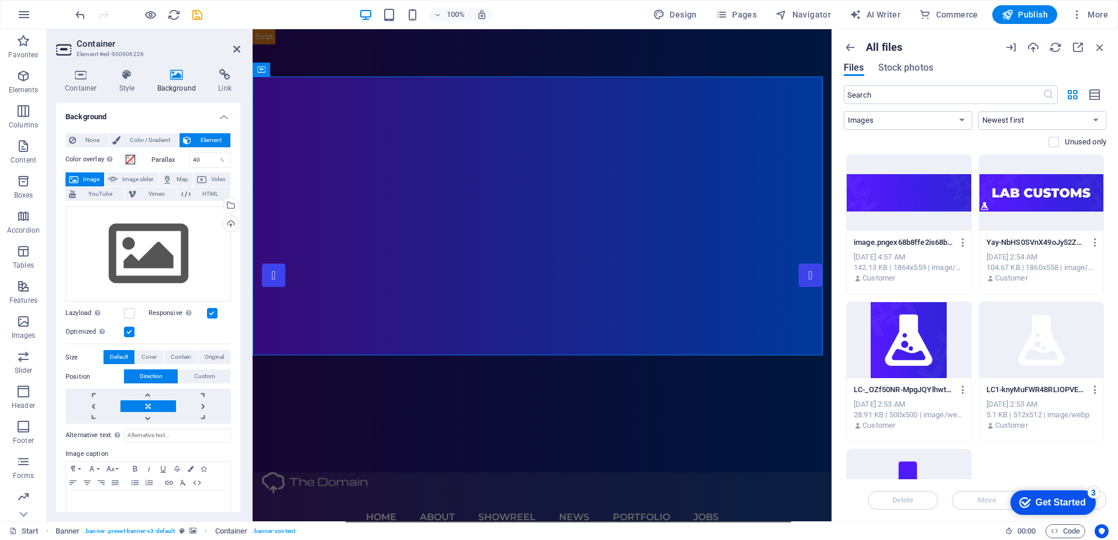
click at [1086, 508] on div "Get Started" at bounding box center [1060, 503] width 50 height 11
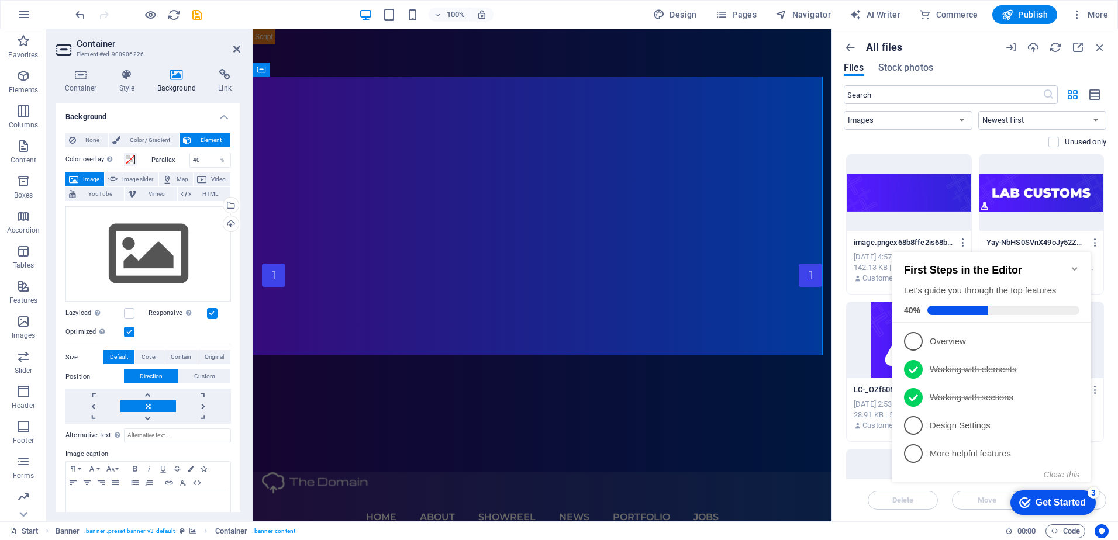
click at [1076, 264] on icon "Minimize checklist" at bounding box center [1074, 268] width 9 height 9
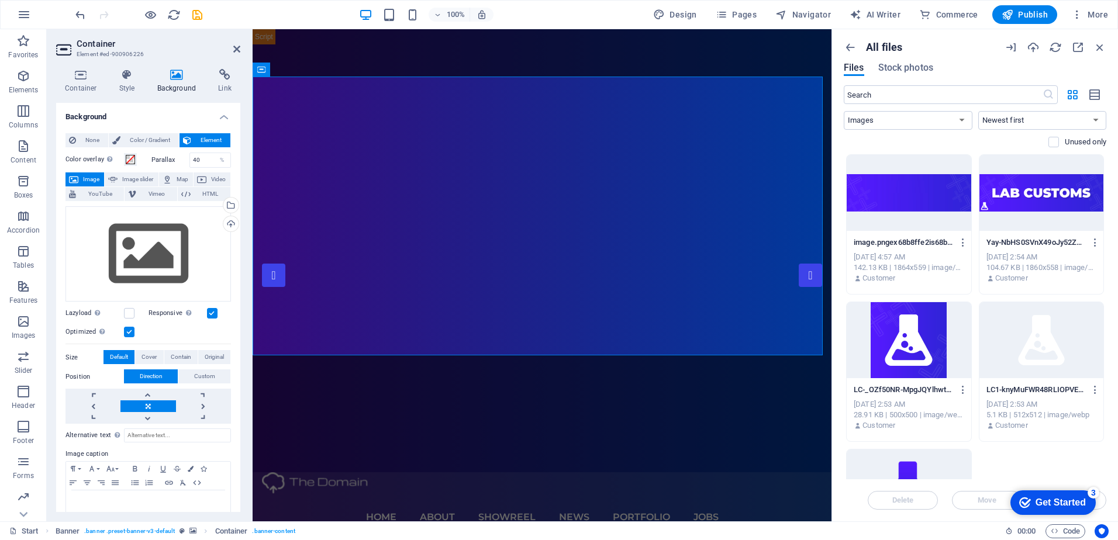
click at [917, 208] on div at bounding box center [909, 193] width 125 height 76
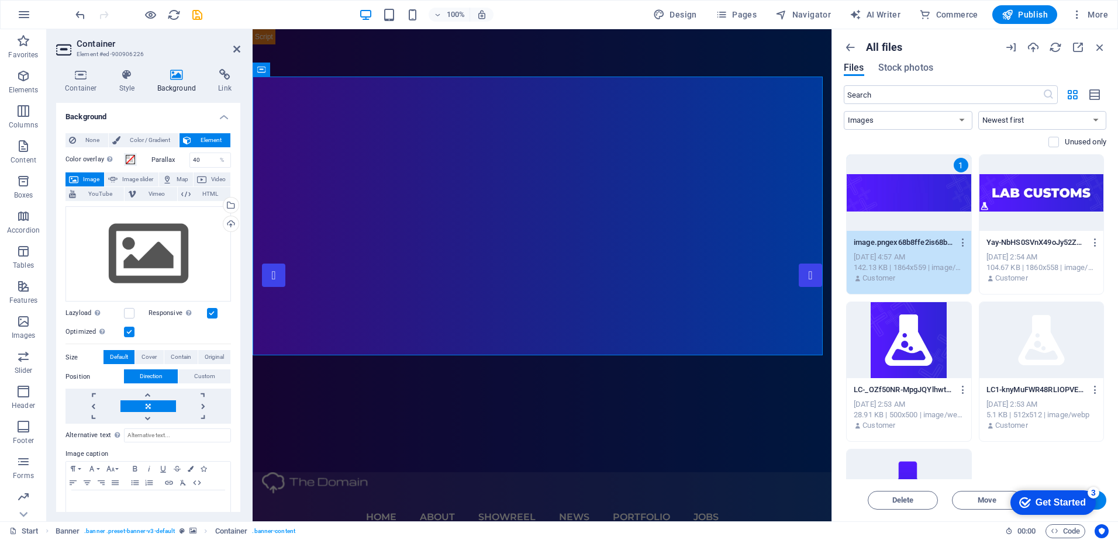
click at [1104, 503] on button "Insert" at bounding box center [1071, 500] width 70 height 19
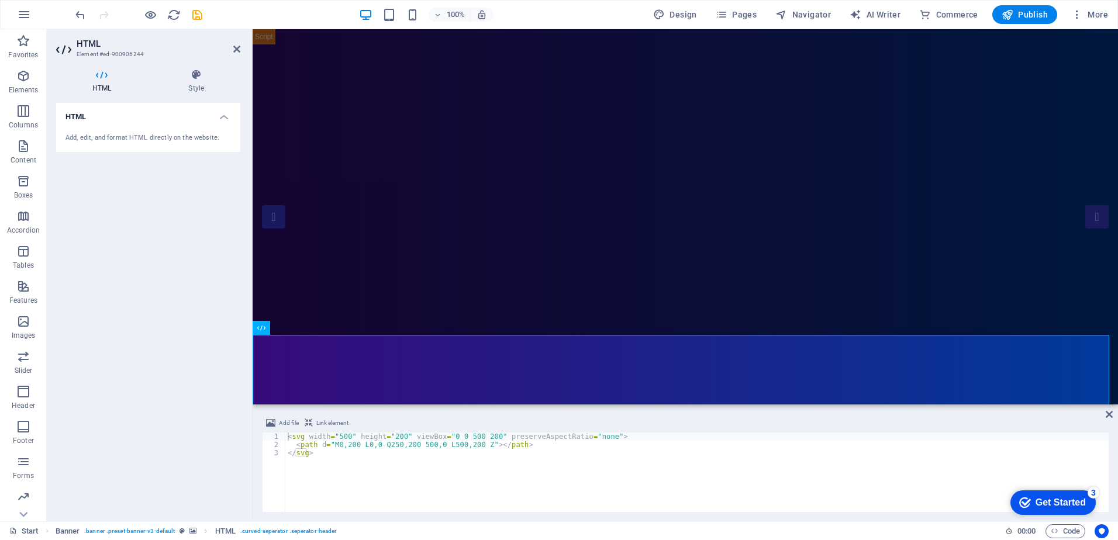
click at [133, 403] on div "HTML Add, edit, and format HTML directly on the website." at bounding box center [148, 307] width 184 height 409
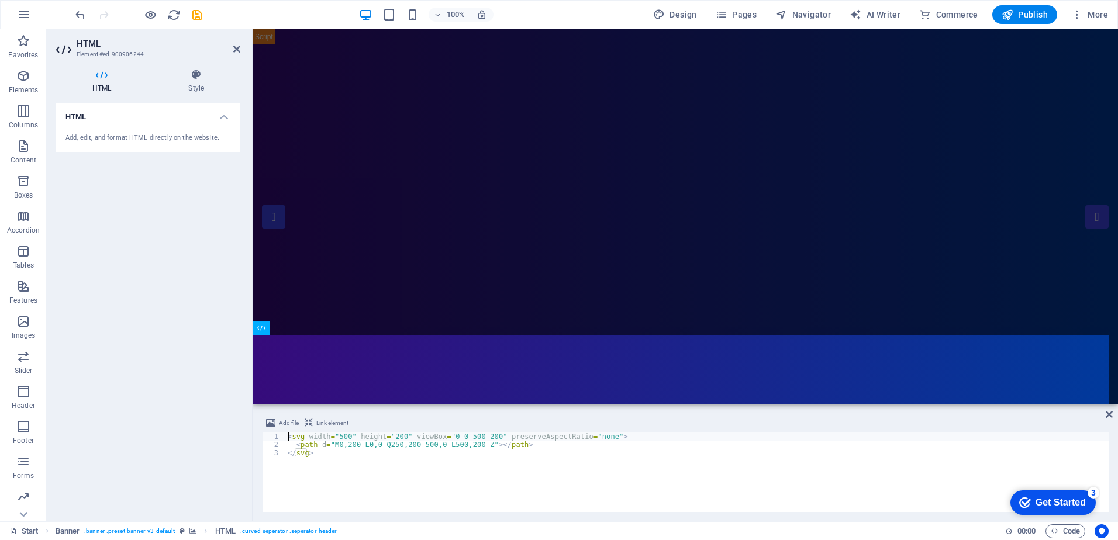
click at [166, 400] on div "HTML Add, edit, and format HTML directly on the website." at bounding box center [148, 307] width 184 height 409
click at [354, 252] on span "HTML" at bounding box center [359, 254] width 19 height 7
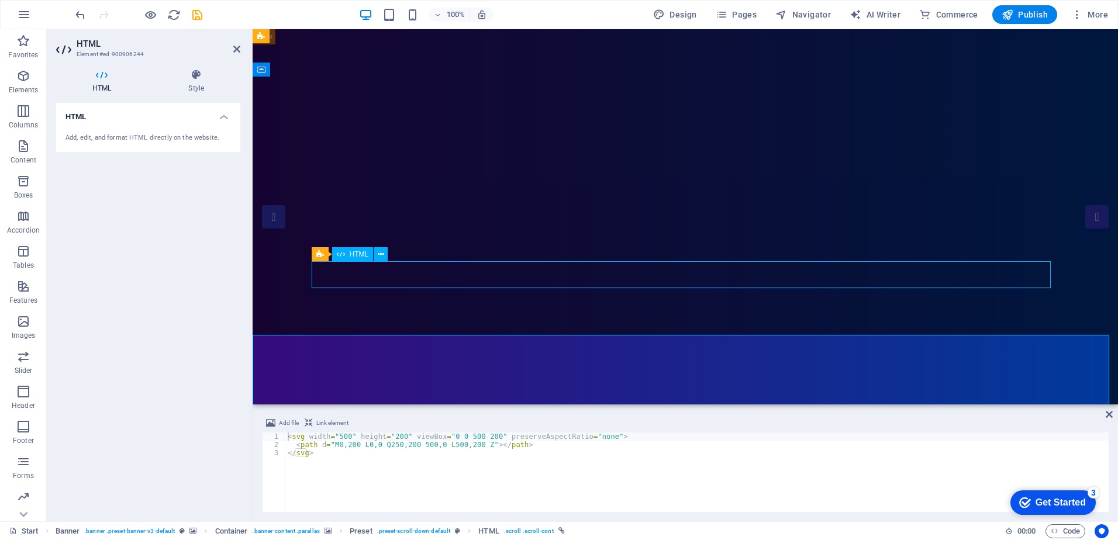
click at [354, 252] on span "HTML" at bounding box center [359, 254] width 19 height 7
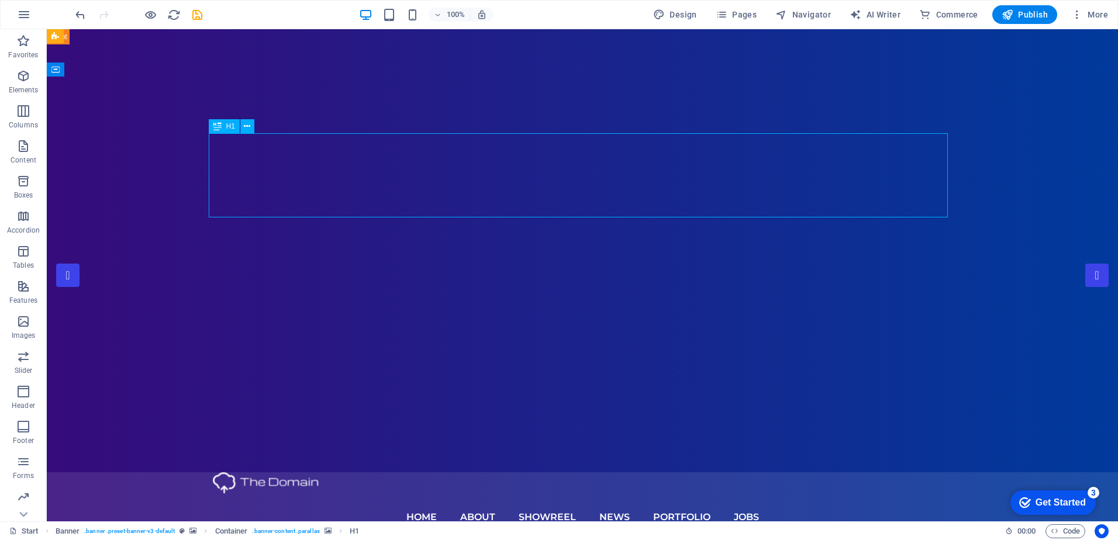
click at [140, 472] on div "Home About Showreel News Portfolio jobs Our Discord" at bounding box center [582, 519] width 1071 height 94
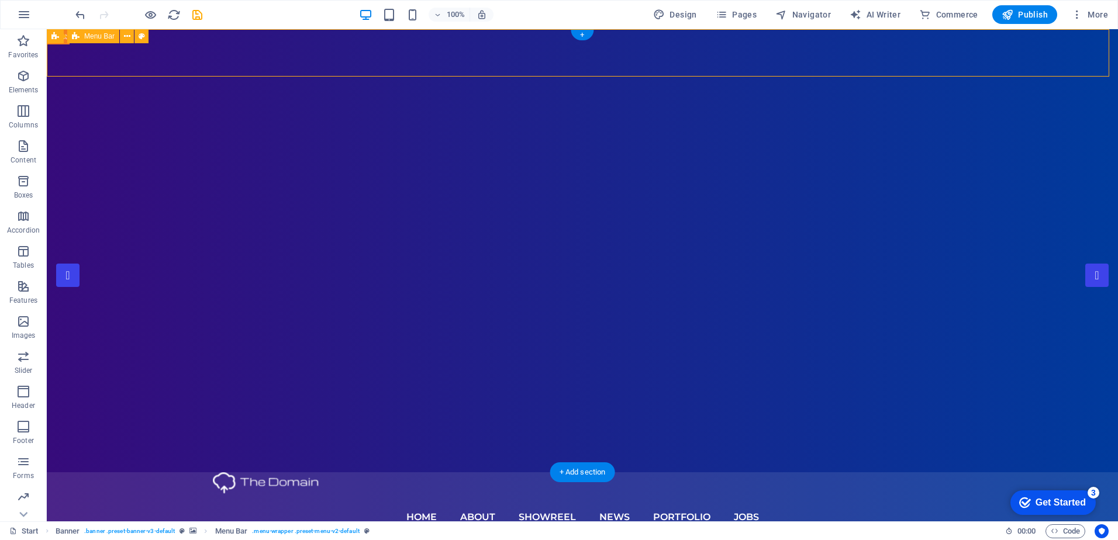
click at [140, 472] on div "Home About Showreel News Portfolio jobs Our Discord" at bounding box center [582, 519] width 1071 height 94
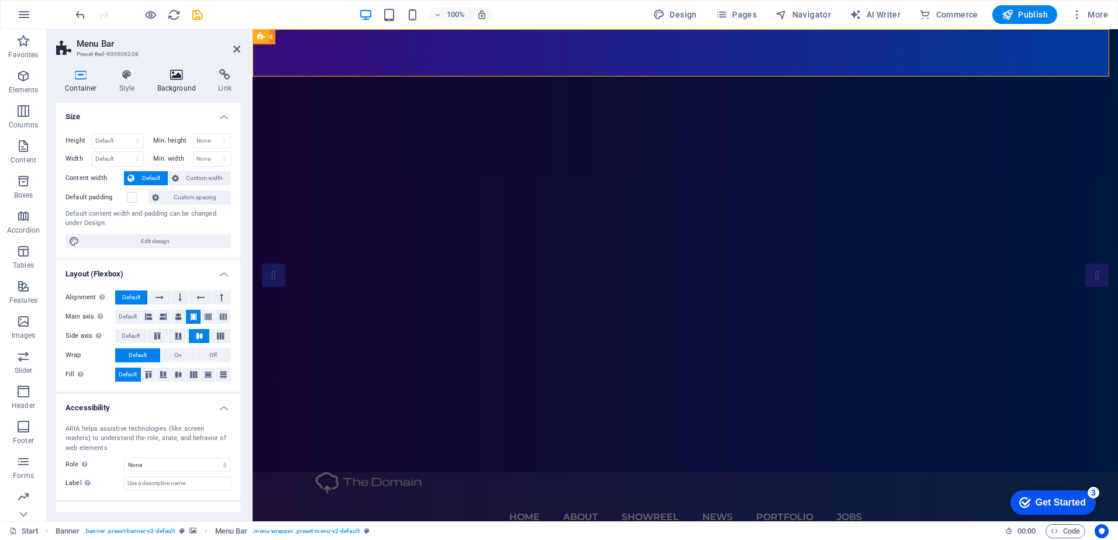
click at [172, 75] on icon at bounding box center [177, 75] width 57 height 12
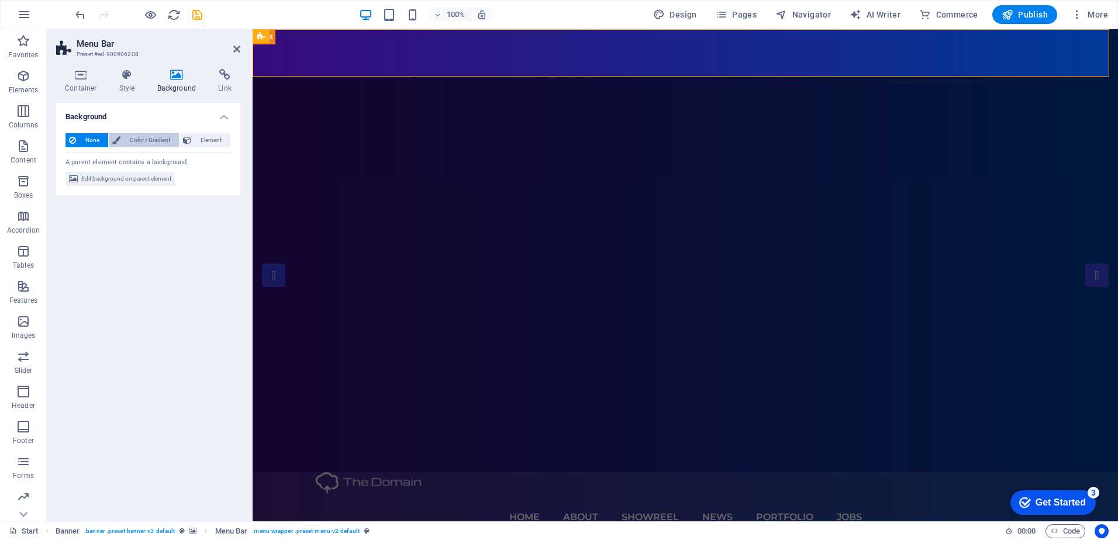
click at [163, 138] on span "Color / Gradient" at bounding box center [149, 140] width 51 height 14
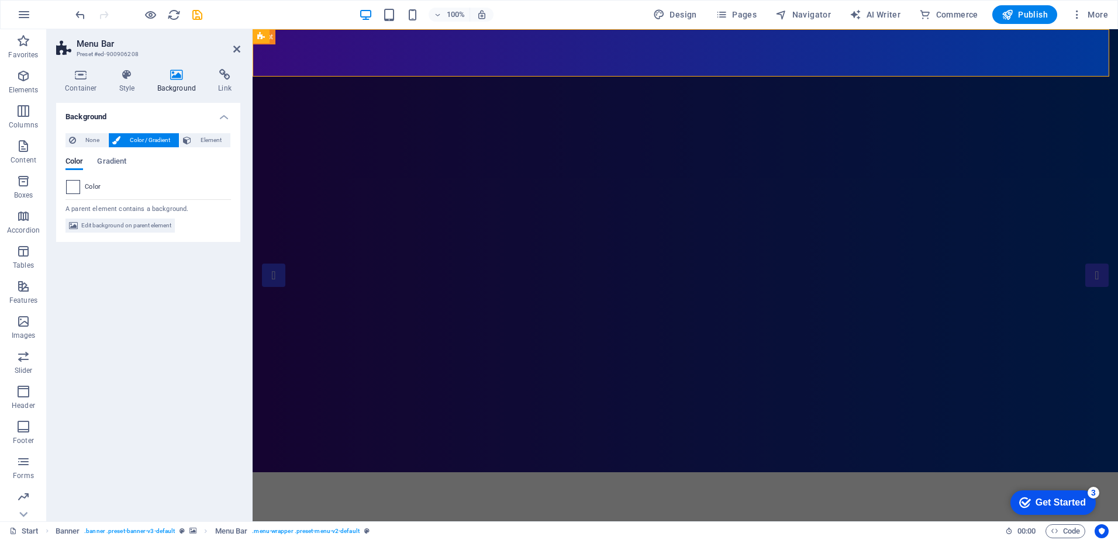
click at [71, 189] on span at bounding box center [73, 187] width 13 height 13
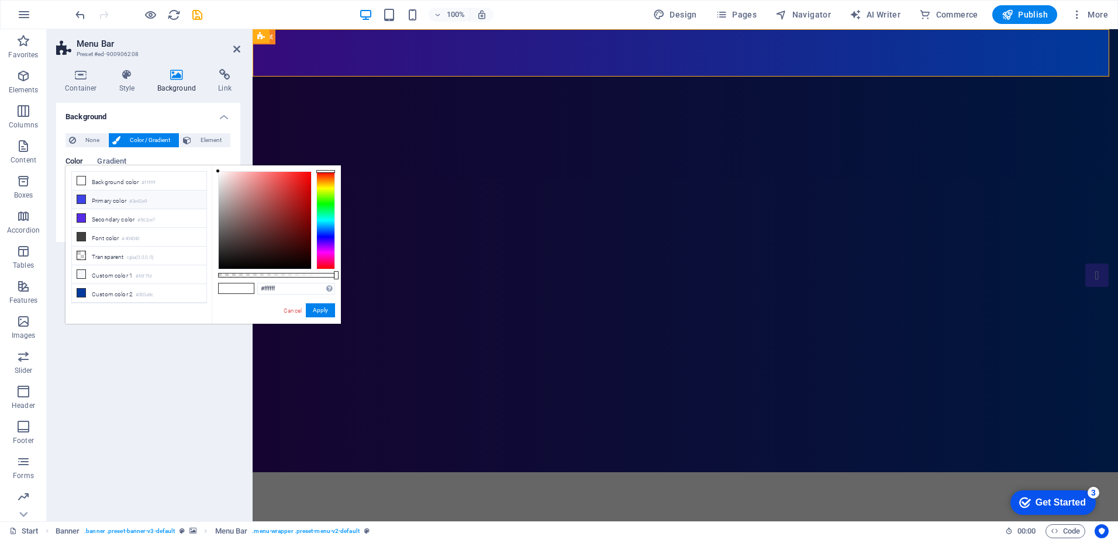
click at [123, 201] on li "Primary color #3e43e9" at bounding box center [139, 200] width 134 height 19
type input "#3e43e9"
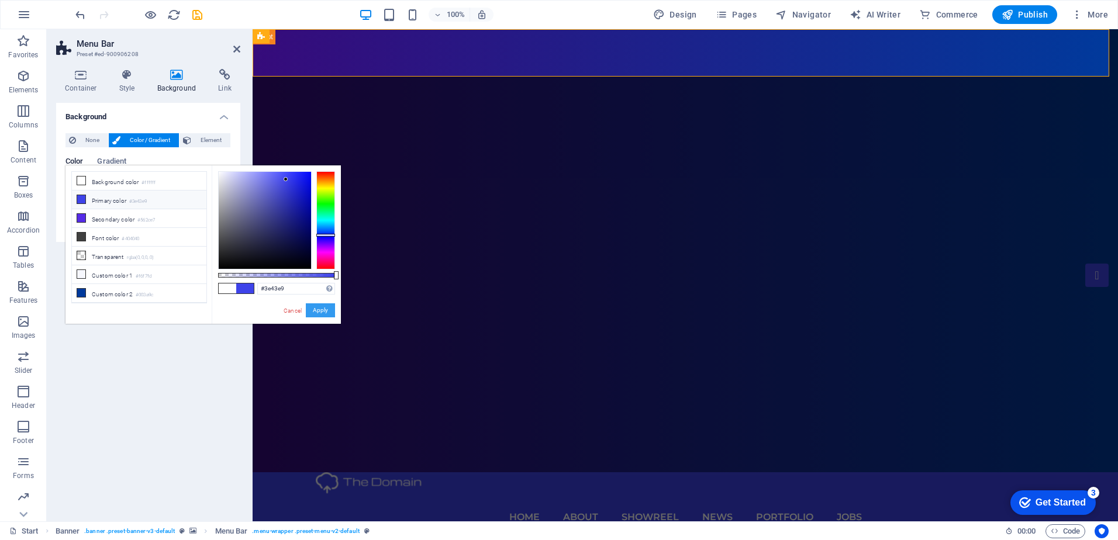
click at [324, 309] on button "Apply" at bounding box center [320, 310] width 29 height 14
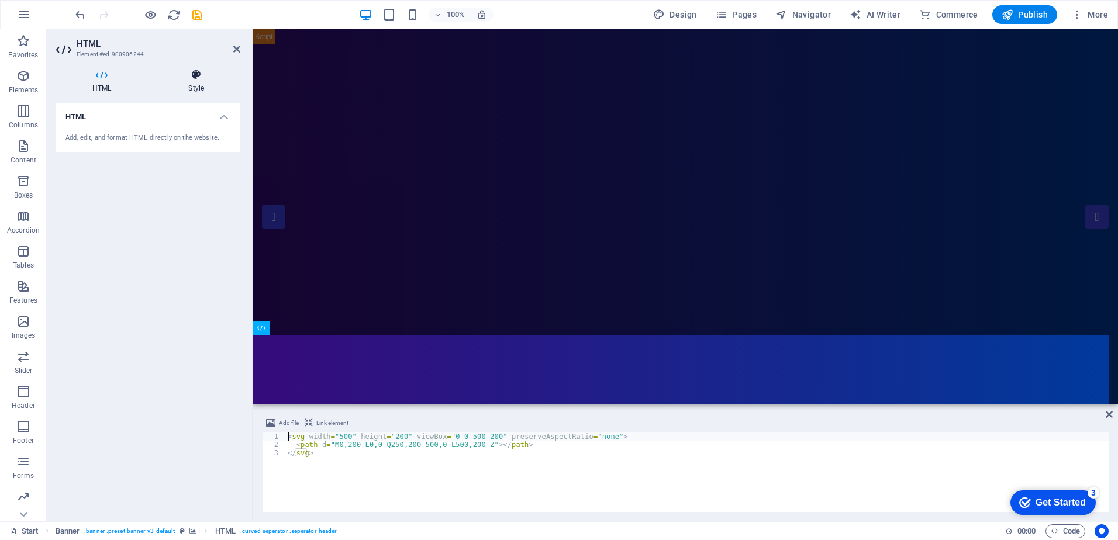
click at [202, 82] on h4 "Style" at bounding box center [196, 81] width 88 height 25
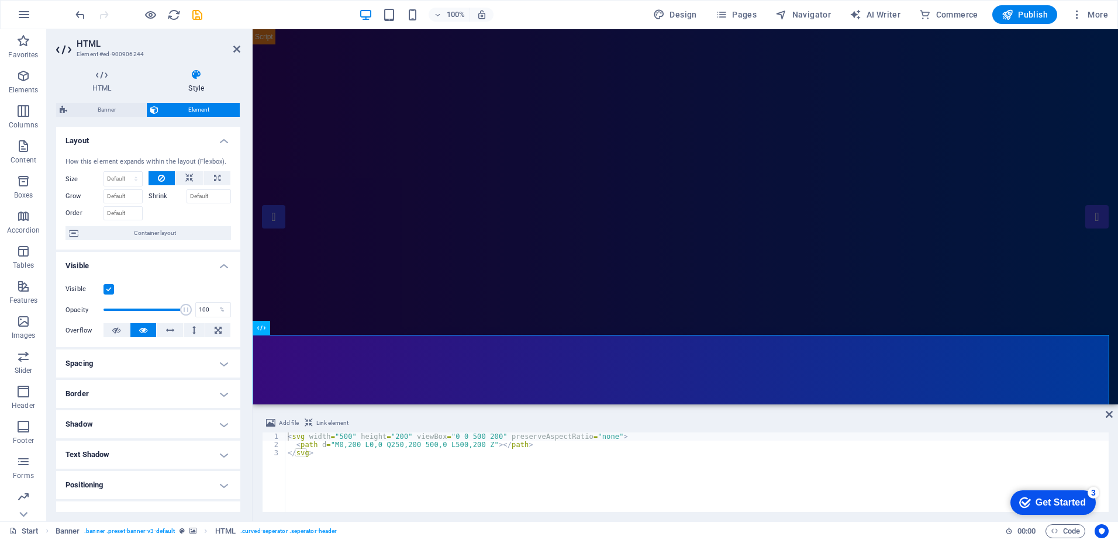
click at [0, 0] on icon at bounding box center [0, 0] width 0 height 0
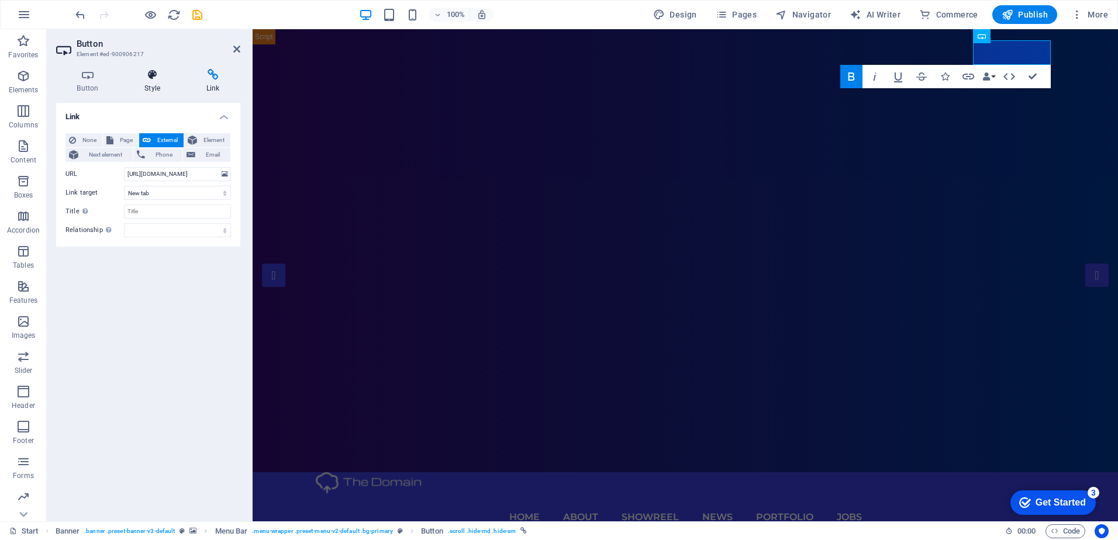
click at [172, 76] on icon at bounding box center [152, 75] width 57 height 12
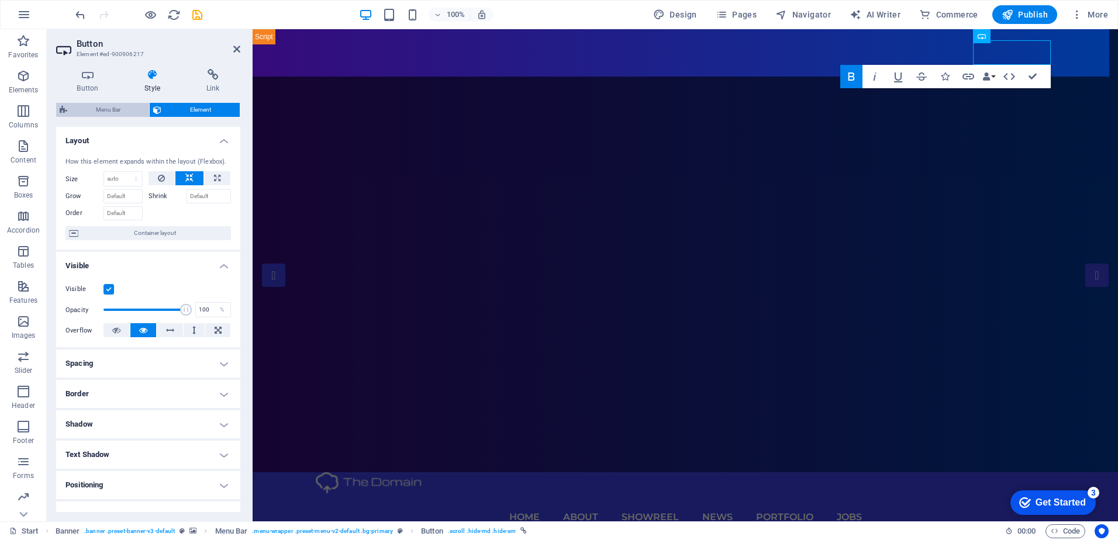
click at [93, 103] on span "Menu Bar" at bounding box center [108, 110] width 75 height 14
select select "rem"
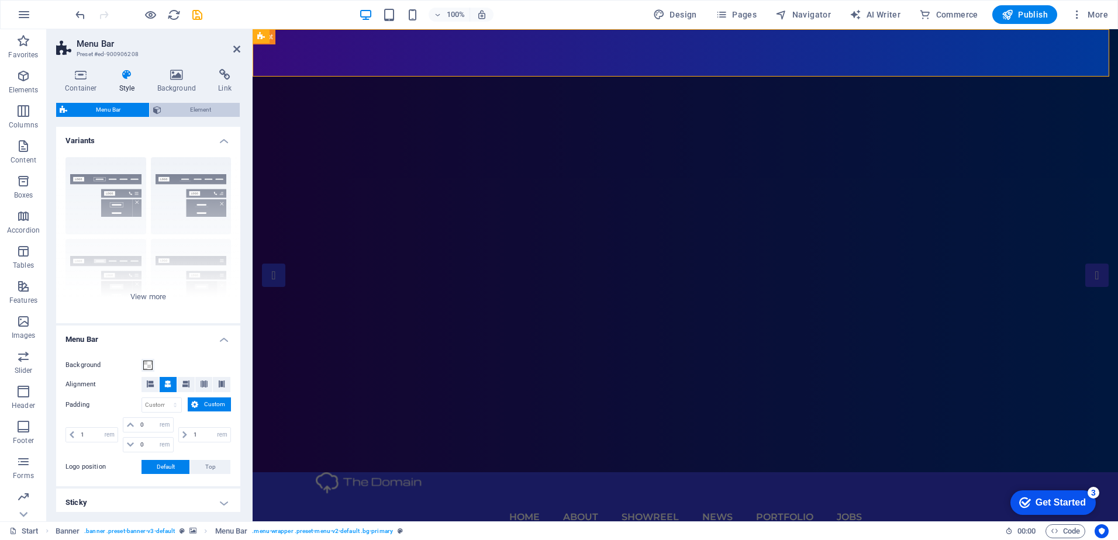
click at [205, 112] on span "Element" at bounding box center [200, 110] width 71 height 14
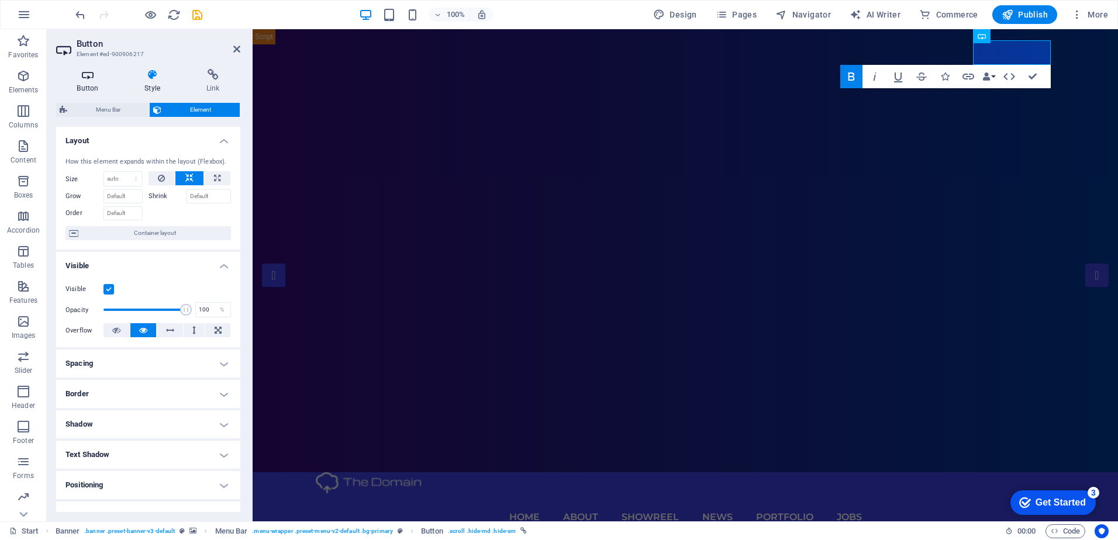
click at [109, 82] on h4 "Button" at bounding box center [90, 81] width 68 height 25
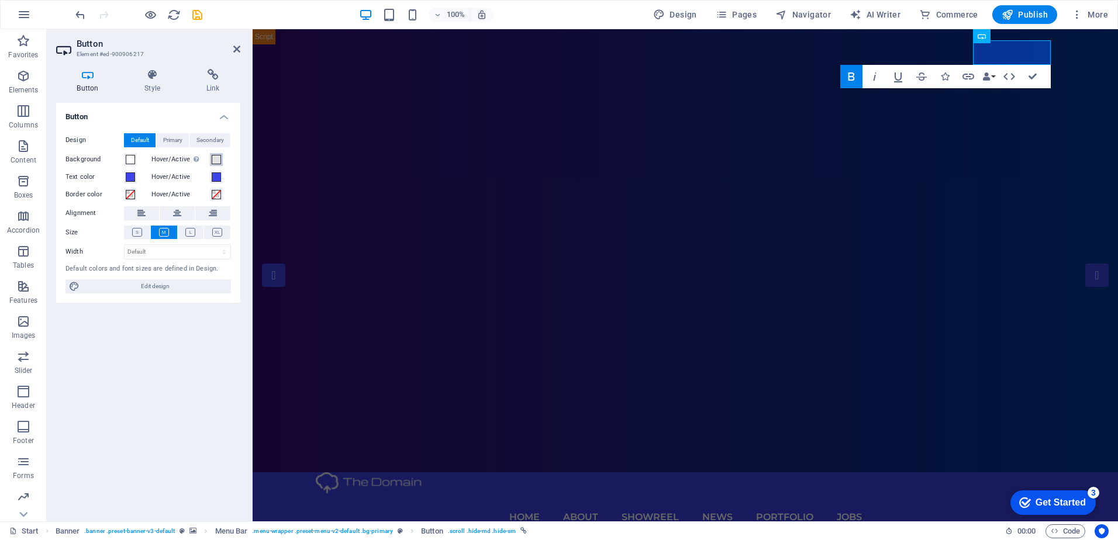
click at [216, 160] on span at bounding box center [216, 159] width 9 height 9
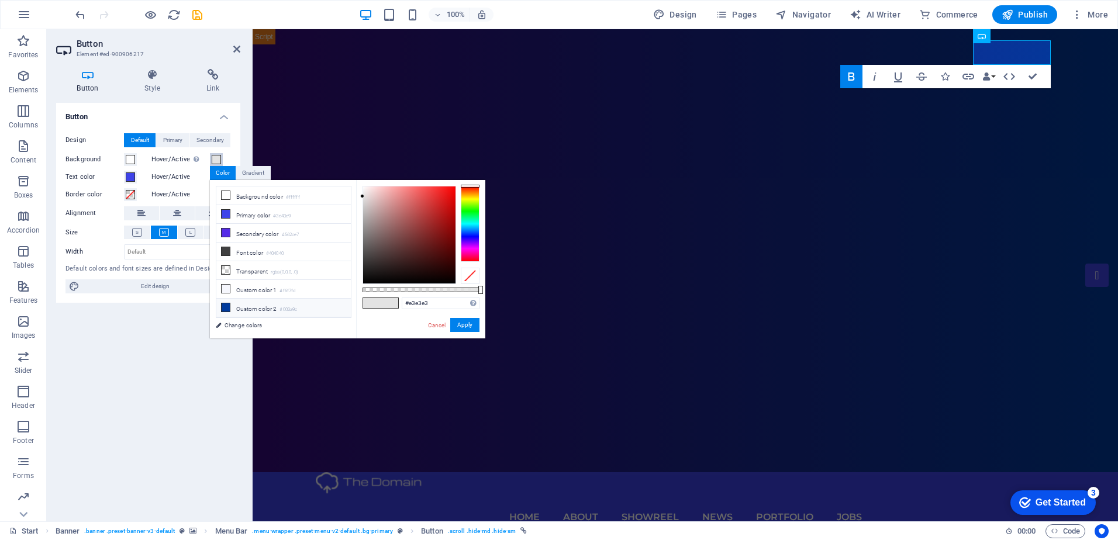
scroll to position [32, 0]
click at [295, 311] on small "#9492f5" at bounding box center [287, 315] width 17 height 8
type input "#9492f5"
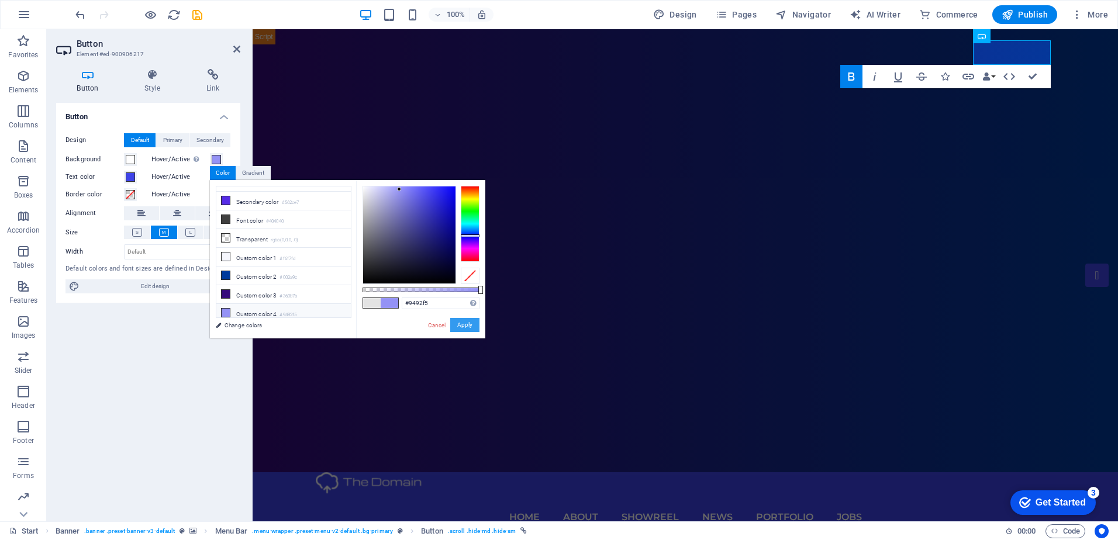
click at [471, 327] on button "Apply" at bounding box center [464, 325] width 29 height 14
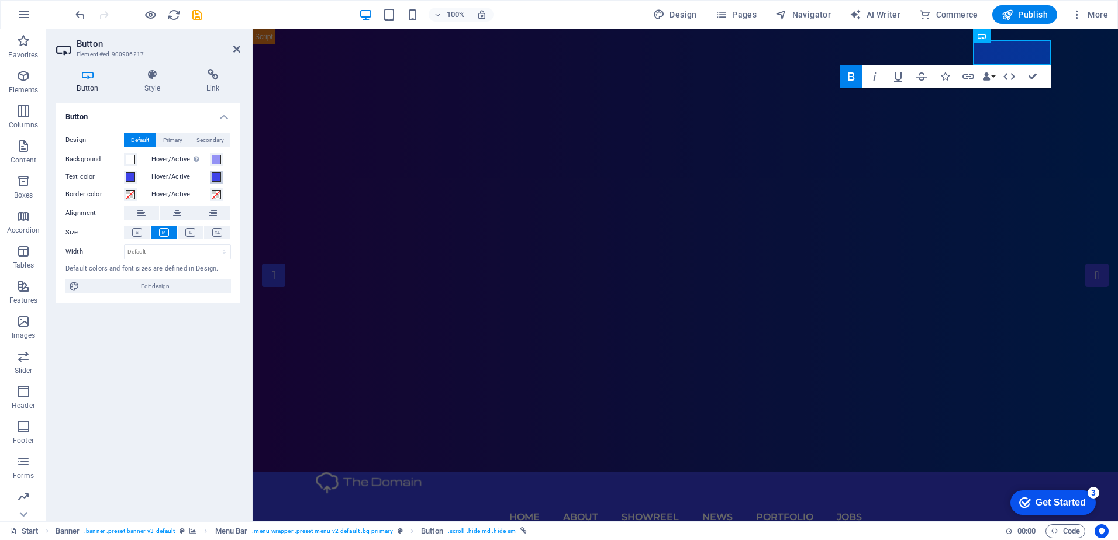
click at [215, 177] on span at bounding box center [216, 176] width 9 height 9
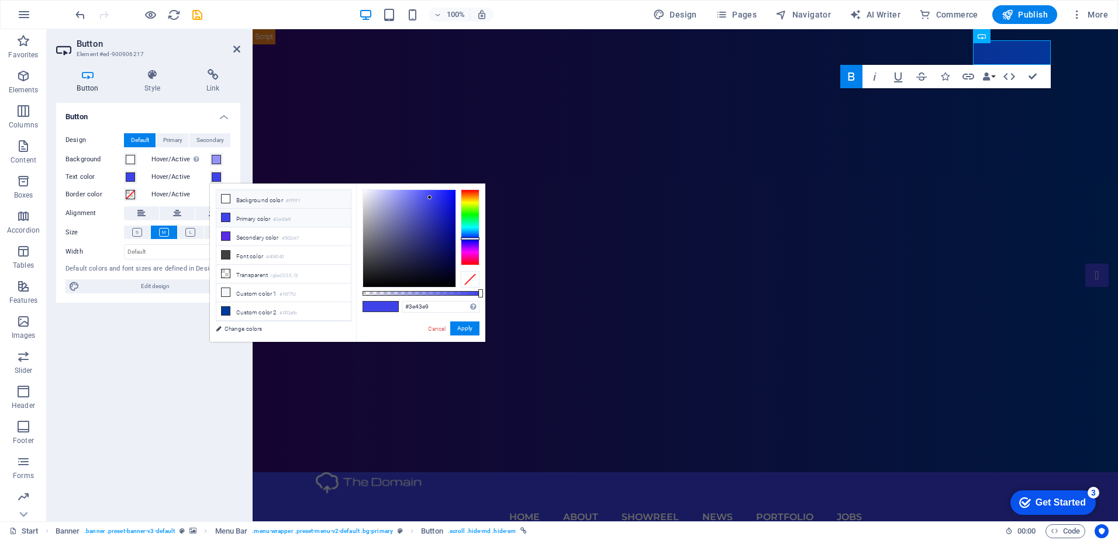
click at [282, 200] on li "Background color #ffffff" at bounding box center [283, 199] width 134 height 19
type input "#ffffff"
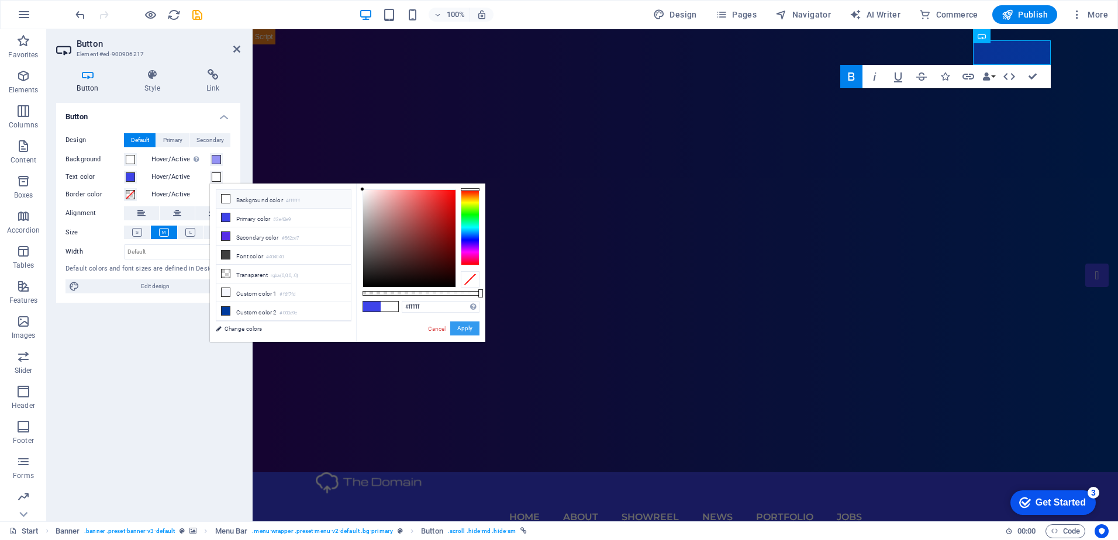
click at [460, 327] on button "Apply" at bounding box center [464, 329] width 29 height 14
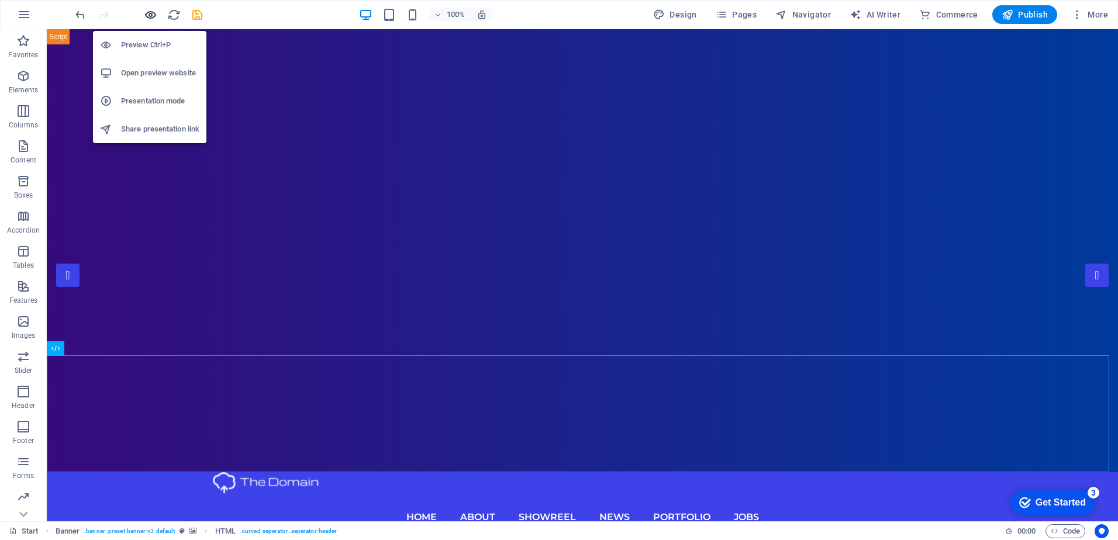
click at [144, 14] on icon "button" at bounding box center [150, 14] width 13 height 13
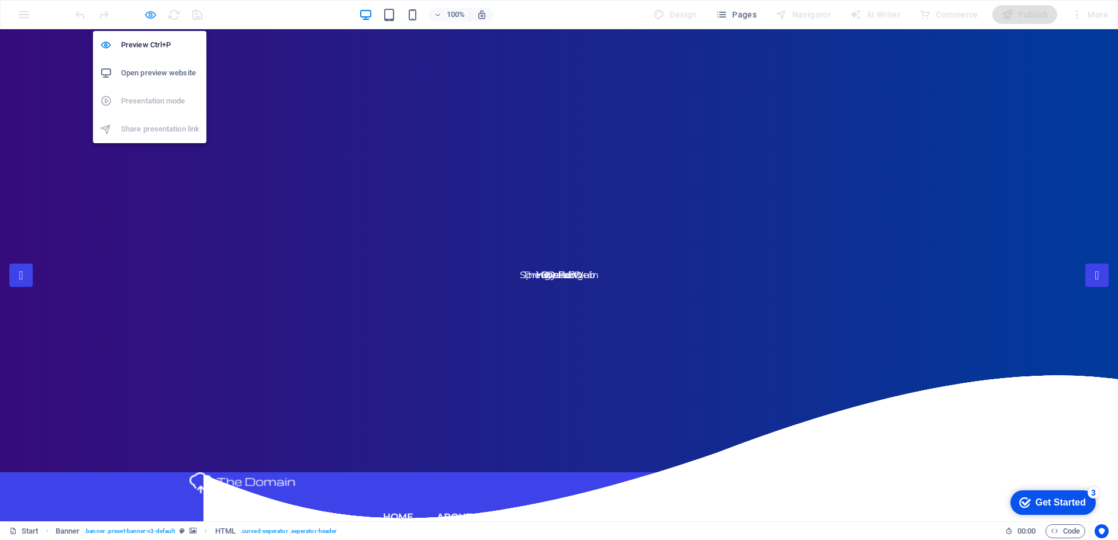
click at [151, 15] on icon "button" at bounding box center [150, 14] width 13 height 13
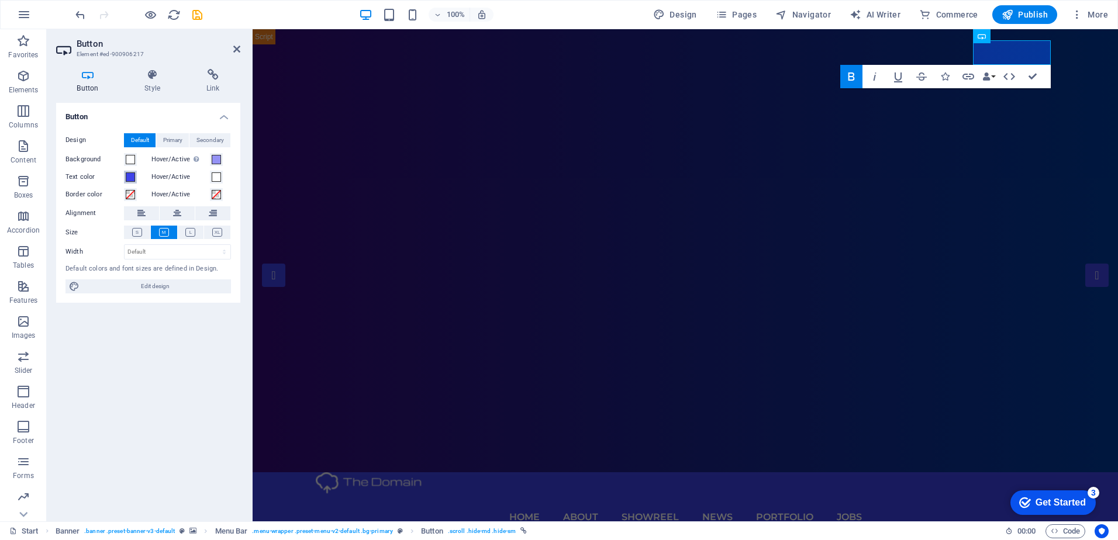
click at [129, 177] on span at bounding box center [130, 176] width 9 height 9
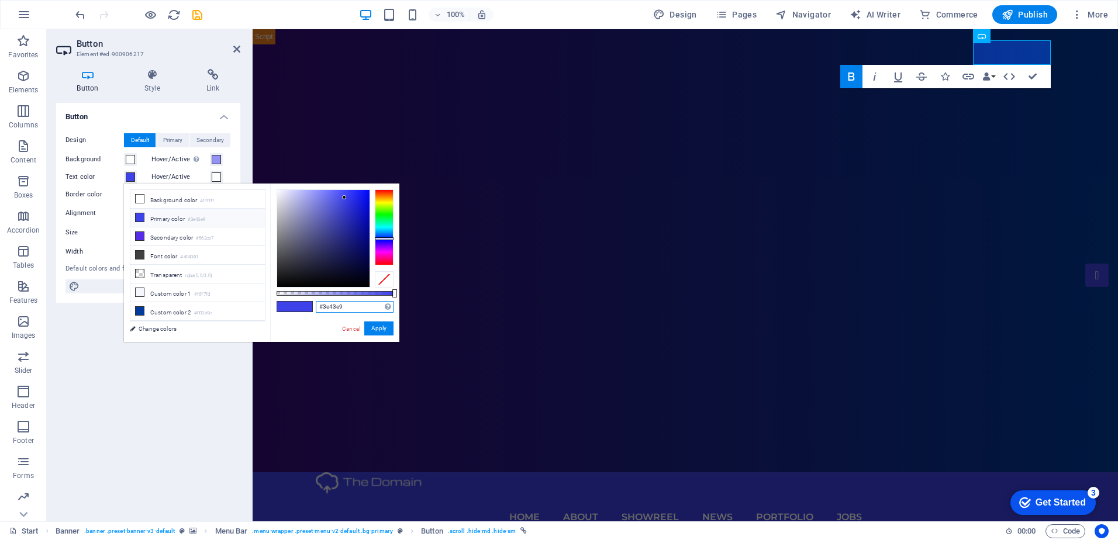
click at [333, 307] on input "#3e43e9" at bounding box center [355, 307] width 78 height 12
click at [214, 155] on span at bounding box center [216, 159] width 9 height 9
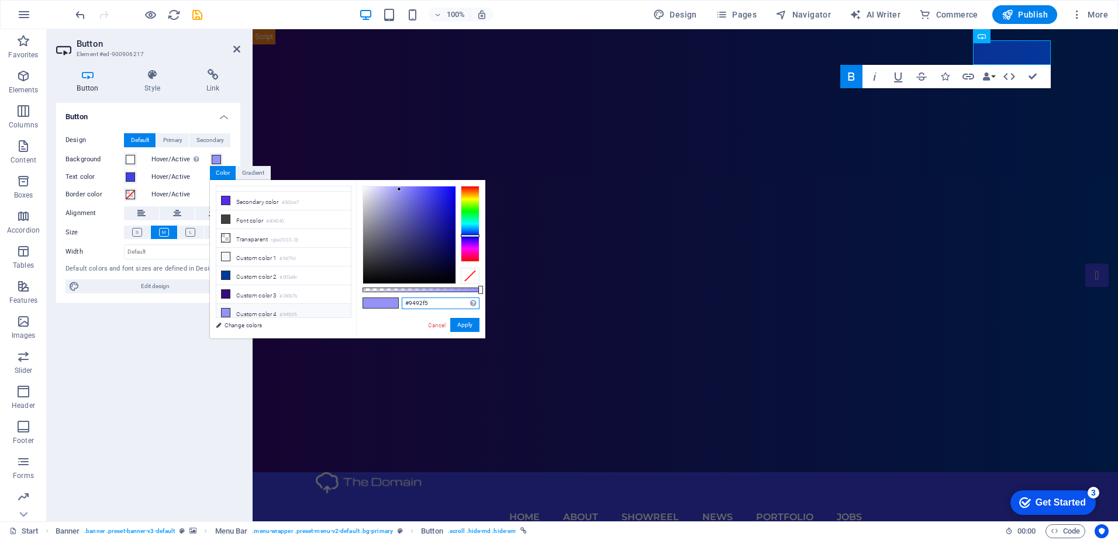
click at [417, 303] on input "#9492f5" at bounding box center [441, 304] width 78 height 12
paste input "3e43e9"
type input "#3e43e9"
click at [464, 327] on button "Apply" at bounding box center [464, 325] width 29 height 14
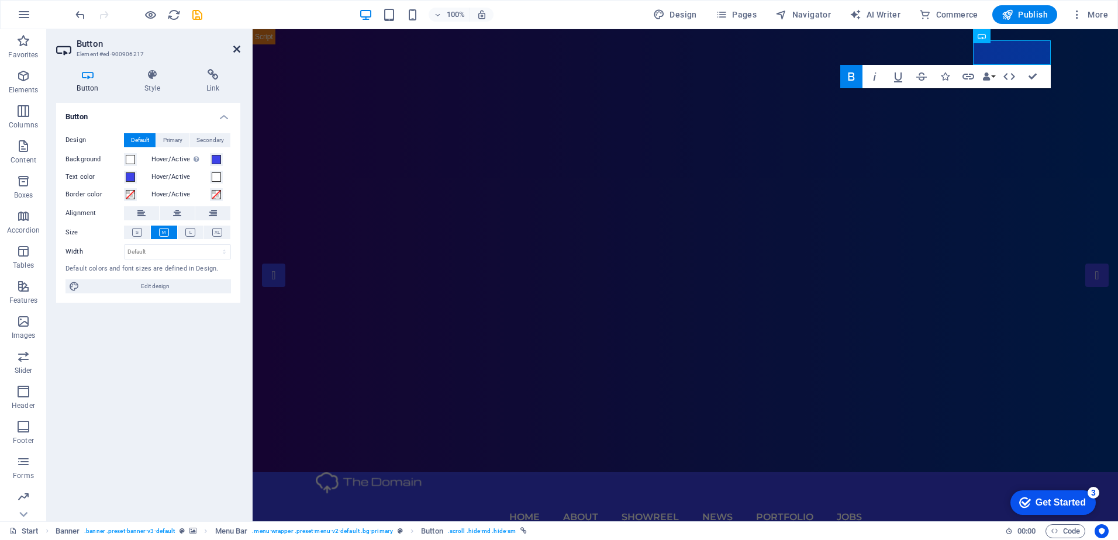
click at [235, 49] on icon at bounding box center [236, 48] width 7 height 9
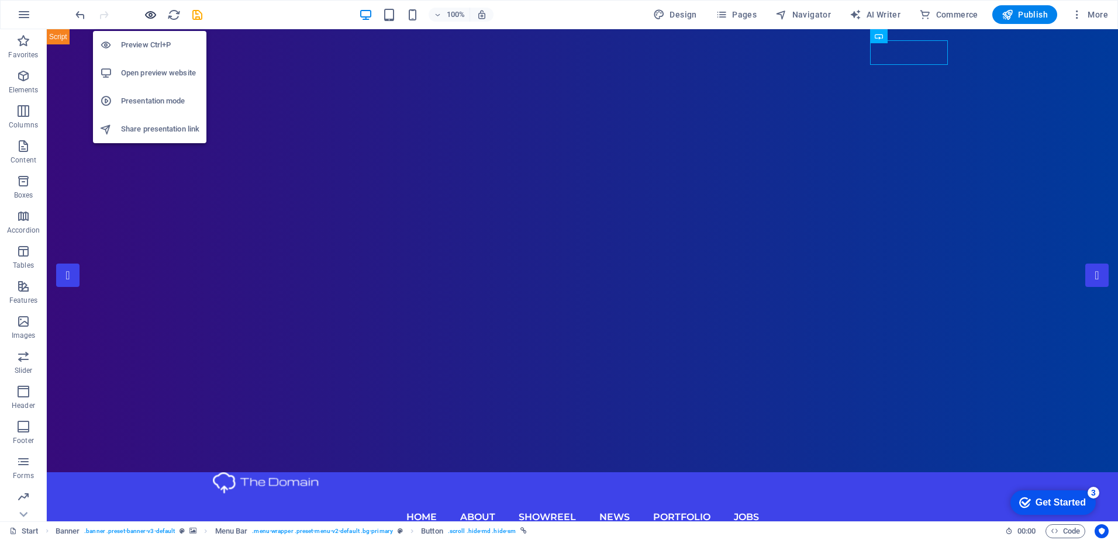
click at [156, 13] on icon "button" at bounding box center [150, 14] width 13 height 13
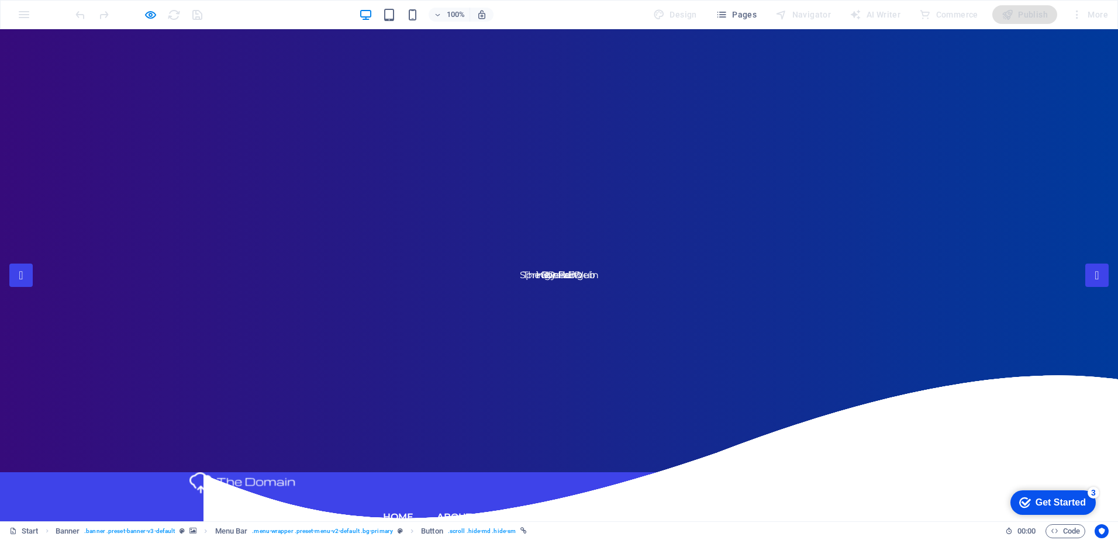
click at [114, 472] on div "Home About Showreel News Portfolio jobs Our Discord" at bounding box center [559, 519] width 1118 height 94
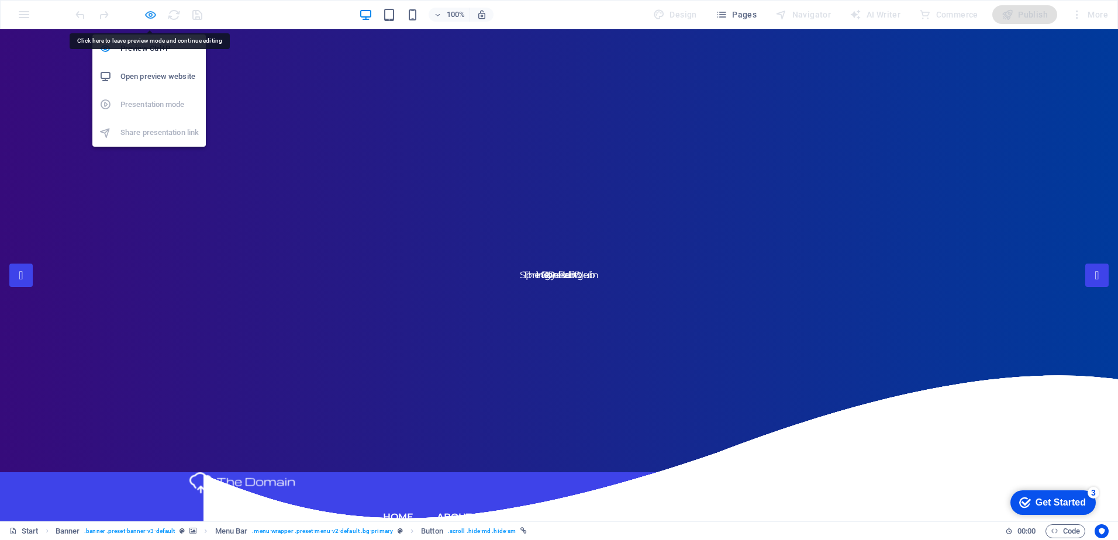
click at [151, 12] on icon "button" at bounding box center [150, 14] width 13 height 13
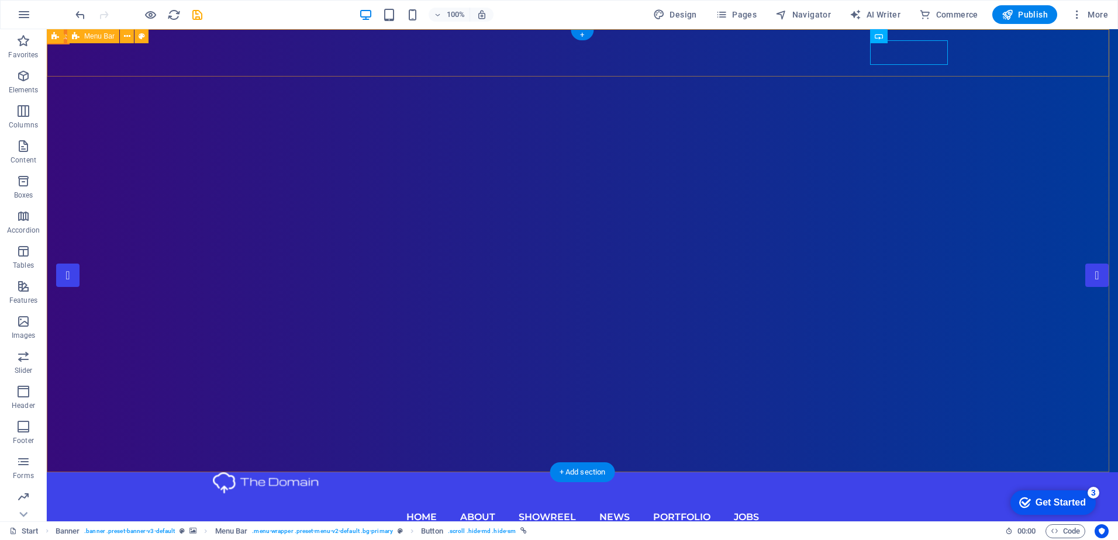
click at [156, 472] on div "Home About Showreel News Portfolio jobs Our Discord" at bounding box center [582, 519] width 1071 height 94
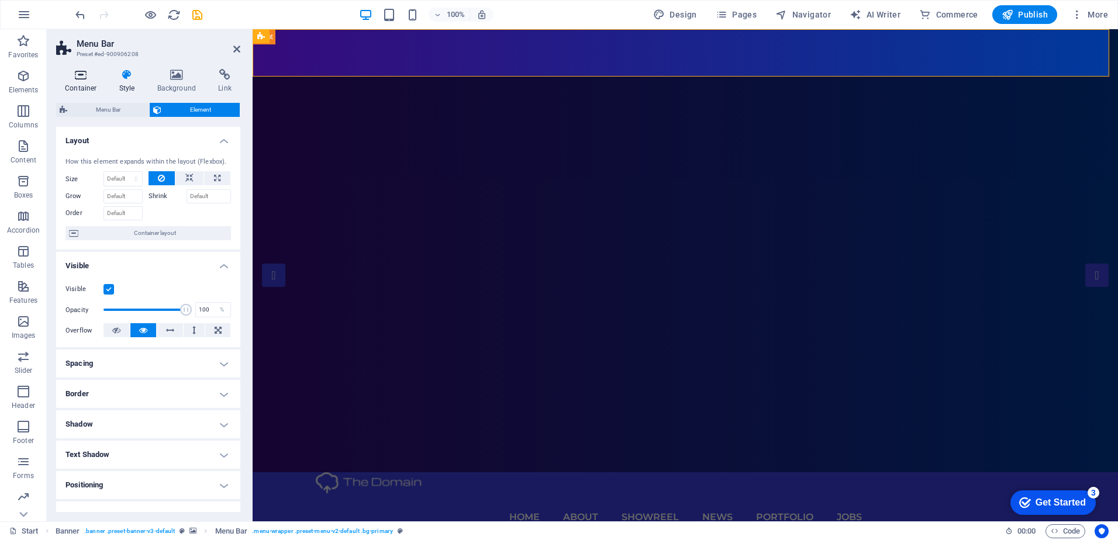
click at [80, 86] on h4 "Container" at bounding box center [83, 81] width 54 height 25
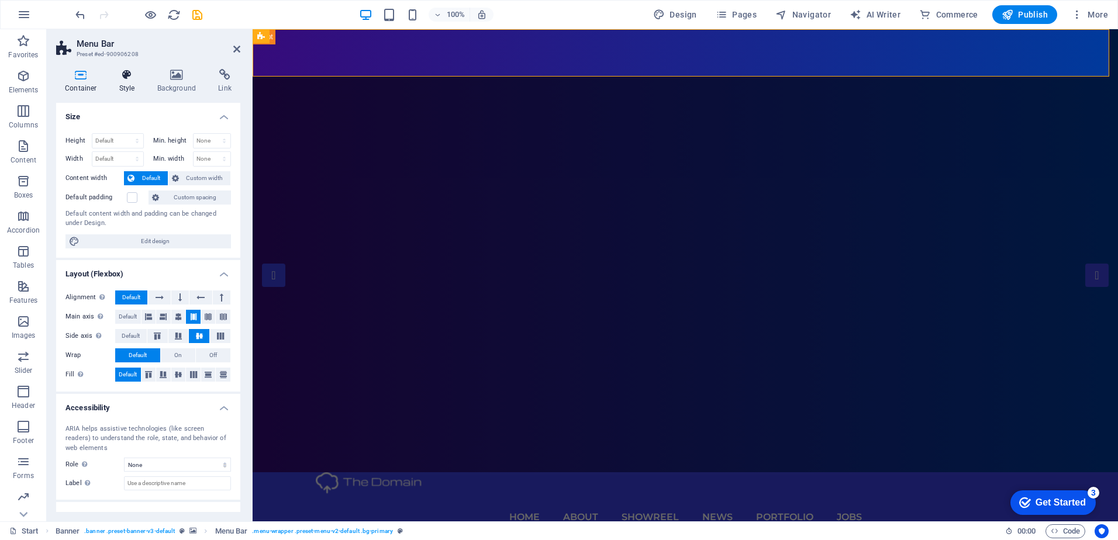
click at [116, 75] on icon at bounding box center [126, 75] width 33 height 12
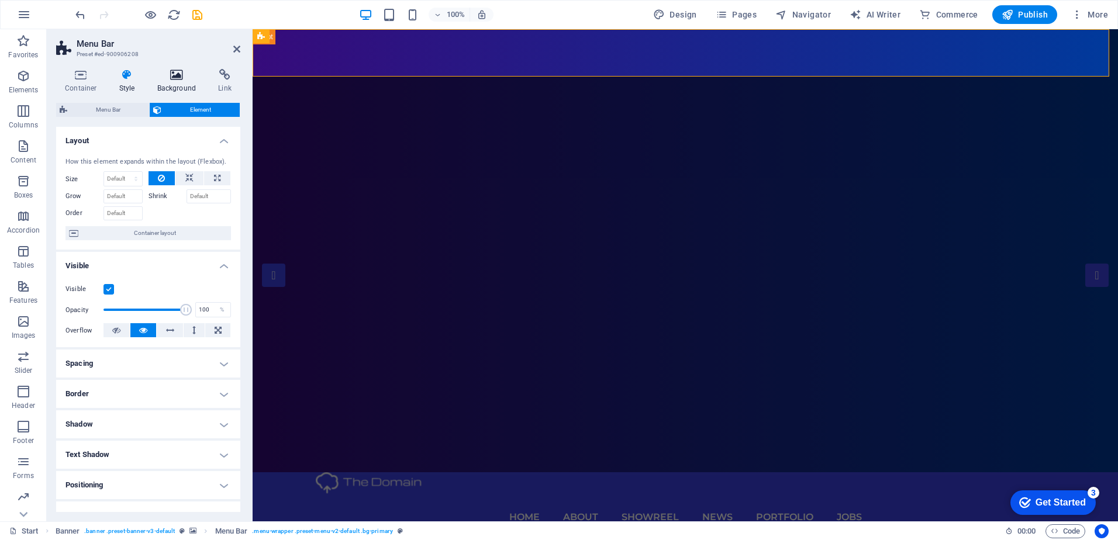
click at [182, 71] on icon at bounding box center [177, 75] width 57 height 12
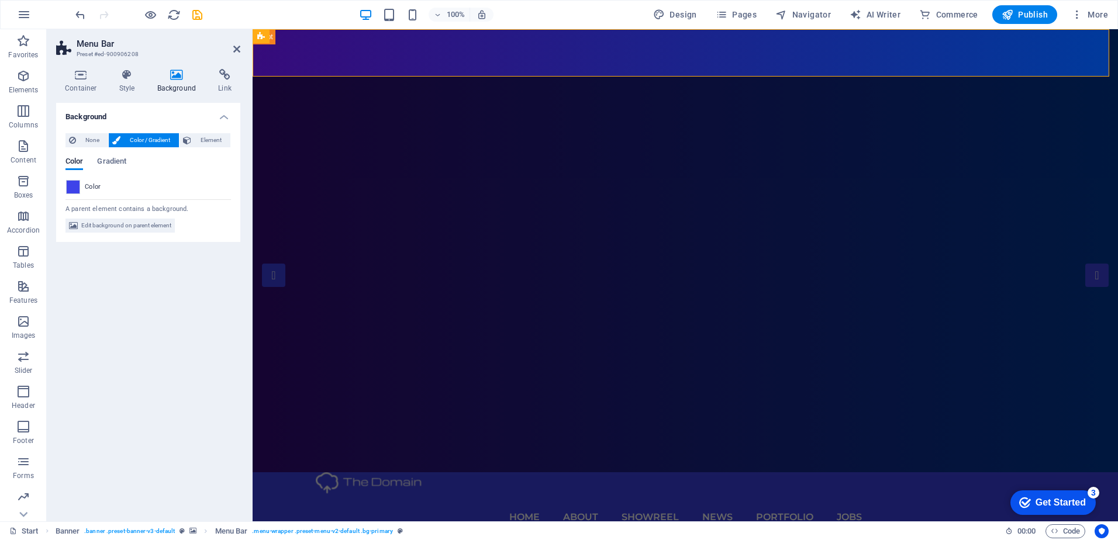
click at [77, 187] on span at bounding box center [73, 187] width 13 height 13
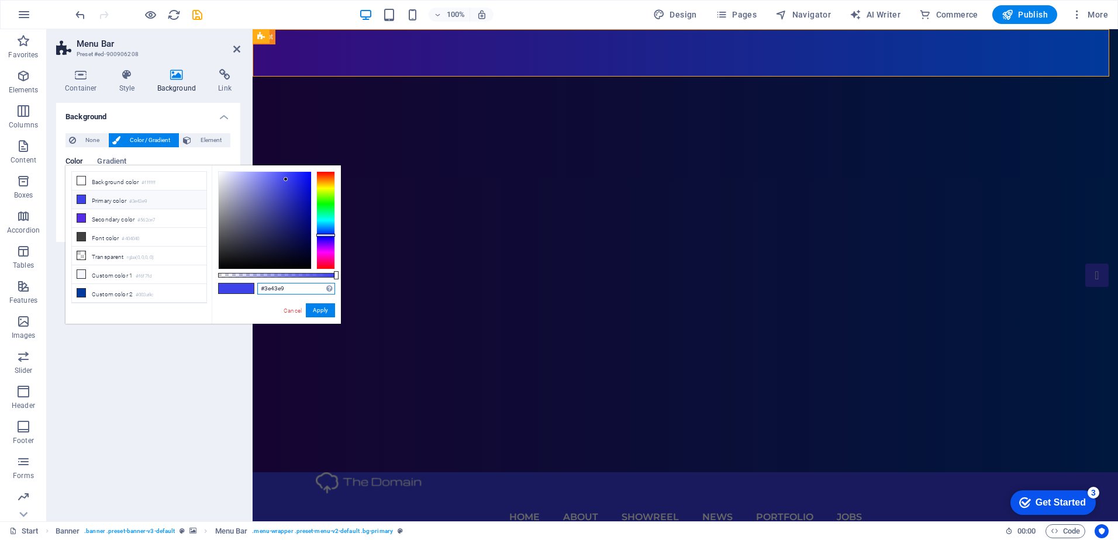
click at [272, 290] on input "#3e43e9" at bounding box center [296, 289] width 78 height 12
paste input "461ef0"
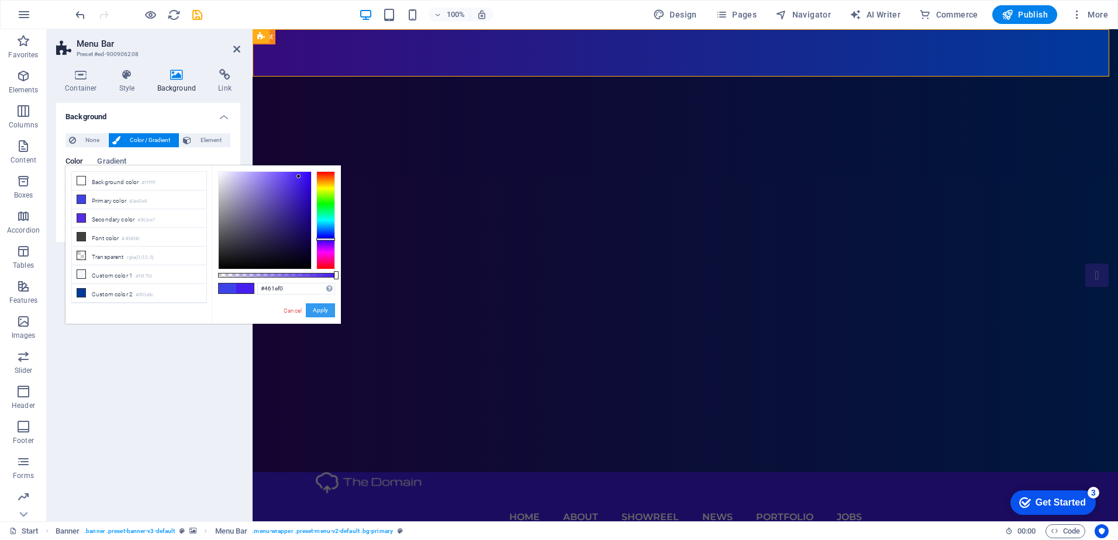
click at [319, 306] on button "Apply" at bounding box center [320, 310] width 29 height 14
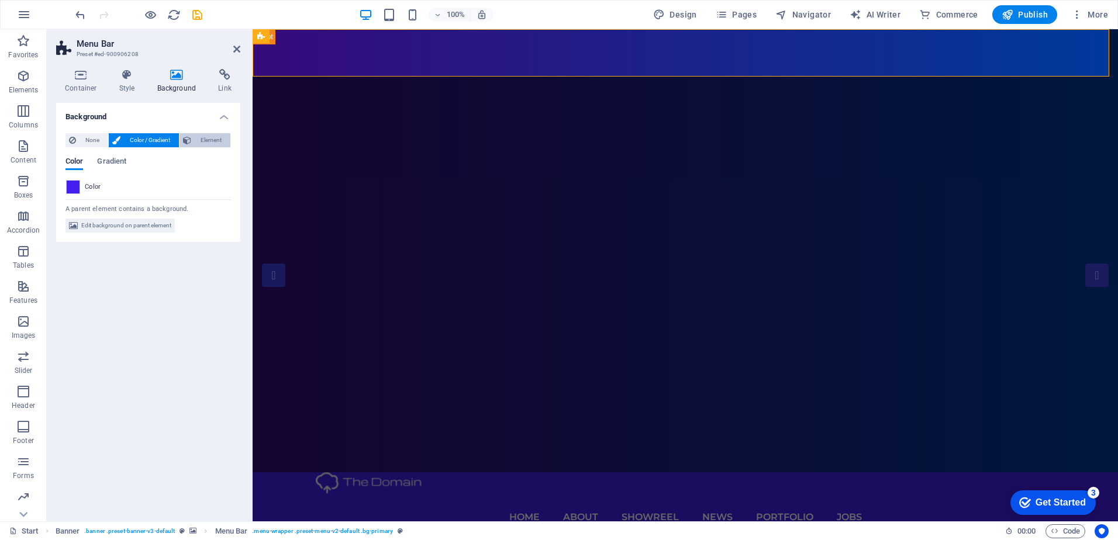
click at [198, 144] on span "Element" at bounding box center [211, 140] width 32 height 14
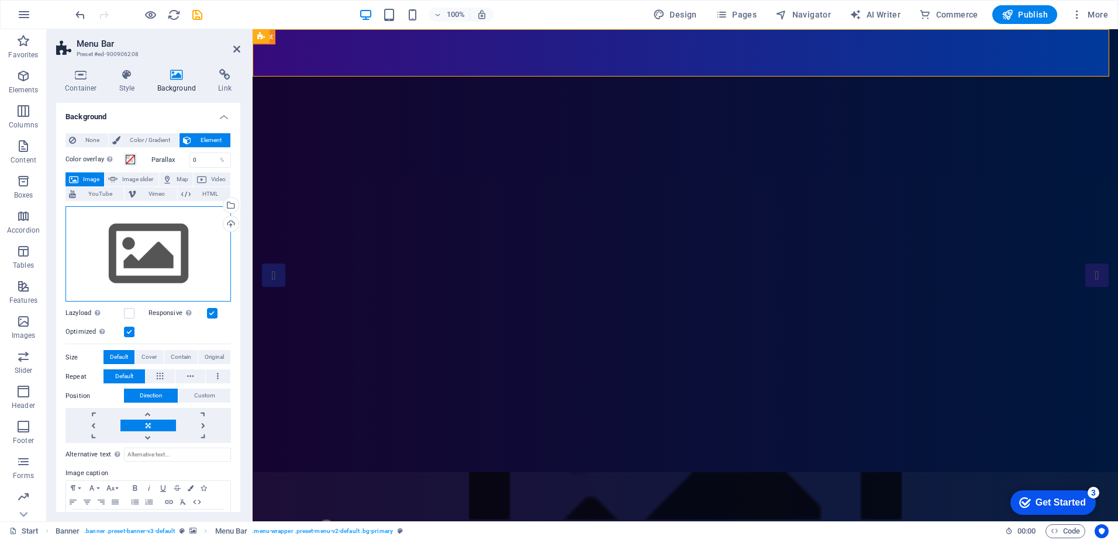
click at [160, 277] on div "Drag files here, click to choose files or select files from Files or our free s…" at bounding box center [147, 254] width 165 height 96
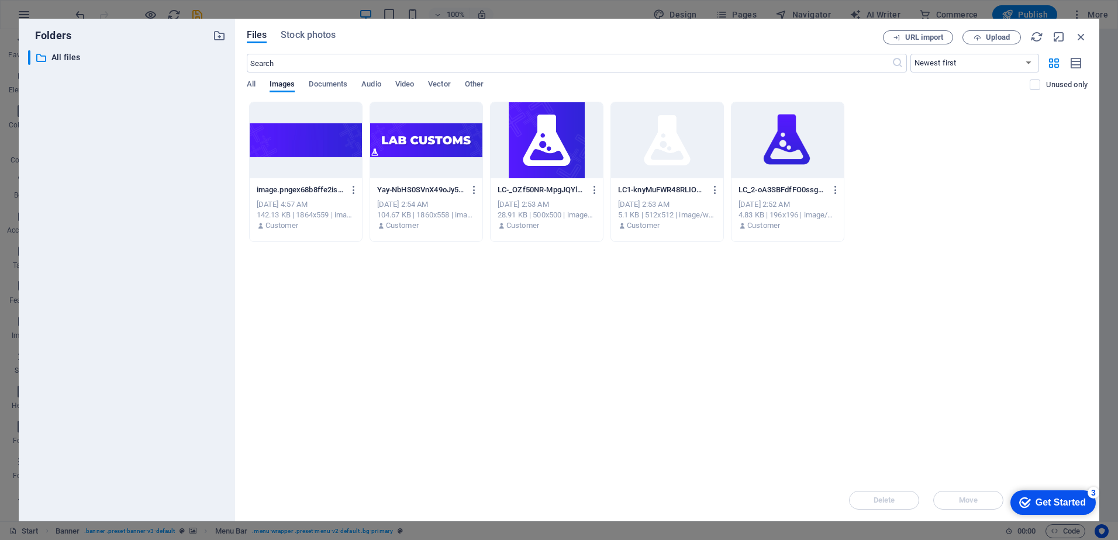
click at [317, 154] on div at bounding box center [306, 140] width 112 height 76
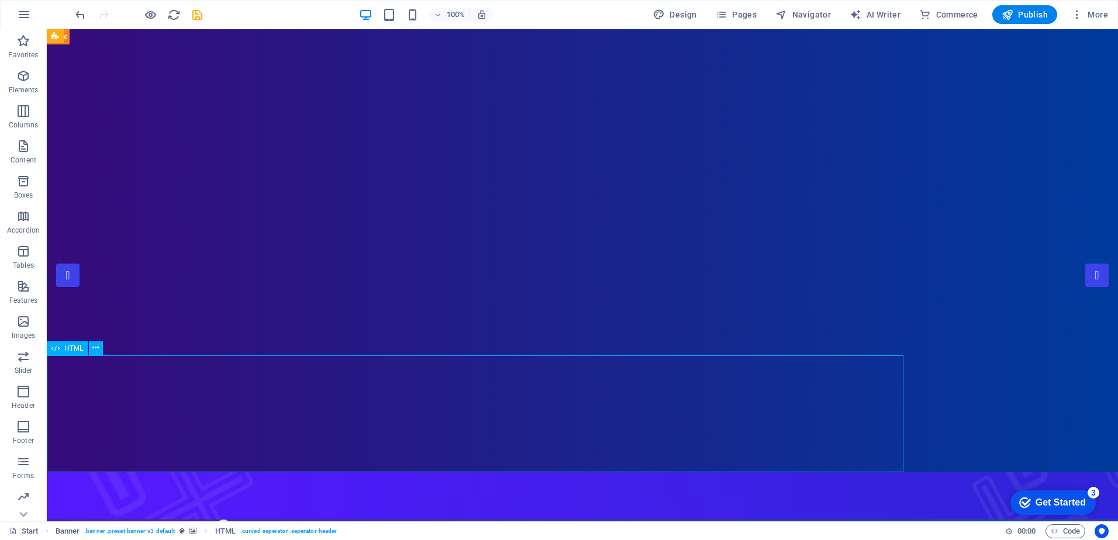
click at [1041, 472] on figure at bounding box center [582, 495] width 1071 height 47
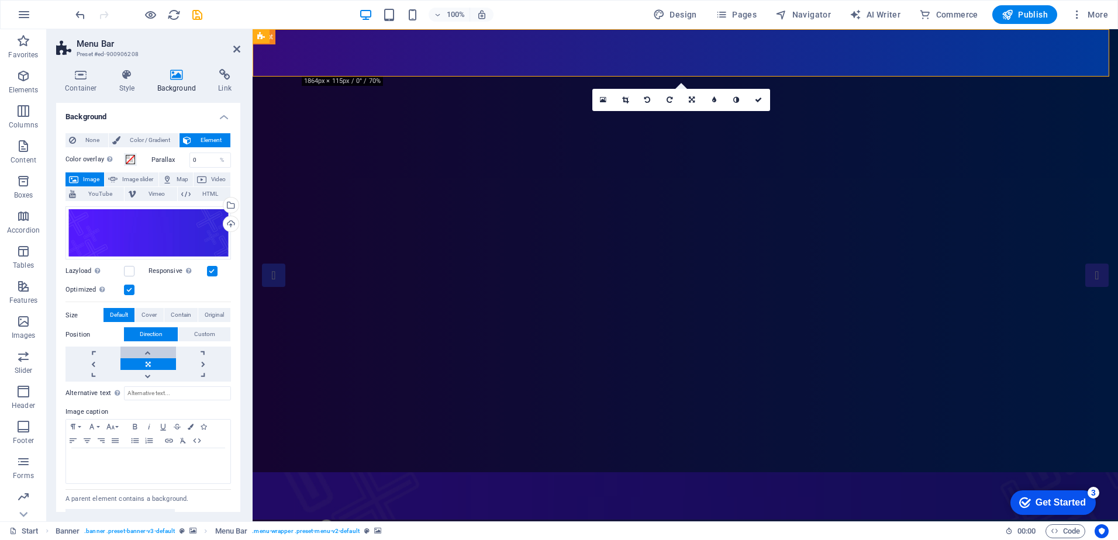
click at [151, 348] on link at bounding box center [147, 353] width 55 height 12
click at [154, 368] on link at bounding box center [147, 364] width 55 height 12
click at [99, 360] on link at bounding box center [92, 364] width 55 height 12
click at [99, 374] on link at bounding box center [92, 376] width 55 height 12
click at [88, 341] on div "Position Direction Custom" at bounding box center [147, 334] width 165 height 15
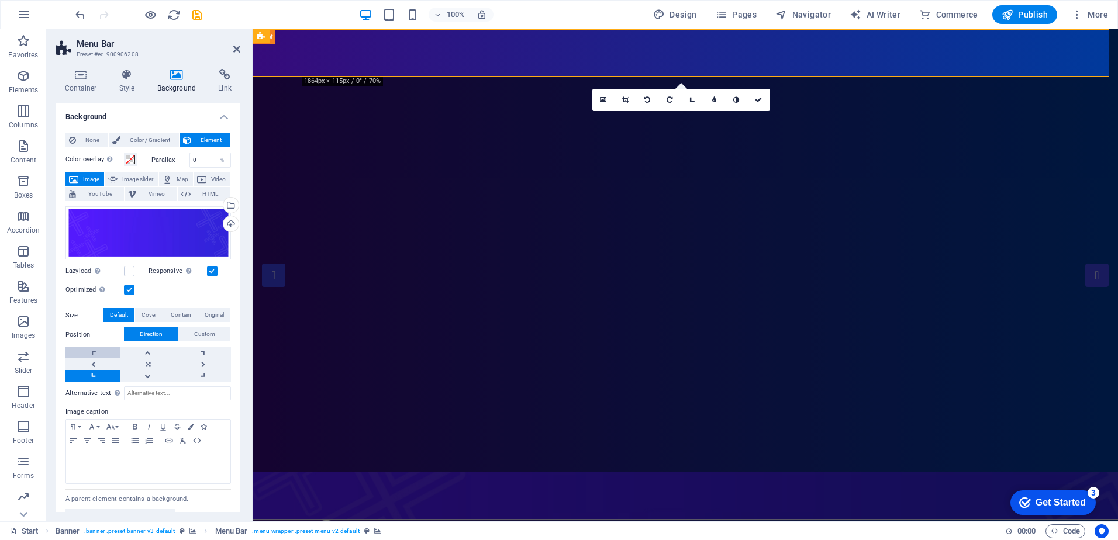
click at [92, 353] on link at bounding box center [92, 353] width 55 height 12
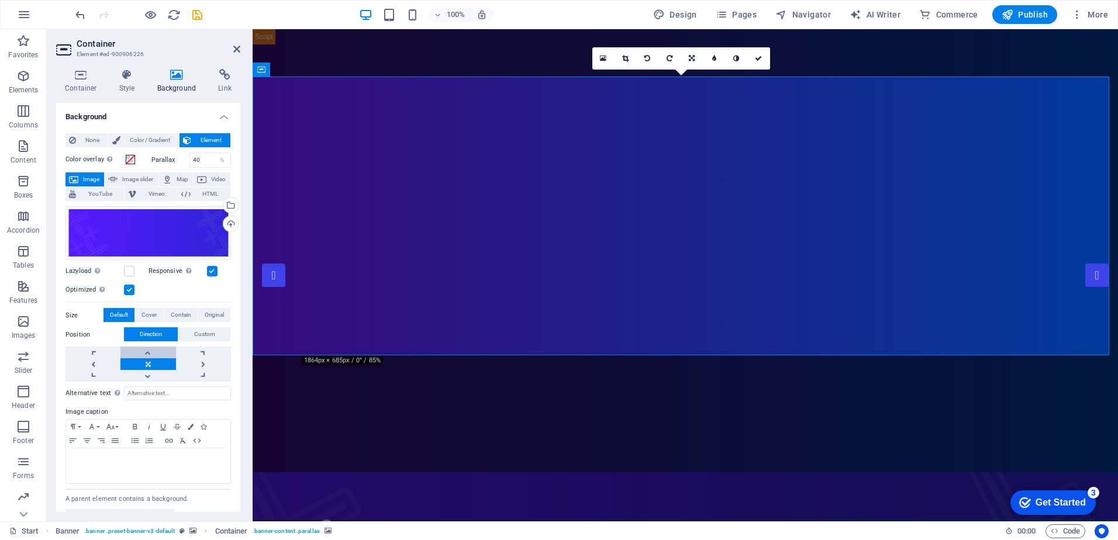
click at [149, 352] on link at bounding box center [147, 353] width 55 height 12
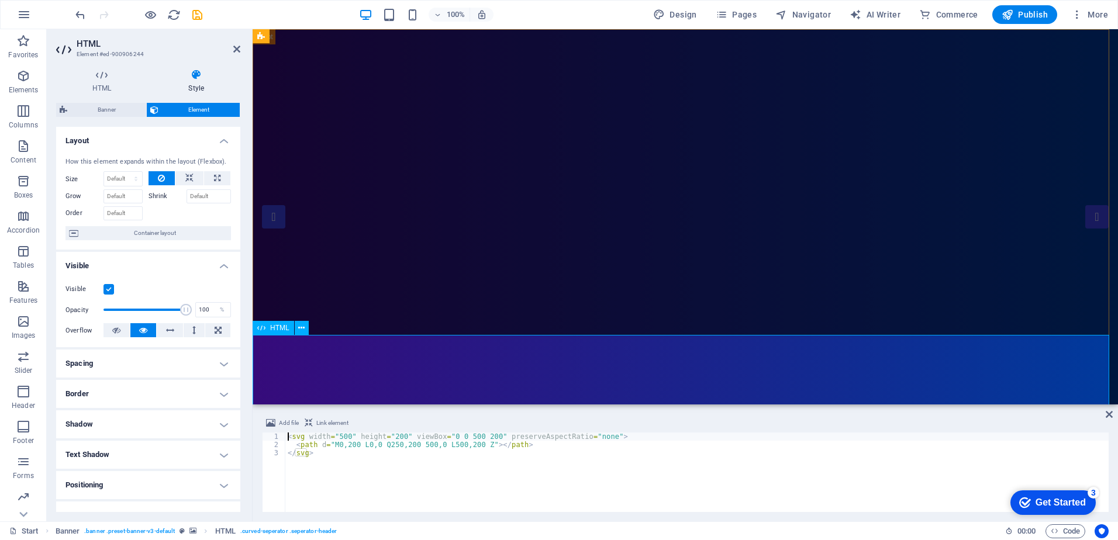
click at [233, 47] on icon at bounding box center [236, 48] width 7 height 9
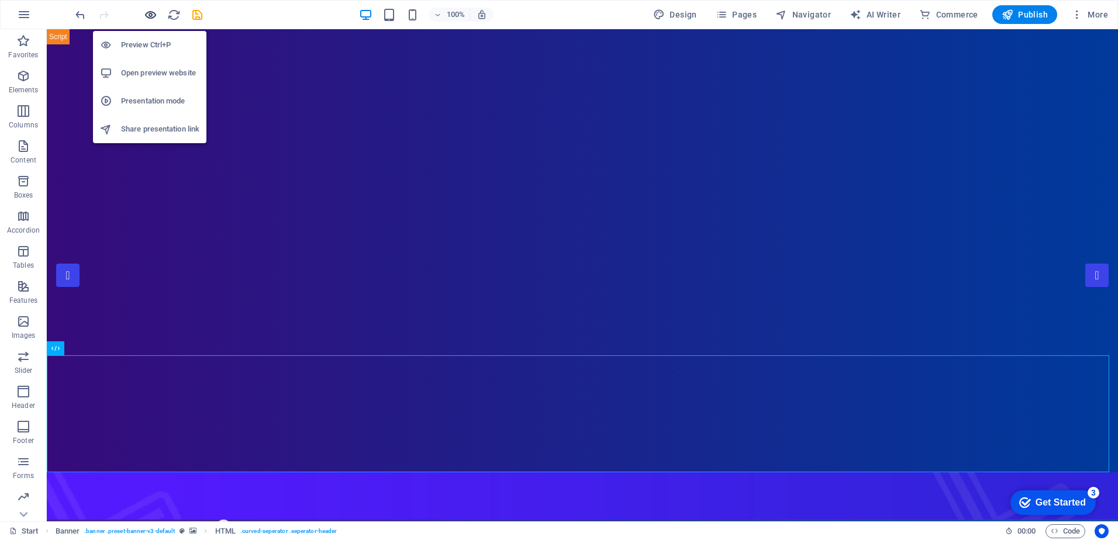
click at [148, 16] on icon "button" at bounding box center [150, 14] width 13 height 13
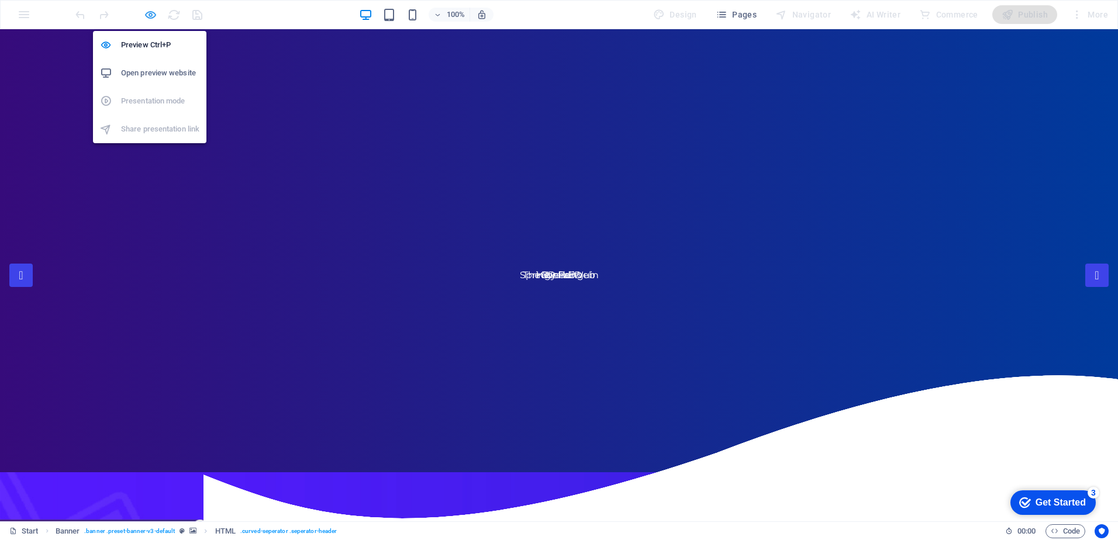
click at [154, 11] on icon "button" at bounding box center [150, 14] width 13 height 13
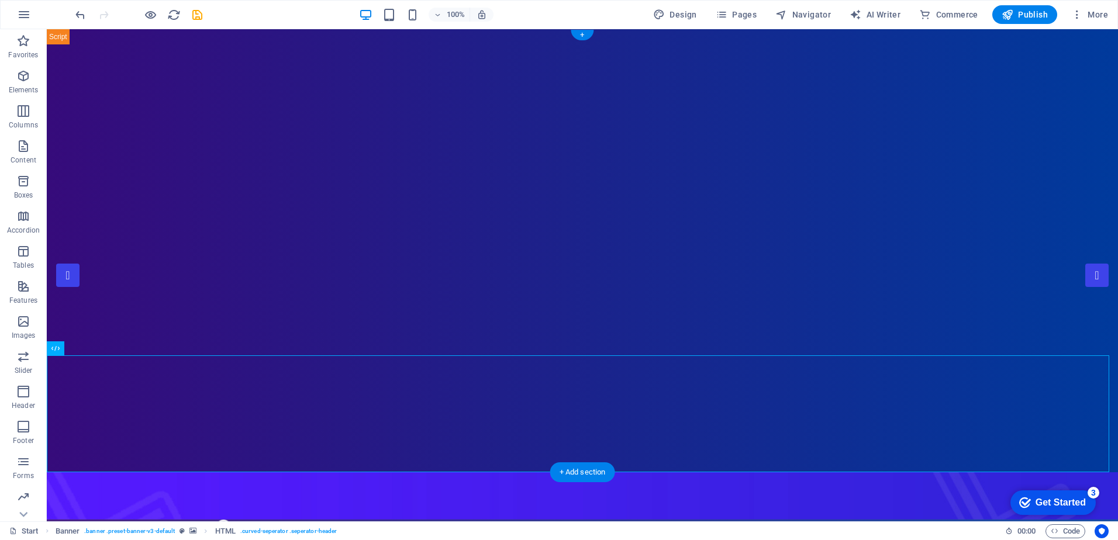
click at [154, 472] on figure at bounding box center [582, 495] width 1071 height 47
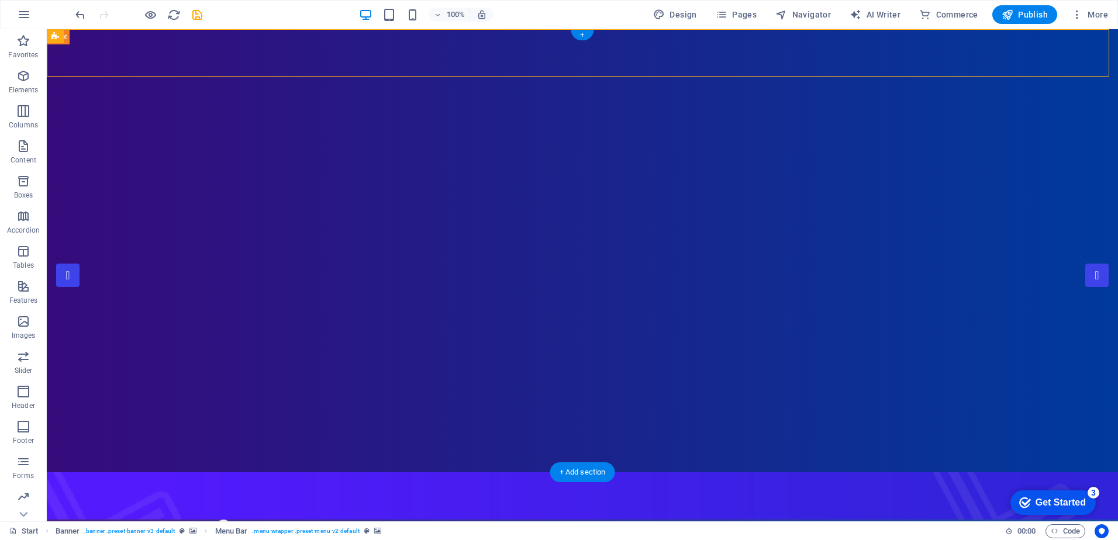
click at [154, 472] on figure at bounding box center [582, 495] width 1071 height 47
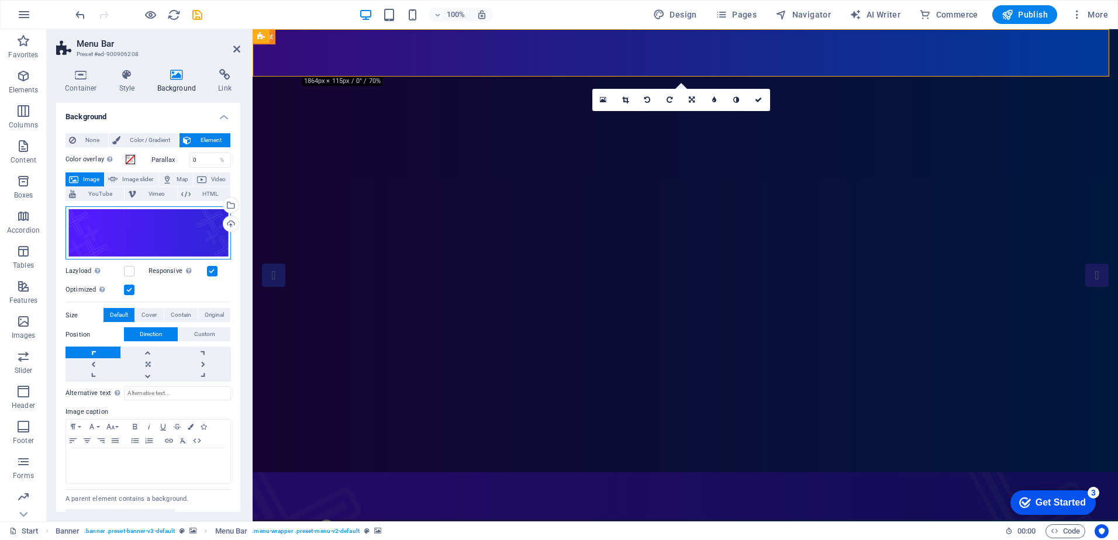
click at [144, 226] on div "Drag files here, click to choose files or select files from Files or our free s…" at bounding box center [147, 233] width 165 height 54
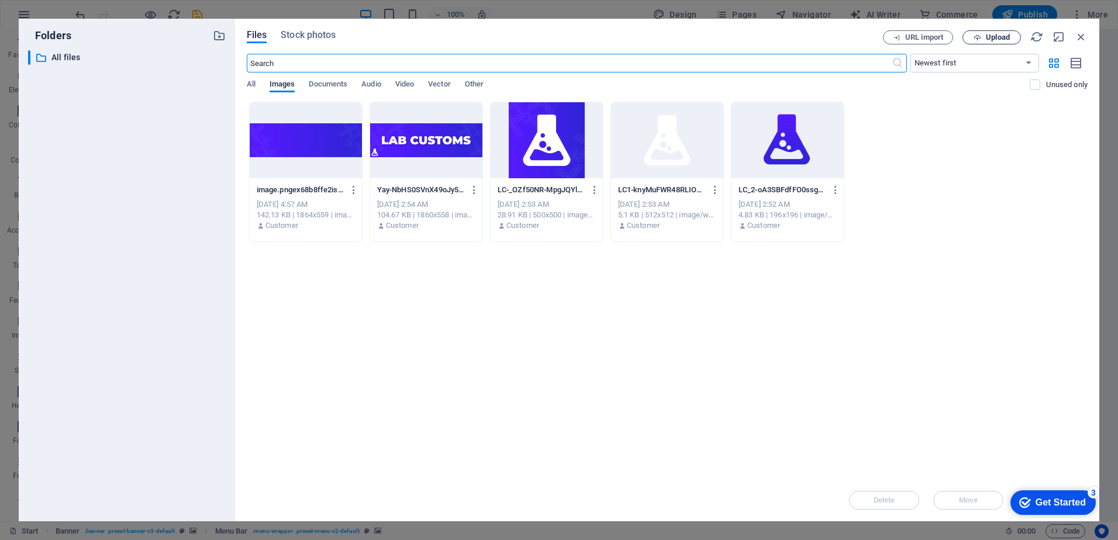
click at [989, 40] on span "Upload" at bounding box center [998, 37] width 24 height 7
click at [983, 40] on span "Upload" at bounding box center [992, 38] width 48 height 8
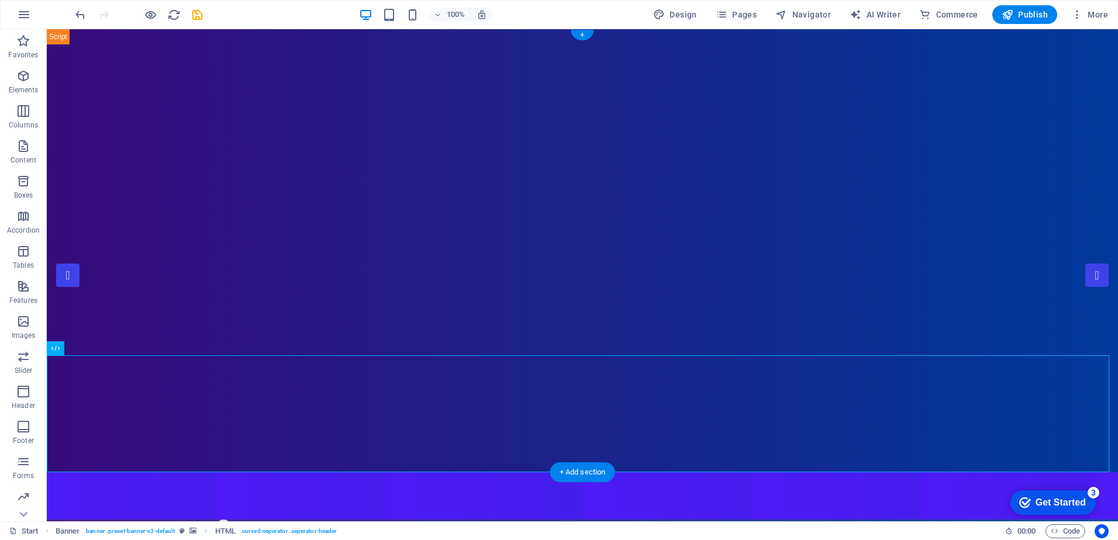
click at [112, 472] on figure at bounding box center [582, 495] width 1071 height 47
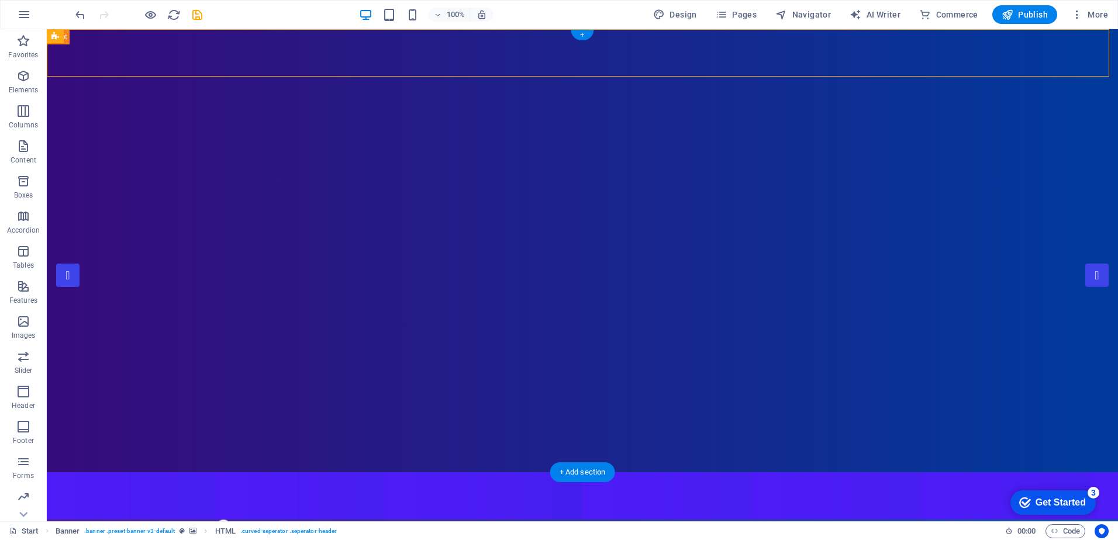
click at [112, 472] on figure at bounding box center [582, 495] width 1071 height 47
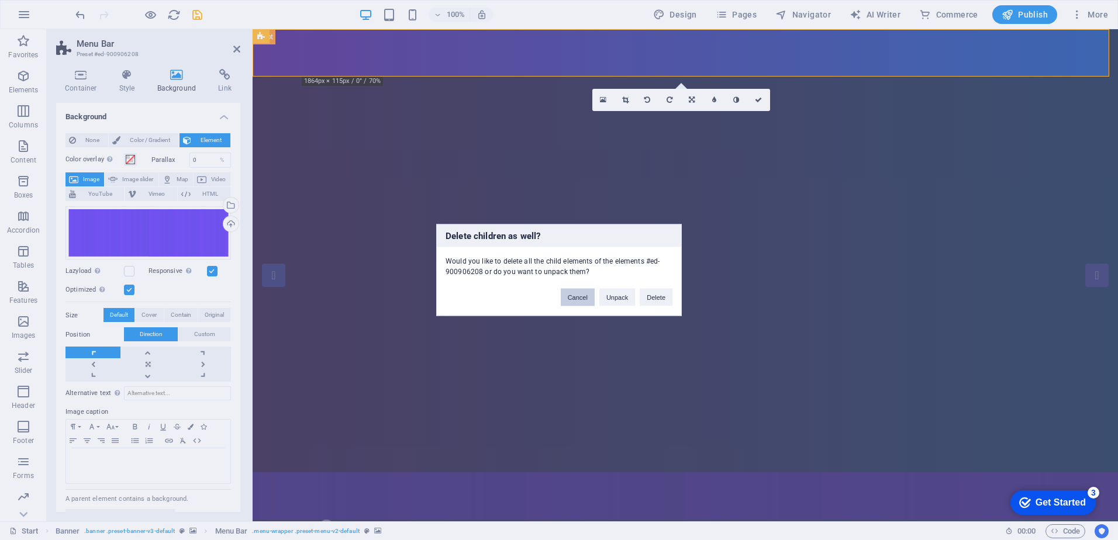
click at [570, 300] on button "Cancel" at bounding box center [578, 298] width 34 height 18
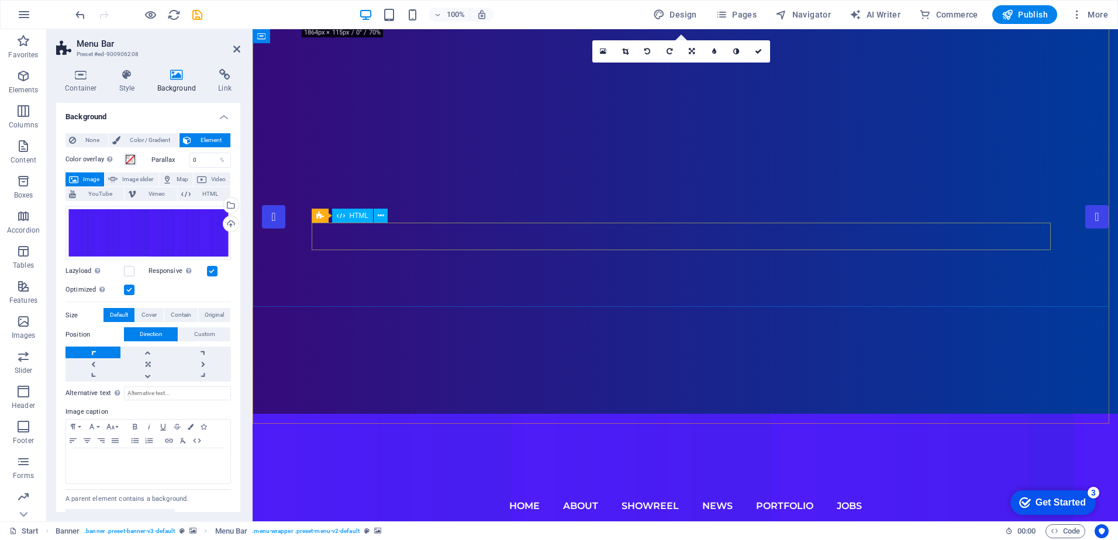
scroll to position [0, 0]
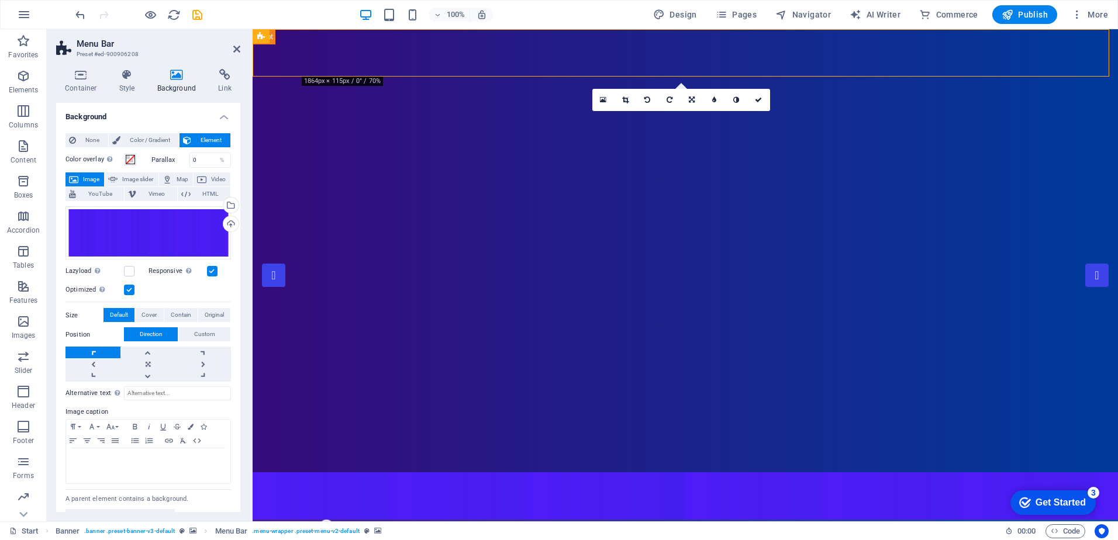
click at [247, 87] on div "Container Style Background Link Size Height Default px rem % vh vw Min. height …" at bounding box center [148, 291] width 203 height 462
click at [127, 144] on span "Color / Gradient" at bounding box center [149, 140] width 51 height 14
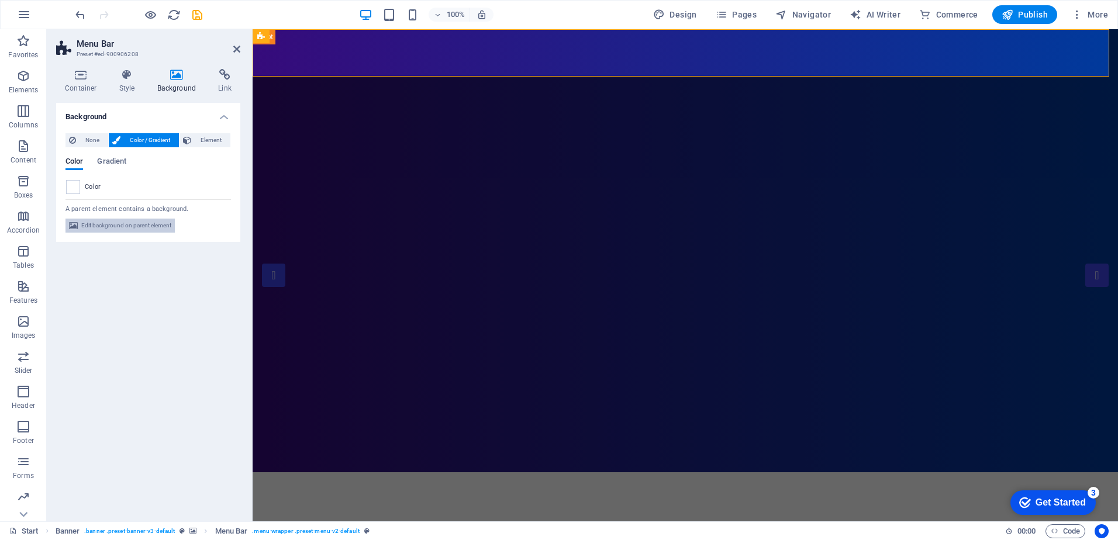
click at [135, 228] on span "Edit background on parent element" at bounding box center [126, 226] width 90 height 14
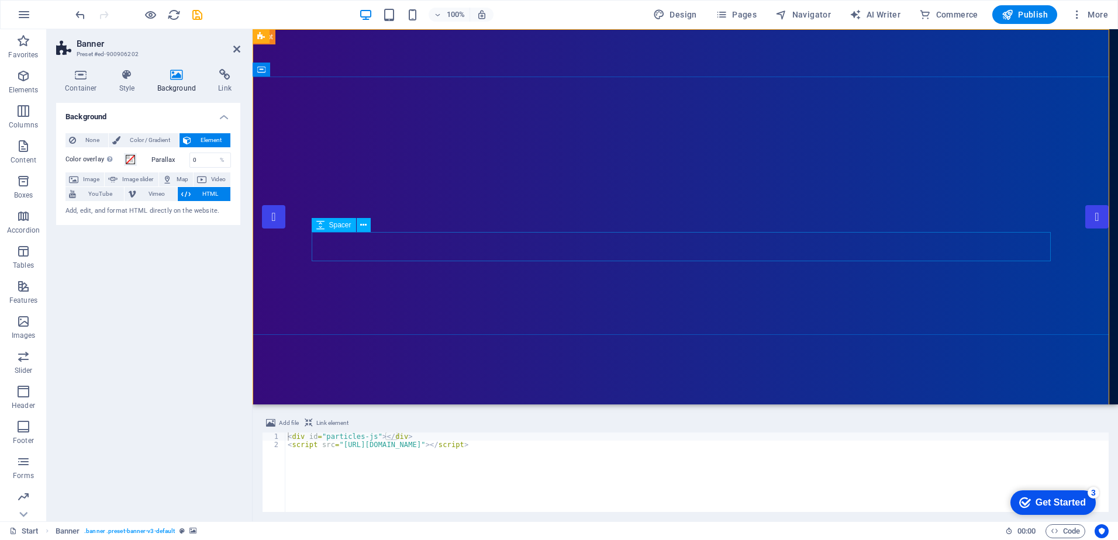
click at [329, 223] on span "Spacer" at bounding box center [340, 225] width 22 height 7
click at [147, 138] on span "Color / Gradient" at bounding box center [149, 140] width 51 height 14
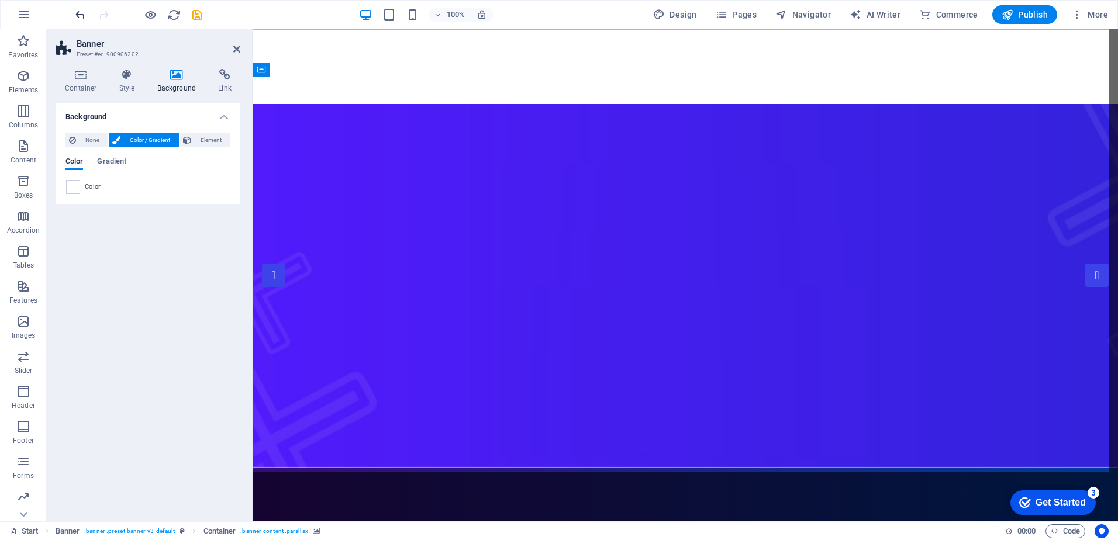
click at [80, 17] on icon "undo" at bounding box center [80, 14] width 13 height 13
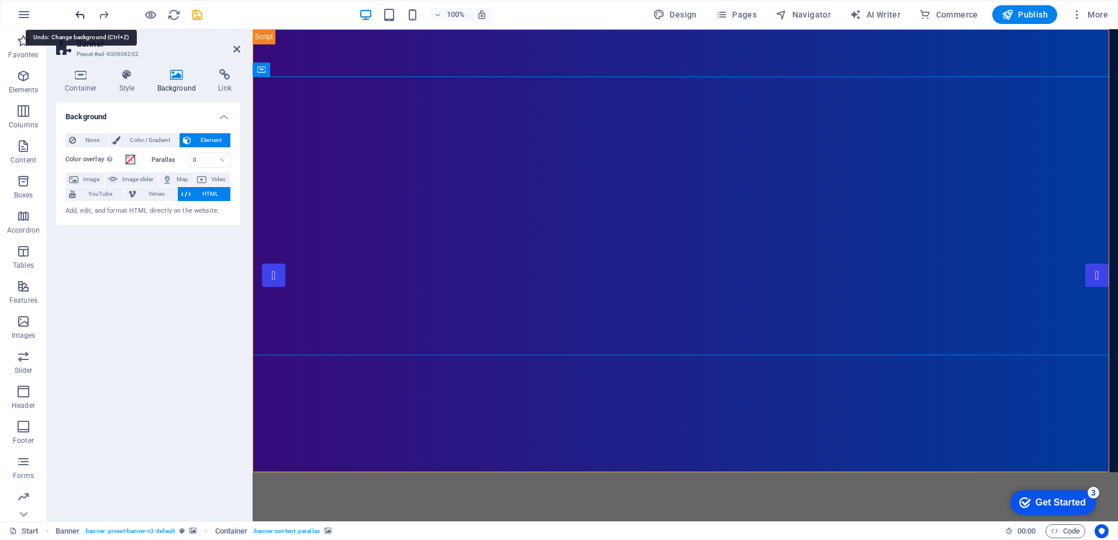
click at [80, 17] on icon "undo" at bounding box center [80, 14] width 13 height 13
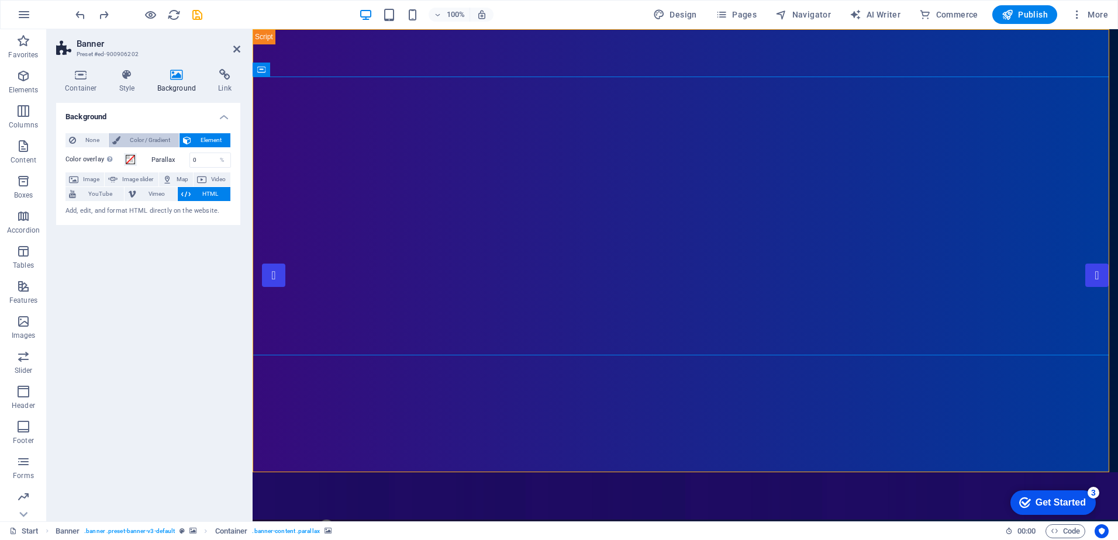
click at [138, 136] on span "Color / Gradient" at bounding box center [149, 140] width 51 height 14
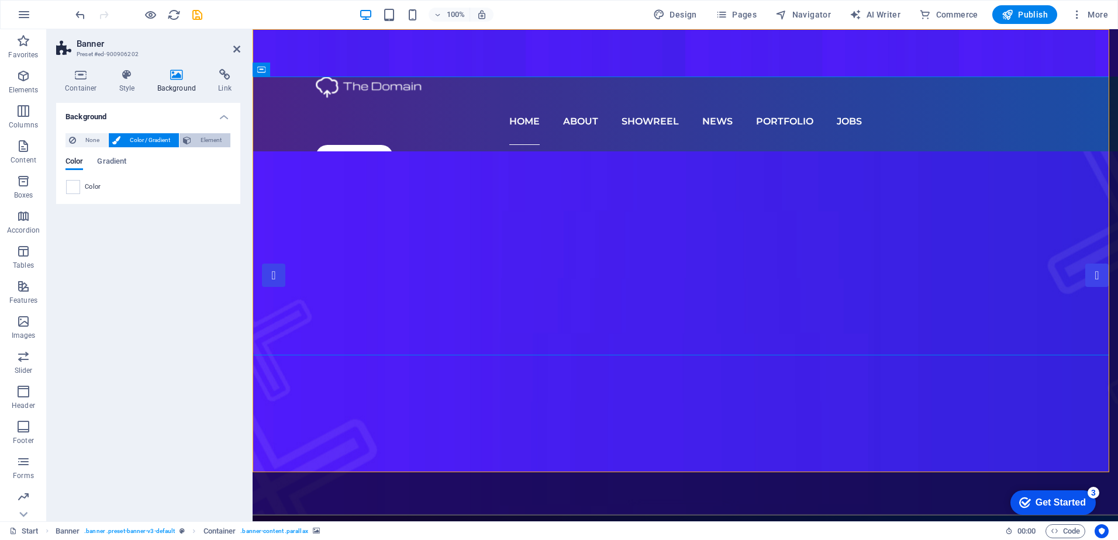
click at [191, 137] on icon at bounding box center [187, 140] width 8 height 14
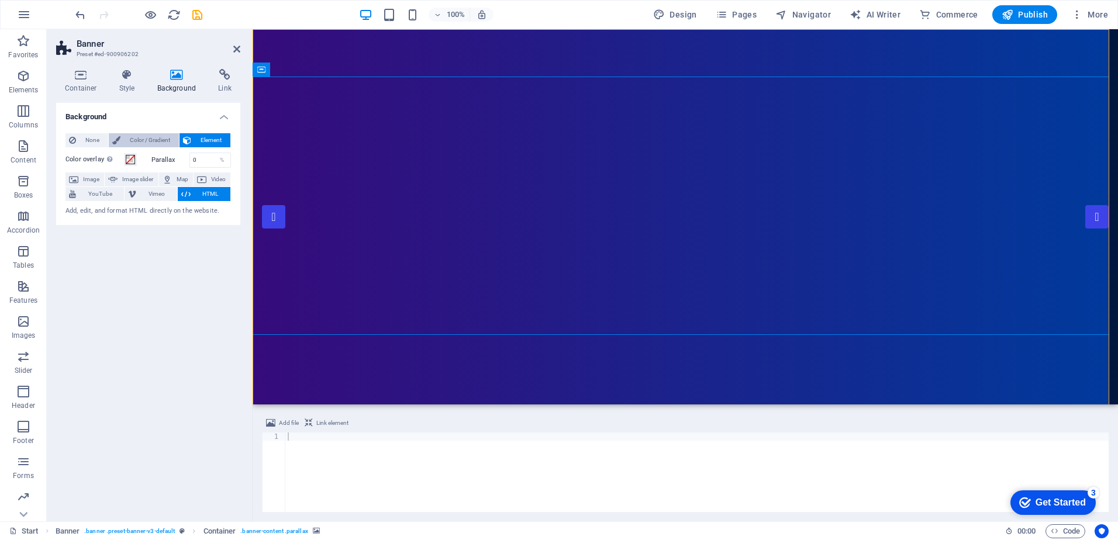
click at [146, 136] on span "Color / Gradient" at bounding box center [149, 140] width 51 height 14
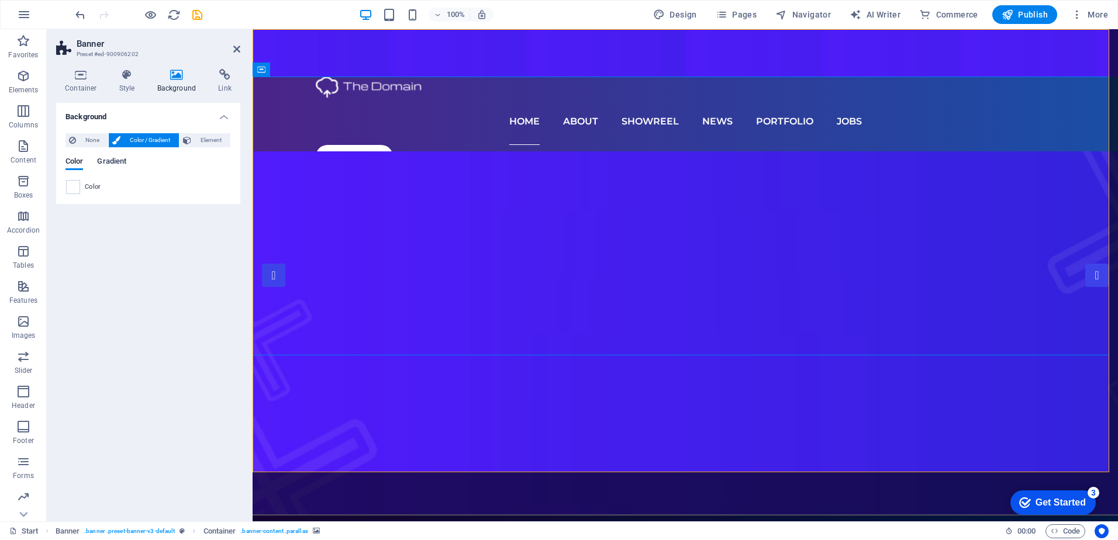
click at [116, 157] on span "Gradient" at bounding box center [111, 162] width 29 height 16
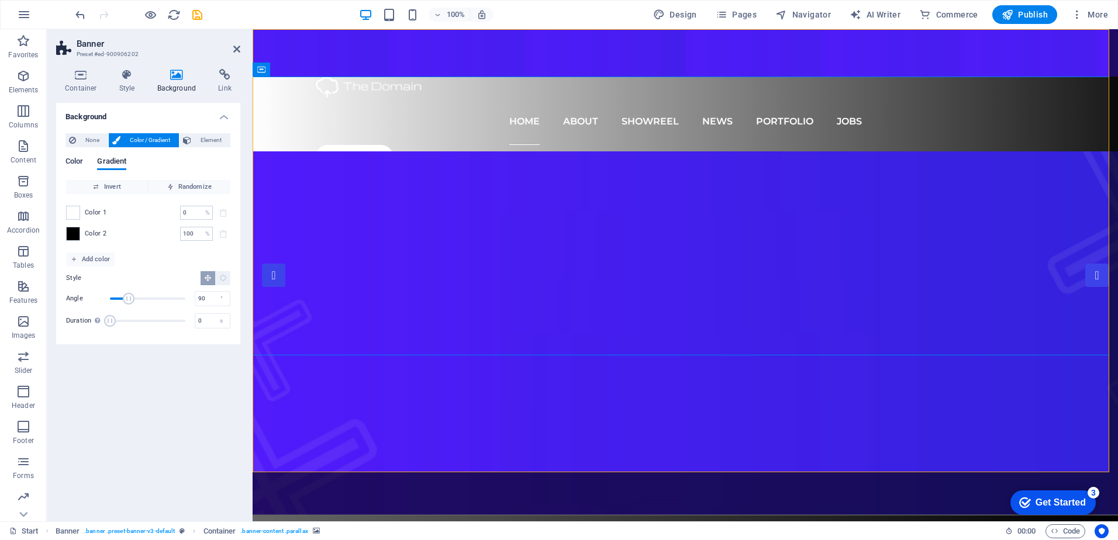
click at [80, 164] on span "Color" at bounding box center [74, 162] width 18 height 16
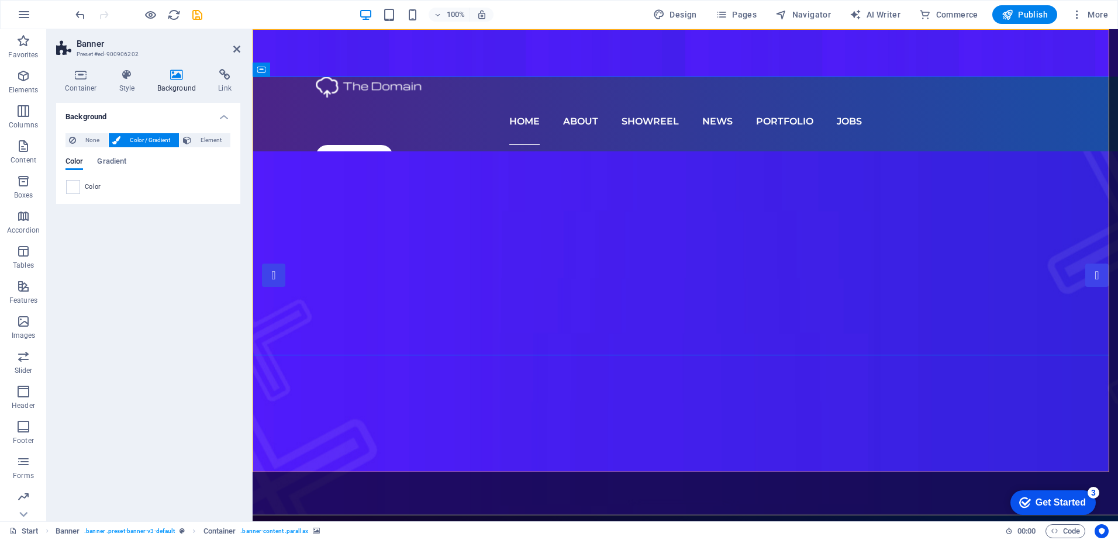
click at [160, 436] on div "Background None Color / Gradient Element Stretch background to full-width Color…" at bounding box center [148, 307] width 184 height 409
click at [171, 421] on div "Background None Color / Gradient Element Stretch background to full-width Color…" at bounding box center [148, 307] width 184 height 409
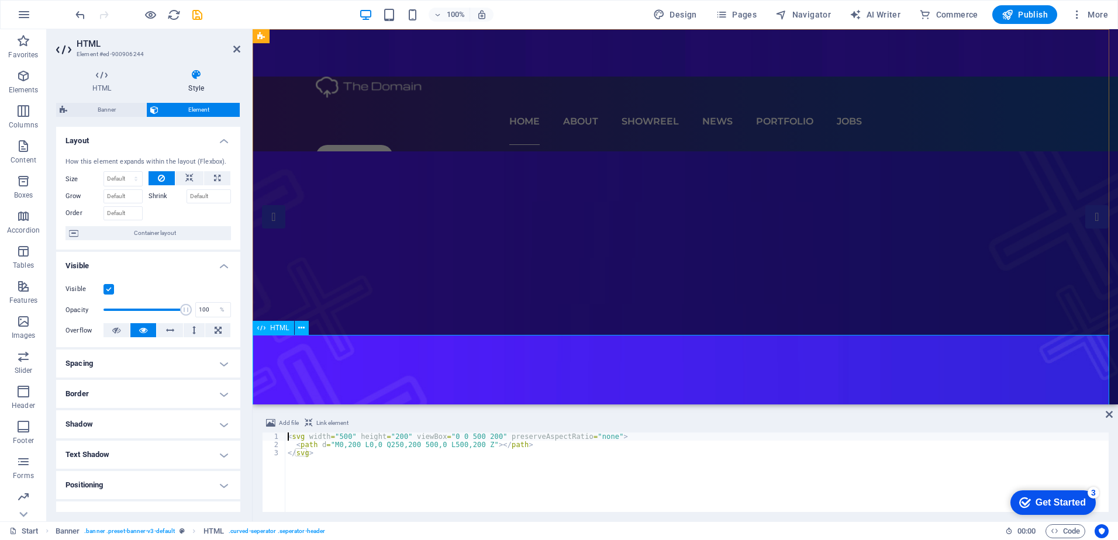
click at [0, 0] on button at bounding box center [0, 0] width 0 height 0
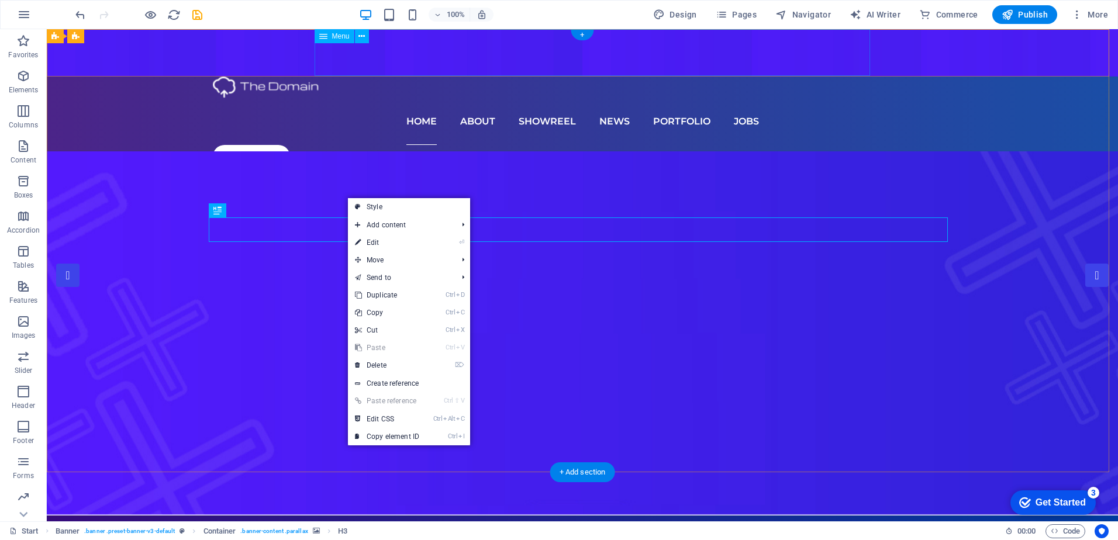
click at [336, 98] on nav "Home About Showreel News Portfolio jobs" at bounding box center [582, 121] width 739 height 47
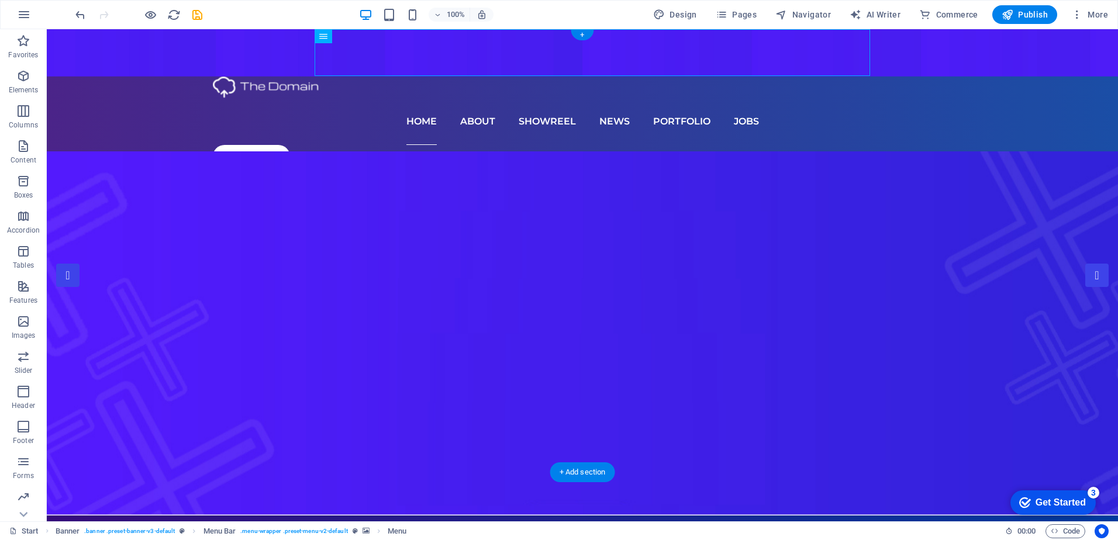
click at [164, 61] on figure at bounding box center [582, 52] width 1071 height 47
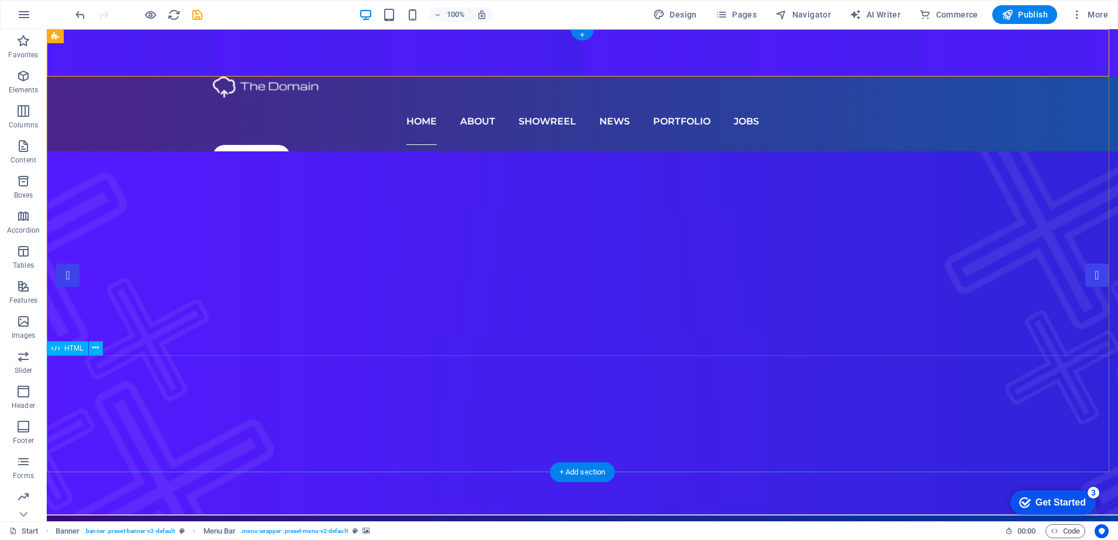
click at [153, 49] on figure at bounding box center [582, 52] width 1071 height 47
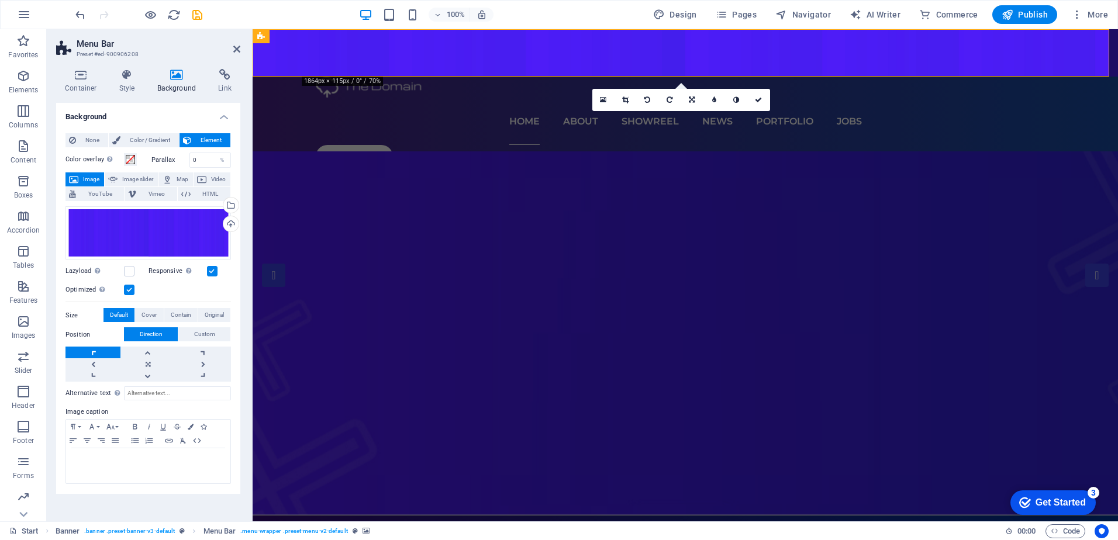
click at [270, 199] on figure at bounding box center [685, 333] width 865 height 364
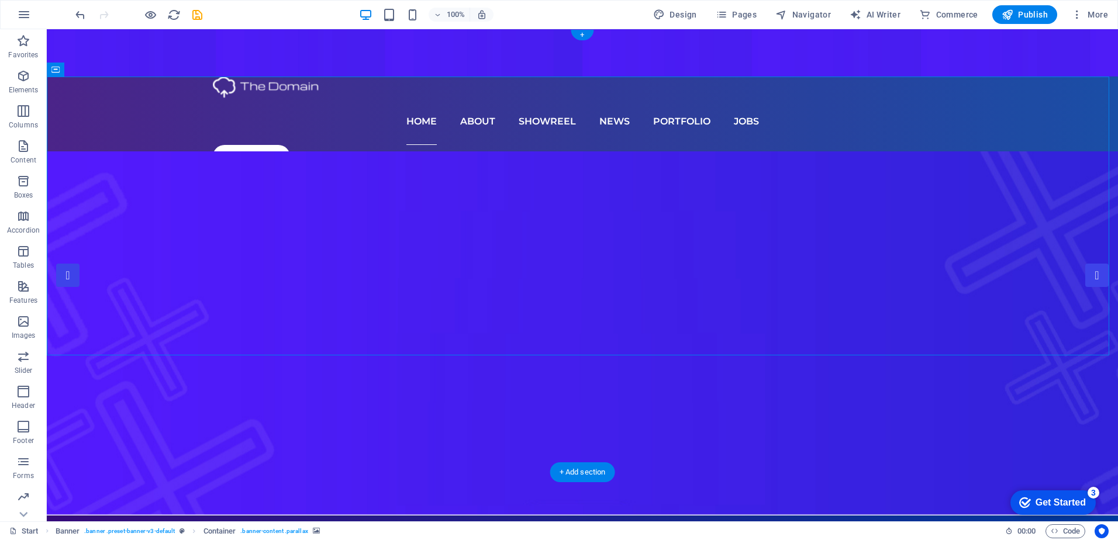
click at [160, 181] on figure at bounding box center [582, 333] width 1071 height 364
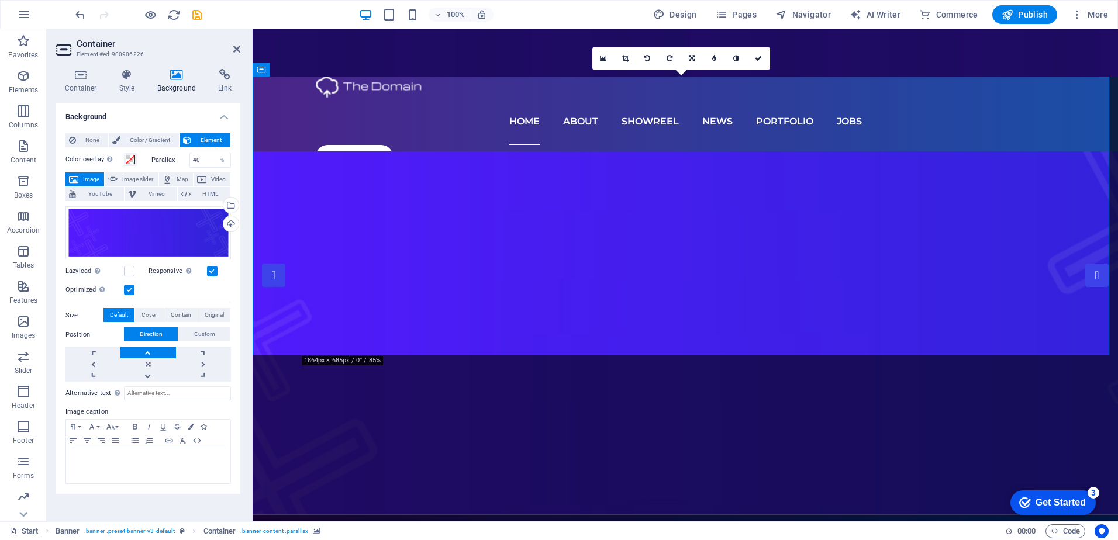
click at [286, 50] on figure at bounding box center [685, 52] width 865 height 47
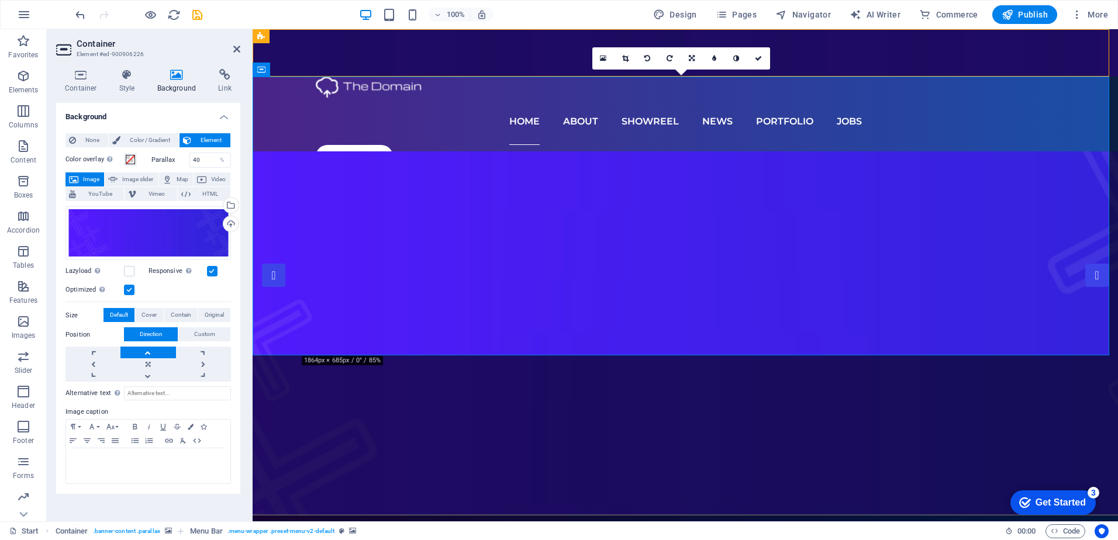
click at [286, 50] on figure at bounding box center [685, 52] width 865 height 47
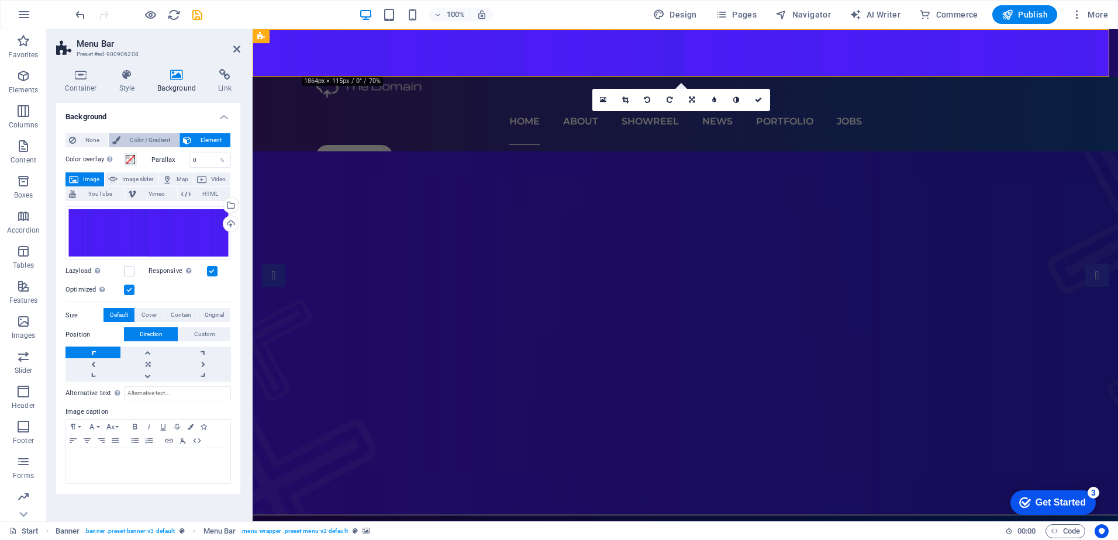
click at [160, 144] on span "Color / Gradient" at bounding box center [149, 140] width 51 height 14
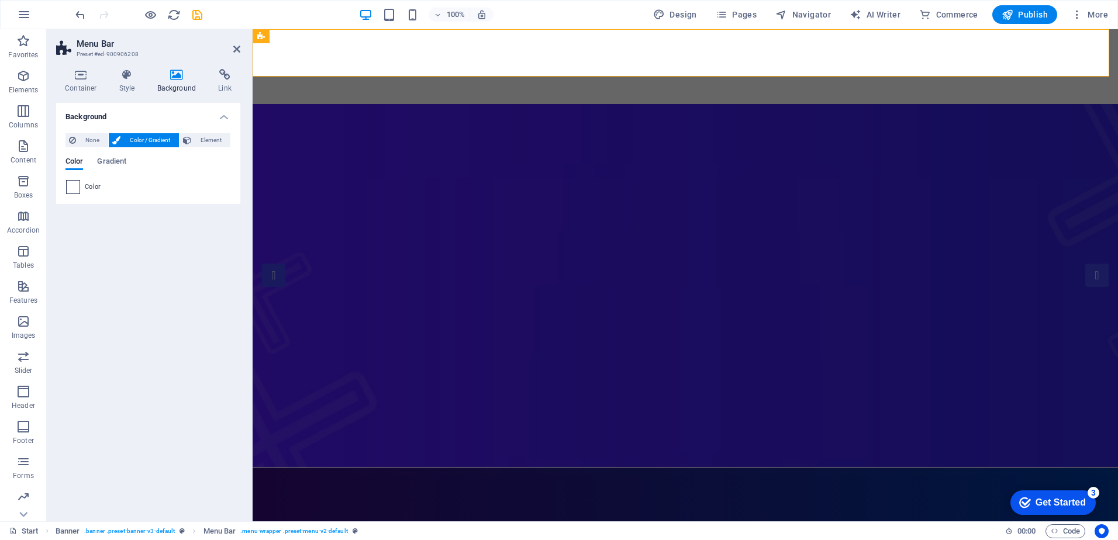
click at [73, 185] on span at bounding box center [73, 187] width 13 height 13
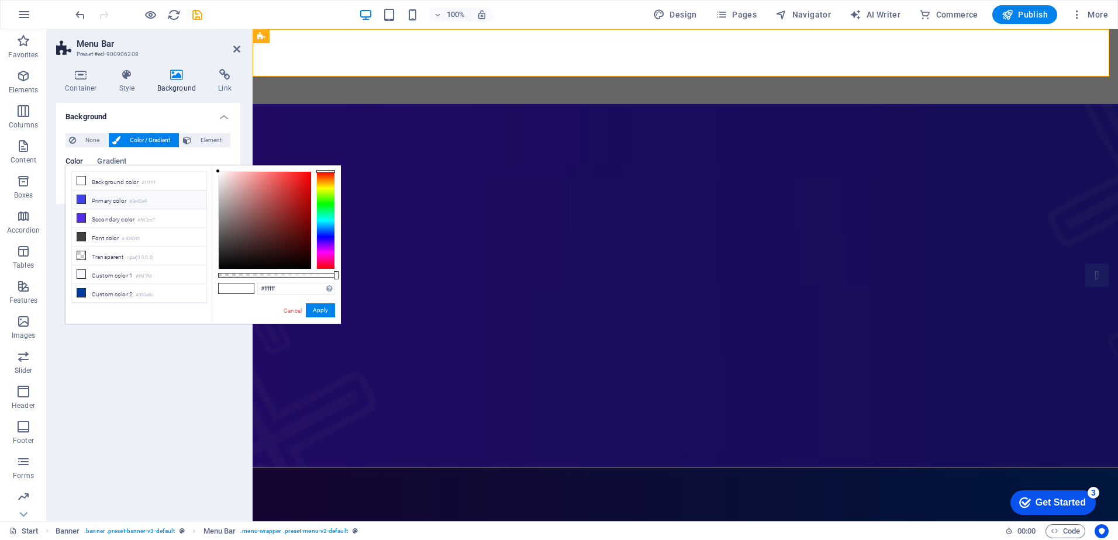
click at [124, 199] on li "Primary color #3e43e9" at bounding box center [139, 200] width 134 height 19
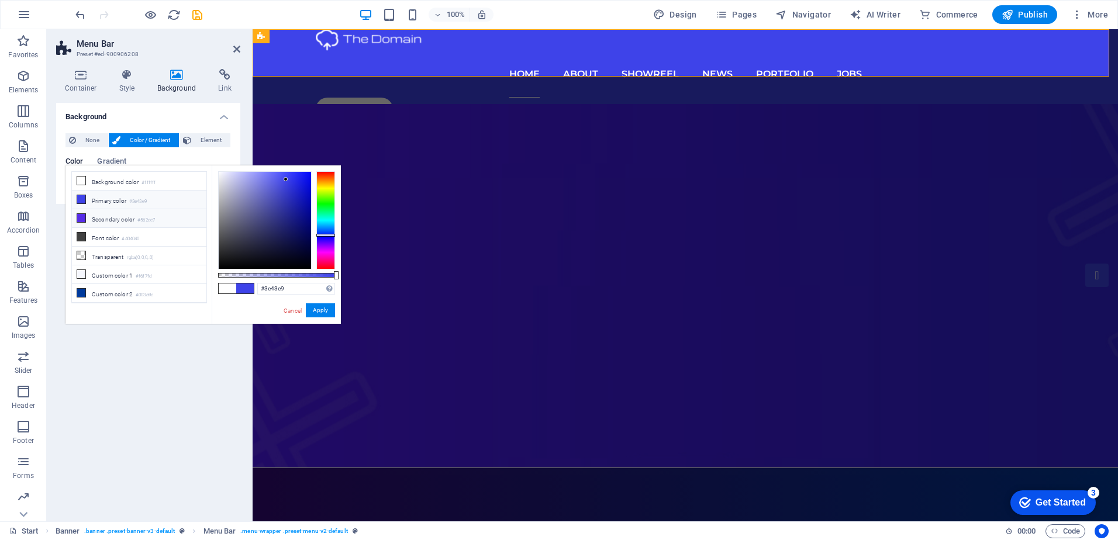
click at [113, 223] on li "Secondary color #562ce7" at bounding box center [139, 218] width 134 height 19
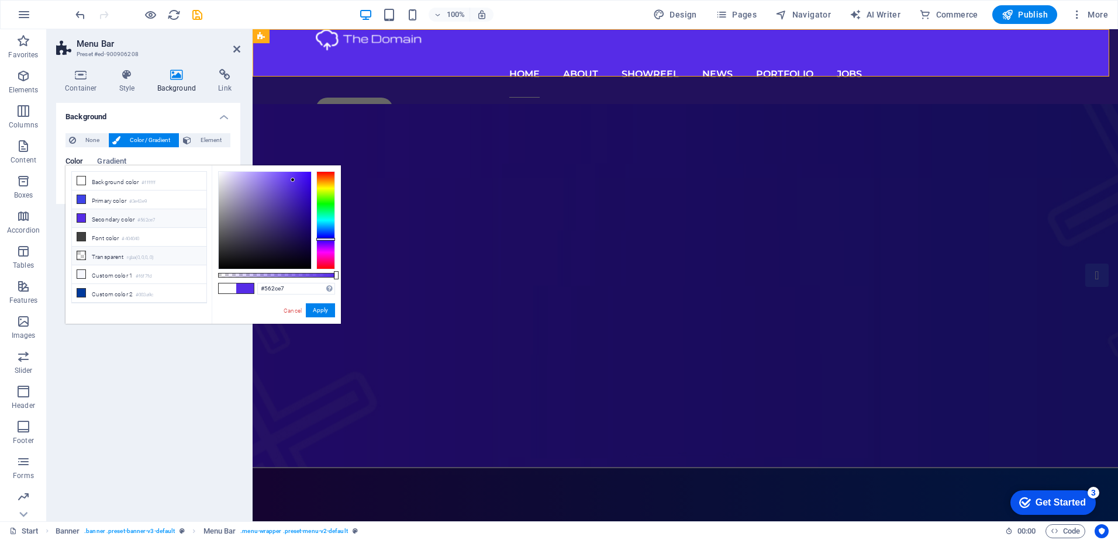
click at [129, 255] on small "rgba(0,0,0,.0)" at bounding box center [140, 258] width 27 height 8
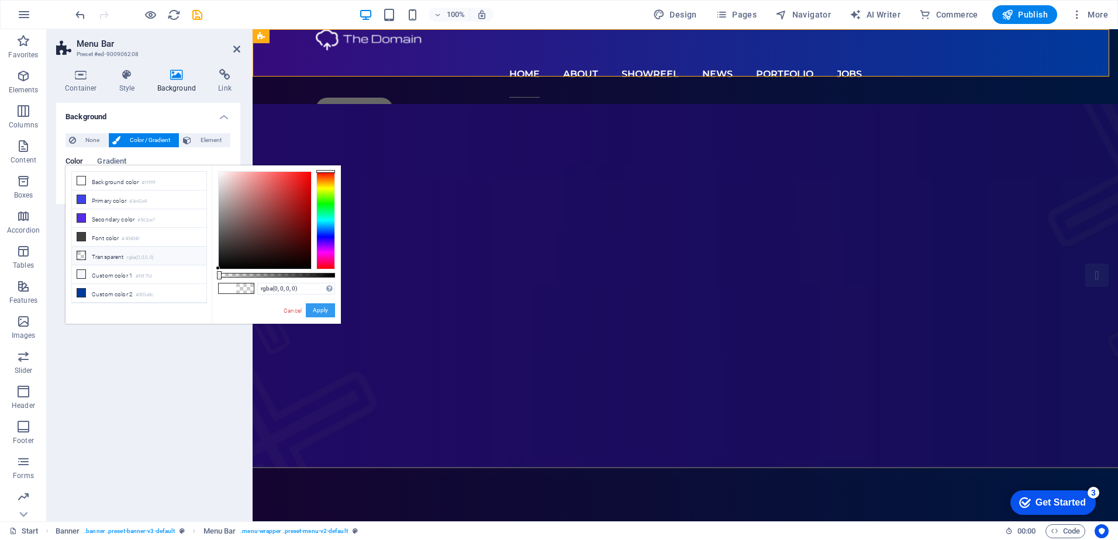
click at [316, 307] on button "Apply" at bounding box center [320, 310] width 29 height 14
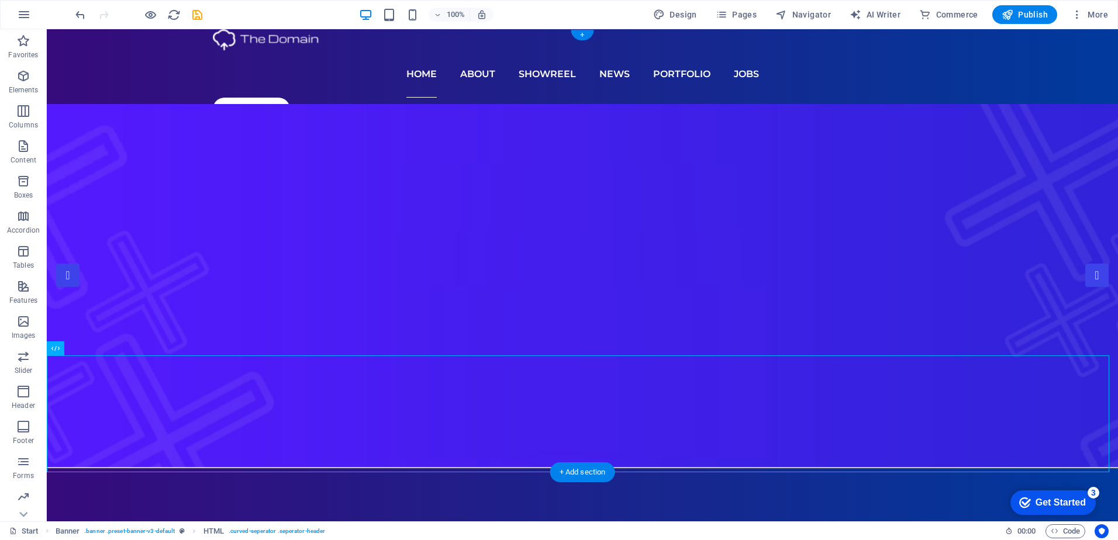
click at [992, 158] on figure at bounding box center [582, 286] width 1071 height 364
click at [1007, 171] on figure at bounding box center [582, 286] width 1071 height 364
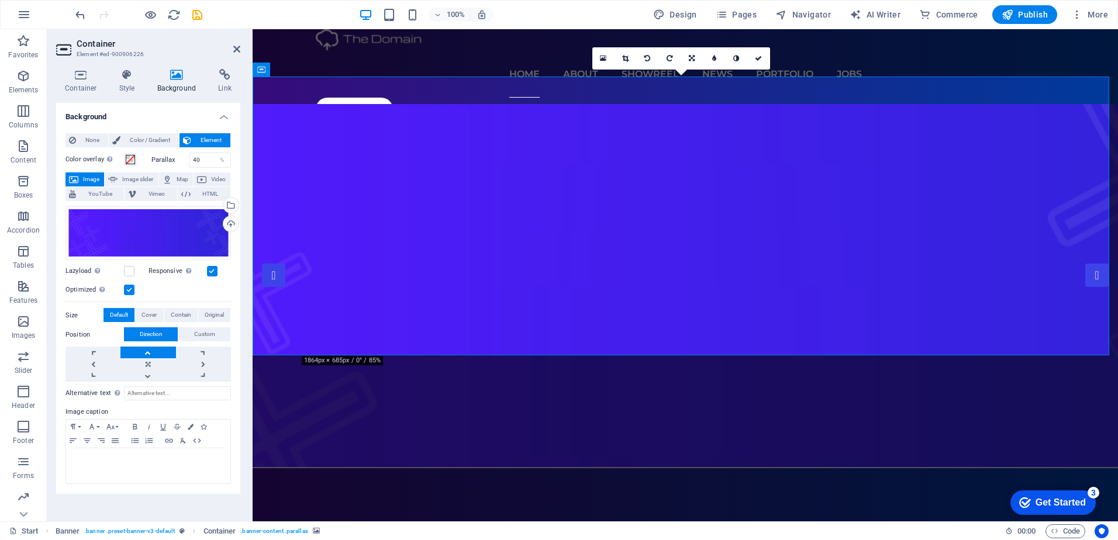
click at [279, 284] on figure at bounding box center [685, 286] width 865 height 364
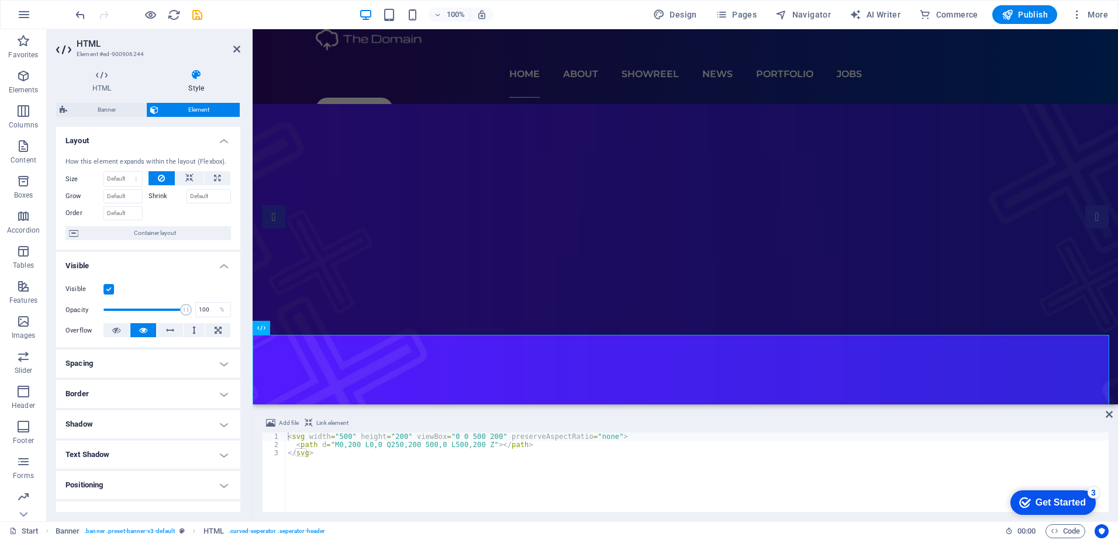
click at [306, 255] on figure at bounding box center [685, 256] width 865 height 305
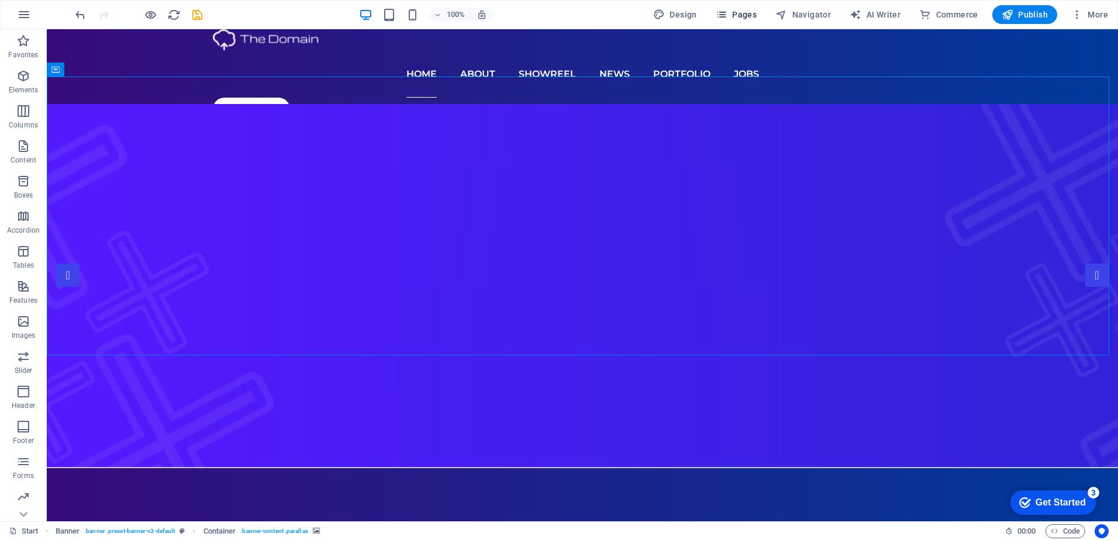
click at [747, 8] on button "Pages" at bounding box center [736, 14] width 50 height 19
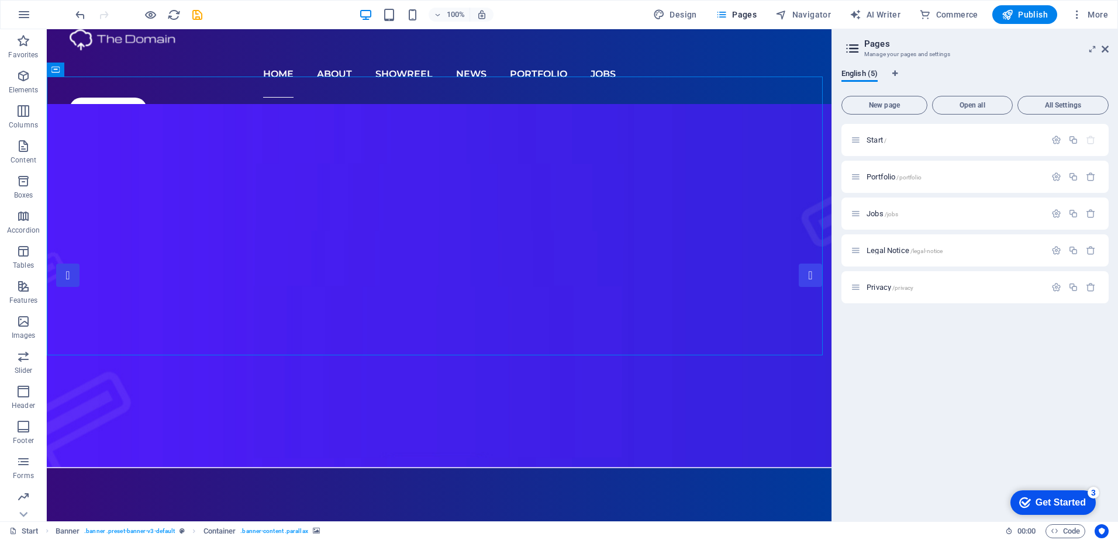
click at [1110, 50] on aside "Pages Manage your pages and settings English (5) New page Open all All Settings…" at bounding box center [974, 275] width 286 height 492
click at [1108, 47] on icon at bounding box center [1104, 48] width 7 height 9
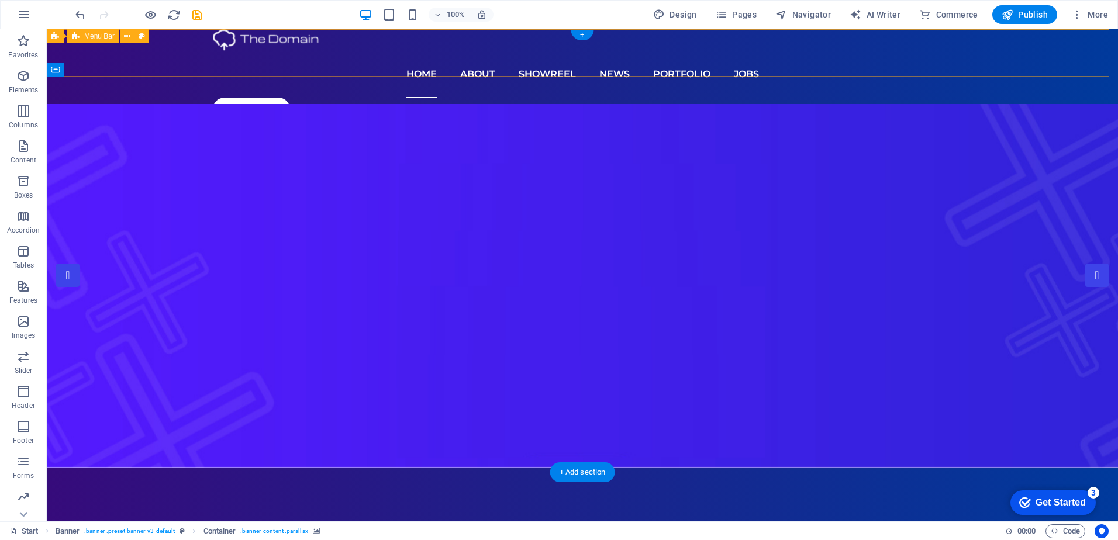
click at [143, 62] on div "Home About Showreel News Portfolio jobs Our Discord" at bounding box center [582, 76] width 1071 height 94
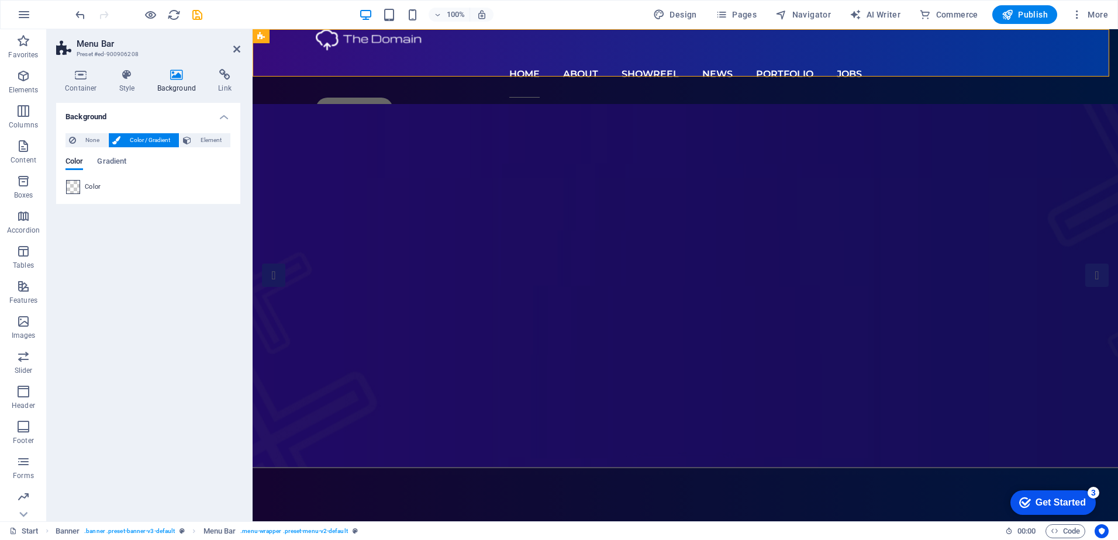
click at [78, 185] on span at bounding box center [73, 187] width 13 height 13
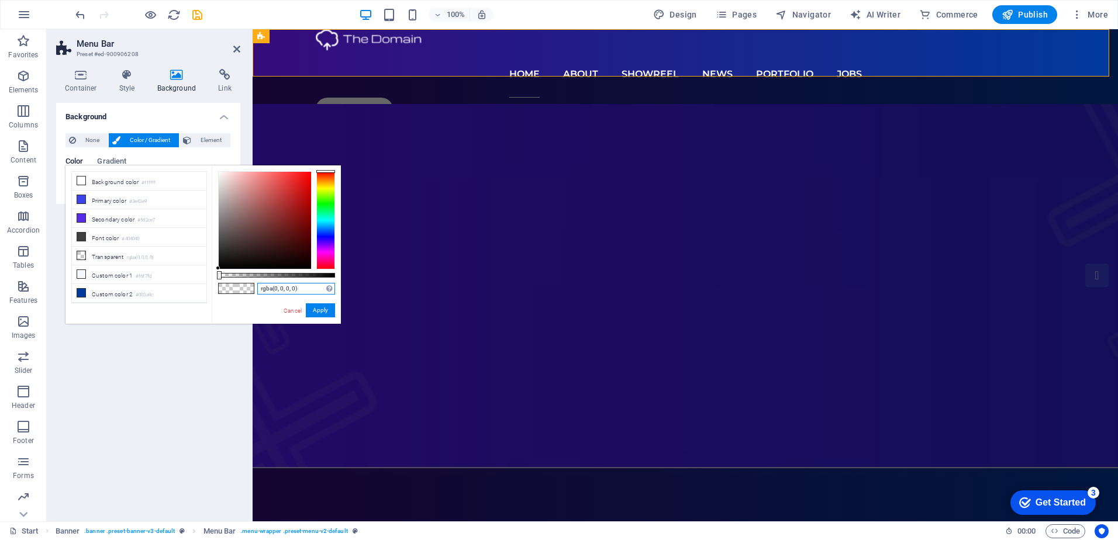
click at [295, 286] on input "rgba(0, 0, 0, 0)" at bounding box center [296, 289] width 78 height 12
click at [286, 287] on input "rgba(0, 0, 0, 0)" at bounding box center [296, 289] width 78 height 12
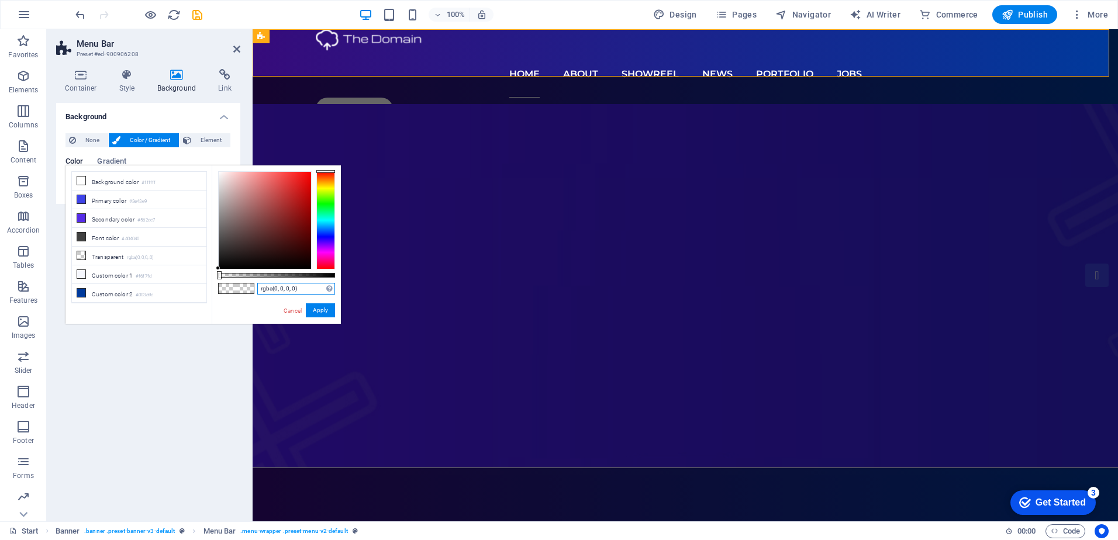
paste input "461ef0"
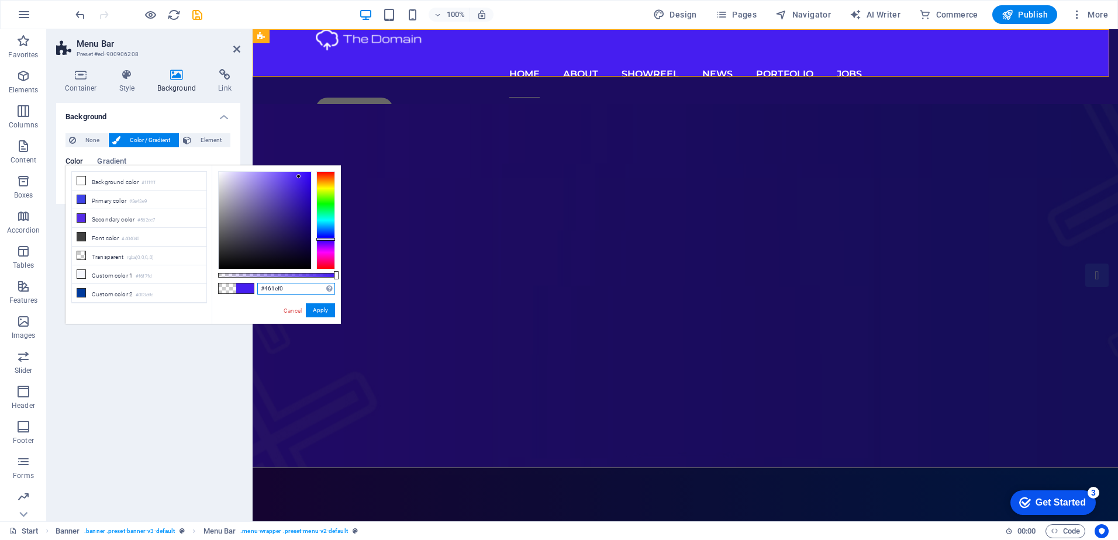
type input "#461ef0"
drag, startPoint x: 323, startPoint y: 313, endPoint x: 70, endPoint y: 284, distance: 255.4
click at [323, 313] on button "Apply" at bounding box center [320, 310] width 29 height 14
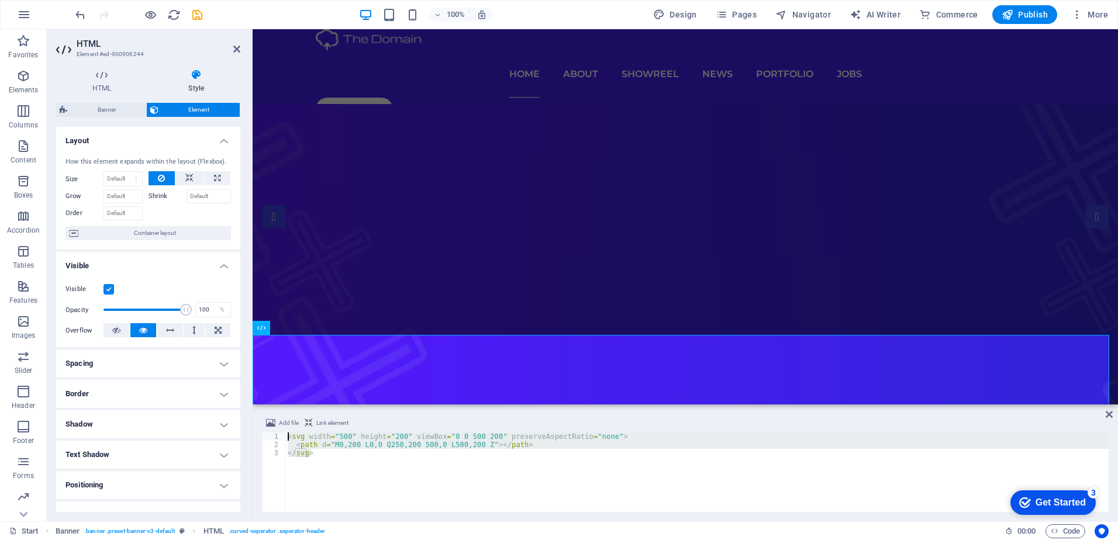
drag, startPoint x: 322, startPoint y: 460, endPoint x: 281, endPoint y: 408, distance: 65.8
click at [281, 407] on div "Add file Link element <svg width="500" height="200" viewBox="0 0 500 200" prese…" at bounding box center [685, 464] width 865 height 115
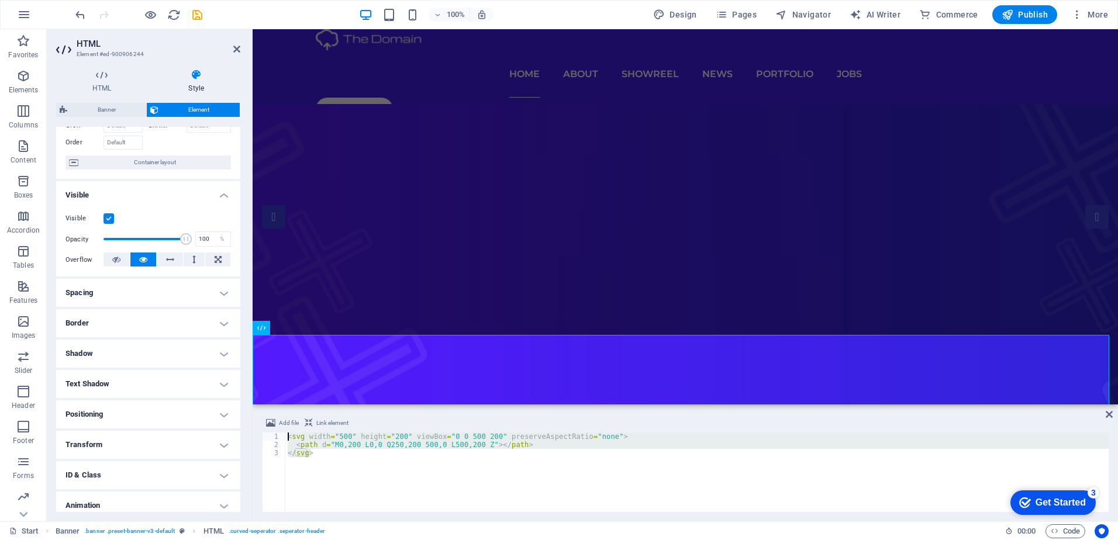
scroll to position [109, 0]
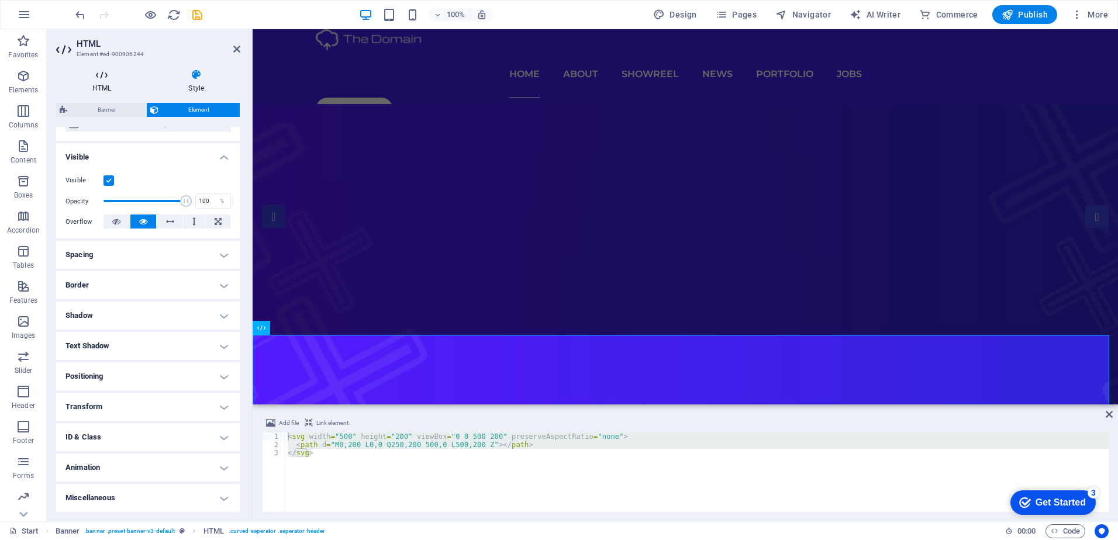
click at [98, 91] on h4 "HTML" at bounding box center [104, 81] width 96 height 25
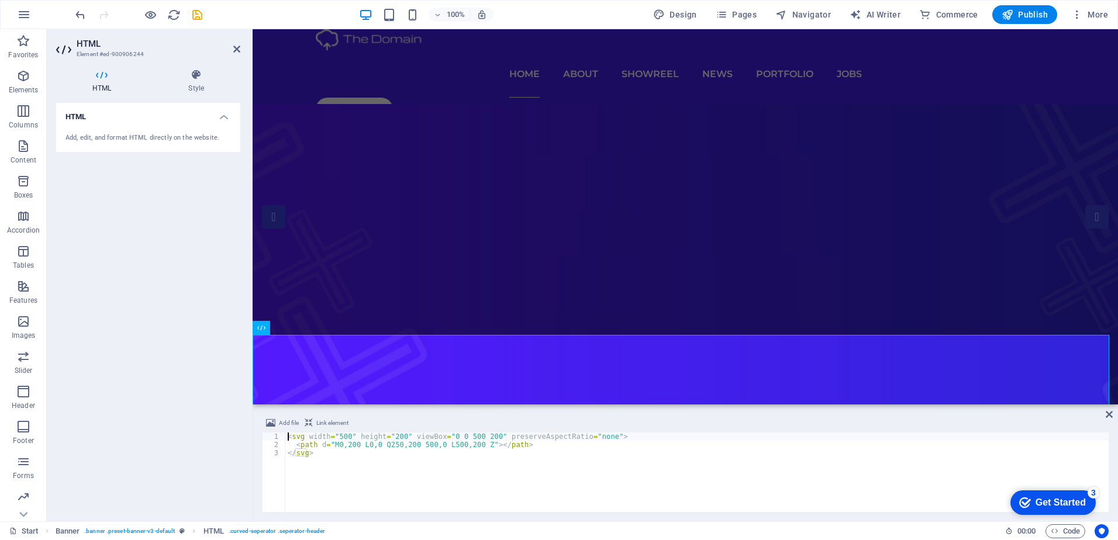
click at [312, 460] on div "< svg width = "500" height = "200" viewBox = "0 0 500 200" preserveAspectRatio …" at bounding box center [696, 481] width 823 height 96
click at [313, 455] on div "< svg width = "500" height = "200" viewBox = "0 0 500 200" preserveAspectRatio …" at bounding box center [696, 473] width 823 height 80
click at [313, 455] on div "< svg width = "500" height = "200" viewBox = "0 0 500 200" preserveAspectRatio …" at bounding box center [696, 481] width 823 height 96
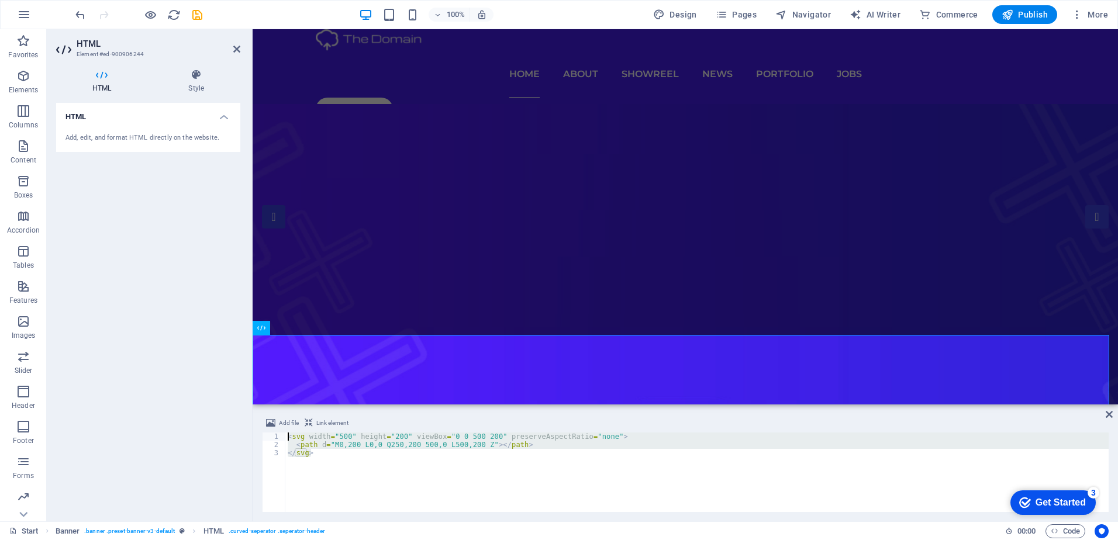
drag, startPoint x: 313, startPoint y: 455, endPoint x: 291, endPoint y: 431, distance: 32.7
click at [291, 431] on div "Add file Link element </svg> 1 2 3 < svg width = "500" height = "200" viewBox =…" at bounding box center [685, 464] width 847 height 96
type textarea "<svg width="500" height="200" viewBox="0 0 500 200" preserveAspectRatio="none">…"
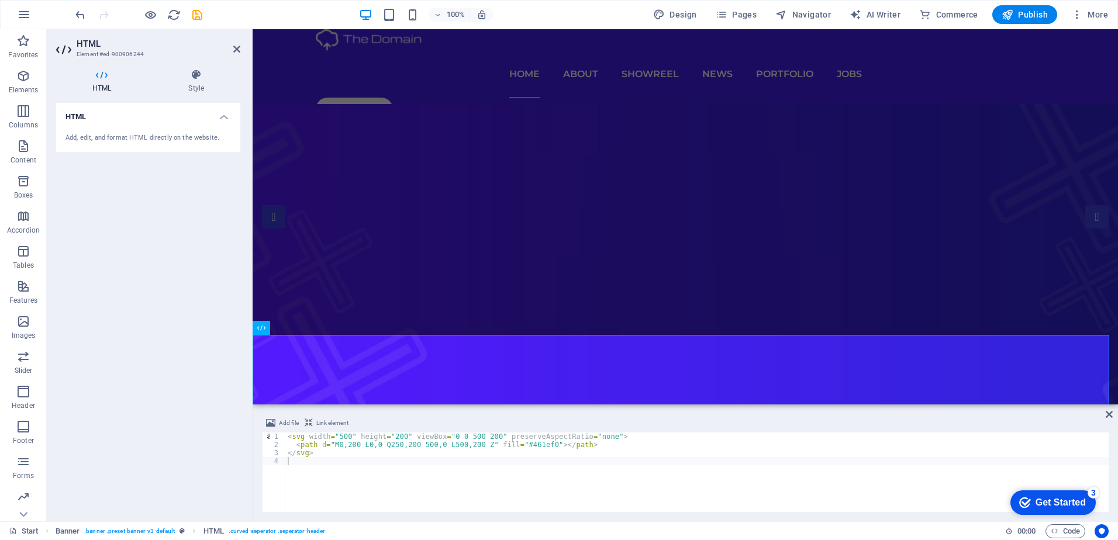
click at [329, 426] on span "Link element" at bounding box center [332, 423] width 32 height 14
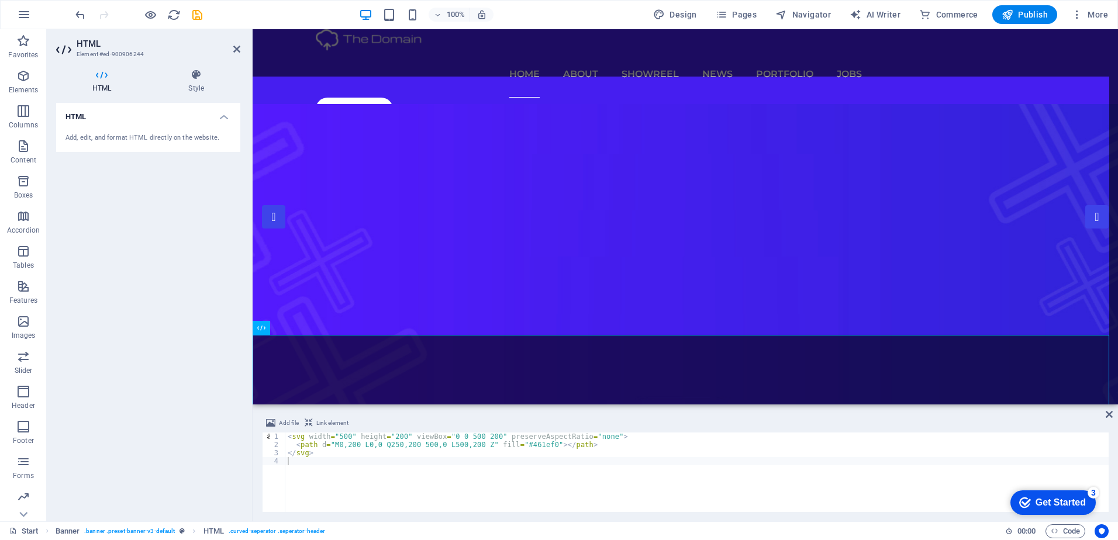
click at [391, 312] on figure at bounding box center [685, 256] width 865 height 305
type textarea "<a href="#ed-900906226" class="wv-link-elm"></a>"
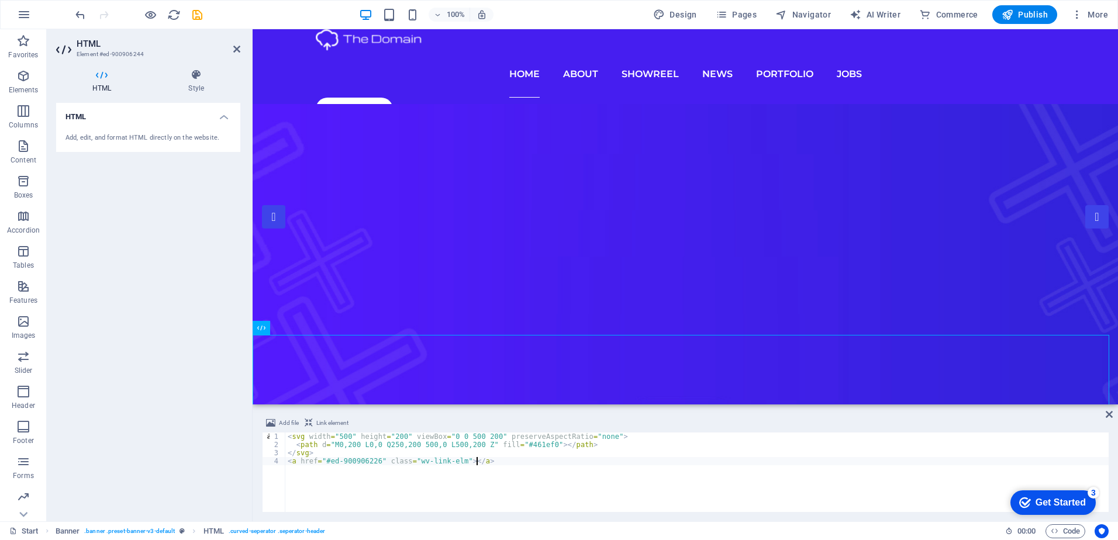
click at [461, 506] on div "< svg width = "500" height = "200" viewBox = "0 0 500 200" preserveAspectRatio …" at bounding box center [696, 481] width 823 height 96
click at [156, 467] on div "HTML Add, edit, and format HTML directly on the website." at bounding box center [148, 307] width 184 height 409
click at [210, 71] on icon at bounding box center [196, 75] width 88 height 12
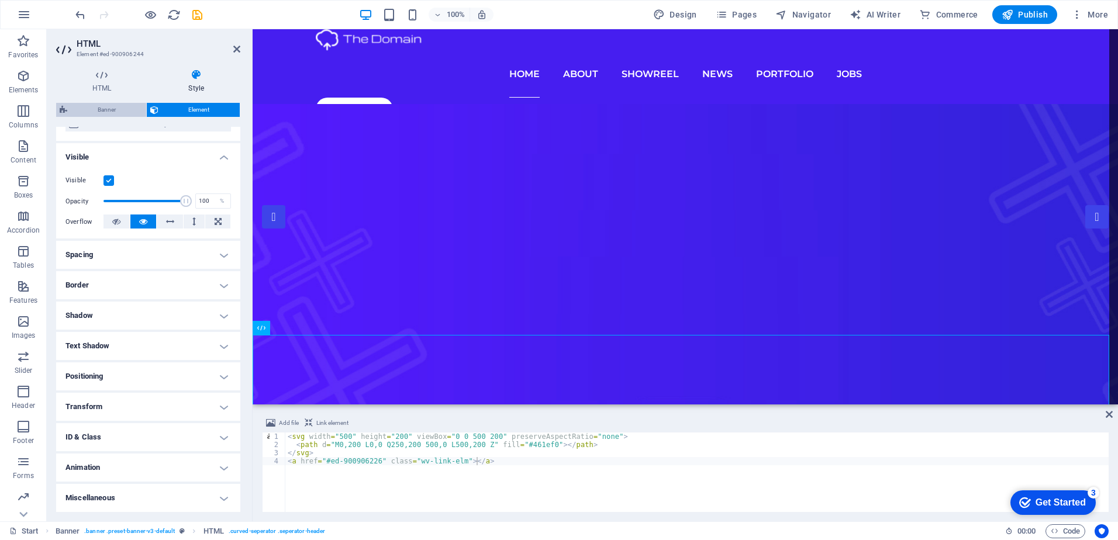
click at [128, 110] on span "Banner" at bounding box center [107, 110] width 72 height 14
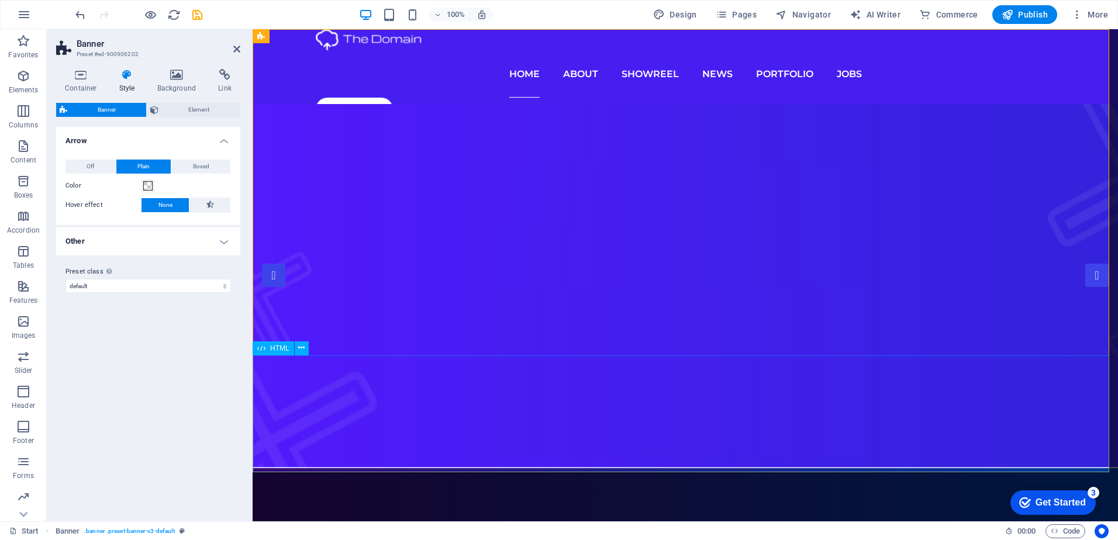
click at [199, 109] on span "Element" at bounding box center [199, 110] width 75 height 14
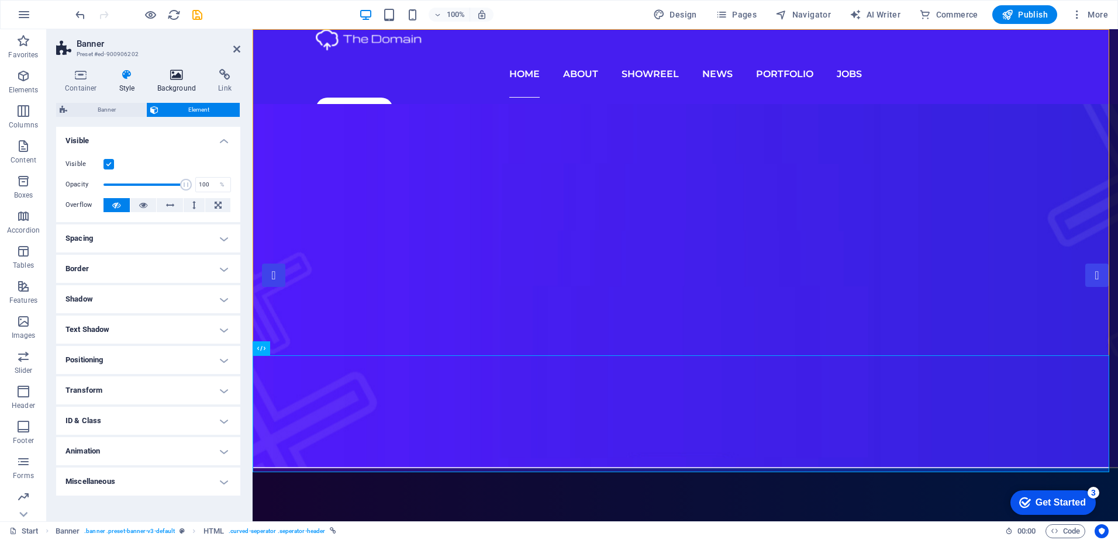
click at [160, 86] on h4 "Background" at bounding box center [179, 81] width 61 height 25
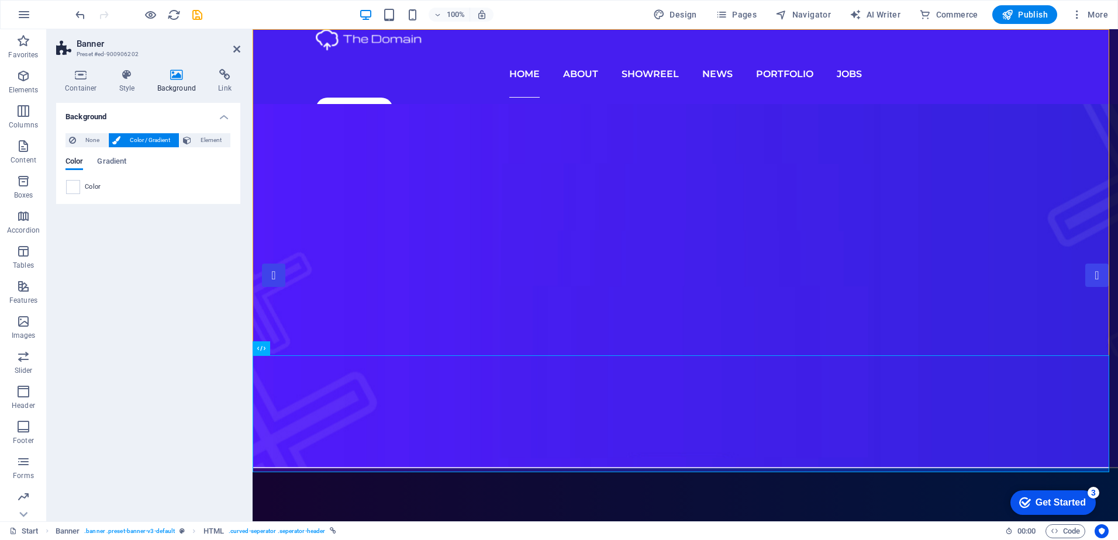
click at [199, 78] on icon at bounding box center [177, 75] width 57 height 12
click at [213, 83] on h4 "Link" at bounding box center [224, 81] width 31 height 25
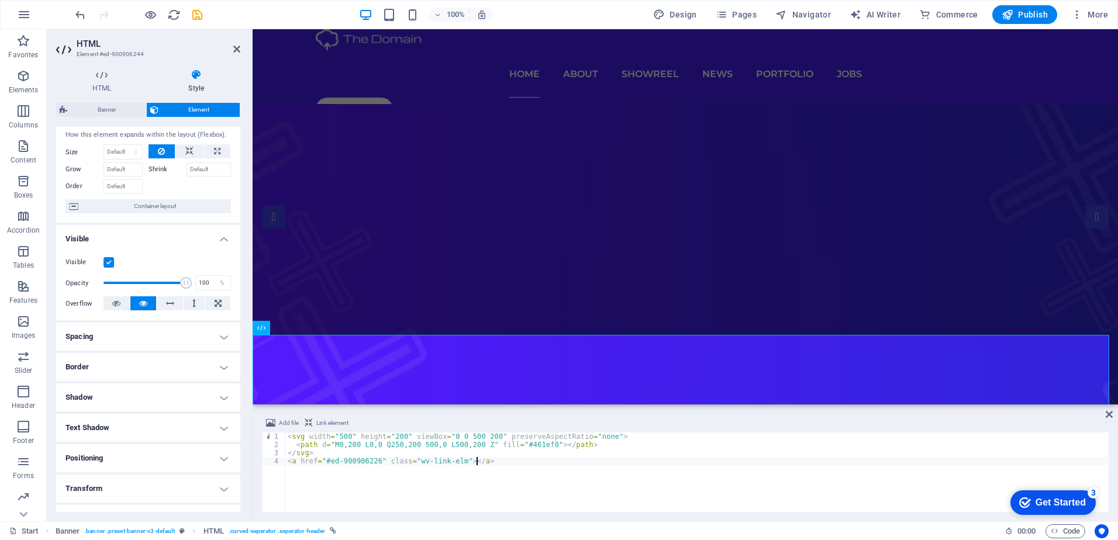
scroll to position [0, 0]
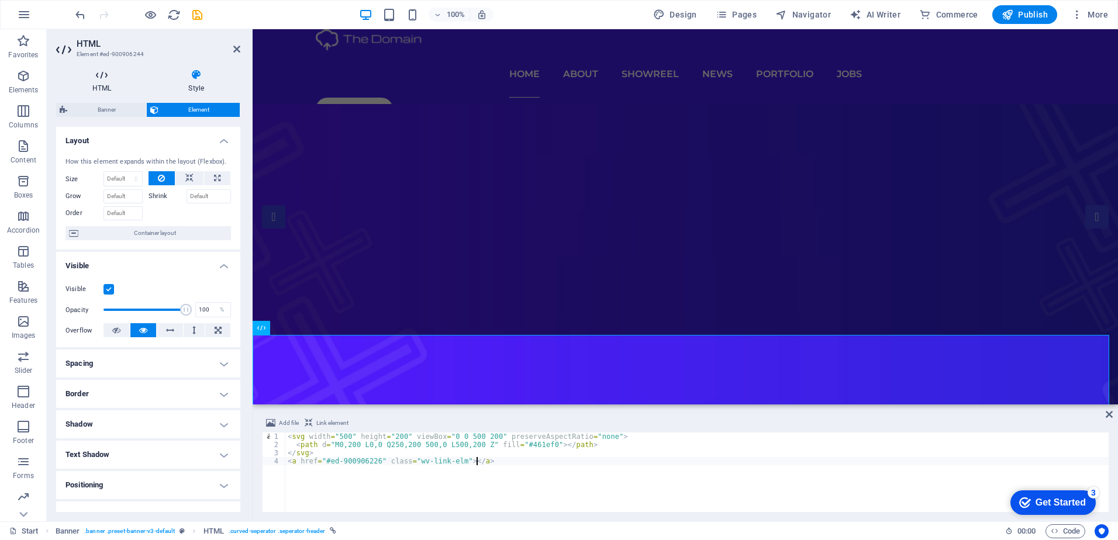
click at [125, 86] on h4 "HTML" at bounding box center [104, 81] width 96 height 25
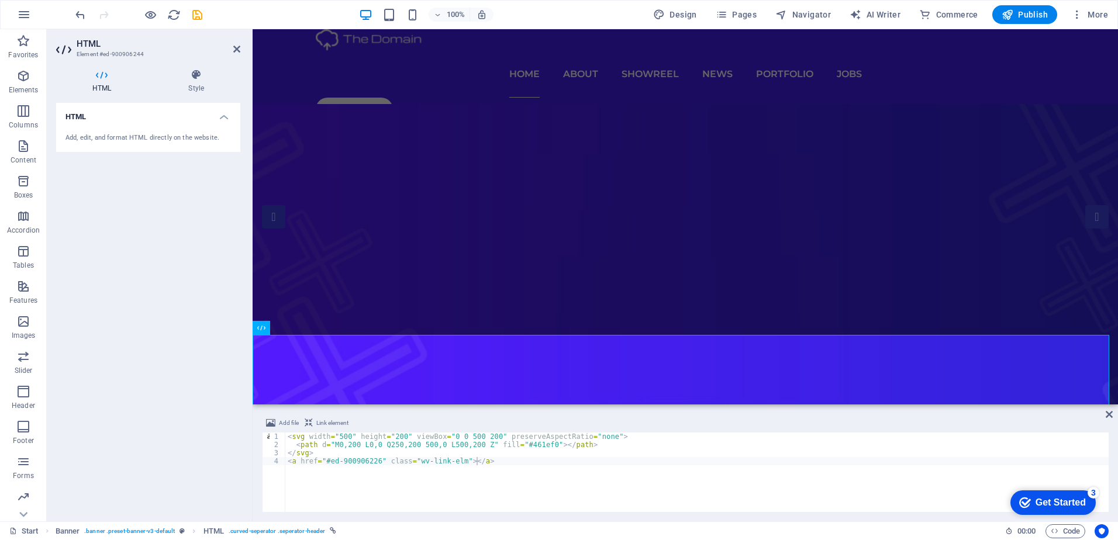
click at [510, 483] on div "< svg width = "500" height = "200" viewBox = "0 0 500 200" preserveAspectRatio …" at bounding box center [696, 481] width 823 height 96
click at [279, 419] on span "Add file" at bounding box center [289, 423] width 20 height 14
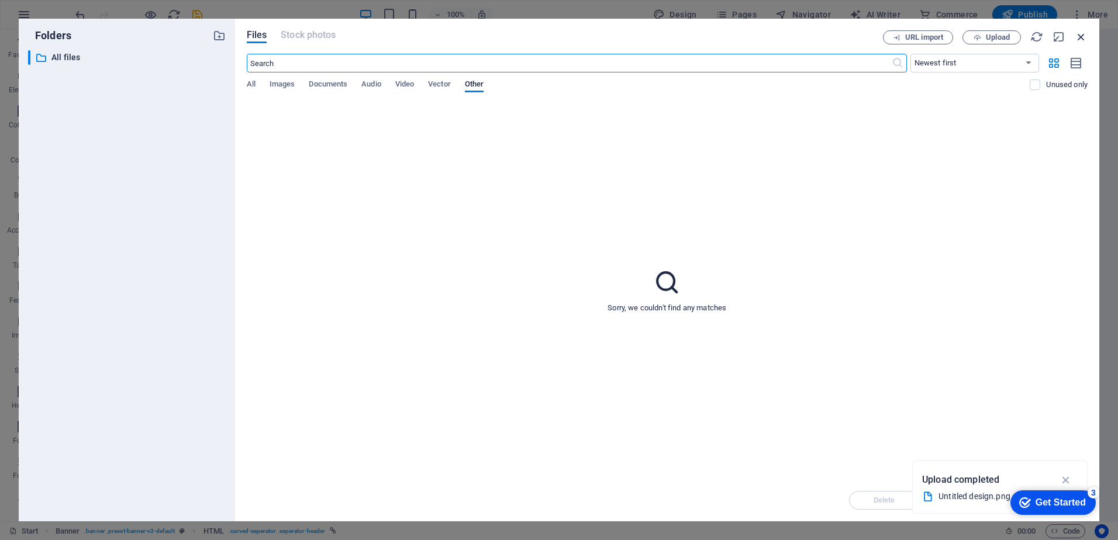
click at [1083, 36] on icon "button" at bounding box center [1081, 36] width 13 height 13
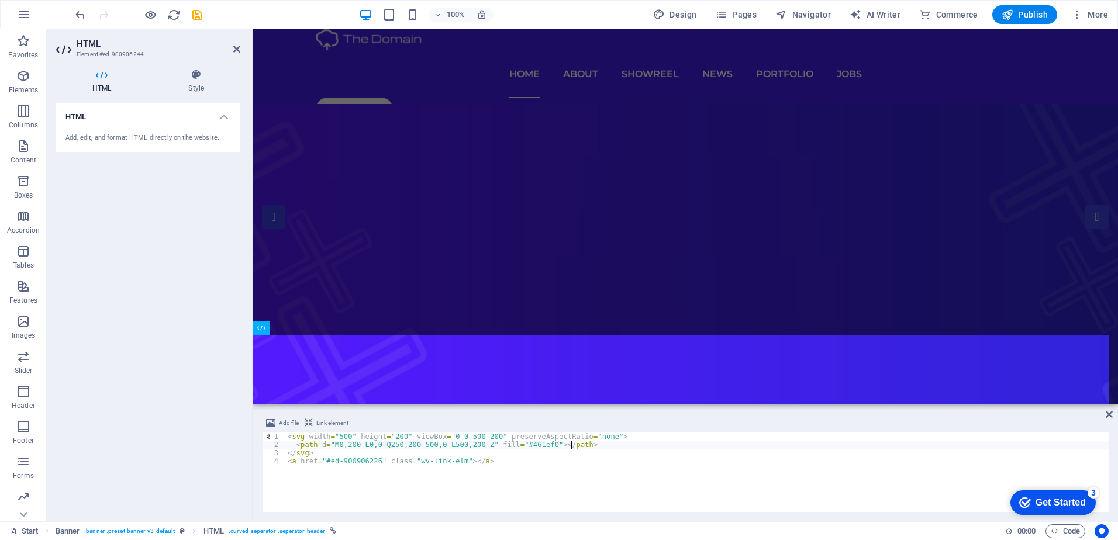
click at [695, 441] on div "< svg width = "500" height = "200" viewBox = "0 0 500 200" preserveAspectRatio …" at bounding box center [696, 481] width 823 height 96
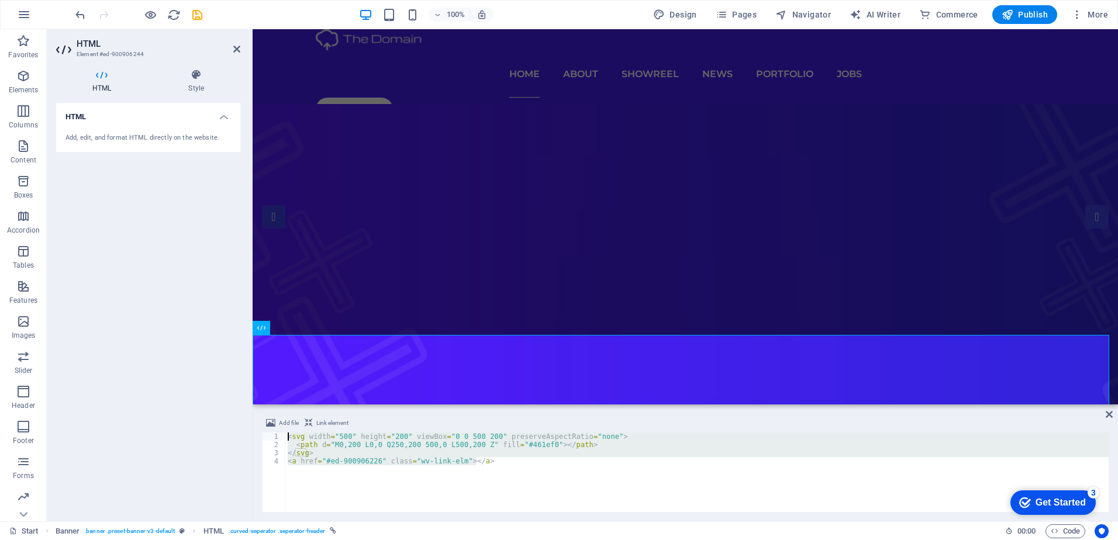
drag, startPoint x: 481, startPoint y: 473, endPoint x: 274, endPoint y: 431, distance: 211.7
click at [274, 431] on div "Add file Link element <path d="M0,200 L0,0 Q250,200 500,0 L500,200 Z" fill="#46…" at bounding box center [685, 464] width 847 height 96
type textarea "<svg width="500" height="200" viewBox="0 0 500 200" preserveAspectRatio="none">…"
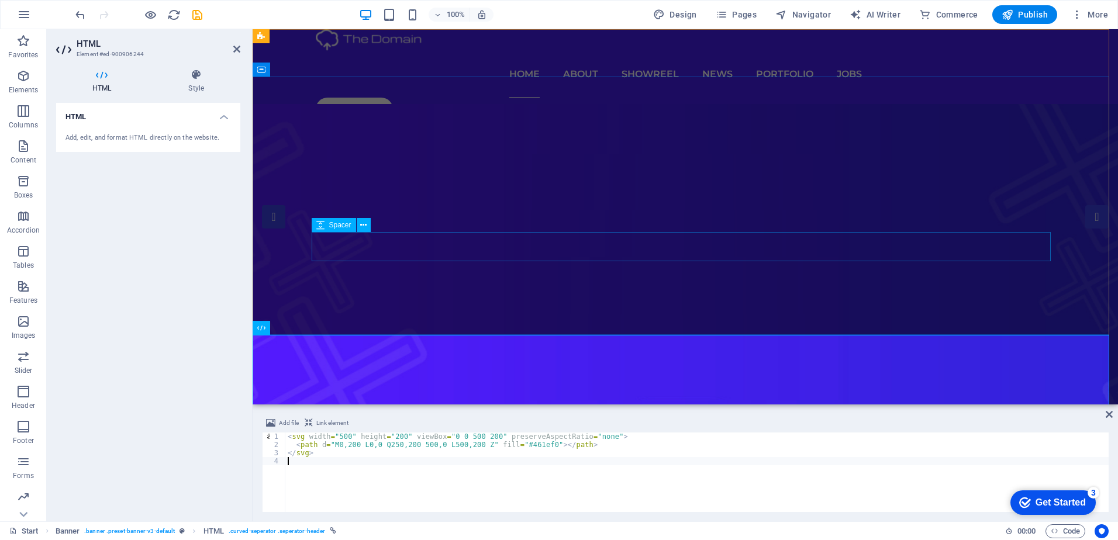
drag, startPoint x: 368, startPoint y: 217, endPoint x: 620, endPoint y: 247, distance: 253.7
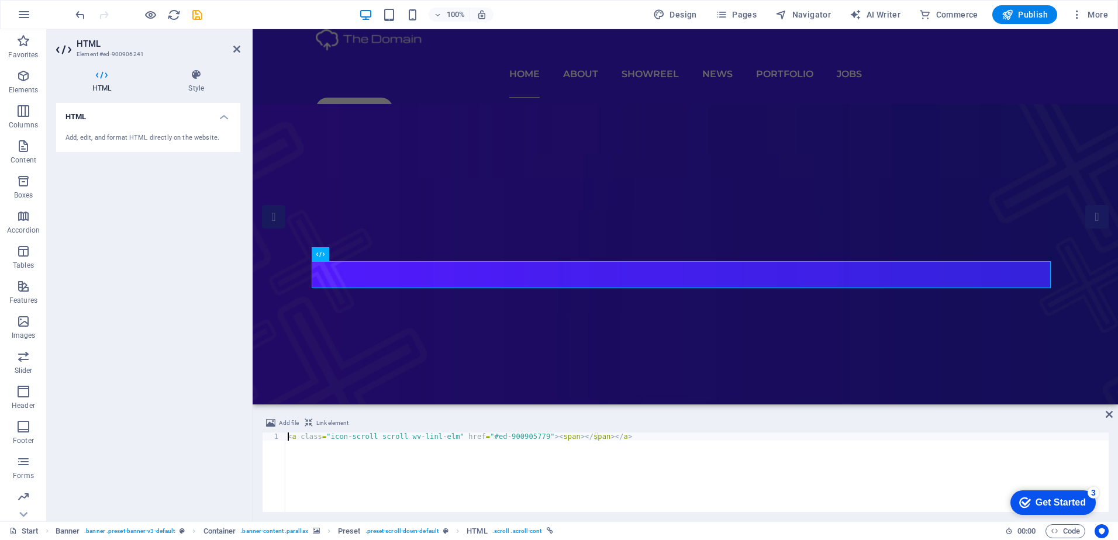
click at [200, 323] on div "HTML Add, edit, and format HTML directly on the website." at bounding box center [148, 307] width 184 height 409
click at [236, 44] on icon at bounding box center [236, 48] width 7 height 9
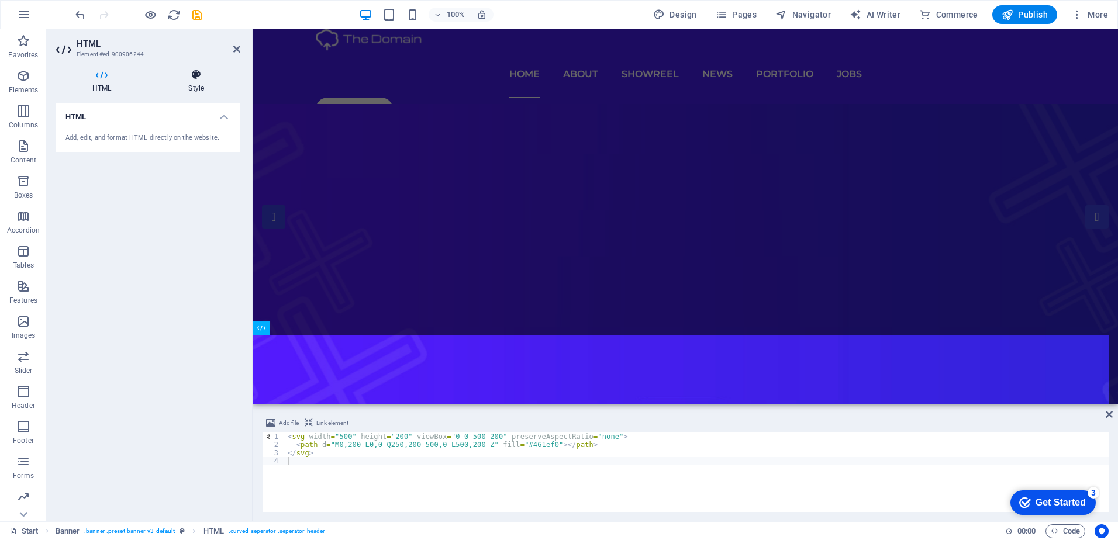
click at [177, 76] on icon at bounding box center [196, 75] width 88 height 12
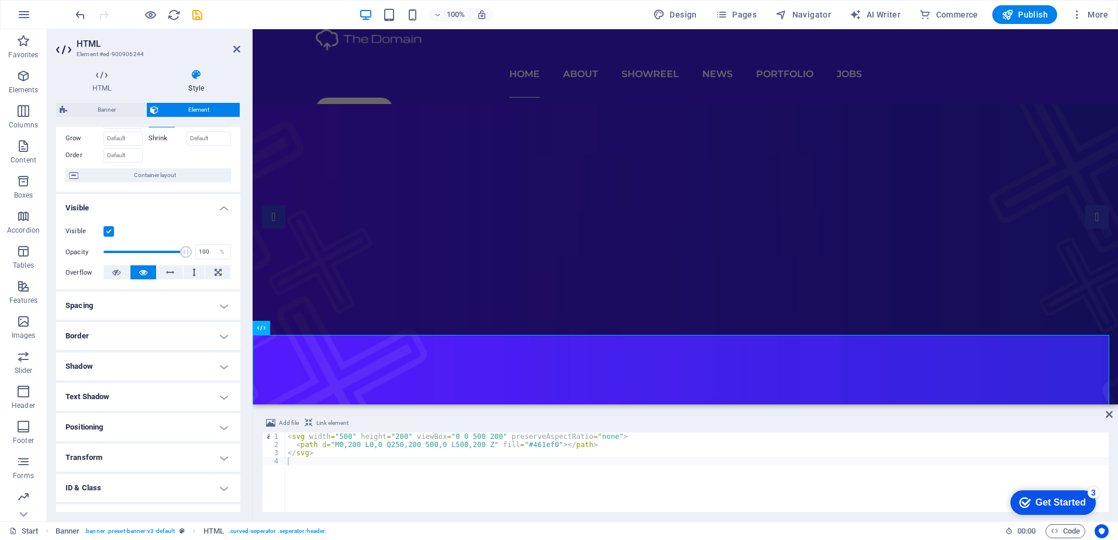
scroll to position [58, 0]
click at [111, 229] on label at bounding box center [108, 231] width 11 height 11
click at [0, 0] on input "Visible" at bounding box center [0, 0] width 0 height 0
click at [111, 229] on label at bounding box center [108, 231] width 11 height 11
click at [0, 0] on input "Visible" at bounding box center [0, 0] width 0 height 0
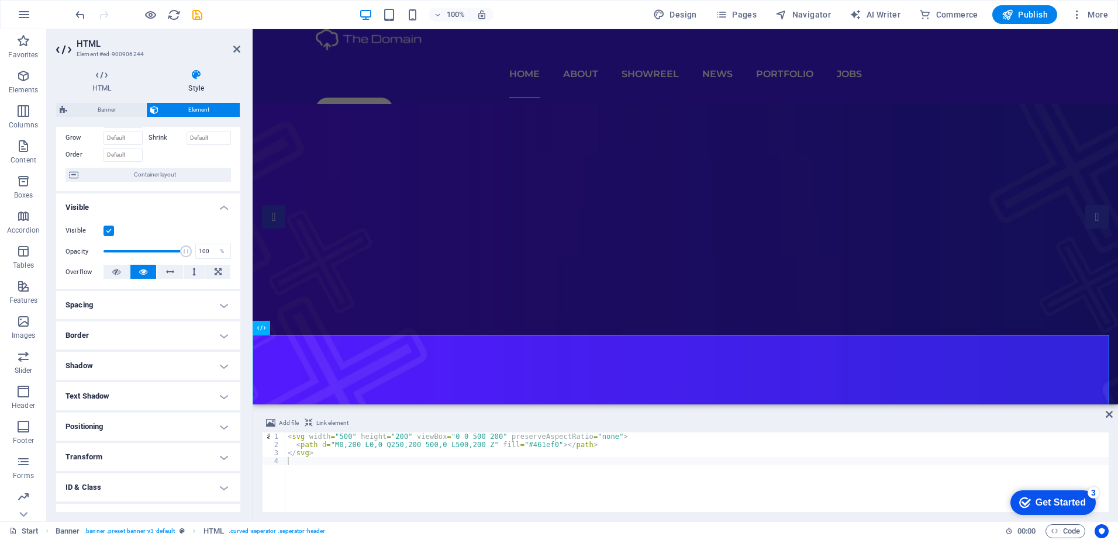
click at [111, 229] on label at bounding box center [108, 231] width 11 height 11
click at [0, 0] on input "Visible" at bounding box center [0, 0] width 0 height 0
click at [111, 229] on label at bounding box center [108, 231] width 11 height 11
click at [0, 0] on input "Visible" at bounding box center [0, 0] width 0 height 0
click at [116, 301] on h4 "Spacing" at bounding box center [148, 305] width 184 height 28
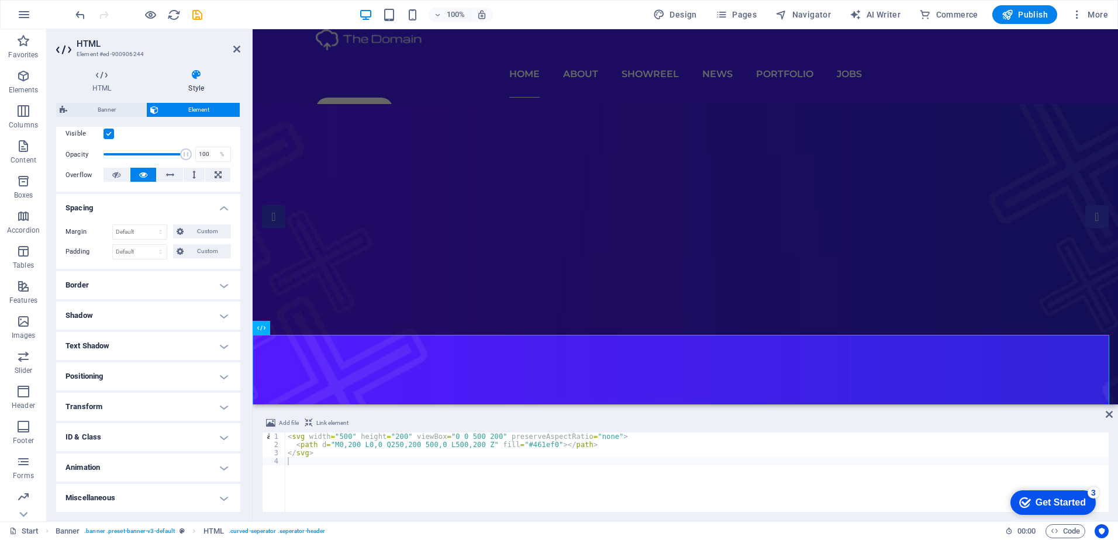
click at [127, 293] on h4 "Border" at bounding box center [148, 285] width 184 height 28
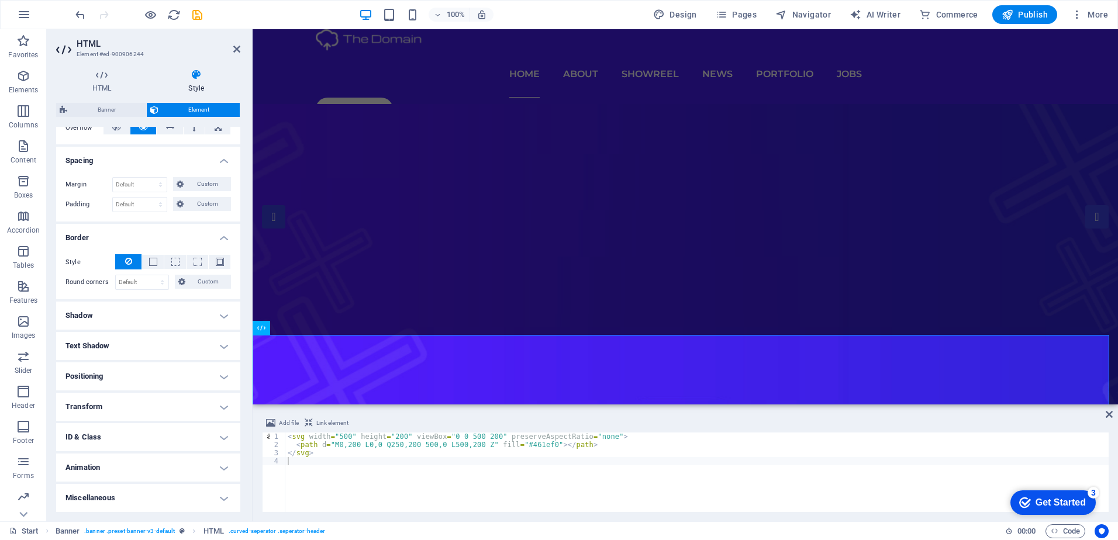
click at [123, 306] on h4 "Shadow" at bounding box center [148, 316] width 184 height 28
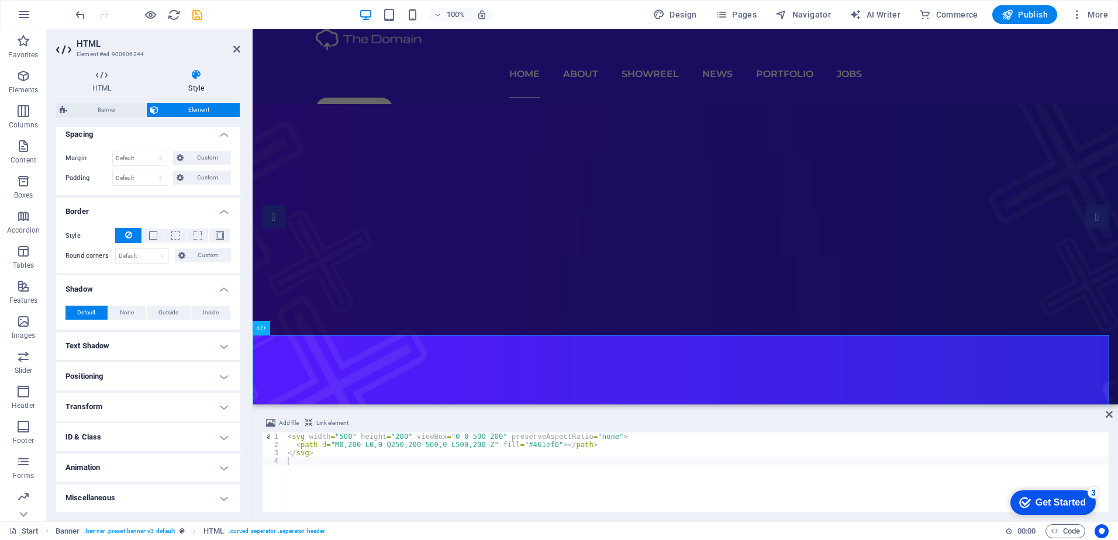
click at [122, 337] on h4 "Text Shadow" at bounding box center [148, 346] width 184 height 28
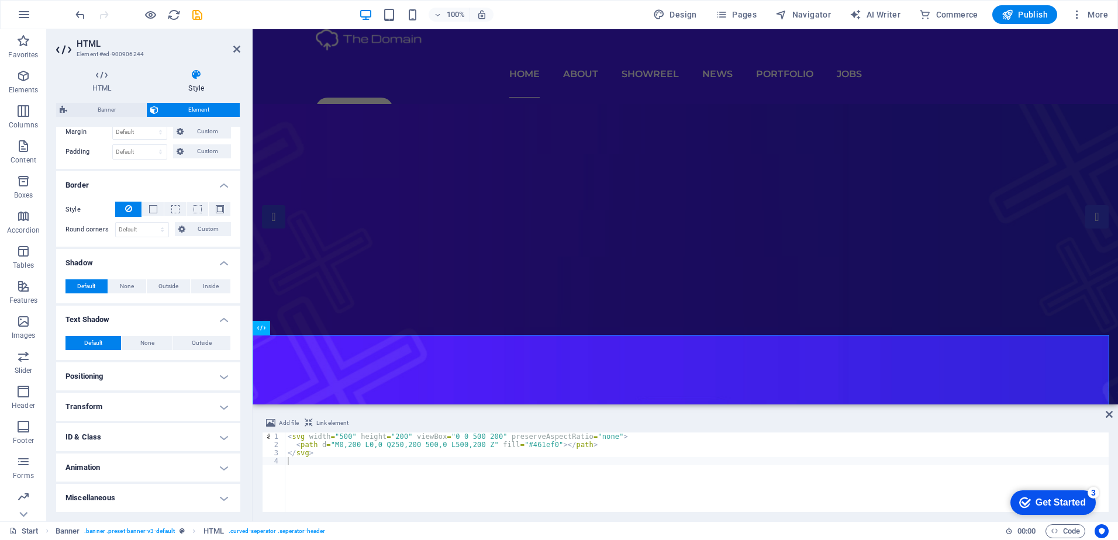
click at [144, 377] on h4 "Positioning" at bounding box center [148, 376] width 184 height 28
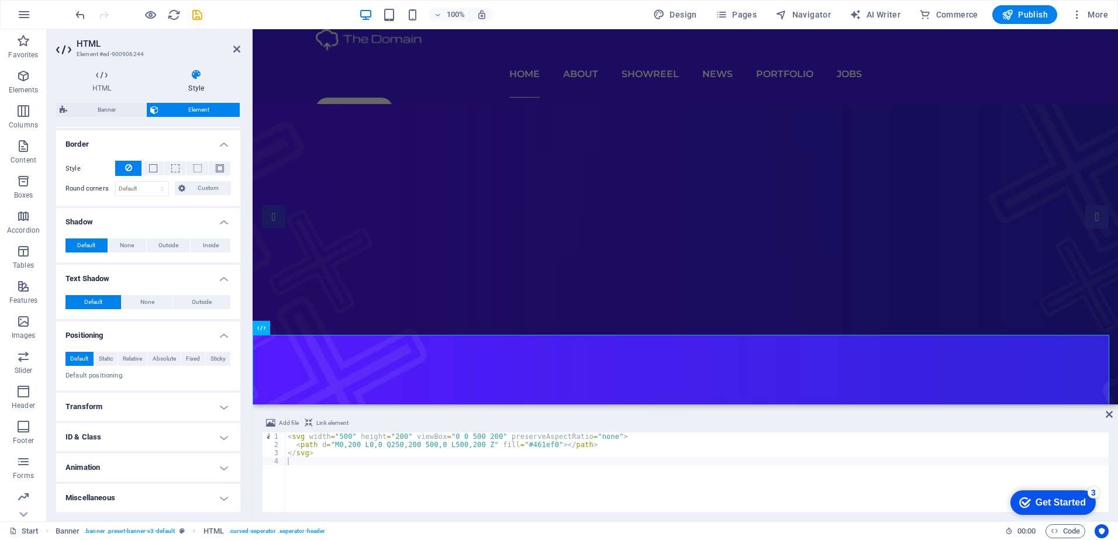
click at [133, 401] on h4 "Transform" at bounding box center [148, 407] width 184 height 28
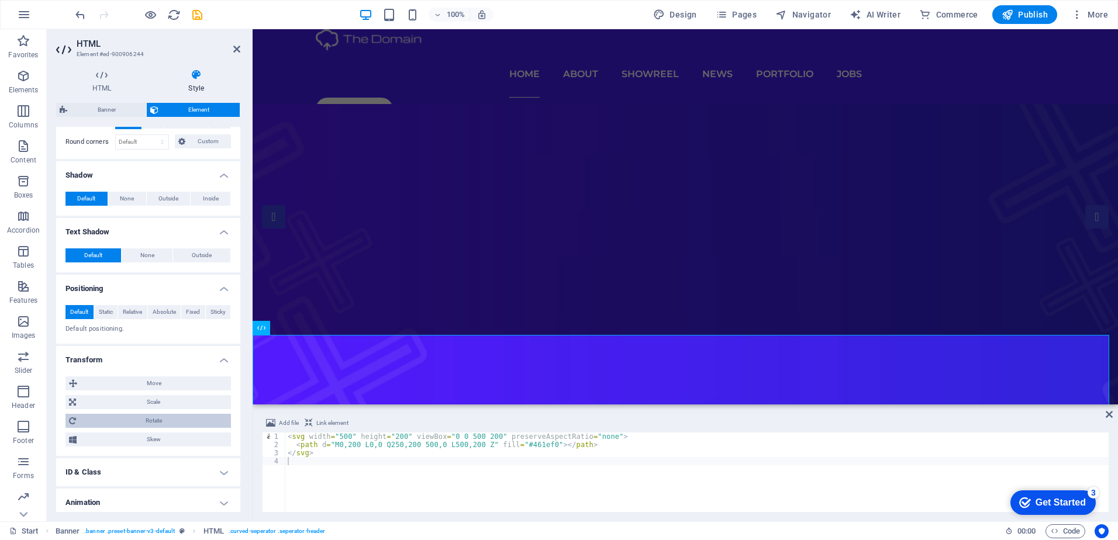
scroll to position [378, 0]
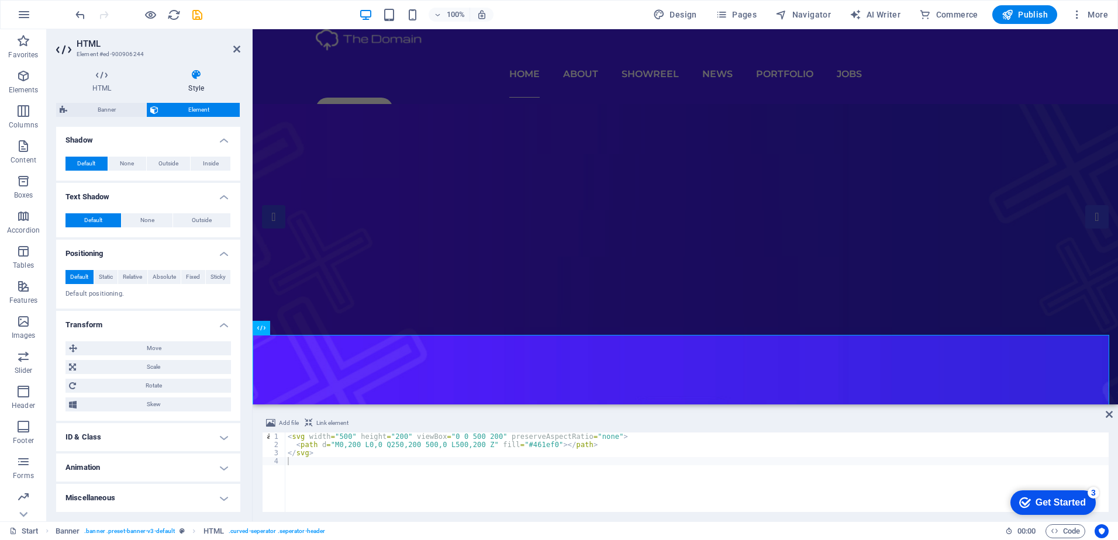
click at [134, 427] on h4 "ID & Class" at bounding box center [148, 437] width 184 height 28
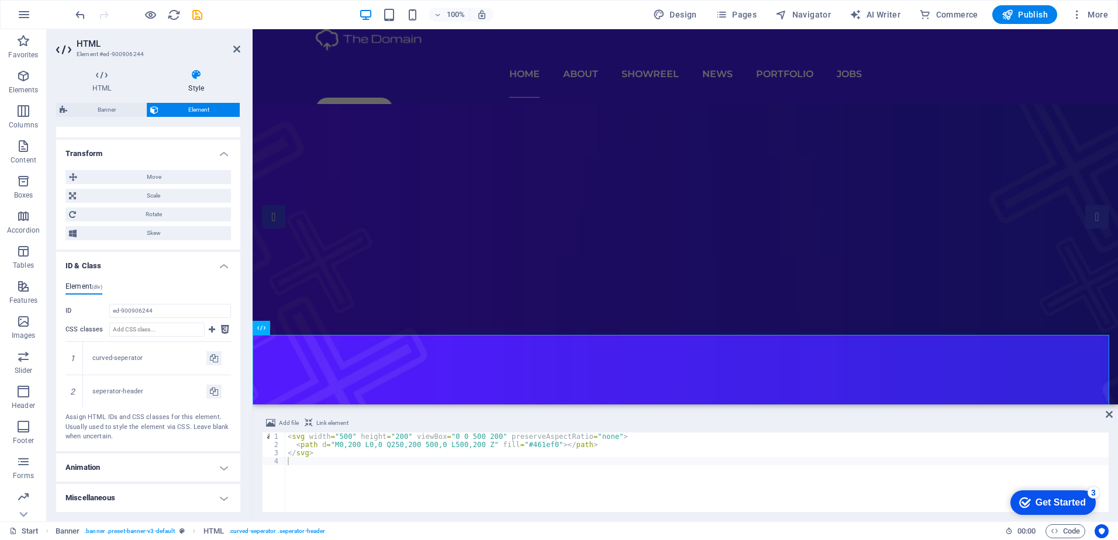
click at [118, 467] on h4 "Animation" at bounding box center [148, 468] width 184 height 28
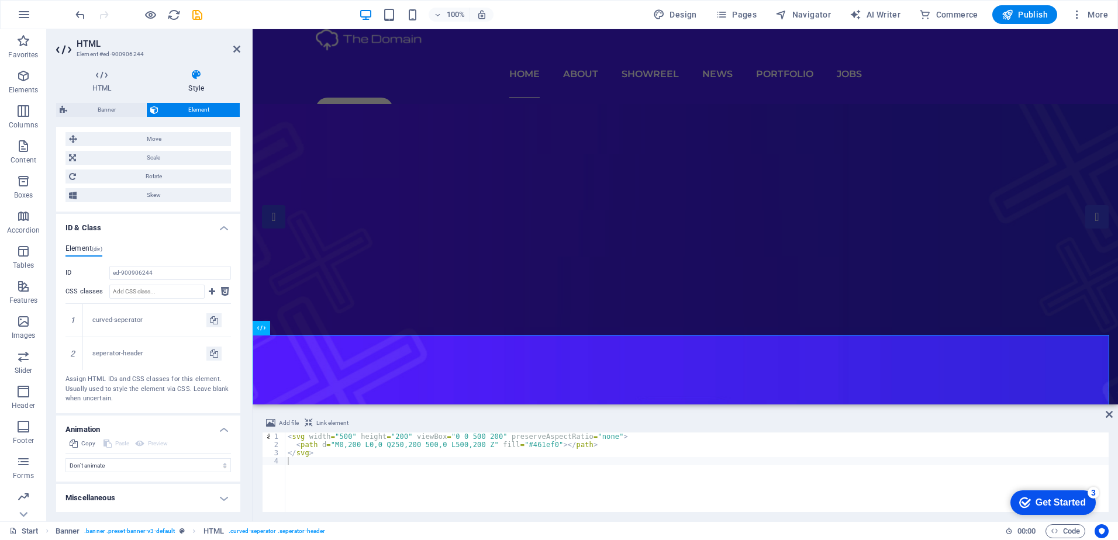
click at [125, 500] on h4 "Miscellaneous" at bounding box center [148, 498] width 184 height 28
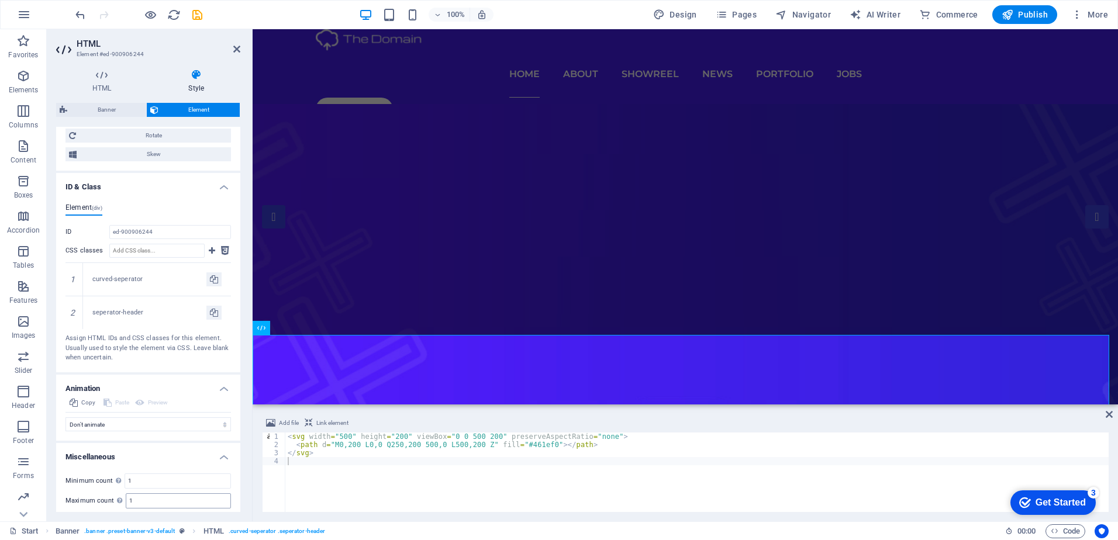
scroll to position [660, 0]
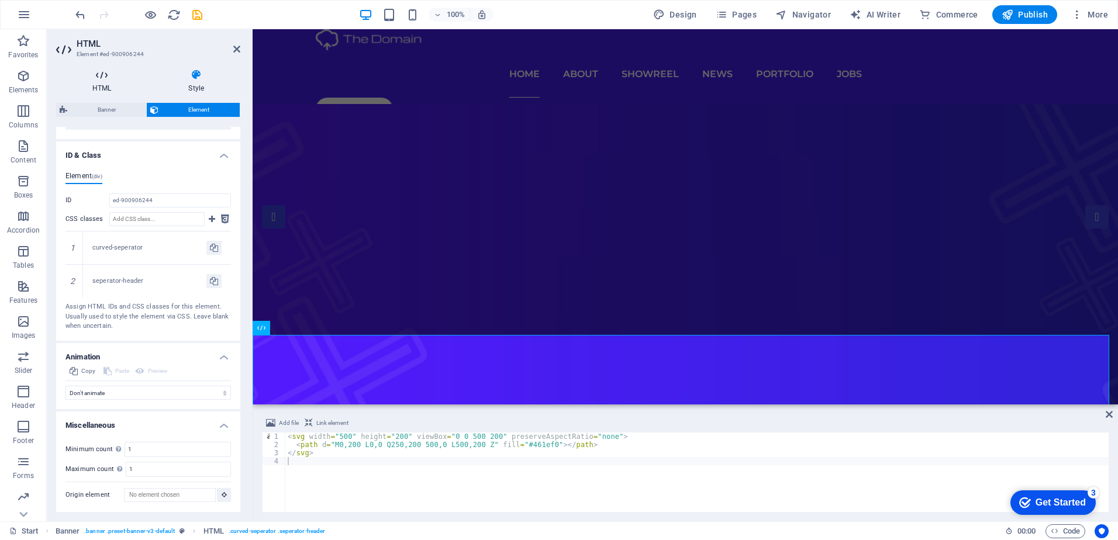
click at [97, 86] on h4 "HTML" at bounding box center [104, 81] width 96 height 25
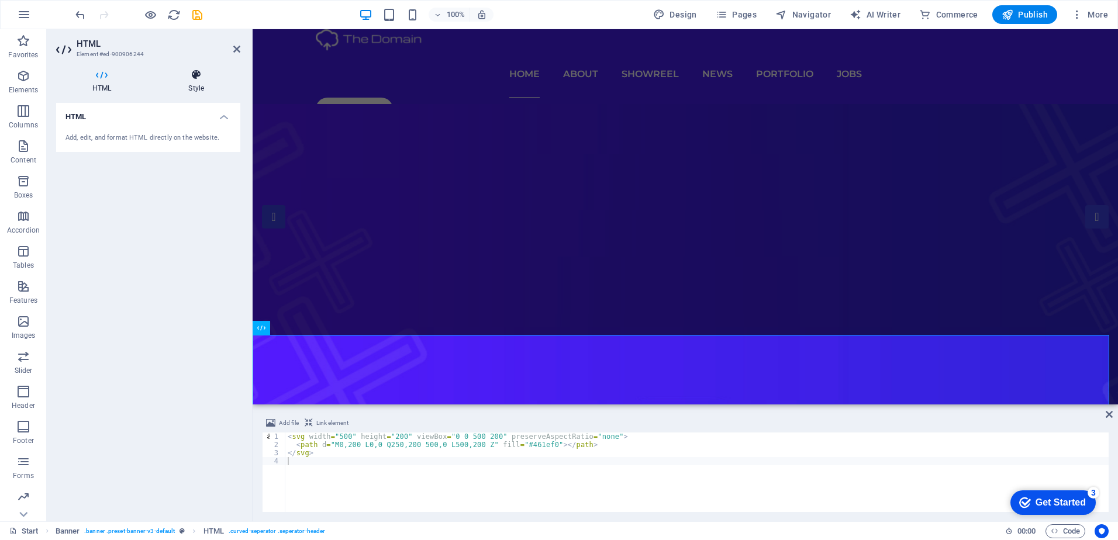
click at [166, 78] on icon at bounding box center [196, 75] width 88 height 12
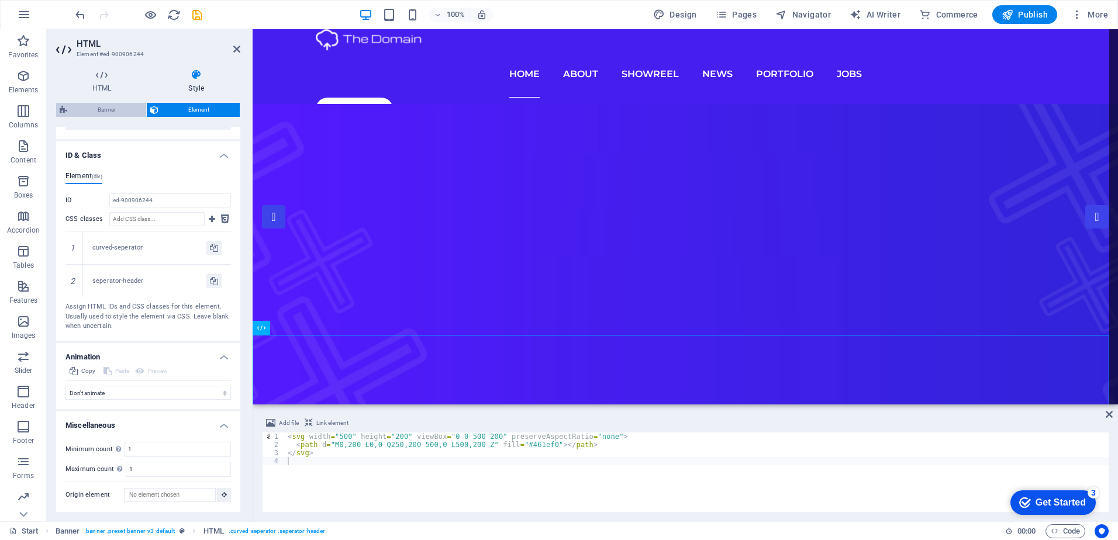
click at [109, 110] on span "Banner" at bounding box center [107, 110] width 72 height 14
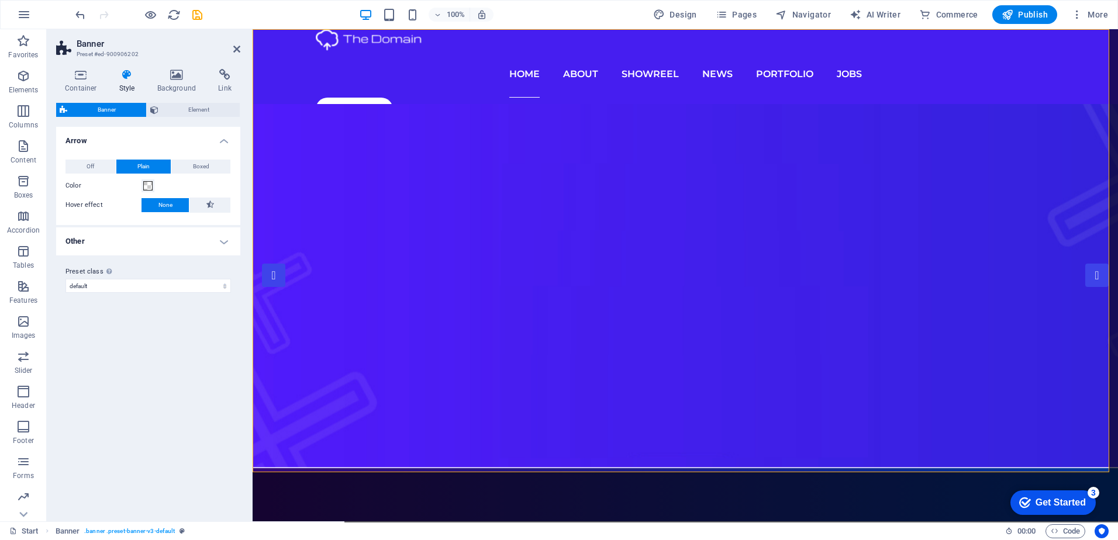
click at [167, 67] on div "Container Style Background Link Size Height Default px rem % vh vw Min. height …" at bounding box center [148, 291] width 203 height 462
click at [168, 74] on icon at bounding box center [177, 75] width 57 height 12
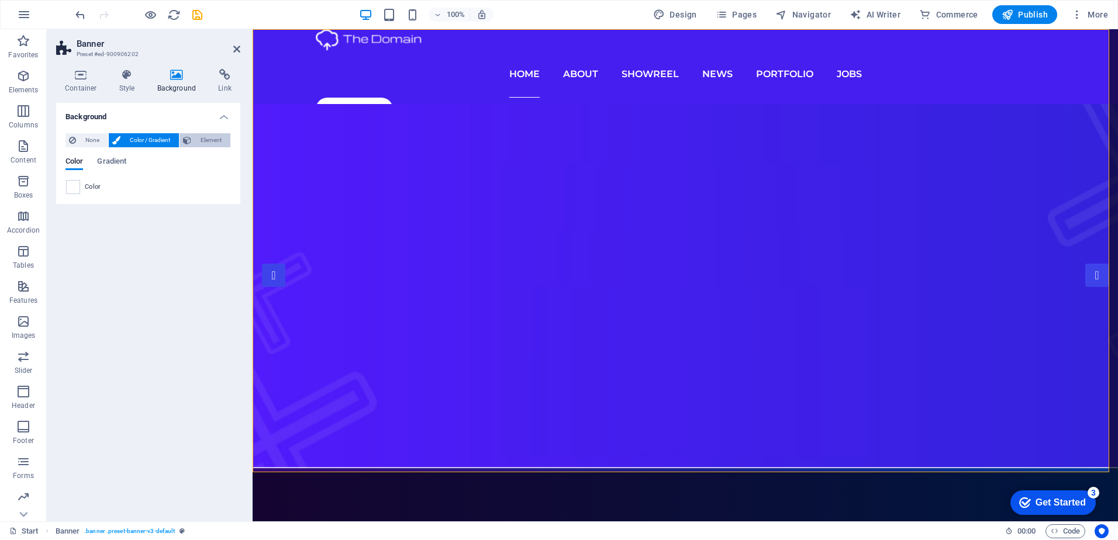
click at [187, 140] on icon at bounding box center [187, 140] width 8 height 14
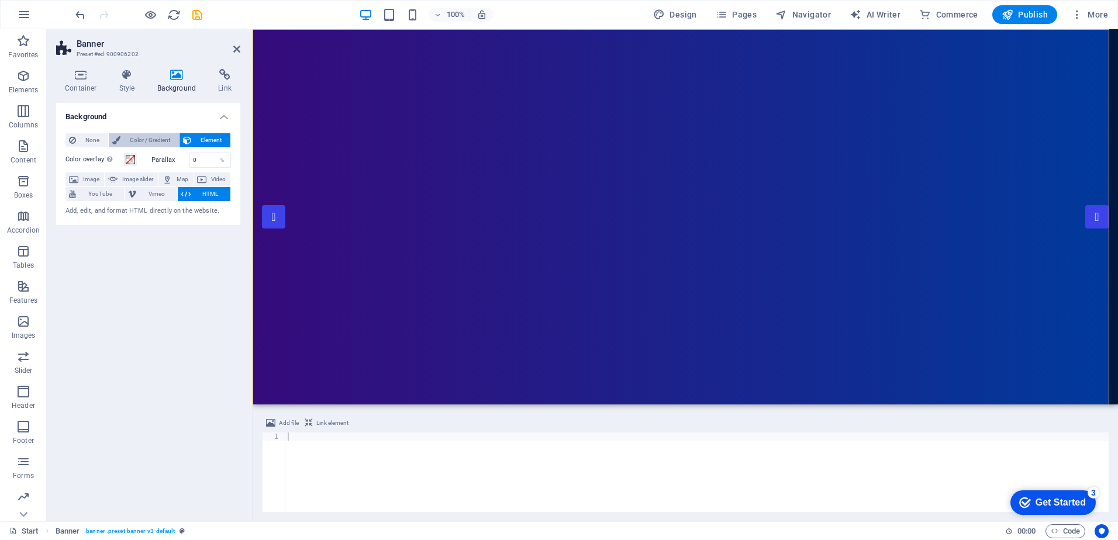
click at [144, 134] on span "Color / Gradient" at bounding box center [149, 140] width 51 height 14
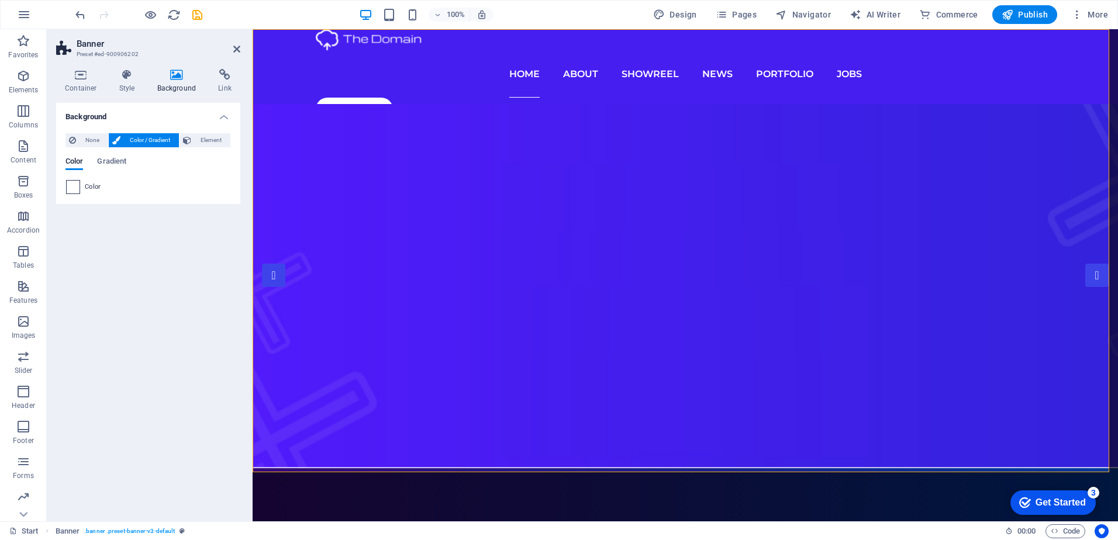
click at [76, 186] on span at bounding box center [73, 187] width 13 height 13
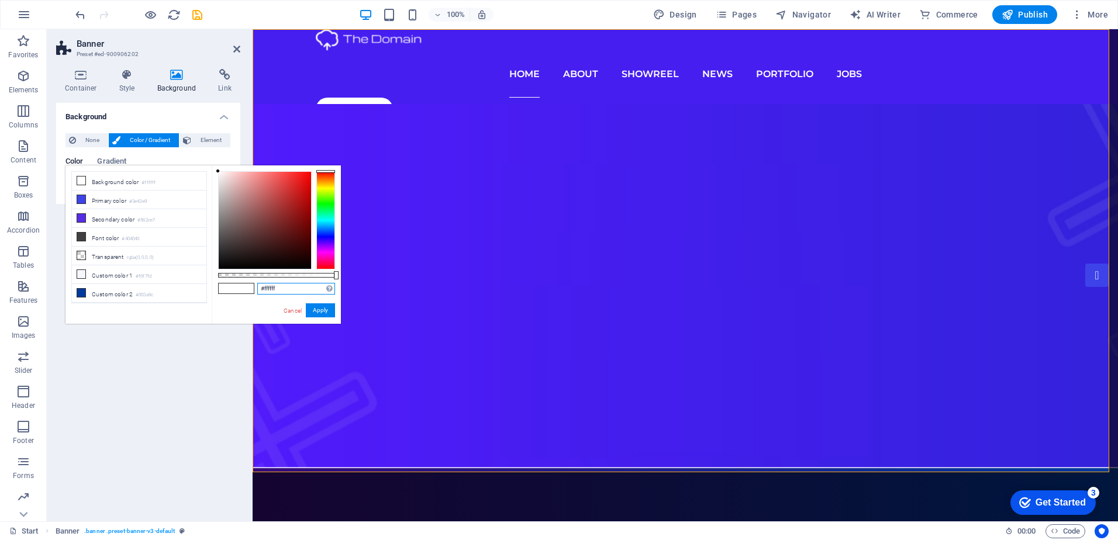
click at [267, 289] on input "#ffffff" at bounding box center [296, 289] width 78 height 12
paste input "461ef0"
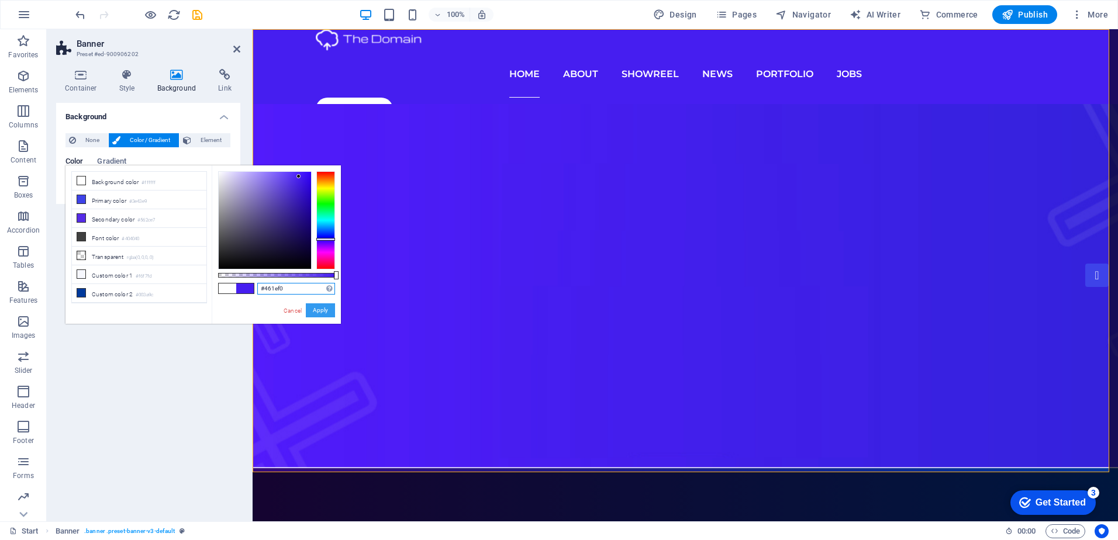
type input "#461ef0"
click at [325, 307] on button "Apply" at bounding box center [320, 310] width 29 height 14
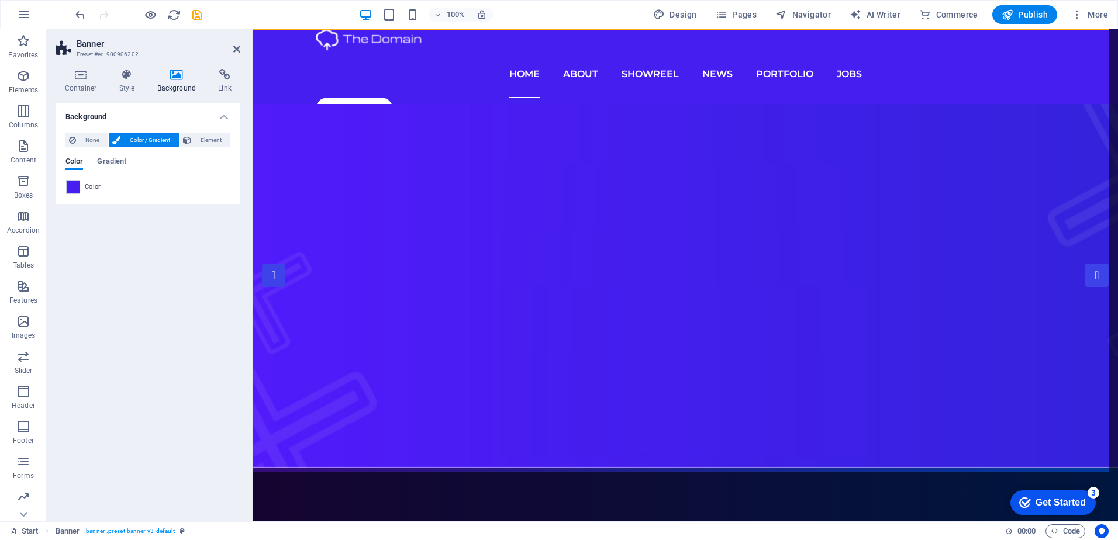
click at [181, 342] on div "Background None Color / Gradient Element Stretch background to full-width Color…" at bounding box center [148, 307] width 184 height 409
click at [101, 133] on span "None" at bounding box center [92, 140] width 25 height 14
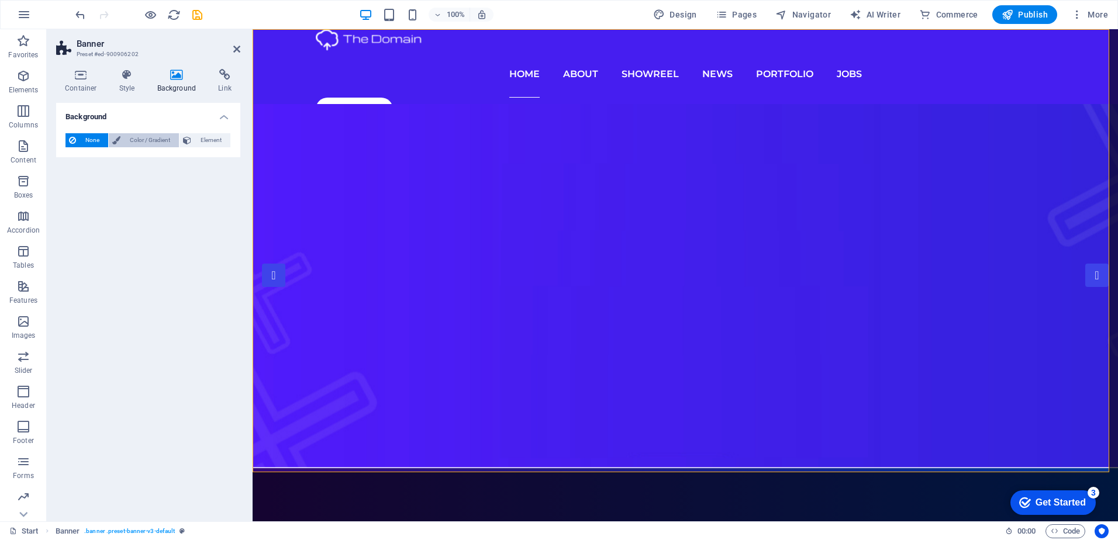
click at [132, 144] on span "Color / Gradient" at bounding box center [149, 140] width 51 height 14
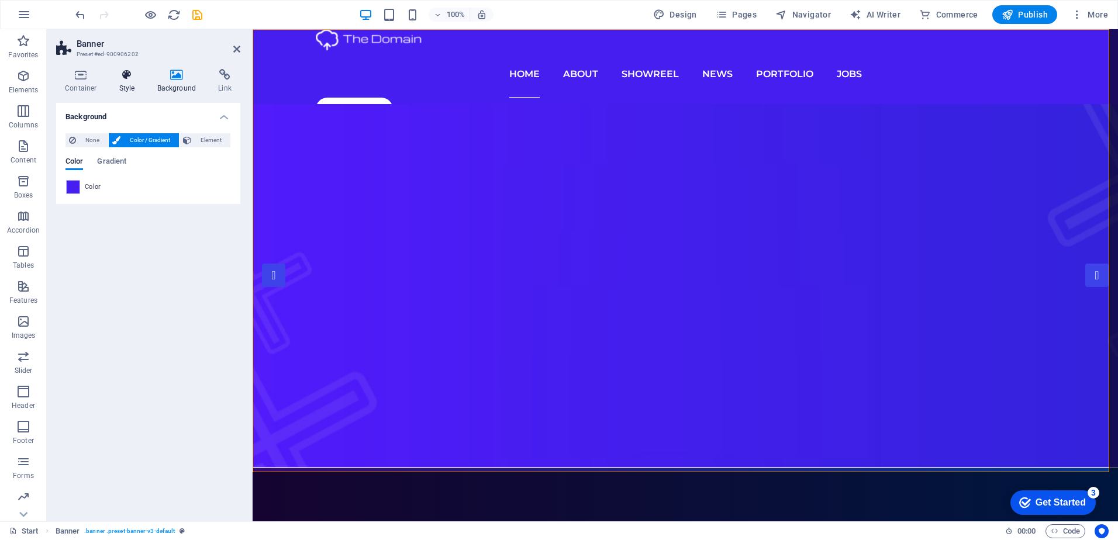
click at [136, 81] on h4 "Style" at bounding box center [129, 81] width 38 height 25
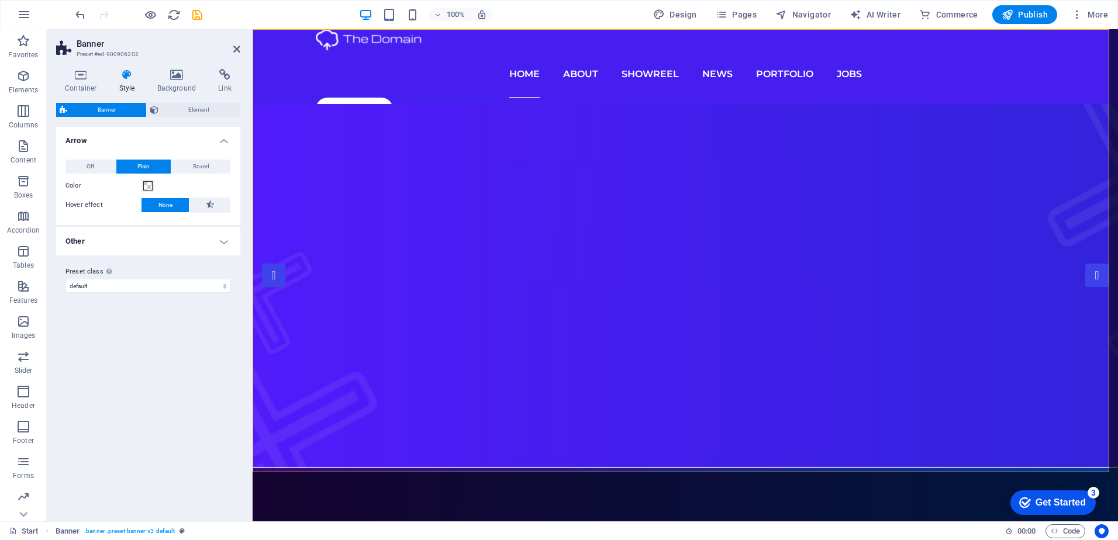
click at [116, 243] on h4 "Other" at bounding box center [148, 241] width 184 height 28
click at [210, 267] on span "Adjust" at bounding box center [208, 267] width 17 height 14
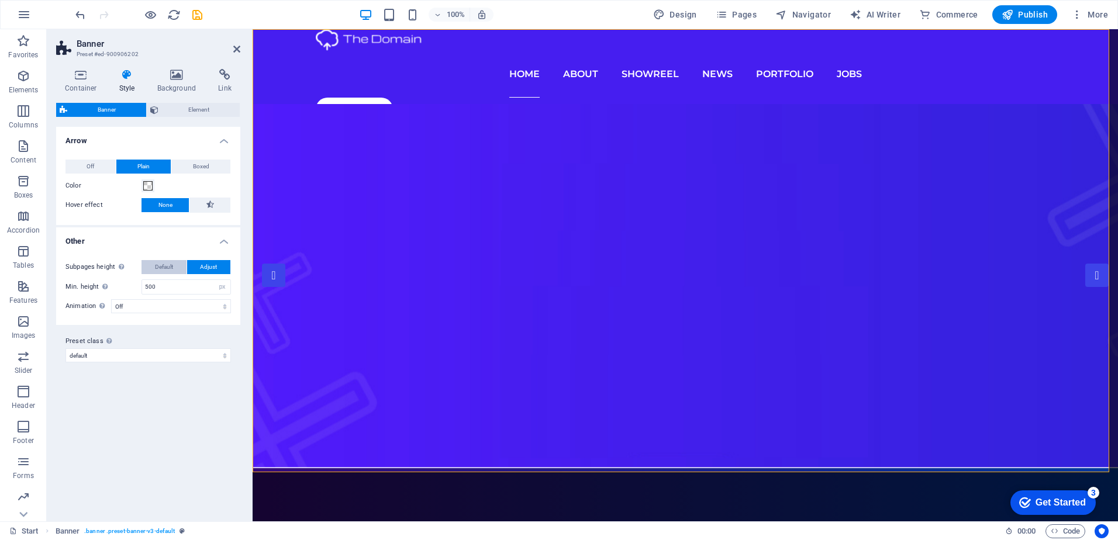
click at [168, 265] on span "Default" at bounding box center [164, 267] width 18 height 14
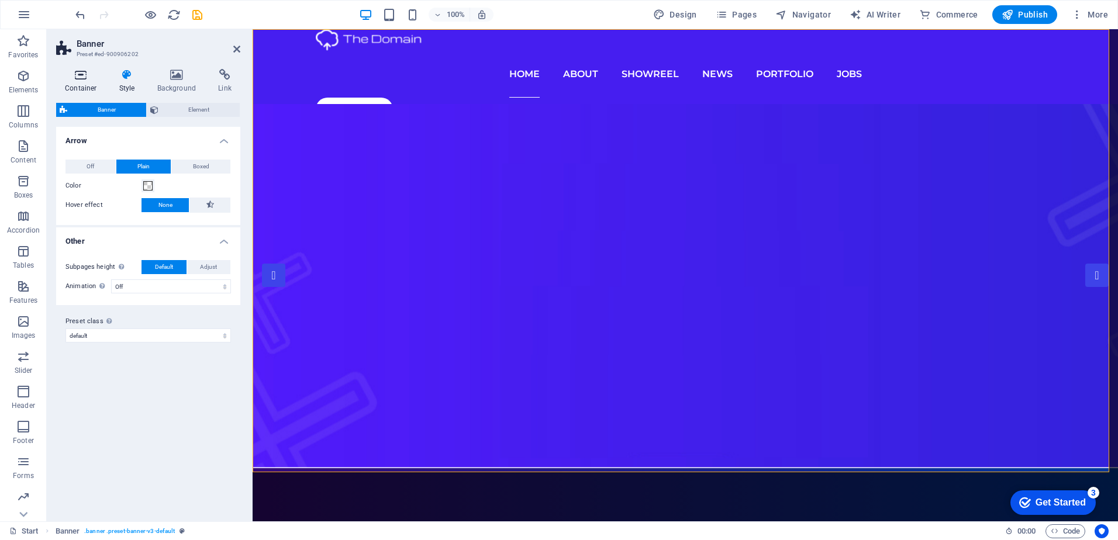
click at [77, 83] on h4 "Container" at bounding box center [83, 81] width 54 height 25
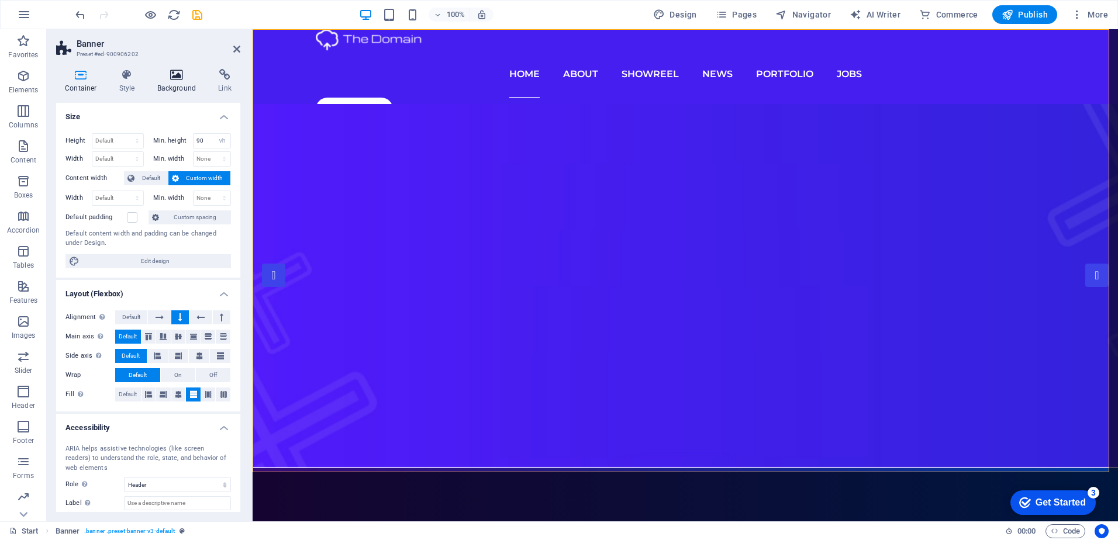
click at [188, 74] on icon at bounding box center [177, 75] width 57 height 12
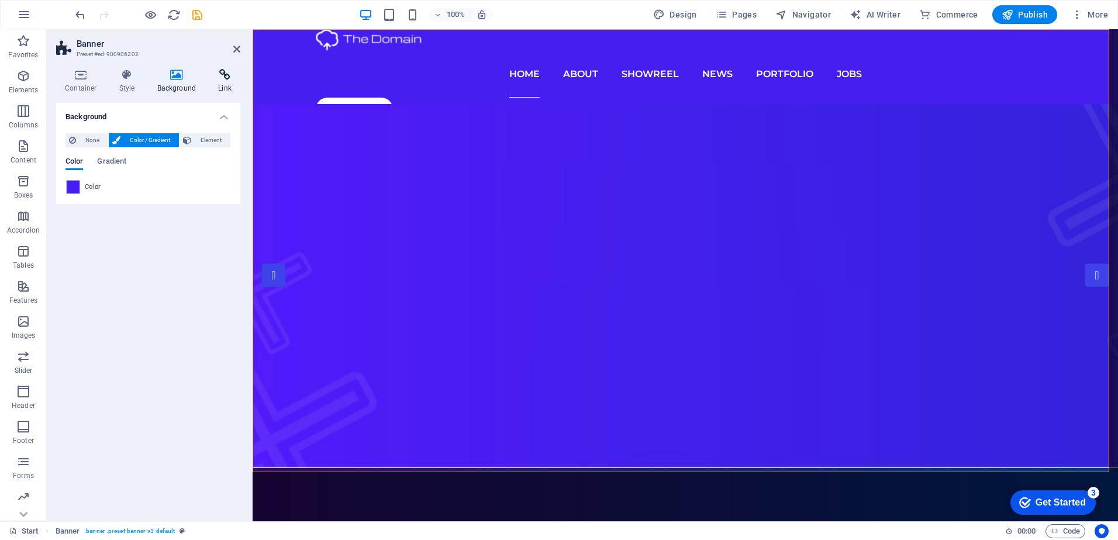
click at [216, 73] on icon at bounding box center [224, 75] width 31 height 12
click at [234, 53] on icon at bounding box center [236, 48] width 7 height 9
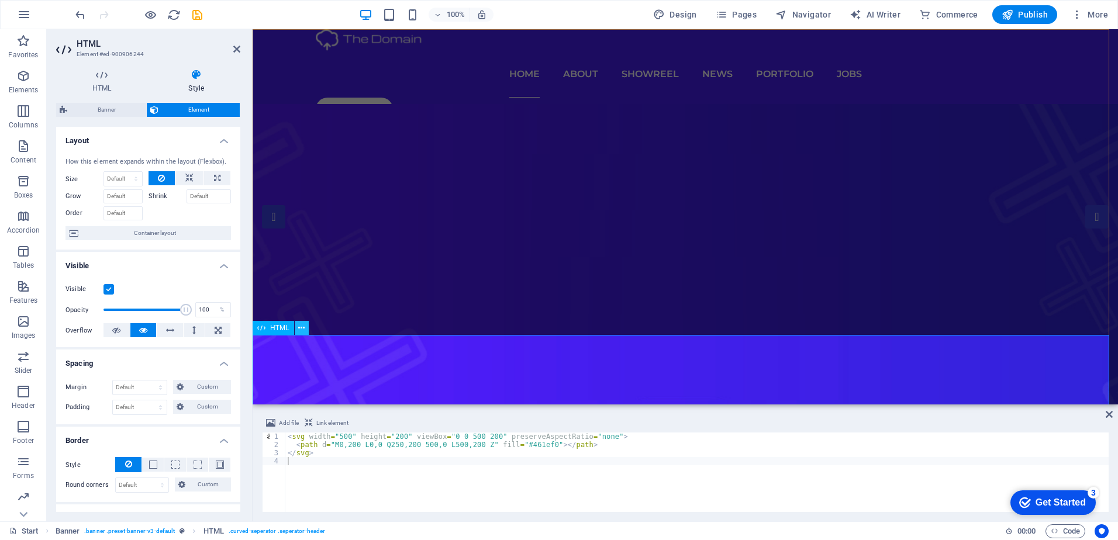
click at [299, 332] on icon at bounding box center [301, 328] width 6 height 12
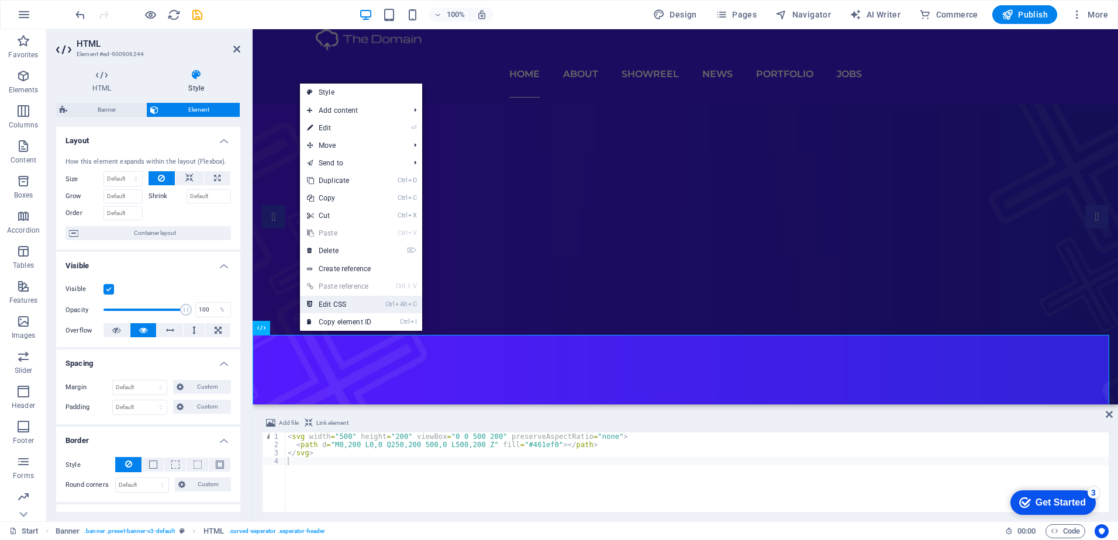
click at [326, 307] on link "Ctrl Alt C Edit CSS" at bounding box center [339, 305] width 78 height 18
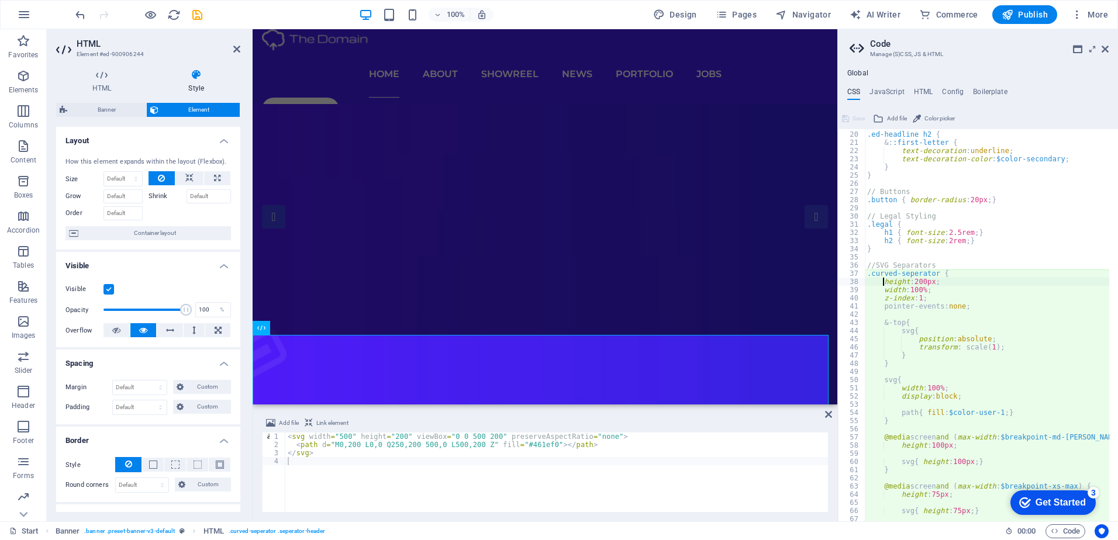
scroll to position [225, 0]
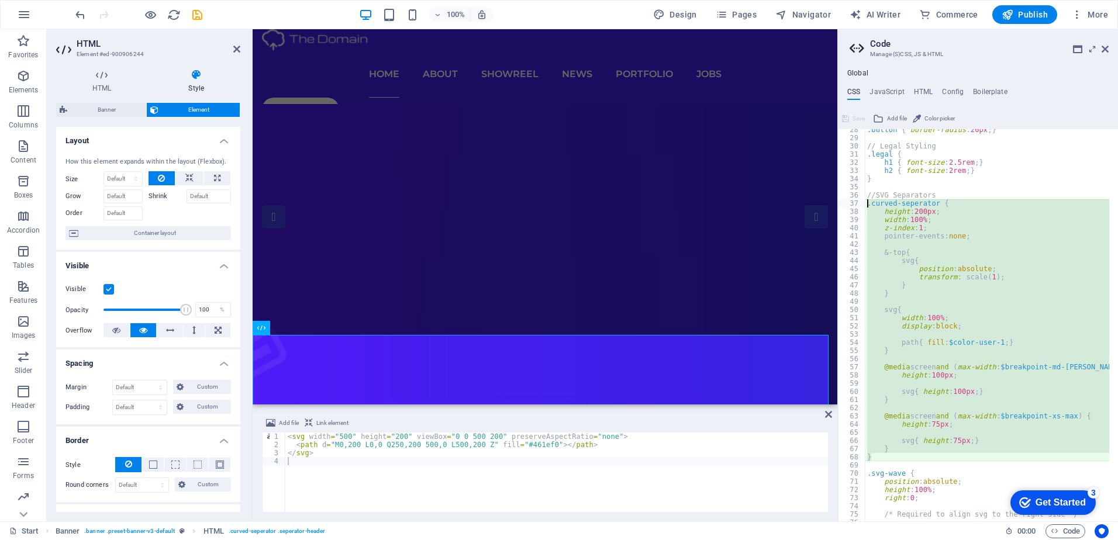
drag, startPoint x: 876, startPoint y: 460, endPoint x: 846, endPoint y: 201, distance: 260.8
click at [846, 201] on div "height: 200px; 28 29 30 31 32 33 34 35 36 37 38 39 40 41 42 43 44 45 46 47 48 4…" at bounding box center [978, 325] width 280 height 392
type textarea ".curved-seperator { height: 200px;"
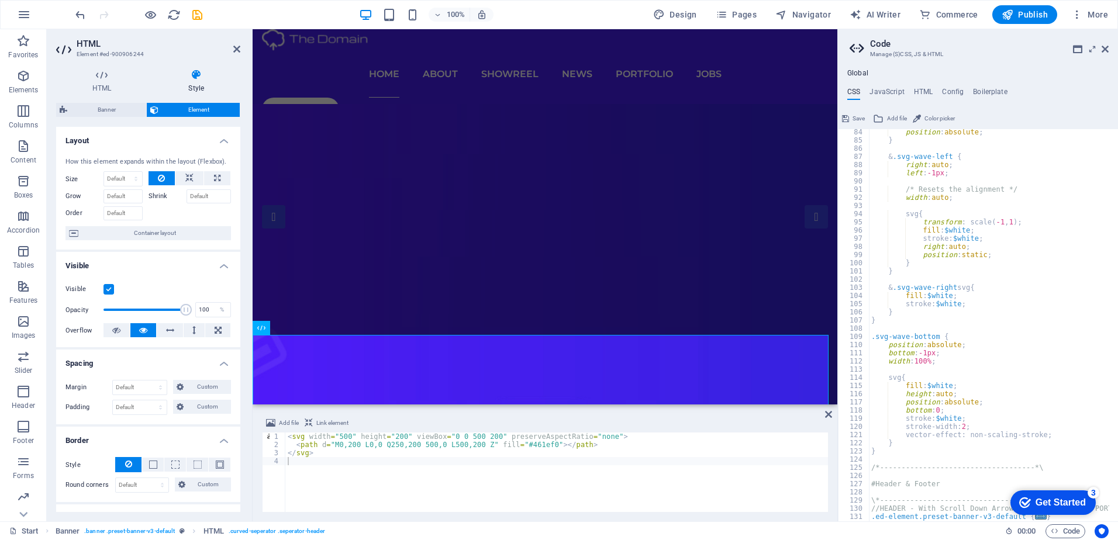
scroll to position [1098, 0]
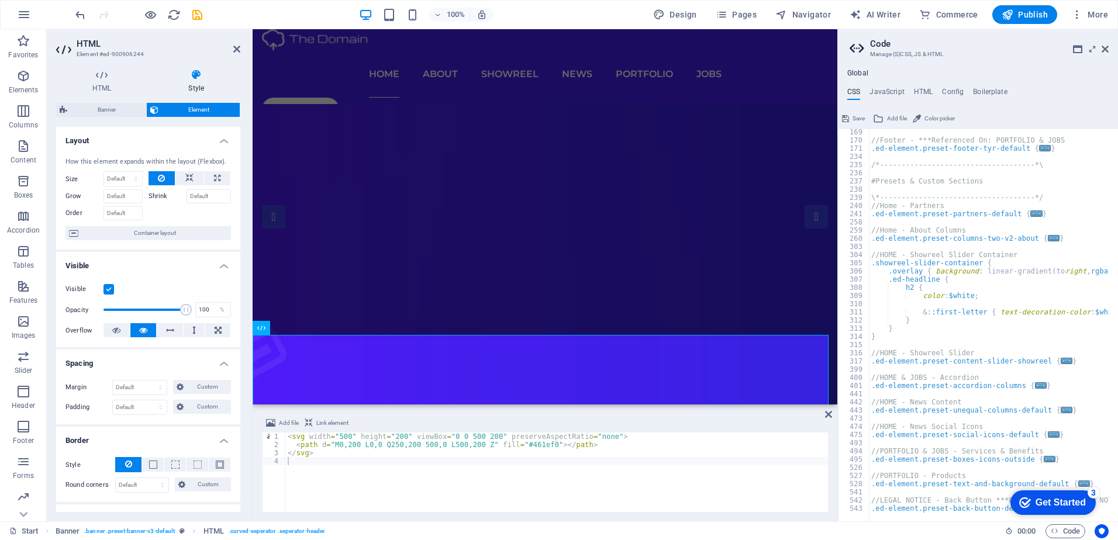
click at [859, 118] on span "Save" at bounding box center [858, 119] width 12 height 14
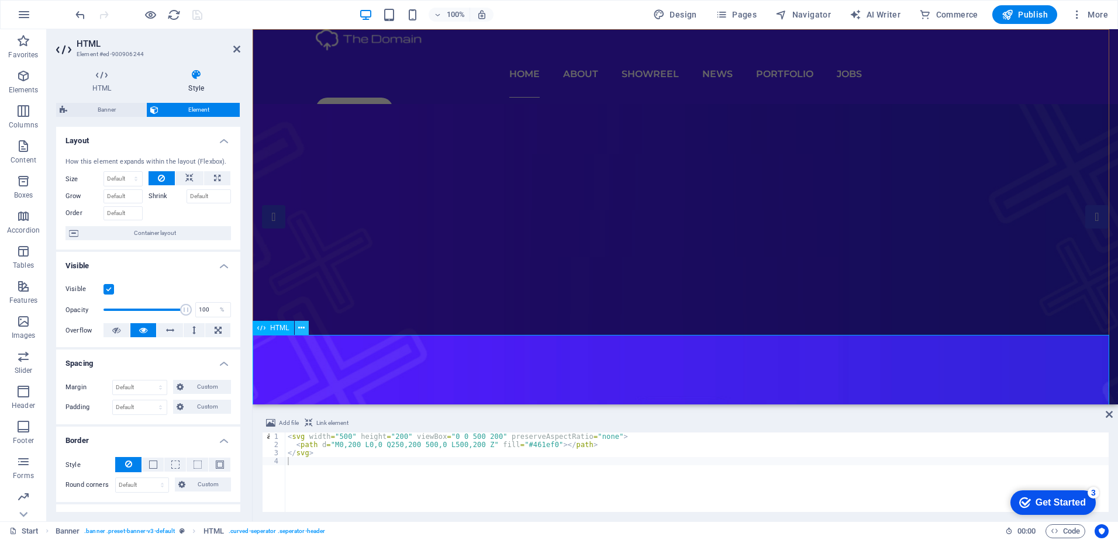
click at [300, 333] on icon at bounding box center [301, 328] width 6 height 12
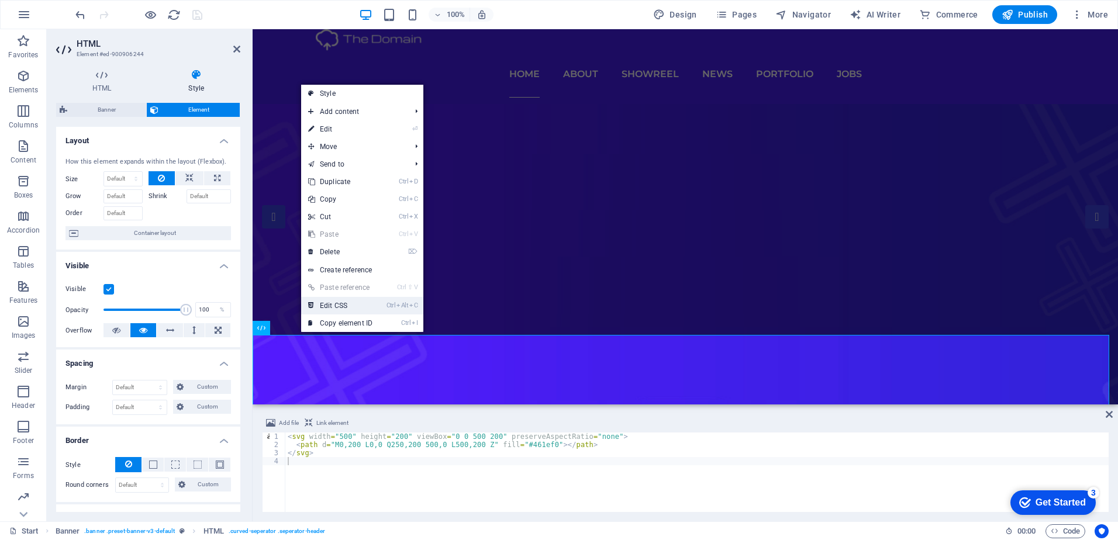
click at [336, 306] on link "Ctrl Alt C Edit CSS" at bounding box center [340, 306] width 78 height 18
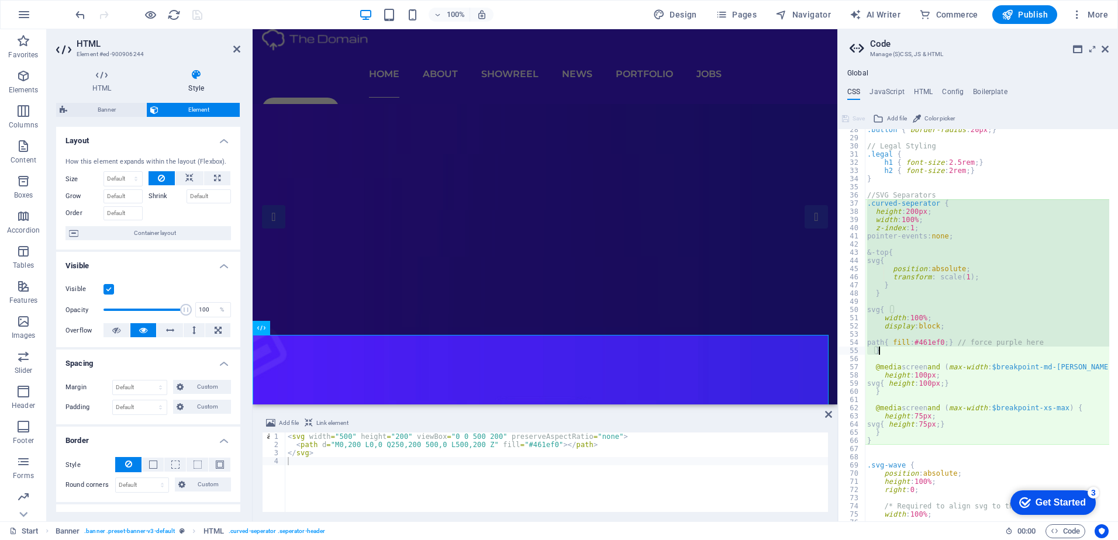
scroll to position [225, 0]
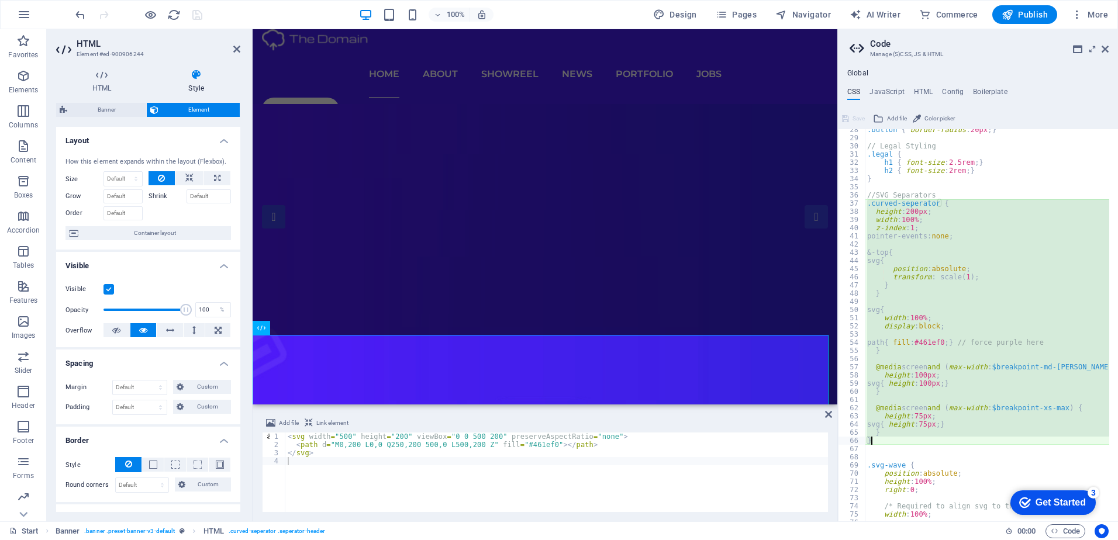
drag, startPoint x: 869, startPoint y: 310, endPoint x: 895, endPoint y: 437, distance: 130.1
click at [895, 437] on div ".button { border-radius : 20px ; } // Legal Styling .legal { h1 { font-size : 2…" at bounding box center [1094, 326] width 458 height 400
type textarea "} }"
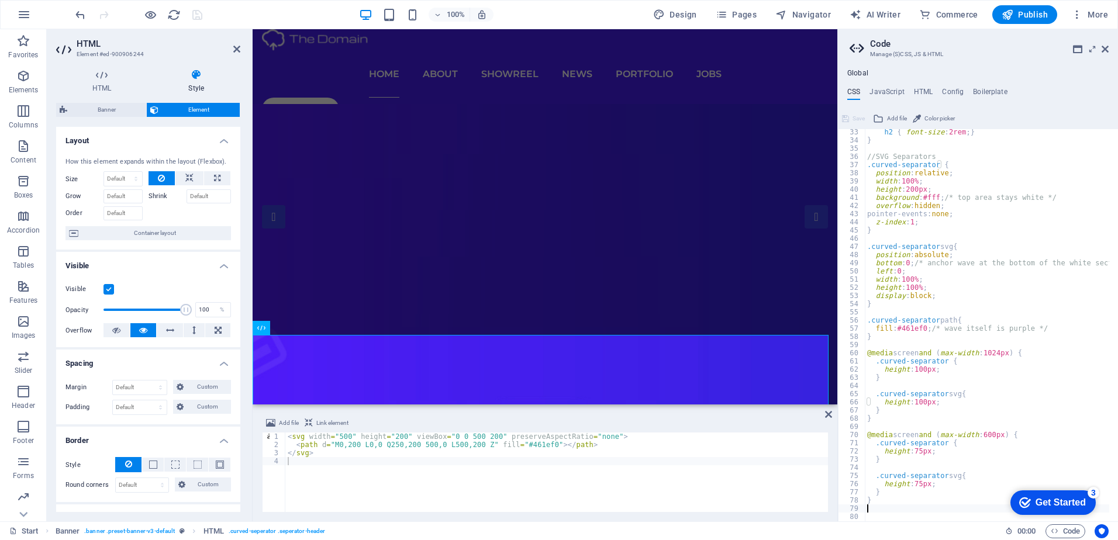
scroll to position [263, 0]
click at [841, 120] on button "Save" at bounding box center [853, 119] width 26 height 14
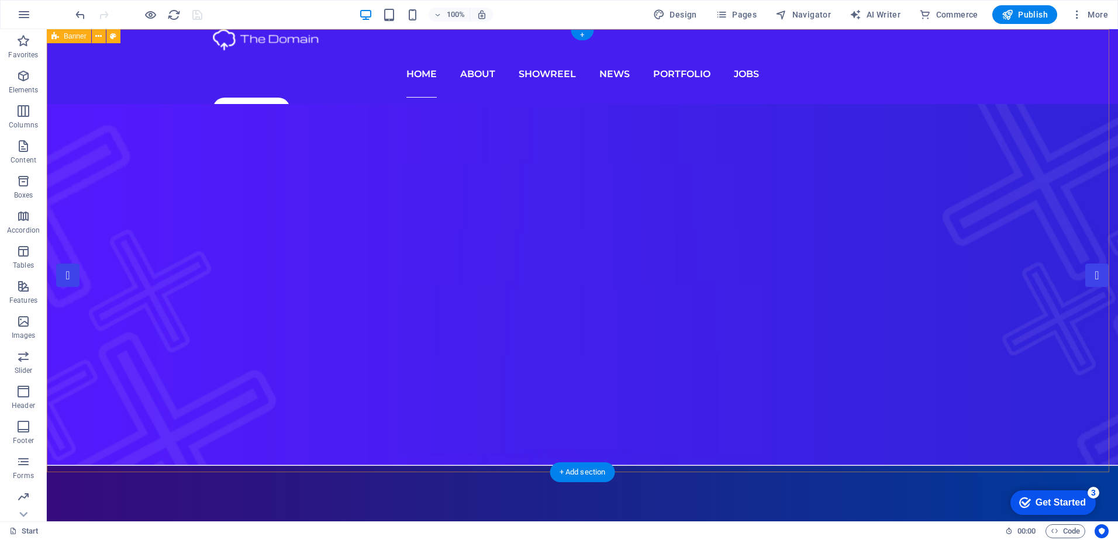
click at [487, 415] on div "Home About Showreel News Portfolio jobs Our Discord Lab Customs Unleashing crea…" at bounding box center [582, 446] width 1071 height 835
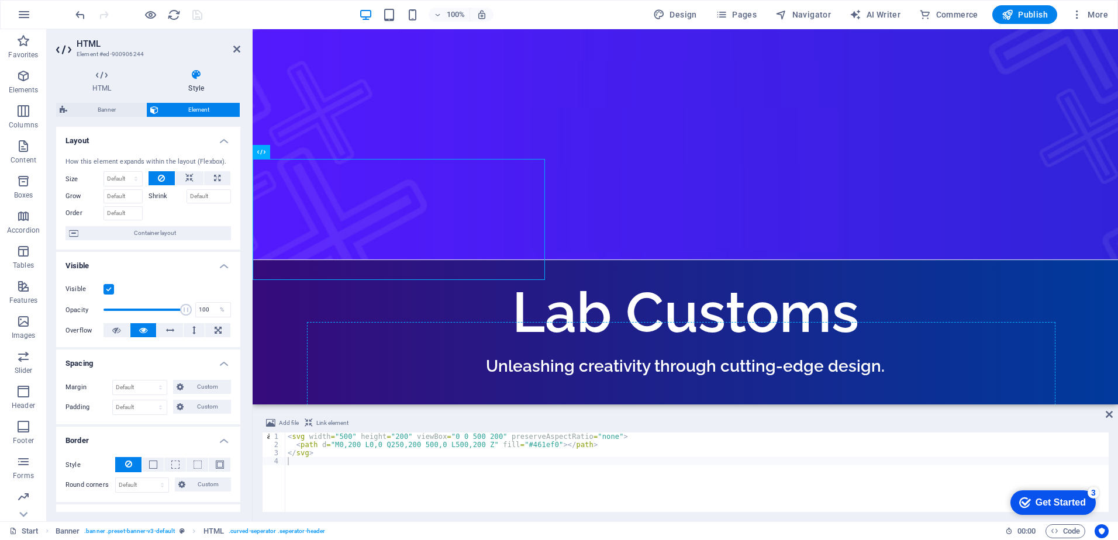
drag, startPoint x: 540, startPoint y: 377, endPoint x: 585, endPoint y: 376, distance: 45.0
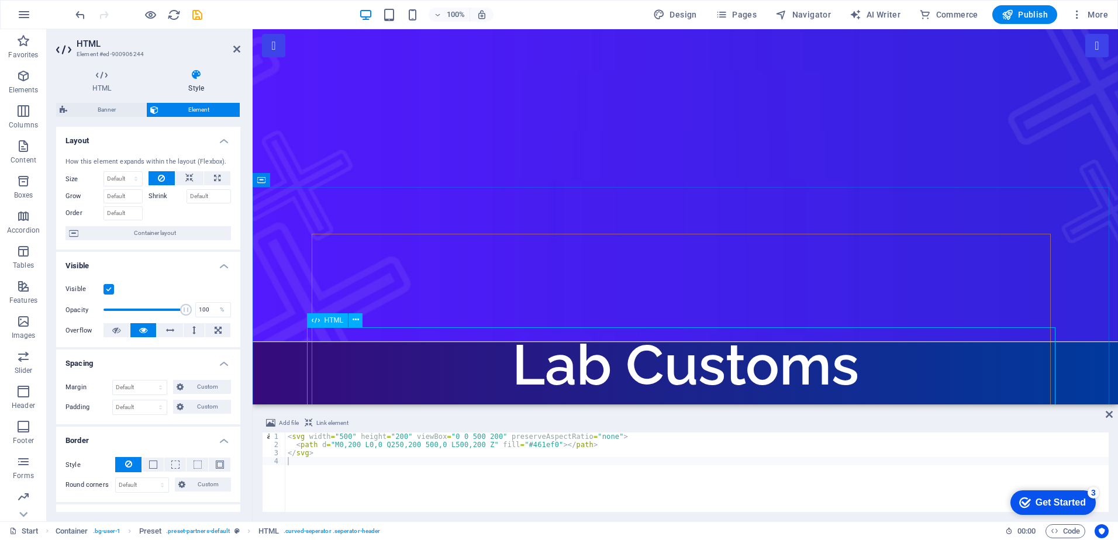
scroll to position [154, 0]
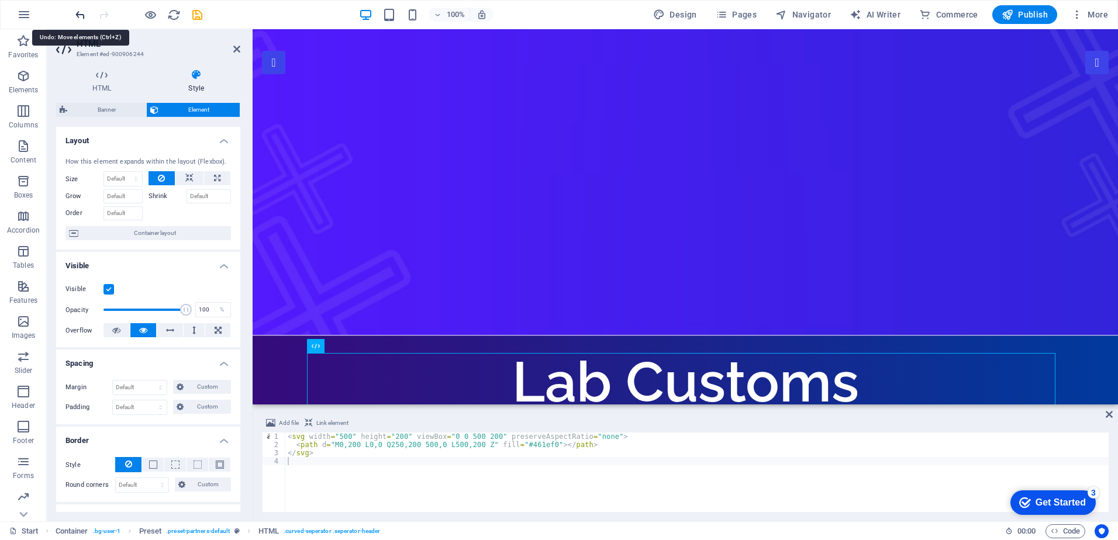
click at [84, 16] on icon "undo" at bounding box center [80, 14] width 13 height 13
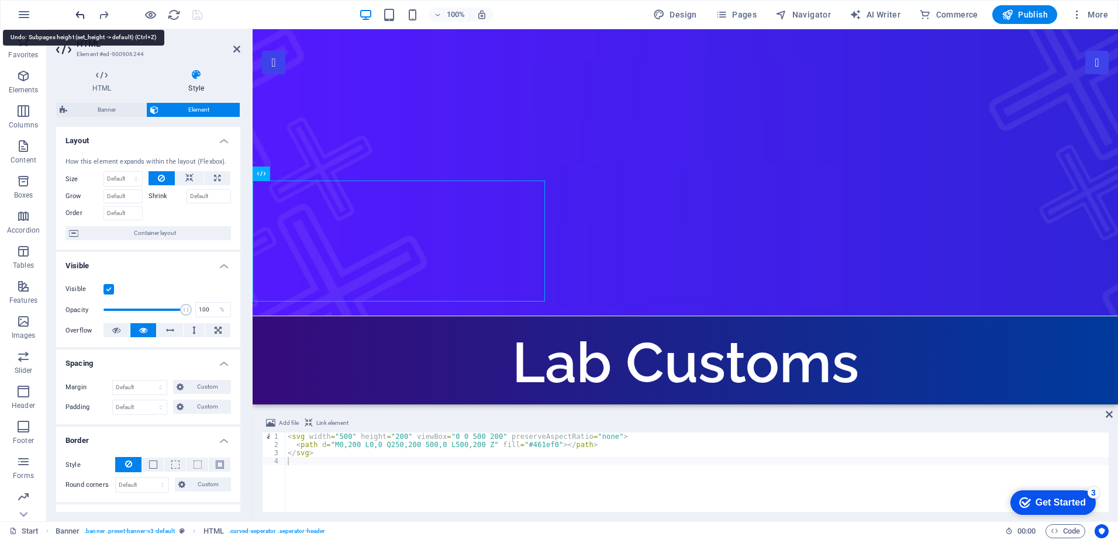
click at [81, 15] on icon "undo" at bounding box center [80, 14] width 13 height 13
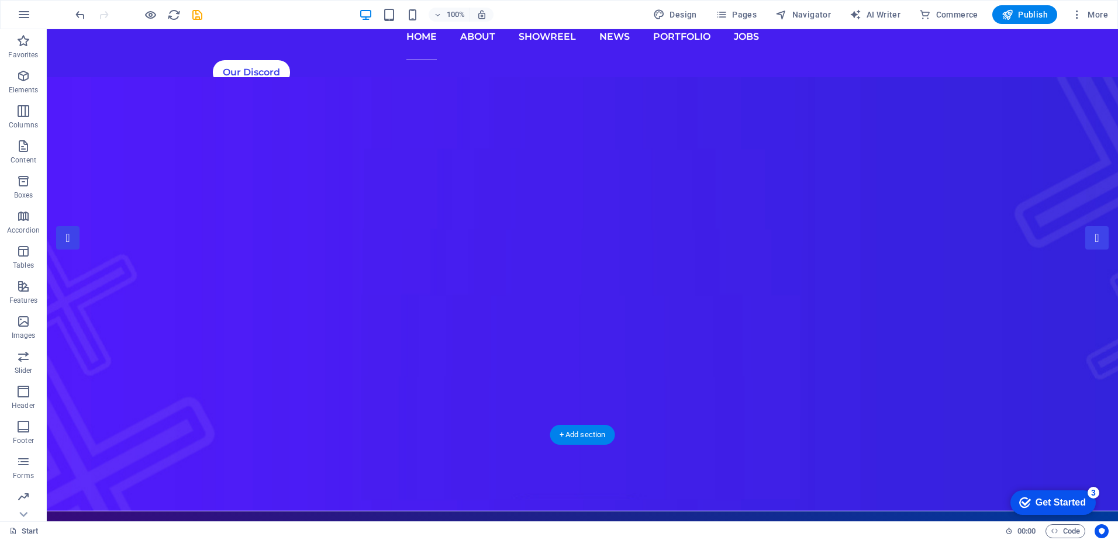
scroll to position [0, 0]
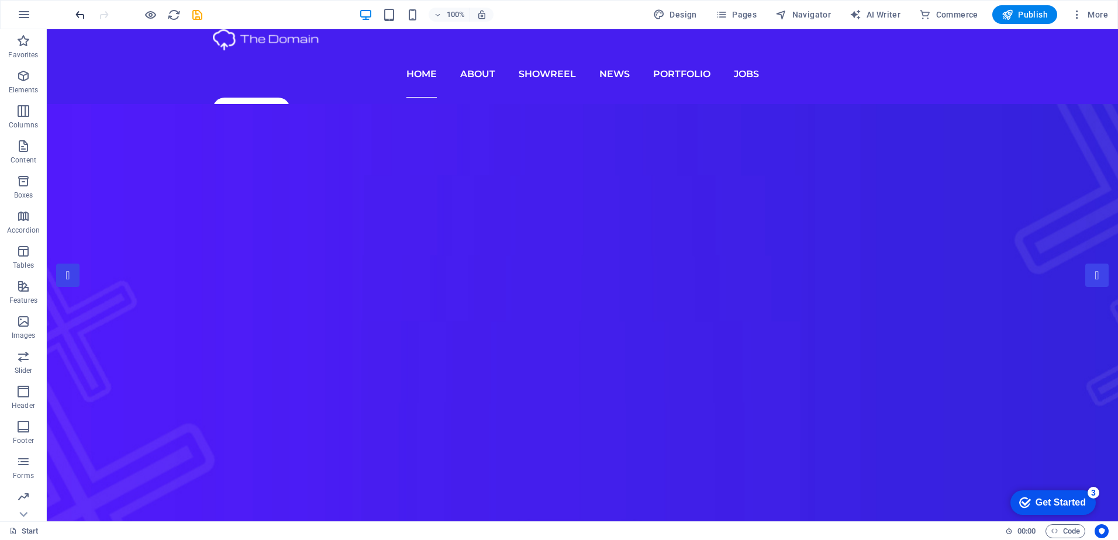
click at [83, 13] on icon "undo" at bounding box center [80, 14] width 13 height 13
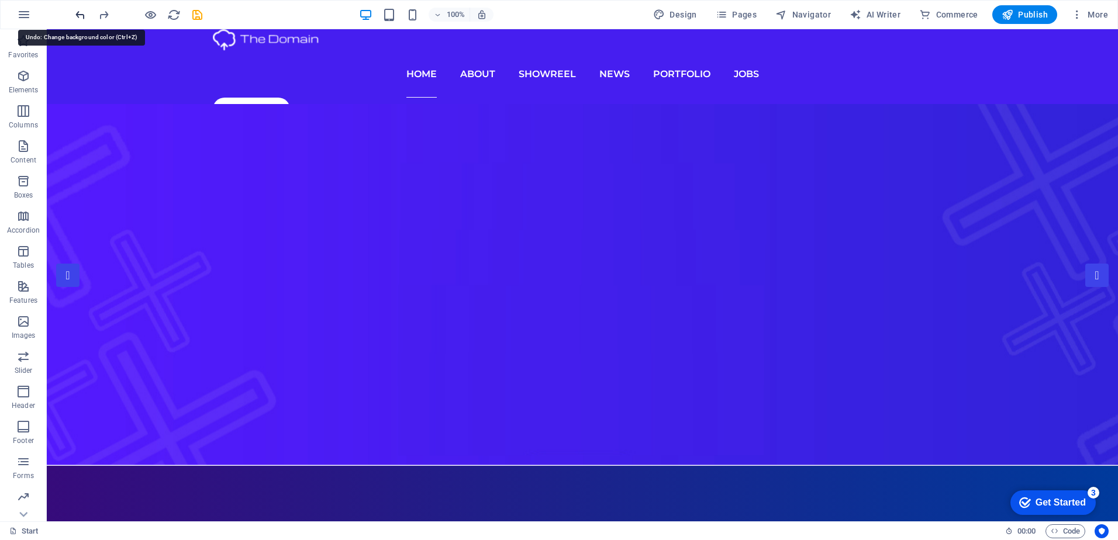
click at [83, 13] on icon "undo" at bounding box center [80, 14] width 13 height 13
click at [81, 13] on icon "undo" at bounding box center [80, 14] width 13 height 13
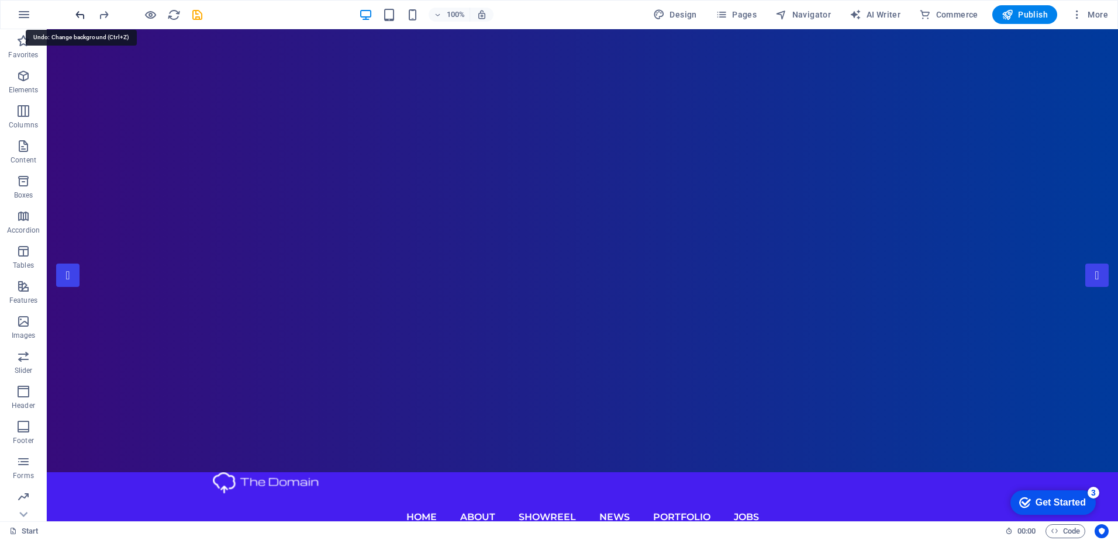
click at [80, 15] on icon "undo" at bounding box center [80, 14] width 13 height 13
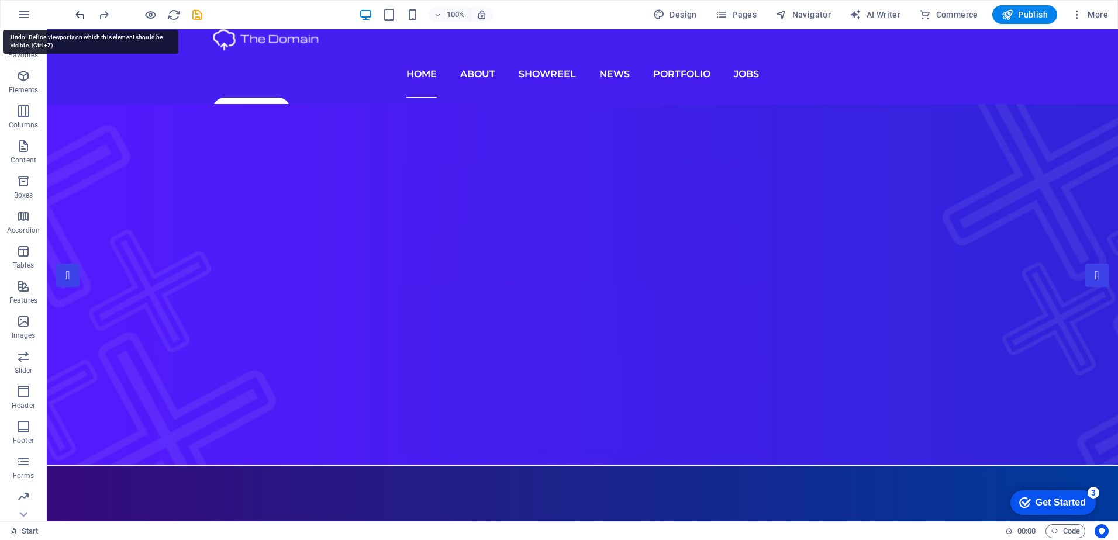
click at [80, 15] on icon "undo" at bounding box center [80, 14] width 13 height 13
click at [100, 18] on icon "redo" at bounding box center [103, 14] width 13 height 13
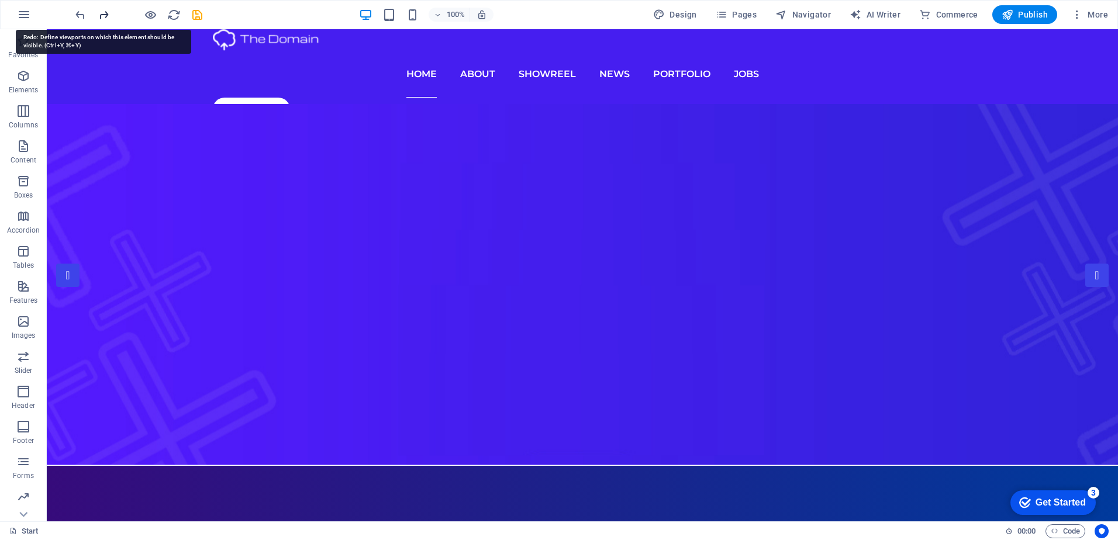
click at [100, 18] on icon "redo" at bounding box center [103, 14] width 13 height 13
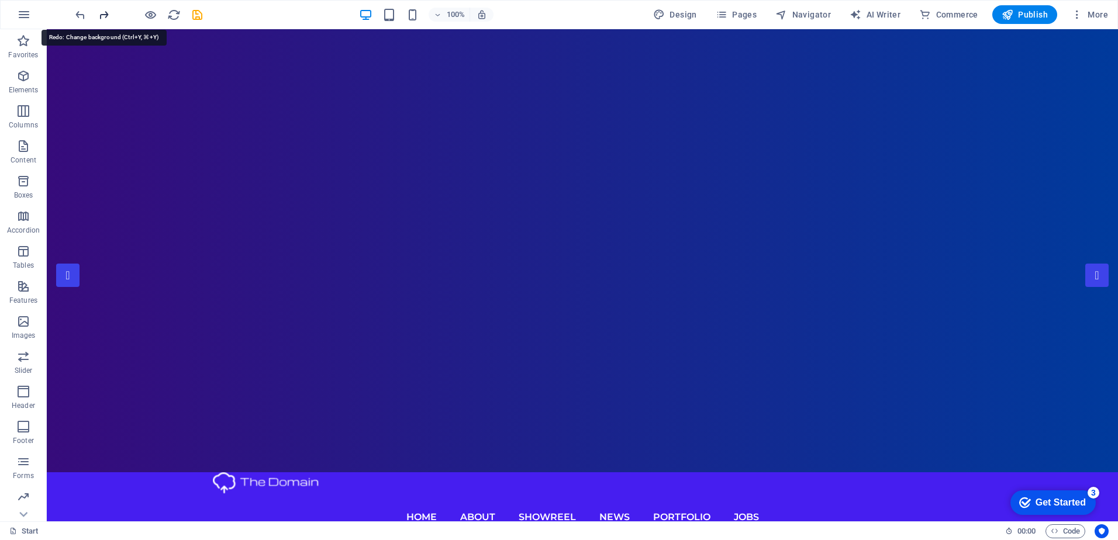
click at [100, 18] on icon "redo" at bounding box center [103, 14] width 13 height 13
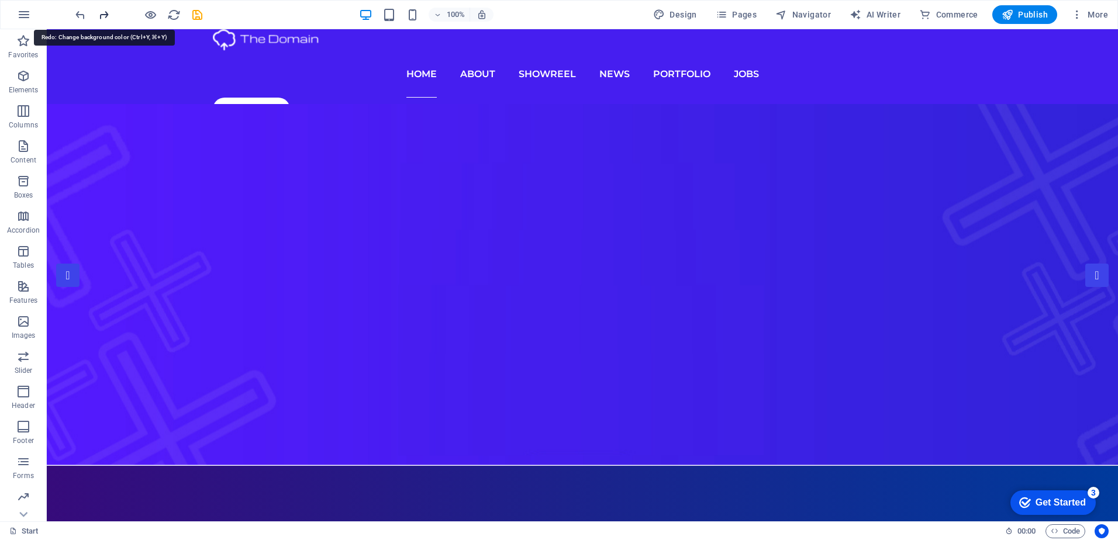
click at [100, 18] on icon "redo" at bounding box center [103, 14] width 13 height 13
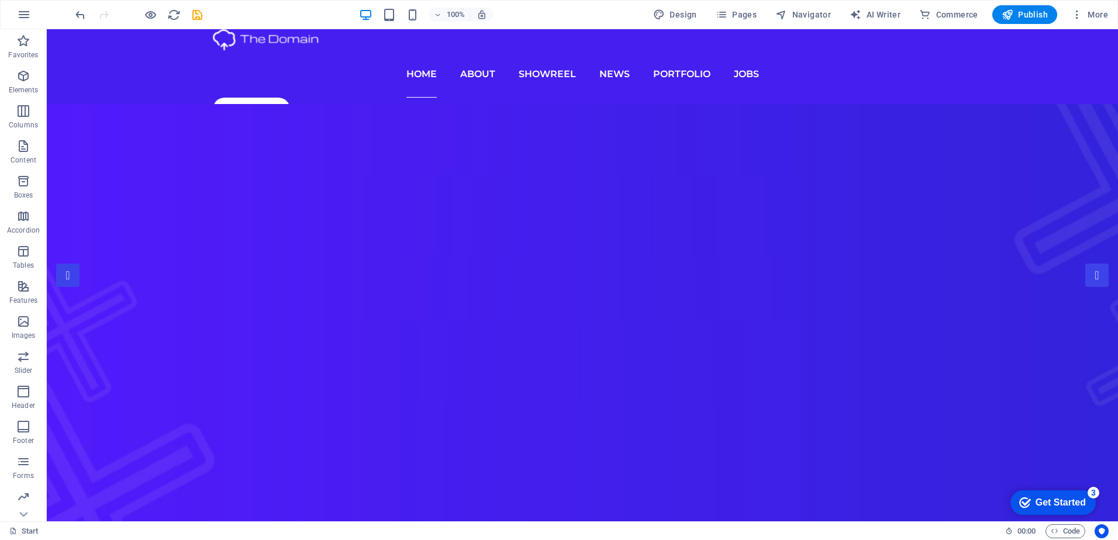
click at [541, 416] on figure at bounding box center [582, 321] width 1071 height 434
click at [268, 51] on div at bounding box center [582, 40] width 739 height 22
select select "px"
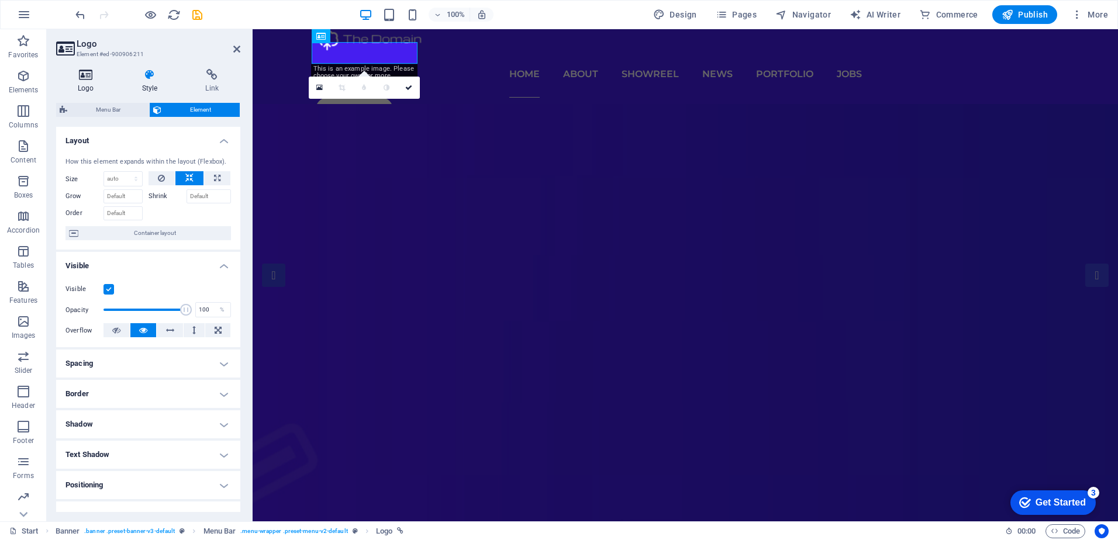
click at [95, 81] on h4 "Logo" at bounding box center [88, 81] width 64 height 25
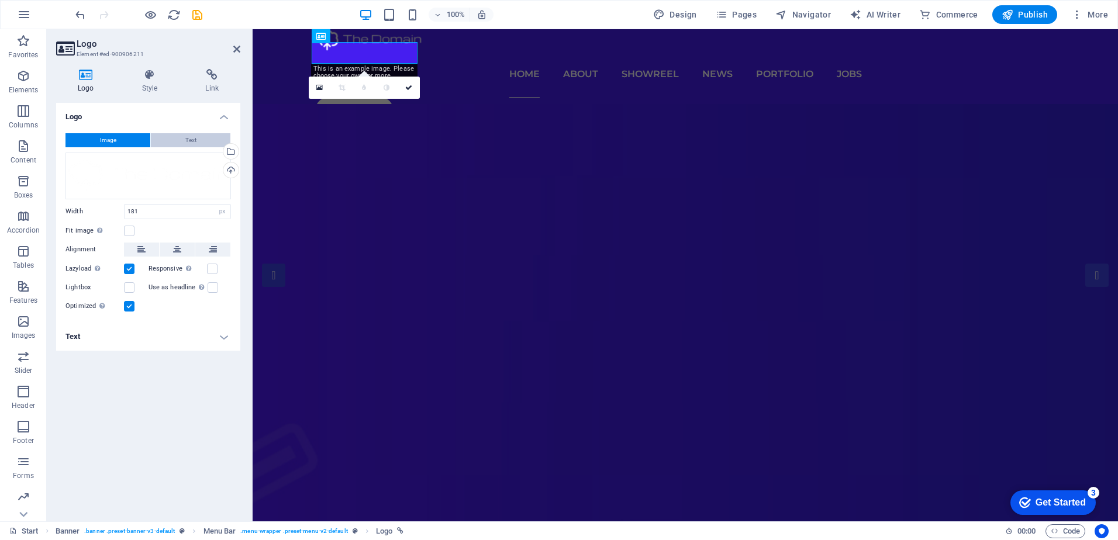
click at [178, 144] on button "Text" at bounding box center [191, 140] width 80 height 14
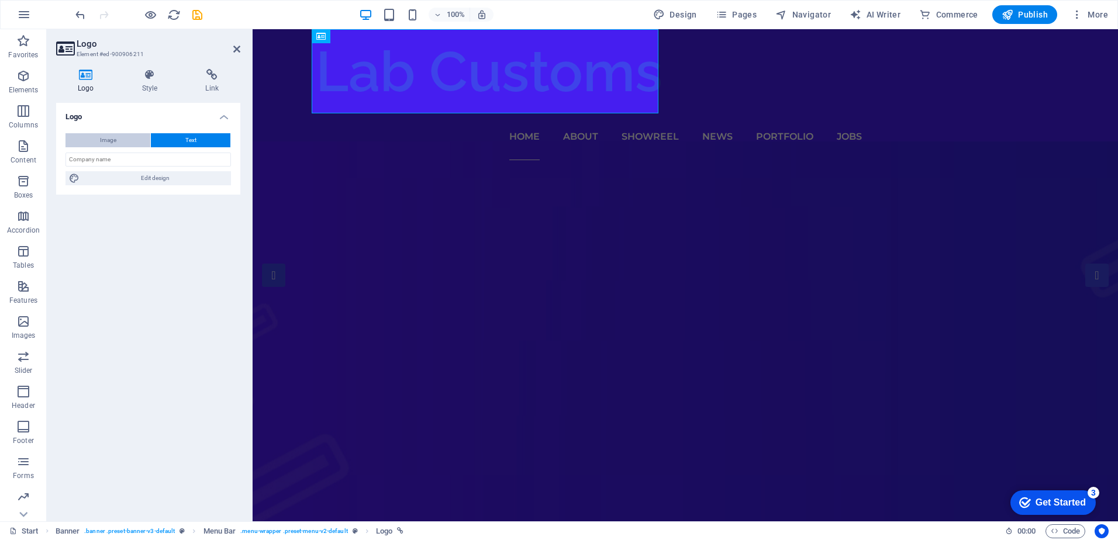
click at [112, 137] on span "Image" at bounding box center [108, 140] width 16 height 14
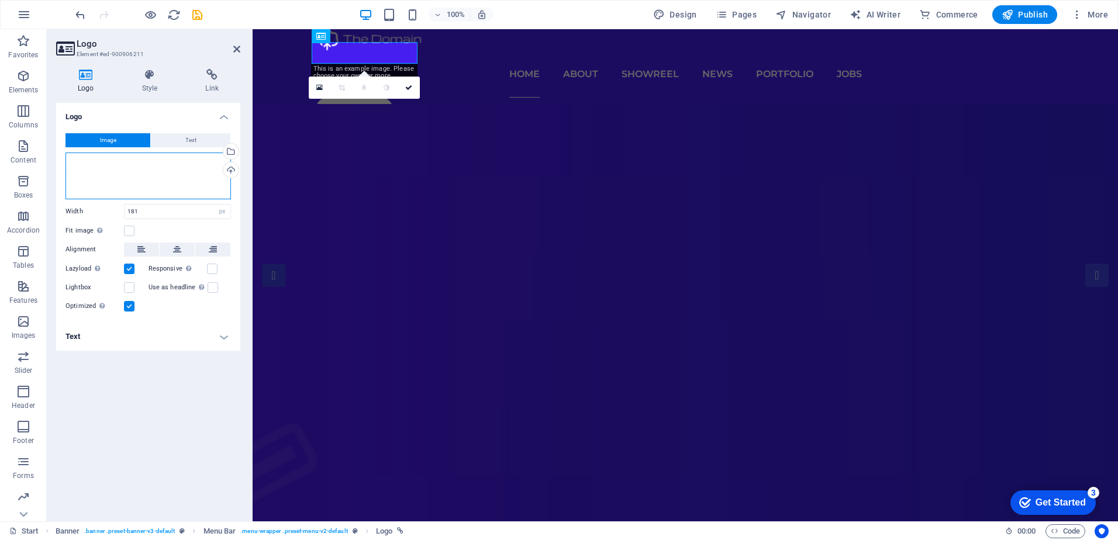
click at [114, 169] on div "Drag files here, click to choose files or select files from Files or our free s…" at bounding box center [147, 176] width 165 height 47
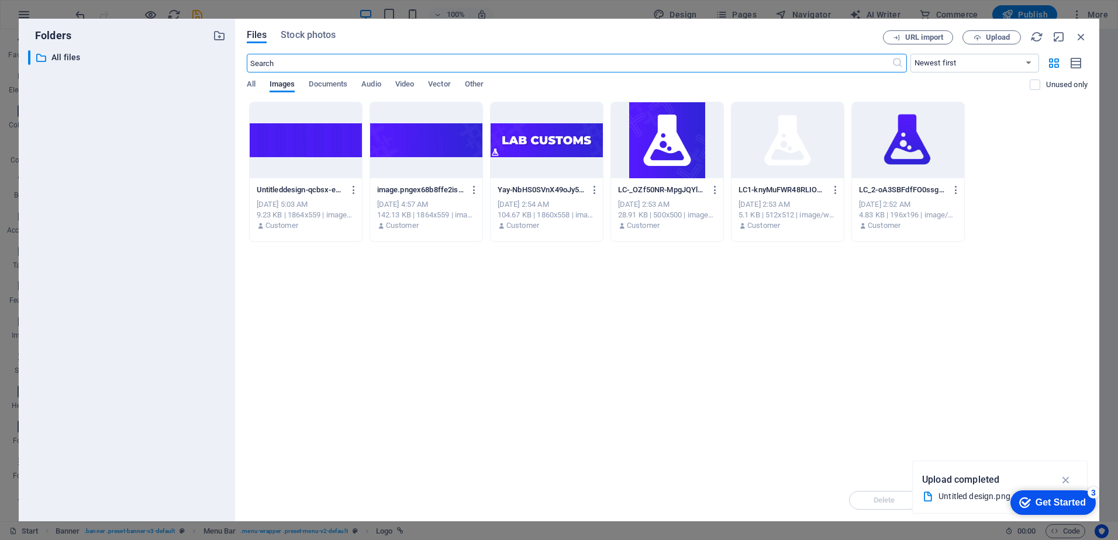
click at [789, 150] on div at bounding box center [787, 140] width 112 height 76
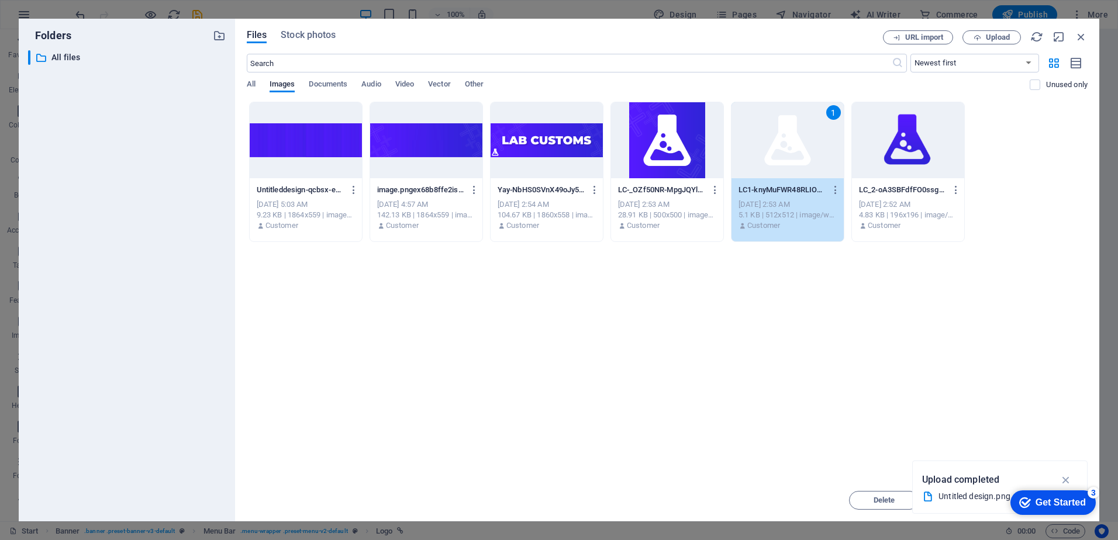
click at [763, 151] on div "1" at bounding box center [787, 140] width 112 height 76
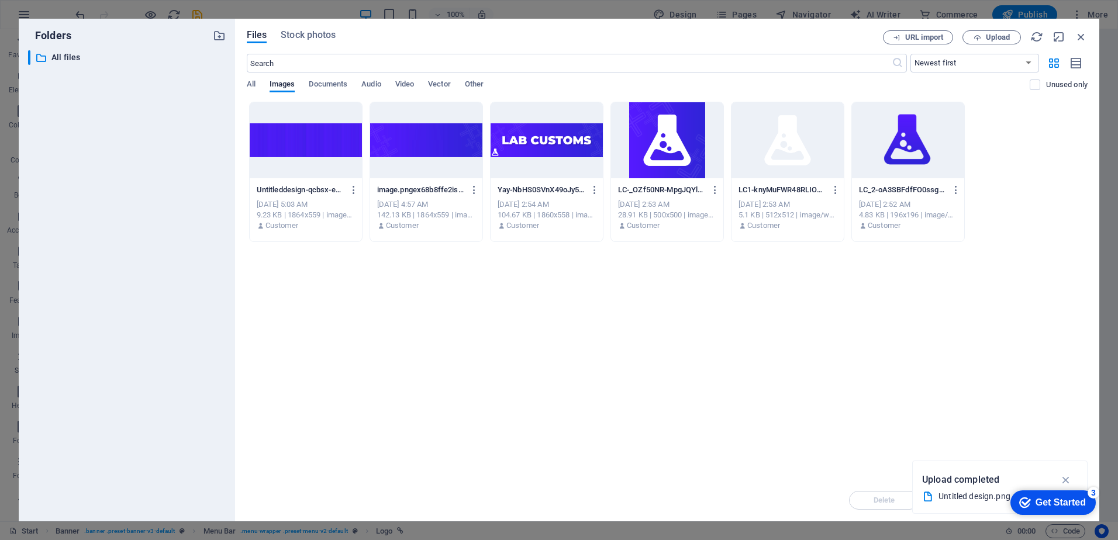
click at [763, 151] on div at bounding box center [787, 140] width 112 height 76
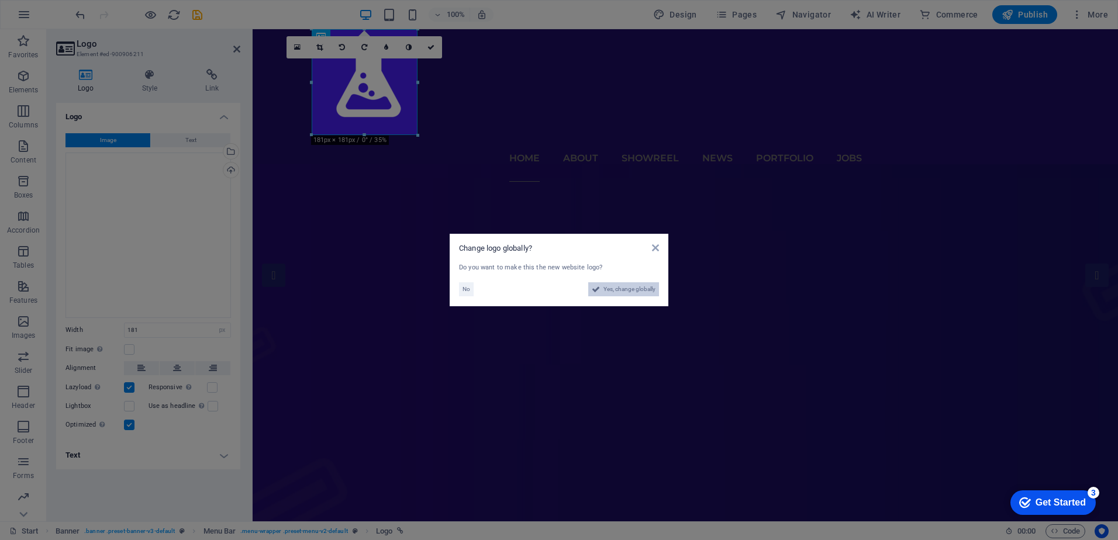
click at [621, 291] on span "Yes, change globally" at bounding box center [629, 289] width 52 height 14
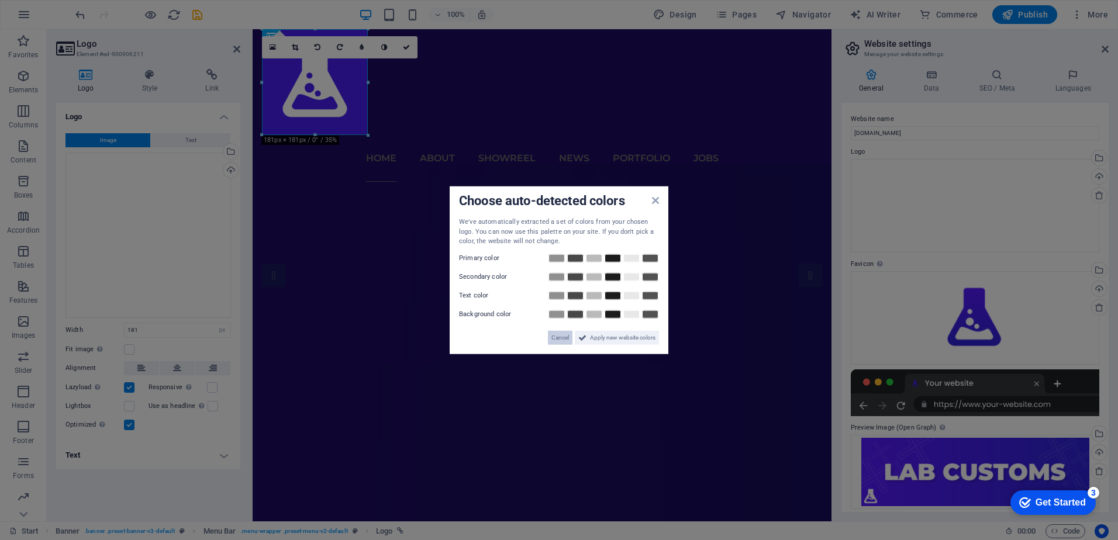
click at [562, 336] on span "Cancel" at bounding box center [560, 337] width 18 height 14
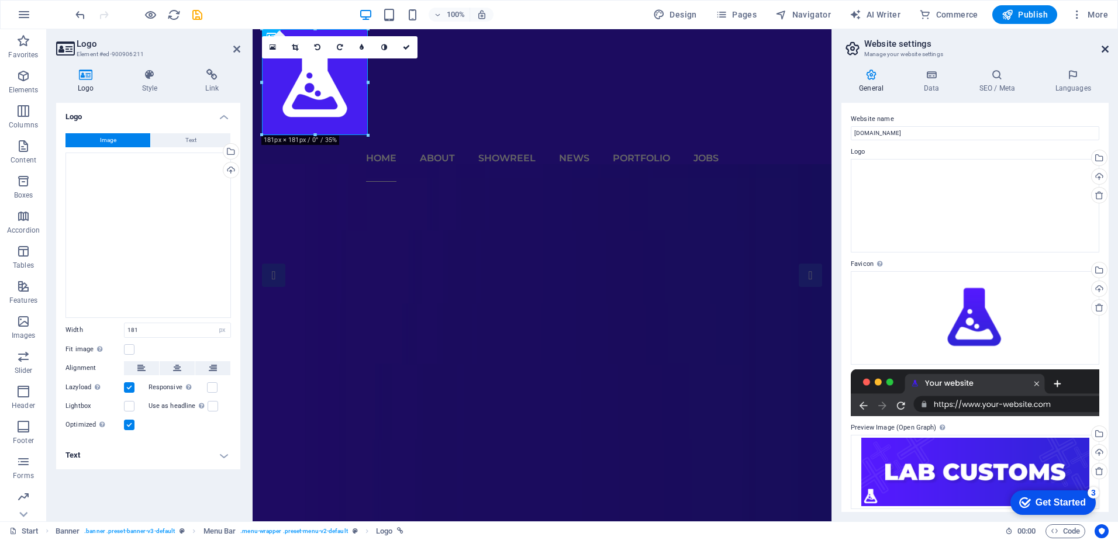
click at [1104, 53] on icon at bounding box center [1104, 48] width 7 height 9
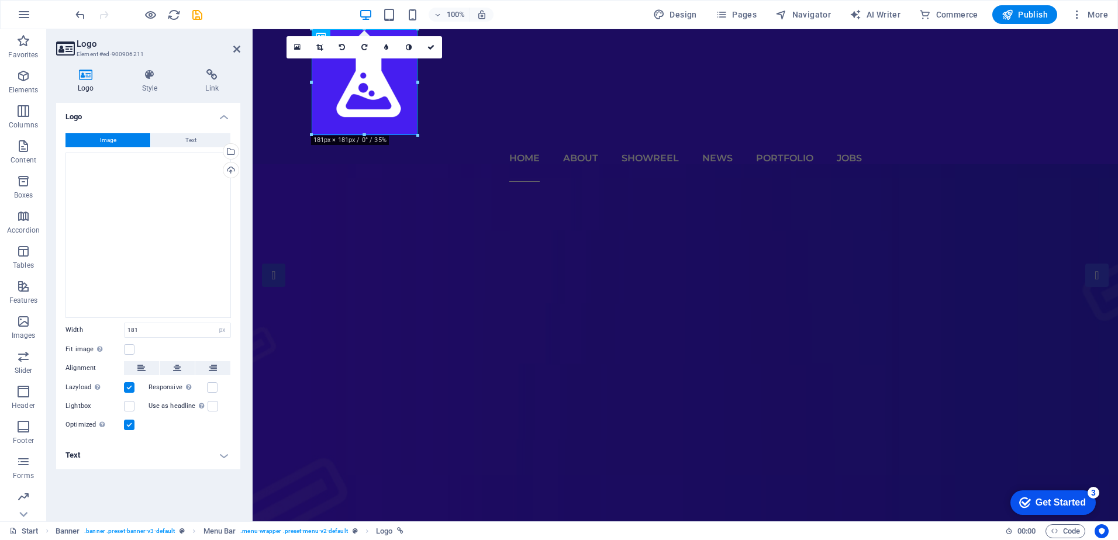
click at [296, 253] on figure at bounding box center [685, 363] width 865 height 399
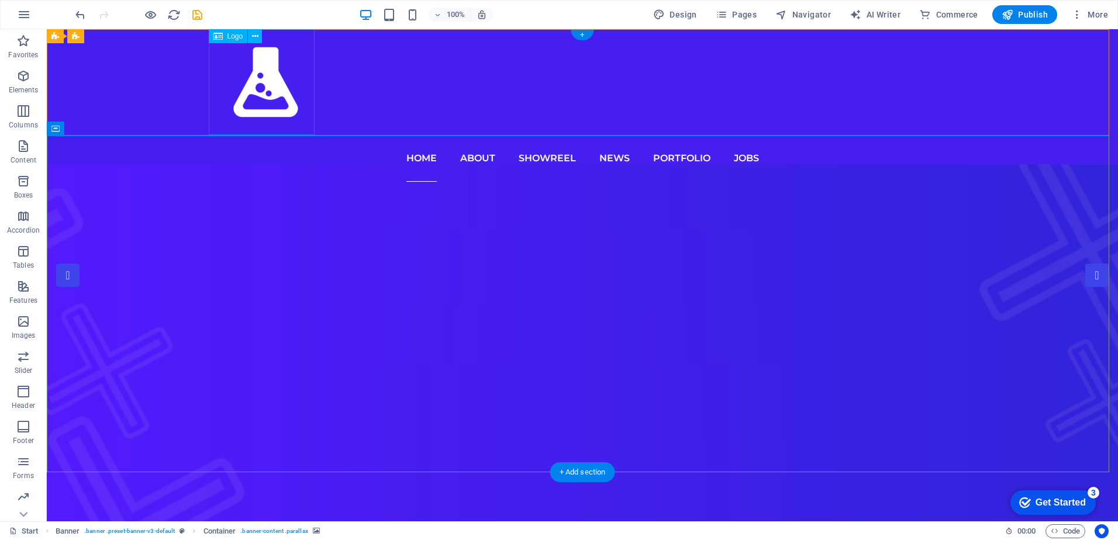
click at [279, 103] on div at bounding box center [582, 82] width 739 height 106
click at [313, 122] on div at bounding box center [582, 82] width 739 height 106
click at [308, 125] on div at bounding box center [582, 82] width 739 height 106
select select "px"
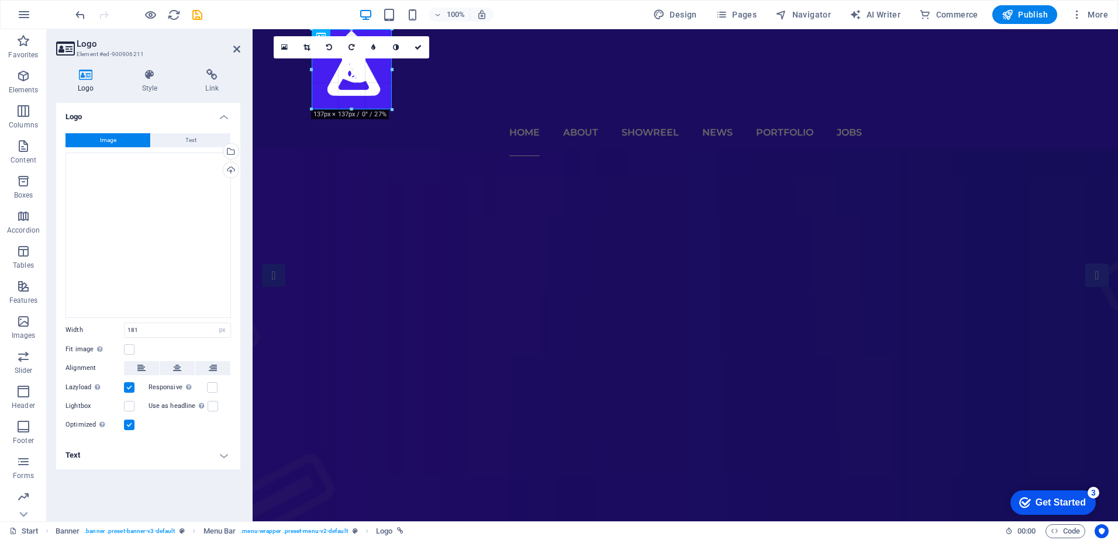
drag, startPoint x: 417, startPoint y: 134, endPoint x: 380, endPoint y: 108, distance: 45.7
click at [139, 333] on input "137" at bounding box center [178, 330] width 106 height 14
click at [139, 331] on input "137" at bounding box center [178, 330] width 106 height 14
type input "150"
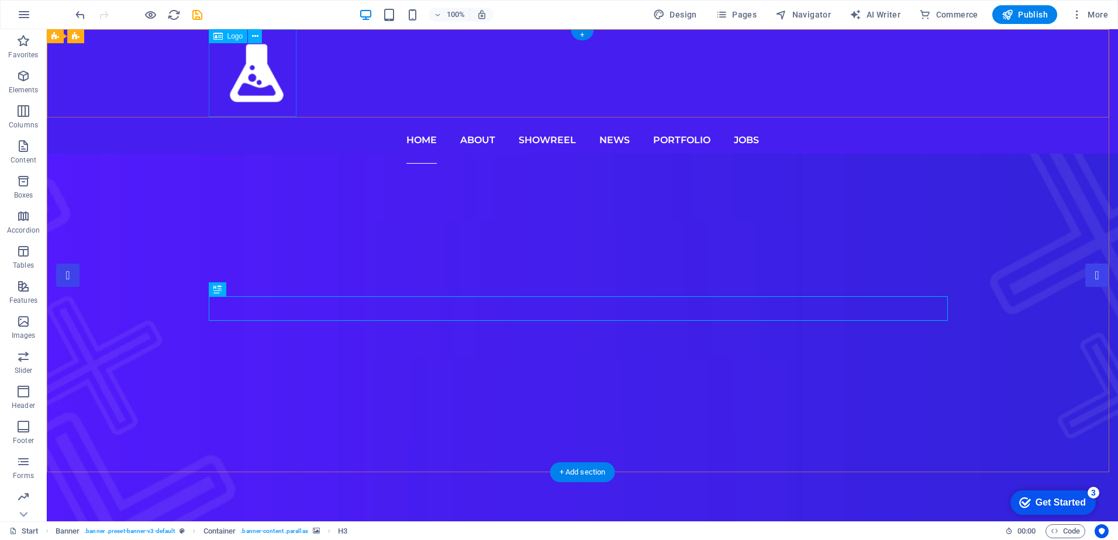
click at [262, 77] on div at bounding box center [582, 73] width 739 height 88
select select "px"
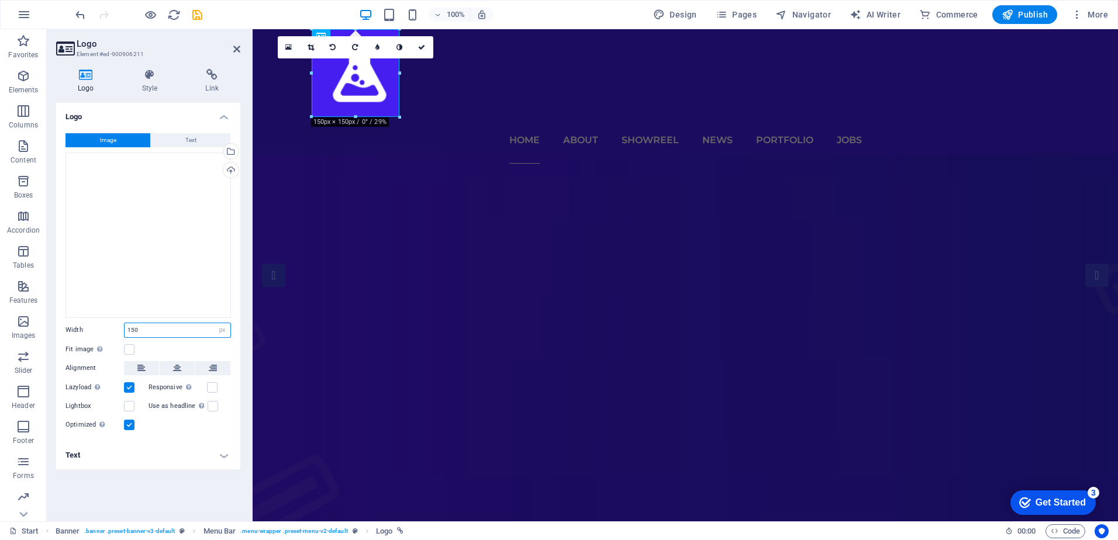
click at [184, 331] on input "150" at bounding box center [178, 330] width 106 height 14
type input "100"
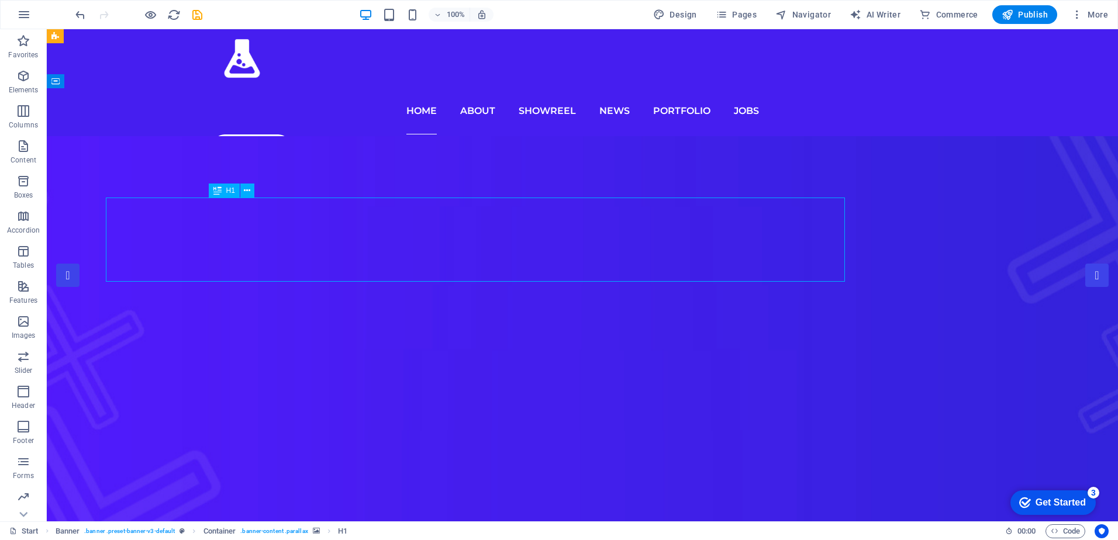
click at [323, 383] on figure at bounding box center [582, 349] width 1071 height 427
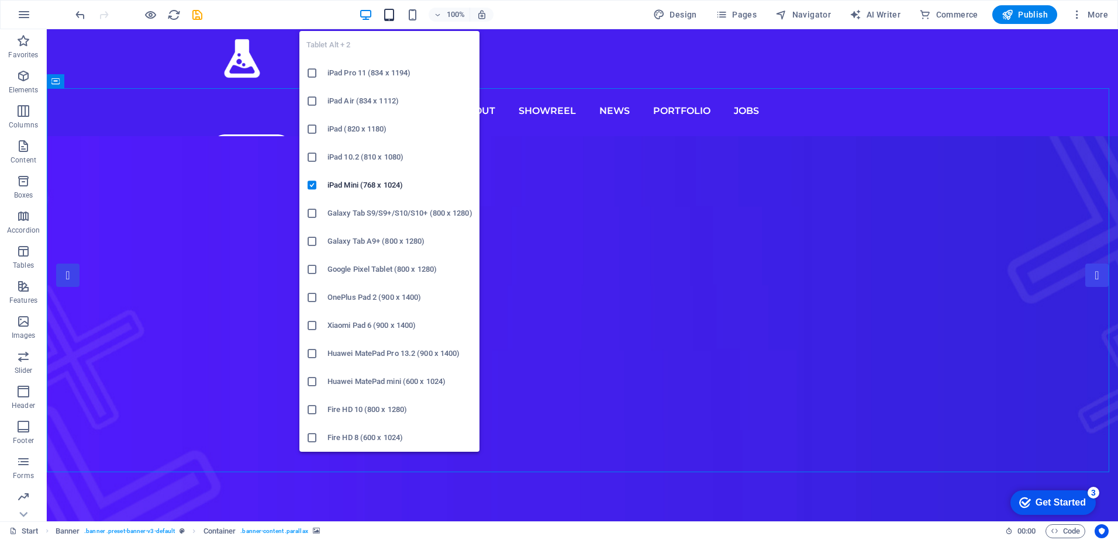
click at [386, 15] on icon "button" at bounding box center [388, 14] width 13 height 13
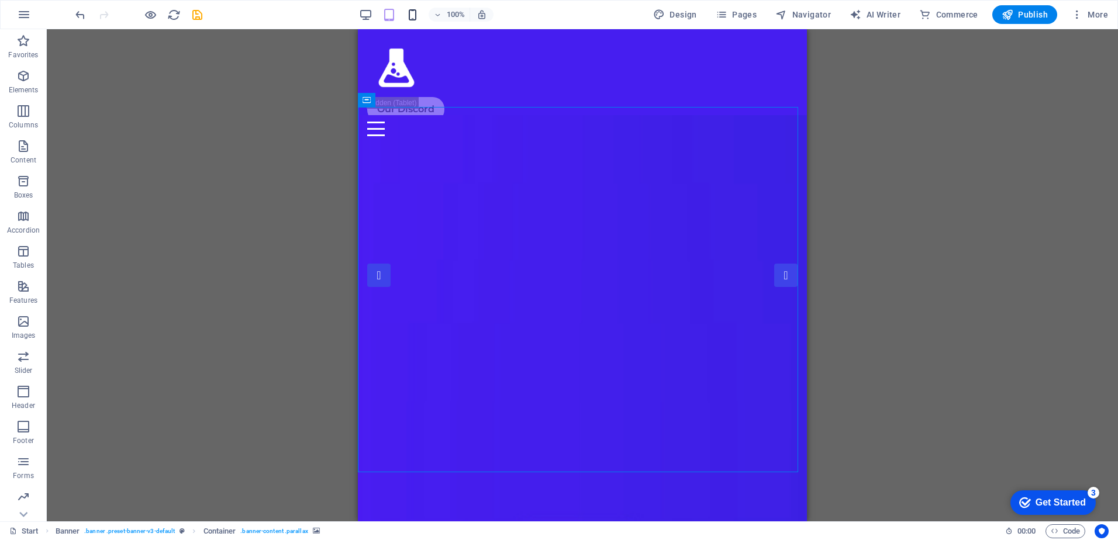
click at [419, 14] on icon "button" at bounding box center [412, 14] width 13 height 13
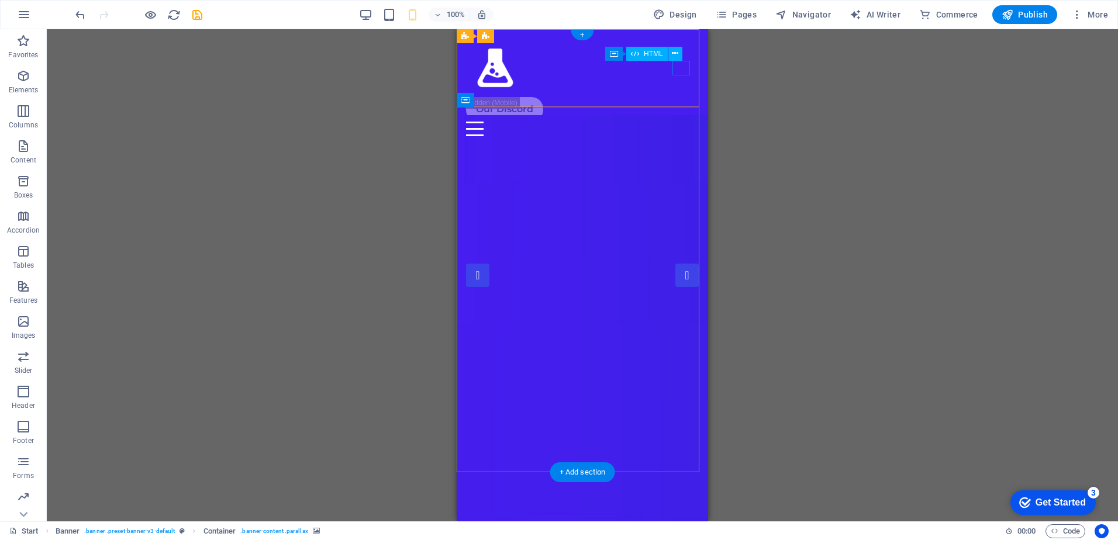
click at [676, 122] on div at bounding box center [582, 129] width 233 height 15
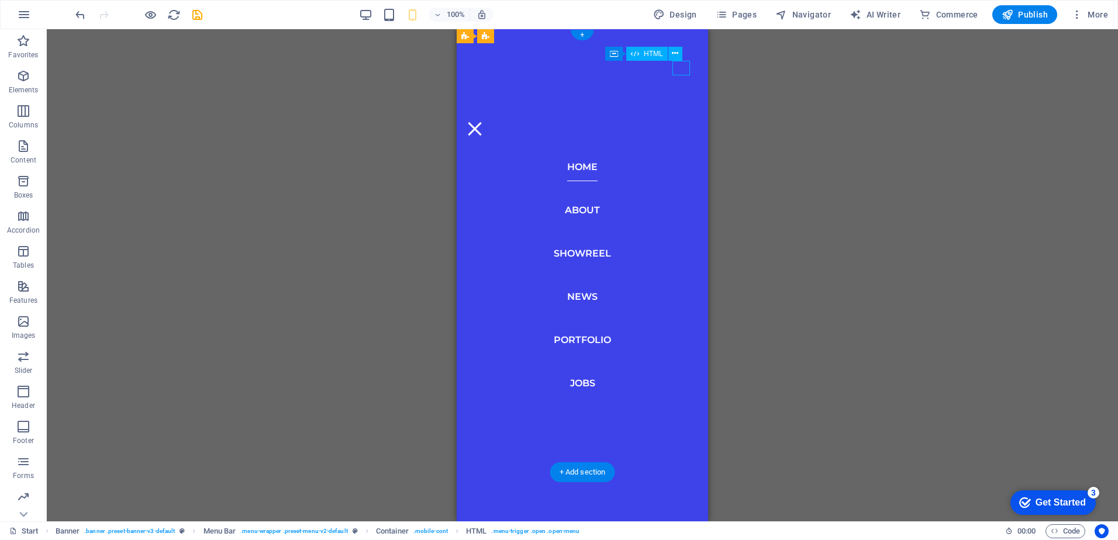
click at [484, 122] on div at bounding box center [475, 129] width 18 height 15
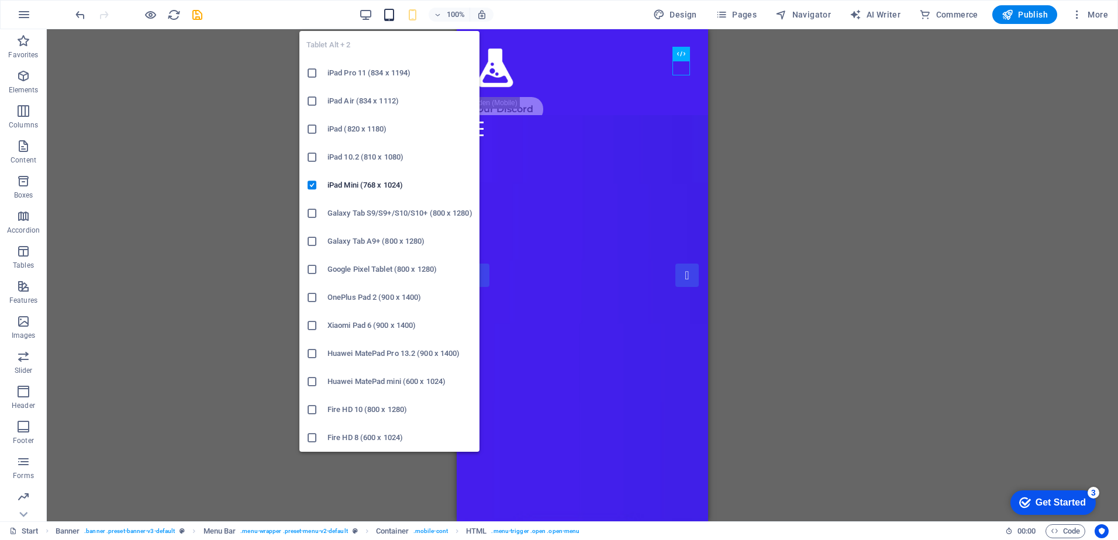
click at [386, 15] on icon "button" at bounding box center [388, 14] width 13 height 13
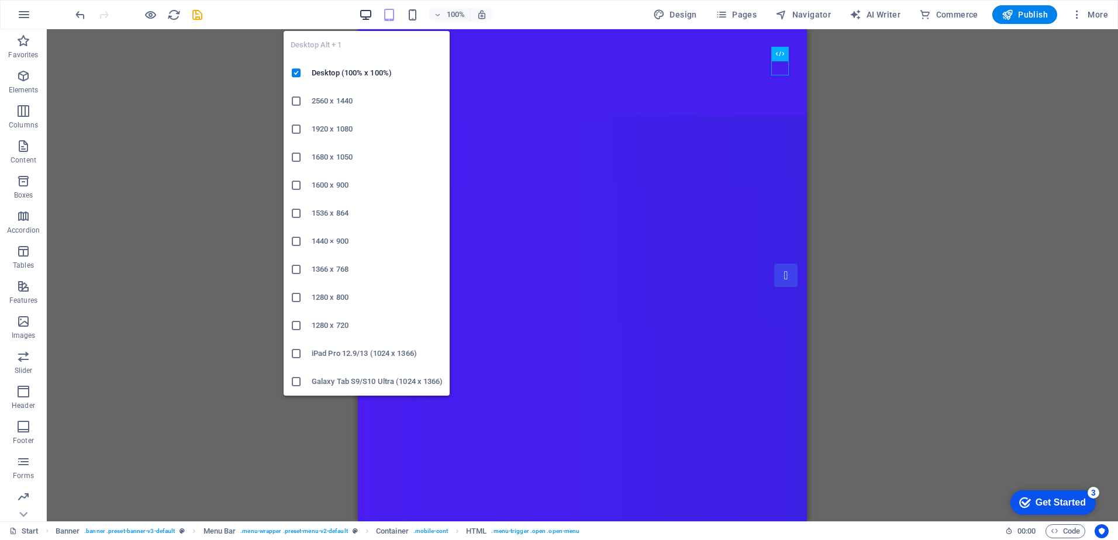
click at [364, 15] on icon "button" at bounding box center [365, 14] width 13 height 13
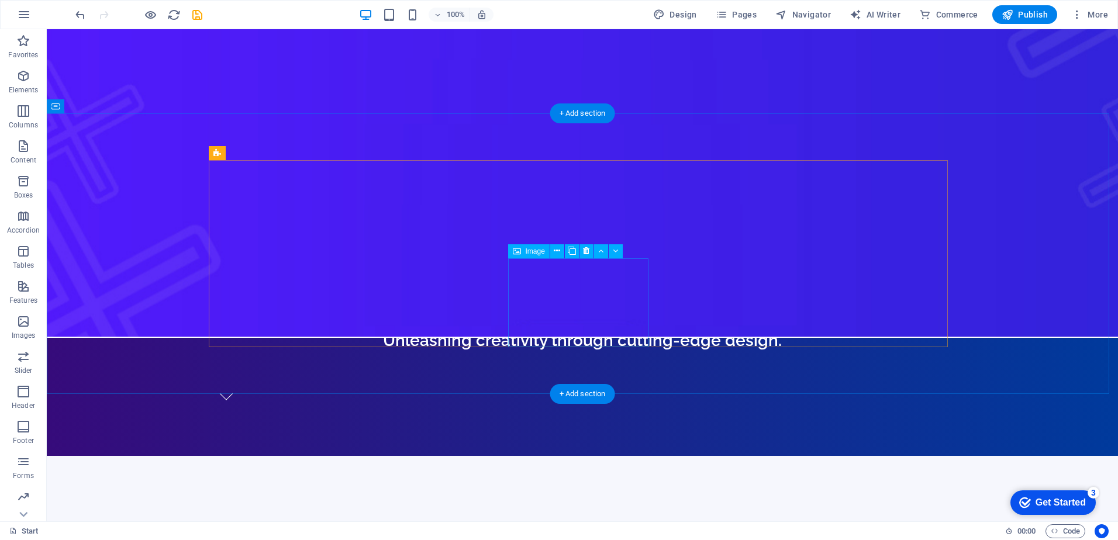
scroll to position [409, 0]
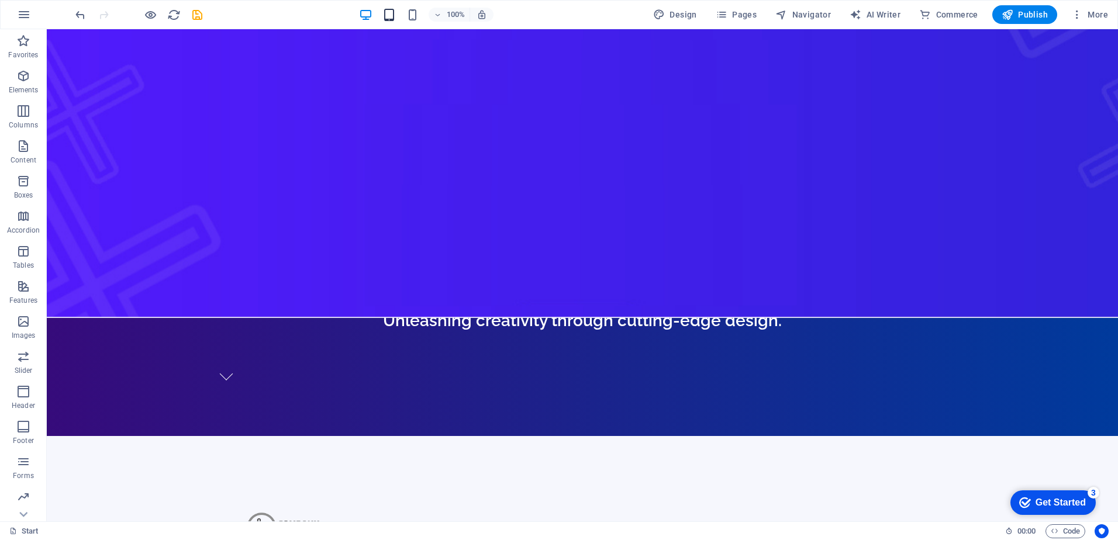
click at [394, 12] on icon "button" at bounding box center [388, 14] width 13 height 13
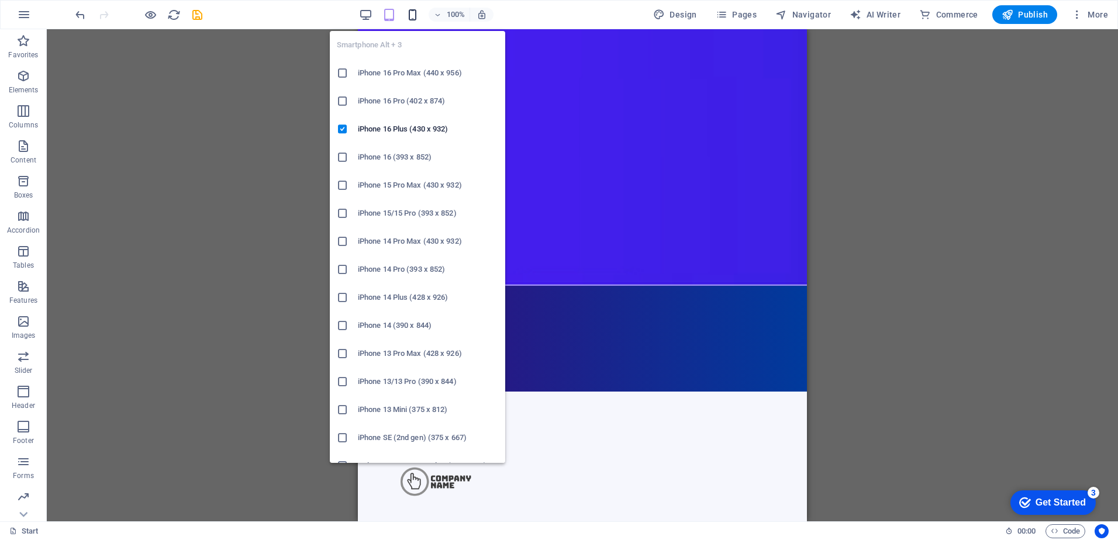
click at [414, 13] on icon "button" at bounding box center [412, 14] width 13 height 13
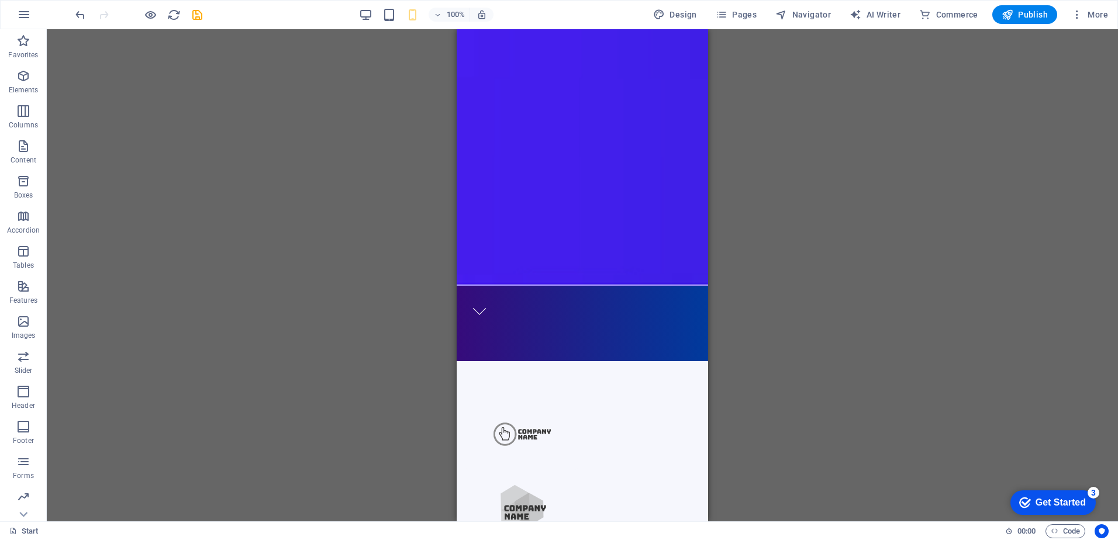
click at [378, 17] on div "100%" at bounding box center [425, 14] width 135 height 19
click at [372, 17] on icon "button" at bounding box center [365, 14] width 13 height 13
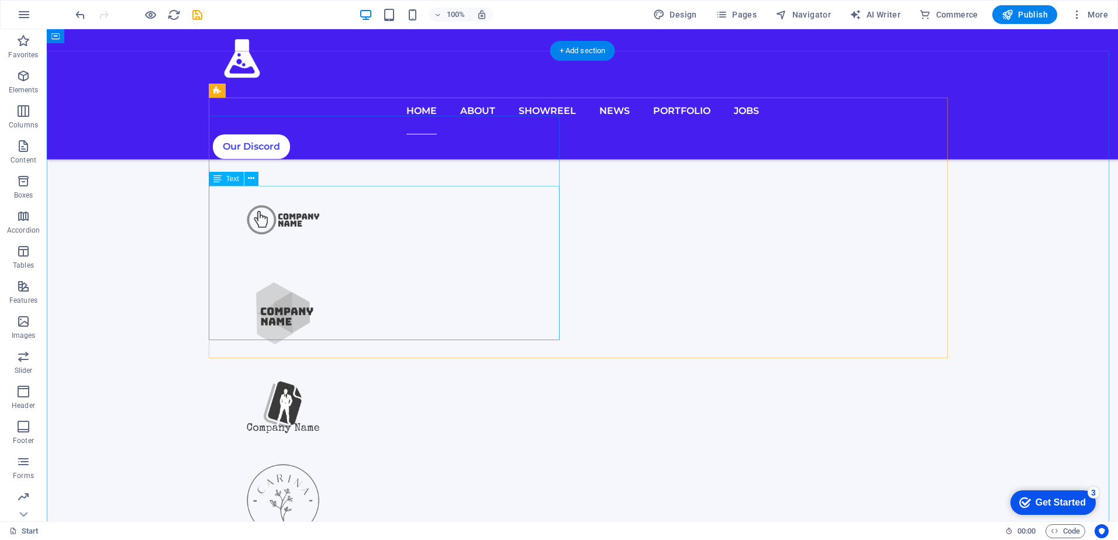
scroll to position [643, 0]
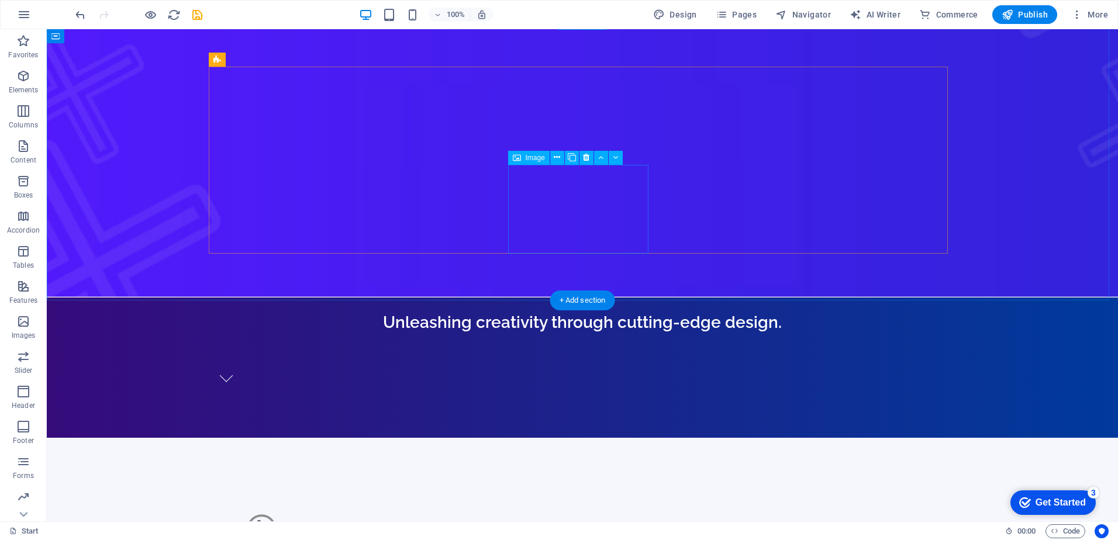
scroll to position [351, 0]
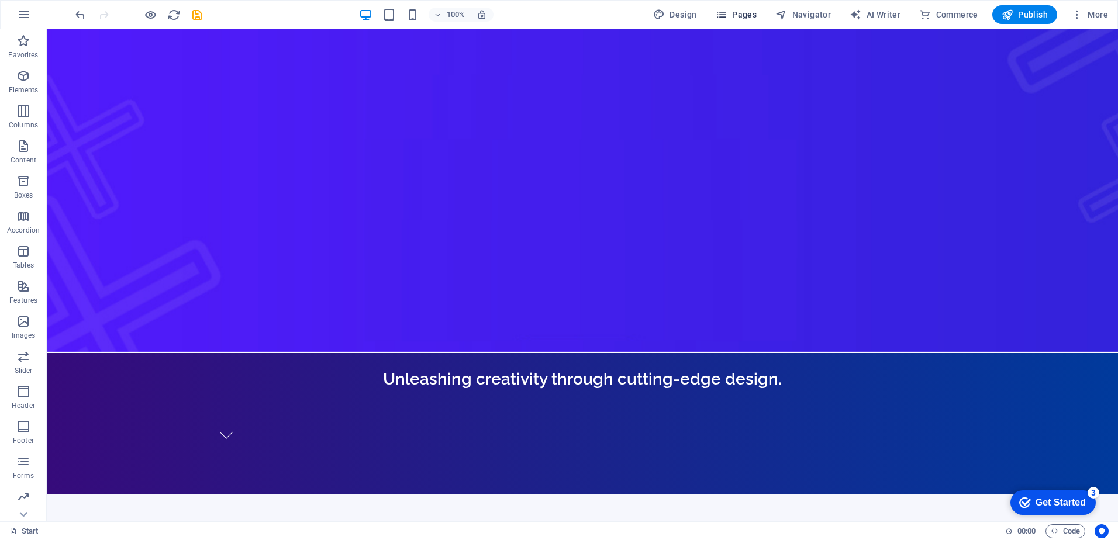
click at [744, 13] on span "Pages" at bounding box center [736, 15] width 41 height 12
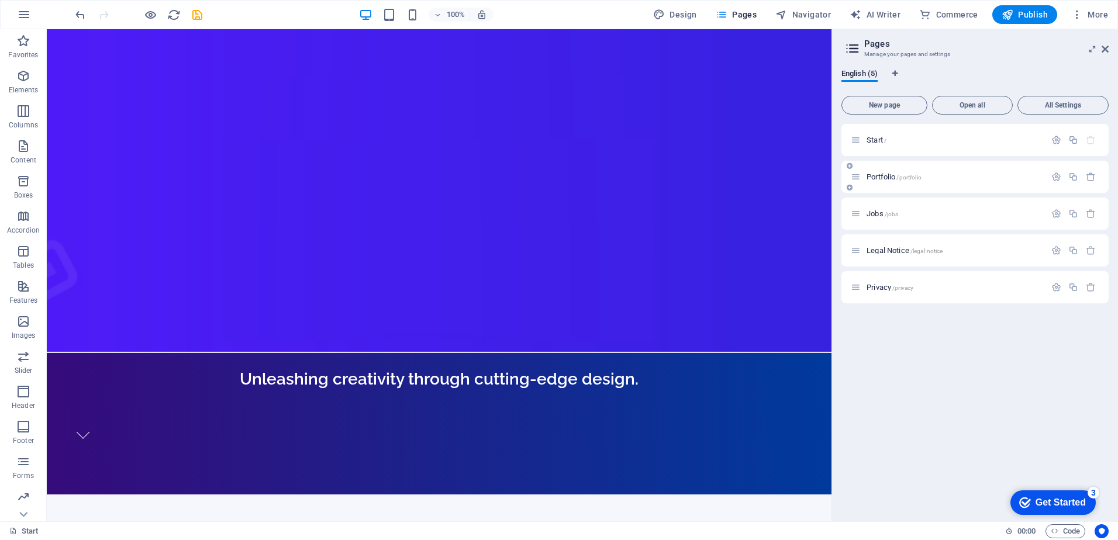
click at [926, 172] on div "Portfolio /portfolio" at bounding box center [948, 176] width 195 height 13
click at [900, 178] on span "/portfolio" at bounding box center [908, 177] width 25 height 6
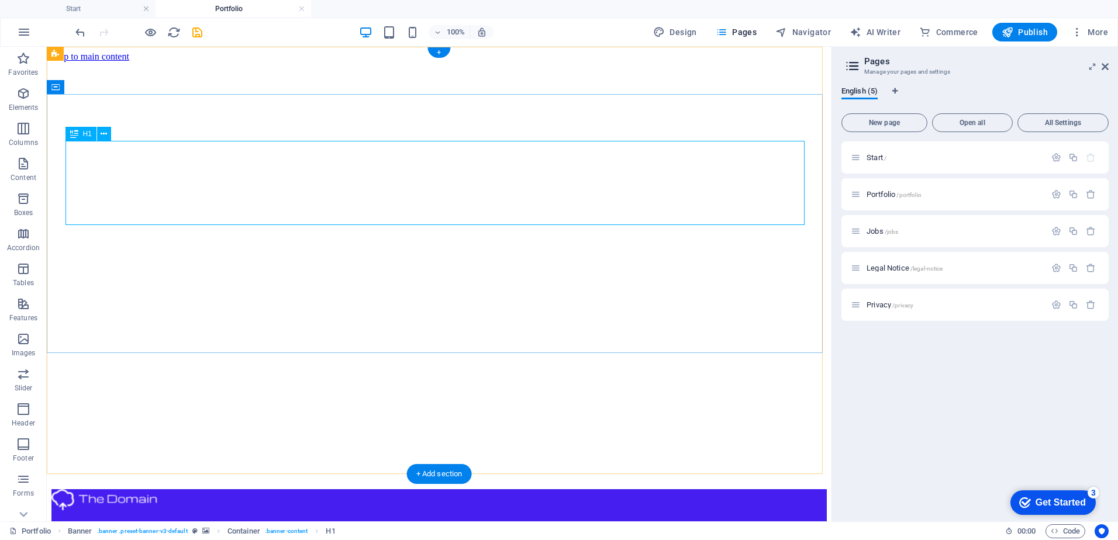
scroll to position [0, 0]
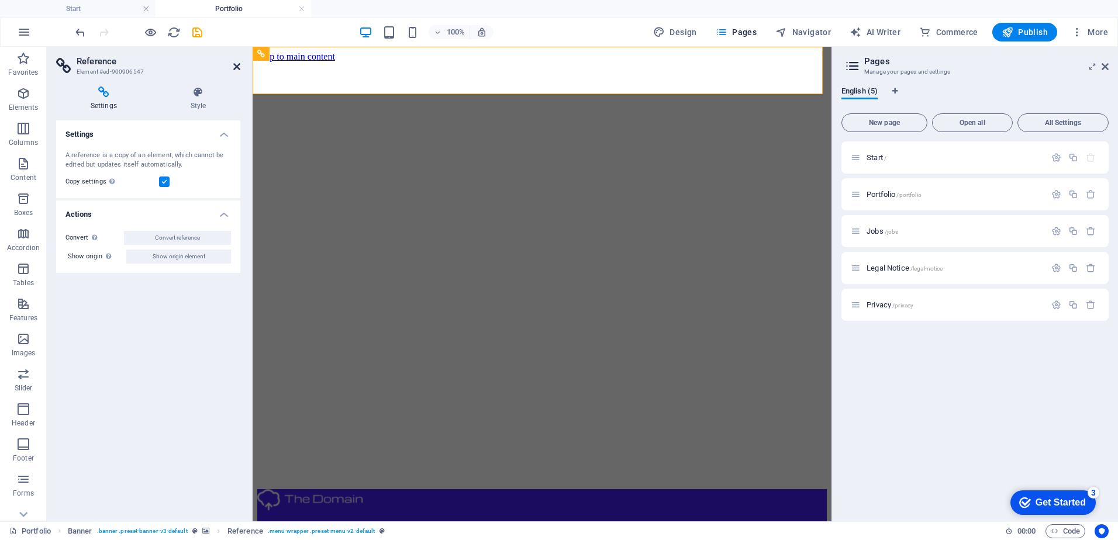
click at [236, 71] on icon at bounding box center [236, 66] width 7 height 9
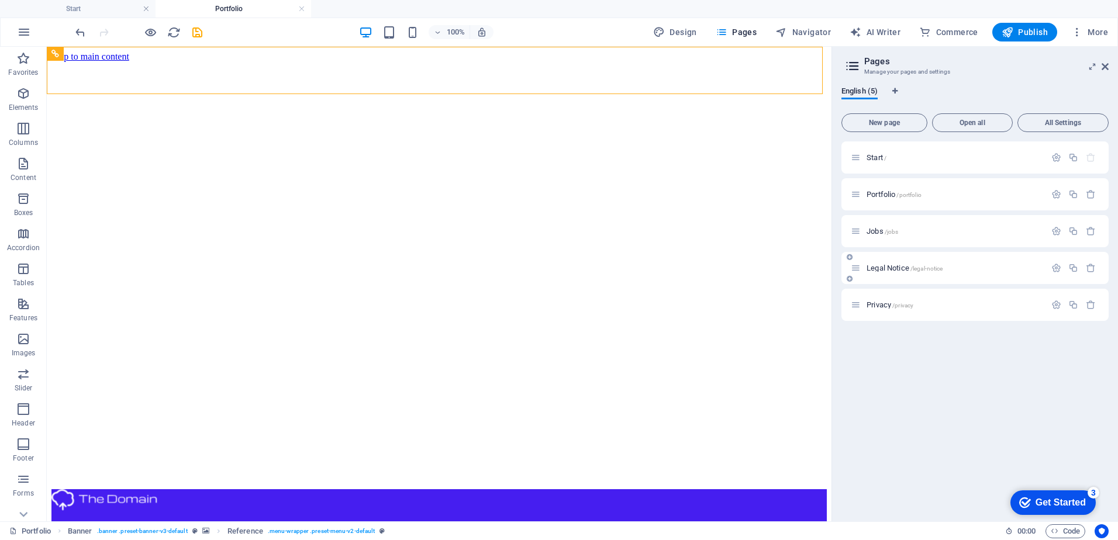
click at [896, 229] on span "/jobs" at bounding box center [892, 232] width 14 height 6
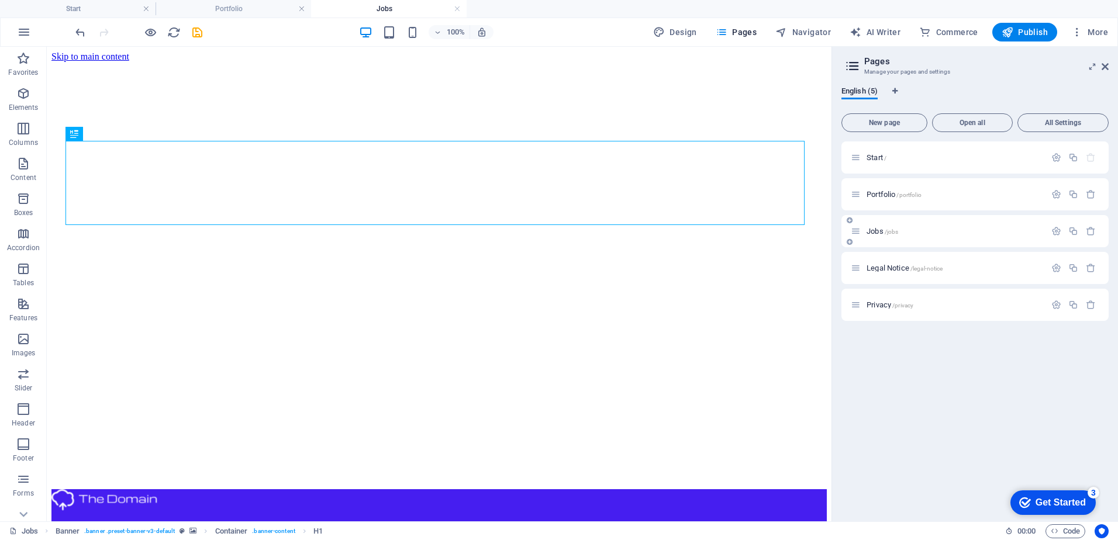
click at [907, 228] on p "Jobs /jobs" at bounding box center [953, 231] width 175 height 8
click at [882, 273] on div "Legal Notice /legal-notice" at bounding box center [948, 267] width 195 height 13
click at [882, 269] on span "Legal Notice /legal-notice" at bounding box center [904, 268] width 76 height 9
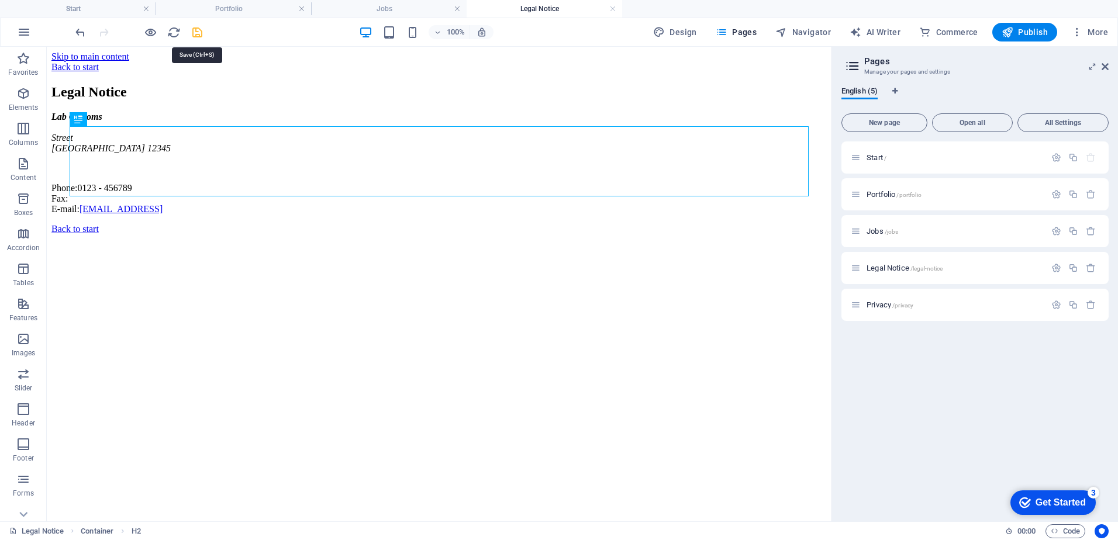
click at [195, 33] on icon "save" at bounding box center [197, 32] width 13 height 13
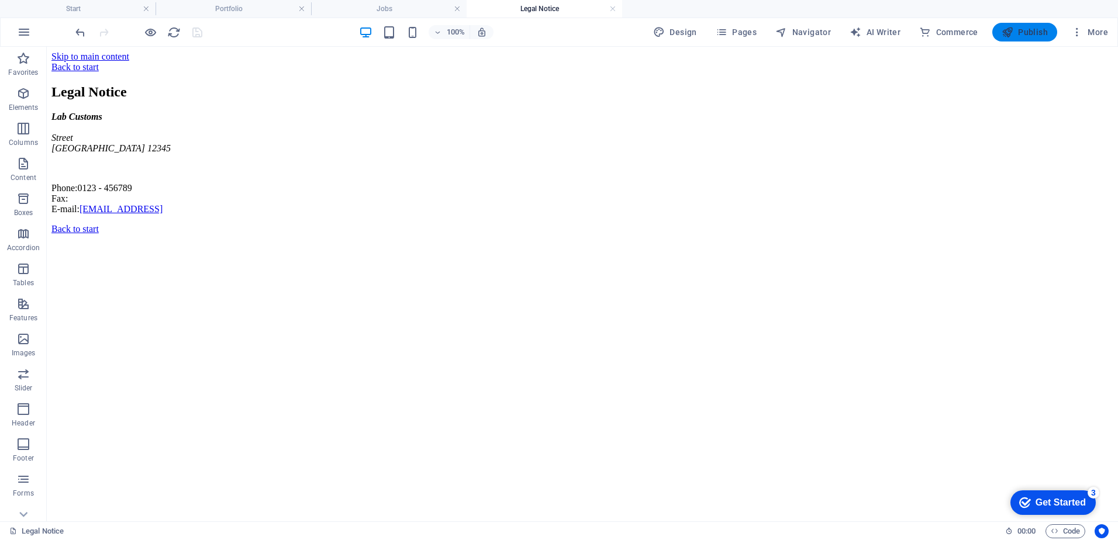
click at [1037, 37] on span "Publish" at bounding box center [1025, 32] width 46 height 12
